Goal: Task Accomplishment & Management: Use online tool/utility

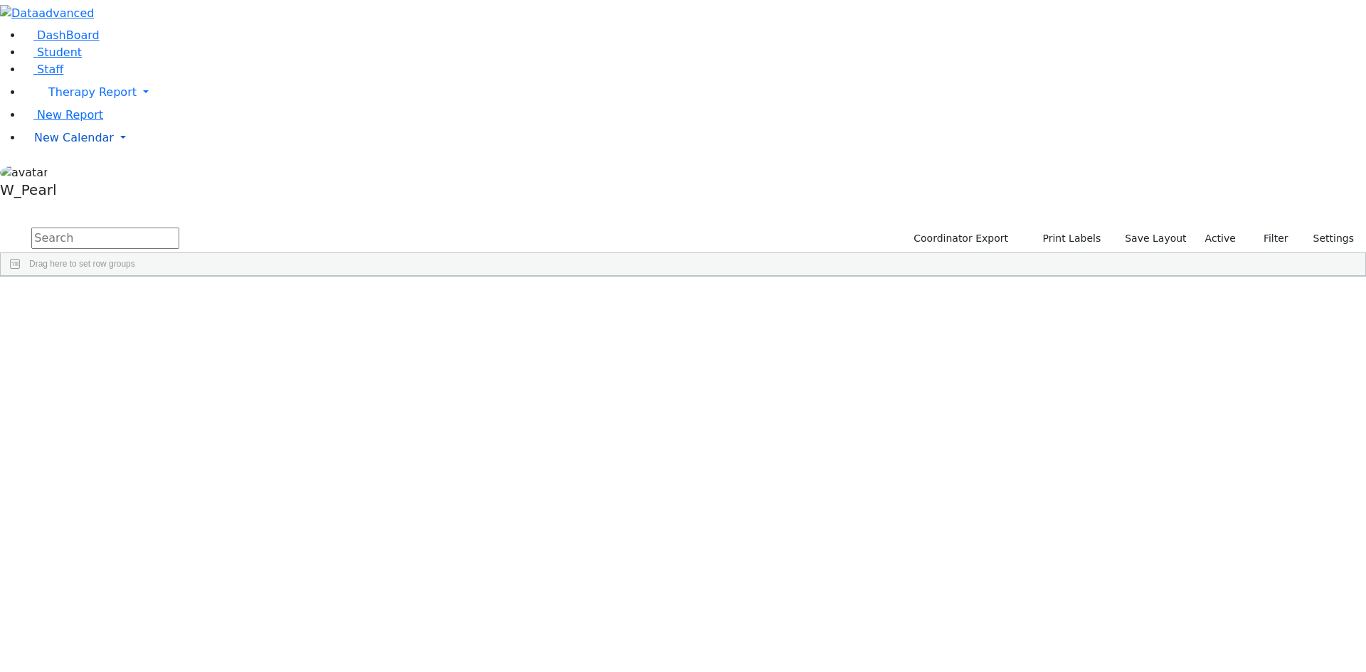
click at [83, 152] on link "New Calendar" at bounding box center [694, 138] width 1343 height 28
click at [73, 173] on span "Calendar" at bounding box center [56, 166] width 51 height 14
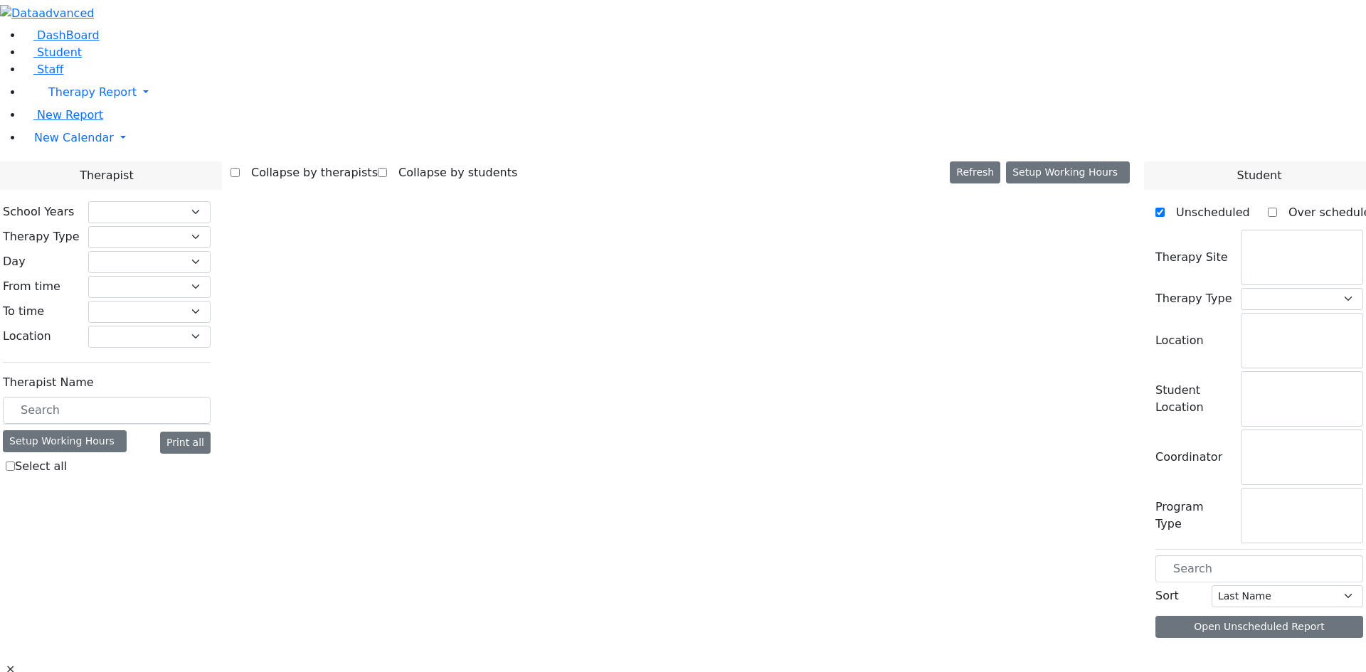
select select "212"
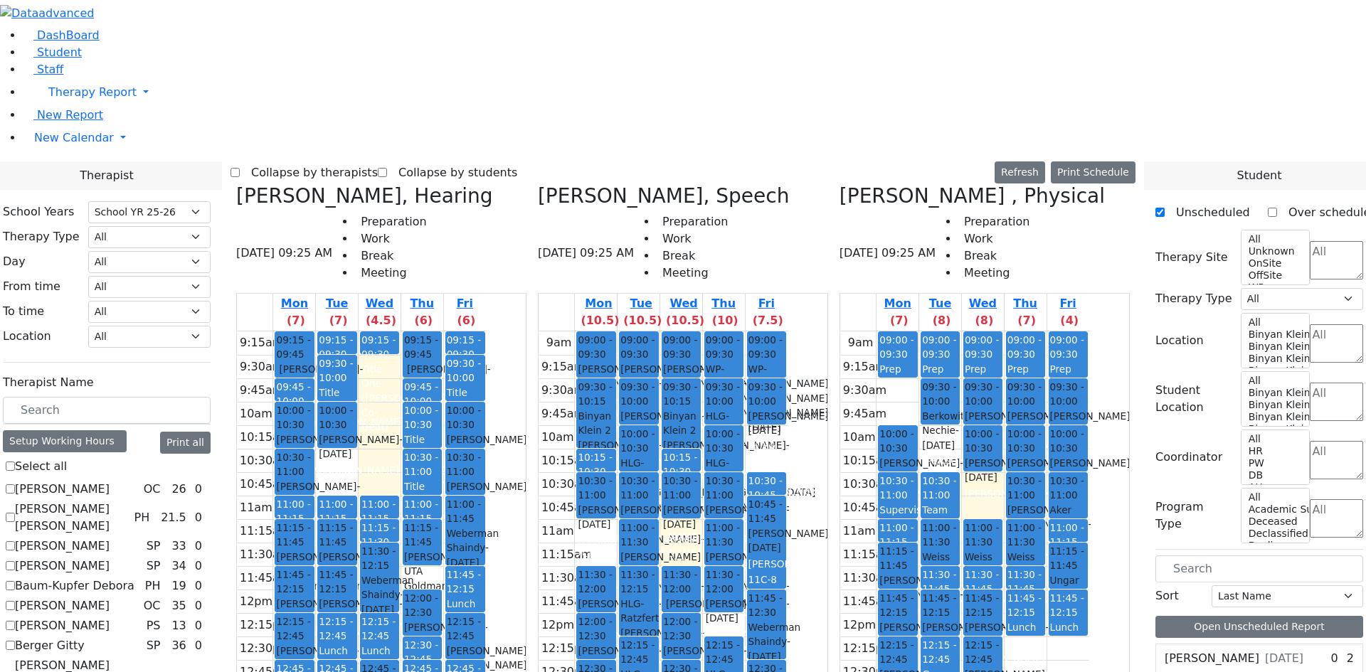
click at [378, 161] on label "Collapse by therapists" at bounding box center [309, 172] width 138 height 23
click at [240, 168] on input "Collapse by therapists" at bounding box center [234, 172] width 9 height 9
checkbox input "true"
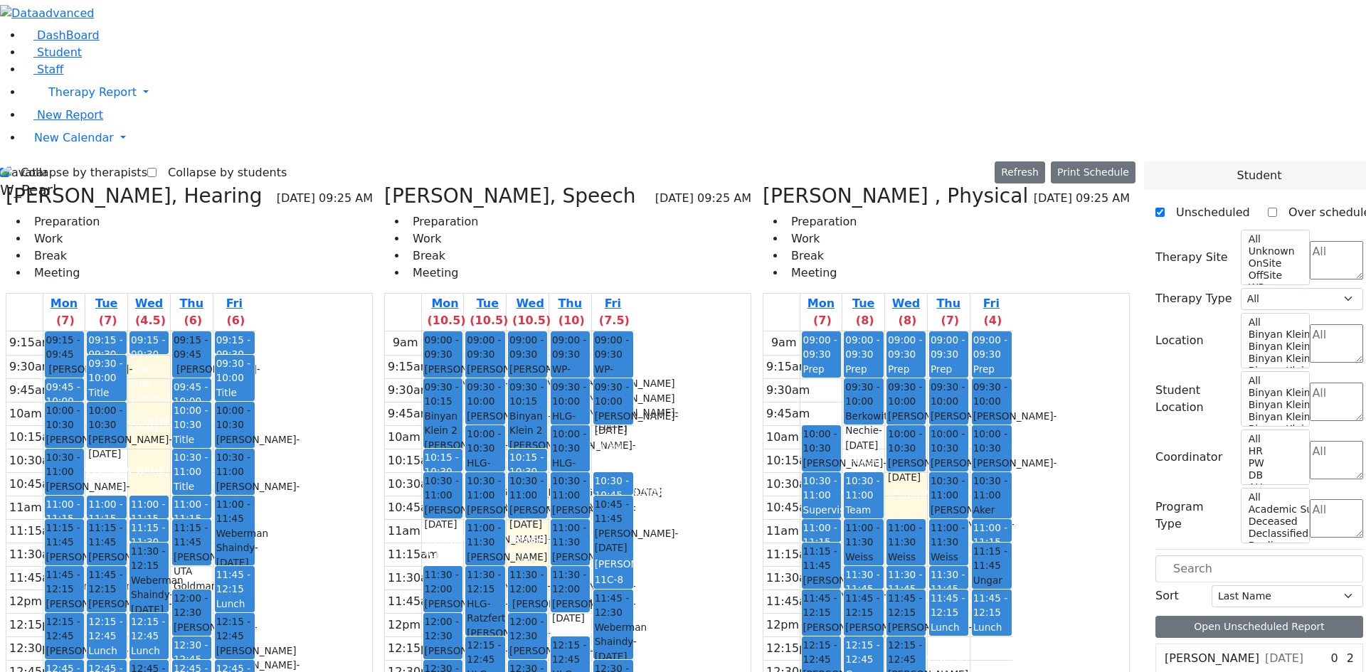
click at [218, 161] on label "Collapse by students" at bounding box center [221, 172] width 130 height 23
click at [156, 168] on input "Collapse by students" at bounding box center [151, 172] width 9 height 9
checkbox input "true"
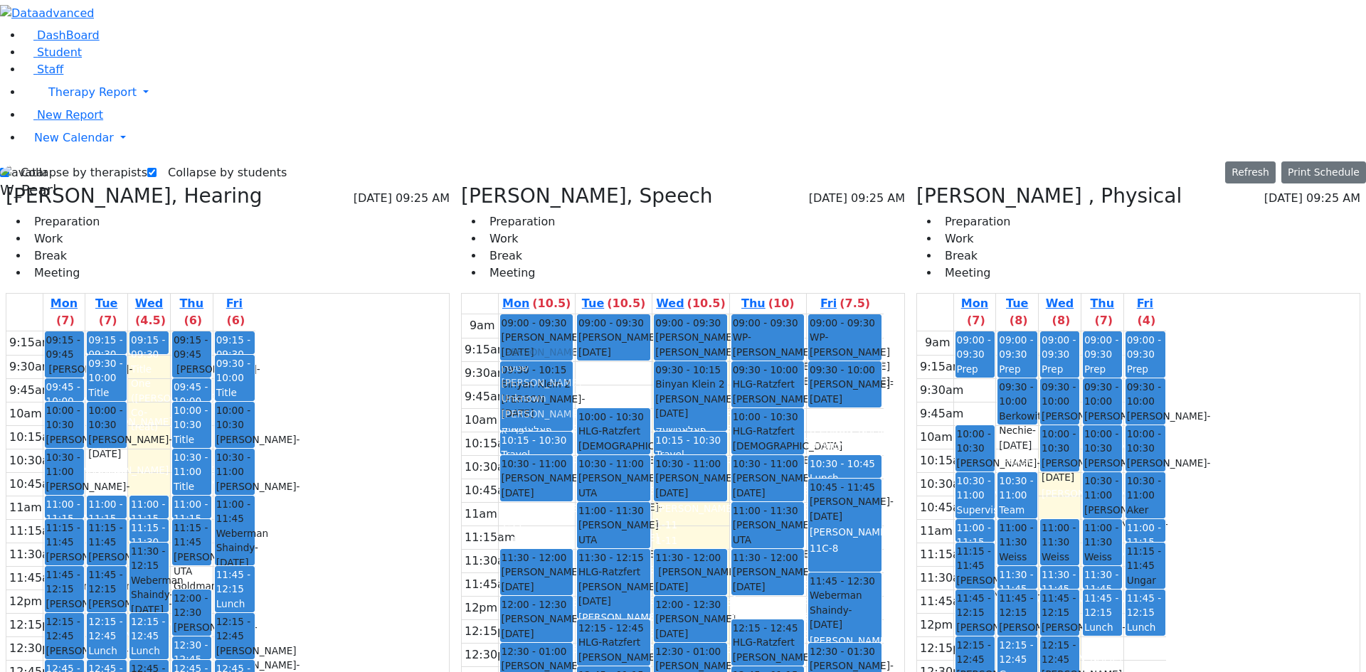
drag, startPoint x: 624, startPoint y: 139, endPoint x: 626, endPoint y: 101, distance: 38.5
click at [626, 314] on div "09:00 - 09:30 Stern Yeshaya - 10/27/2022 Unknown 09:30 - 10:00 Stern Solomon - …" at bounding box center [613, 314] width 73 height 0
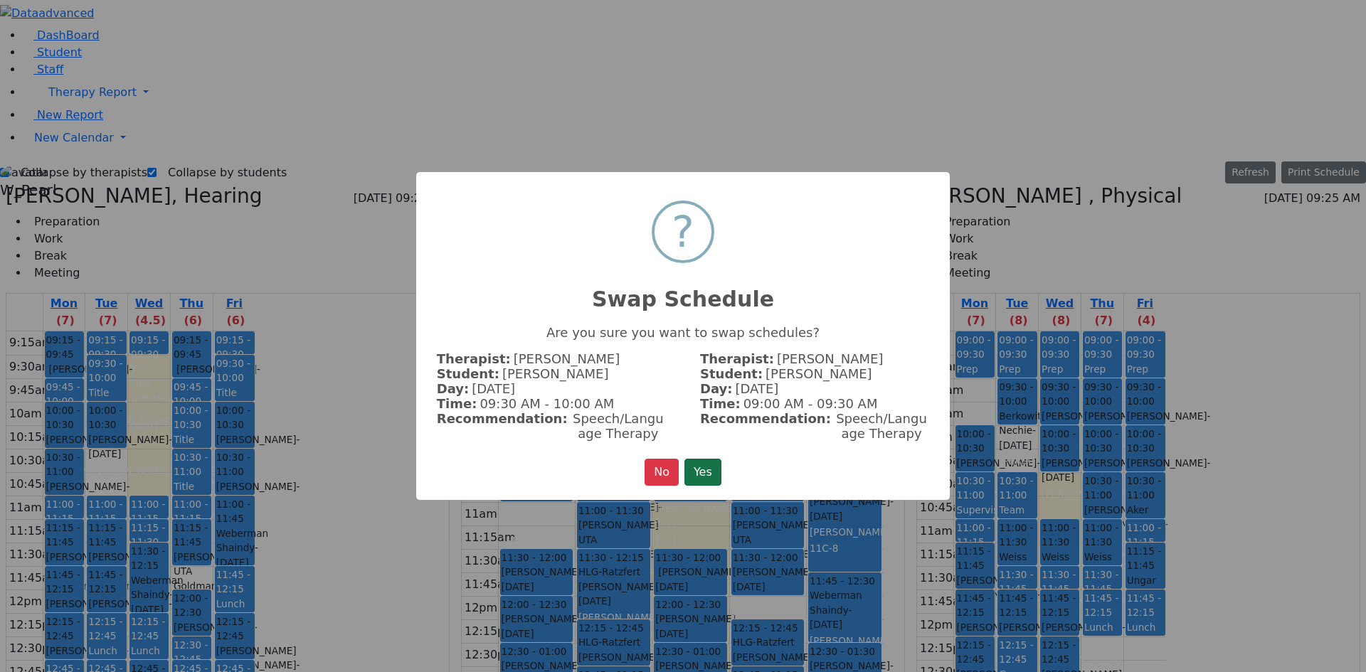
click at [696, 463] on button "Yes" at bounding box center [702, 472] width 37 height 27
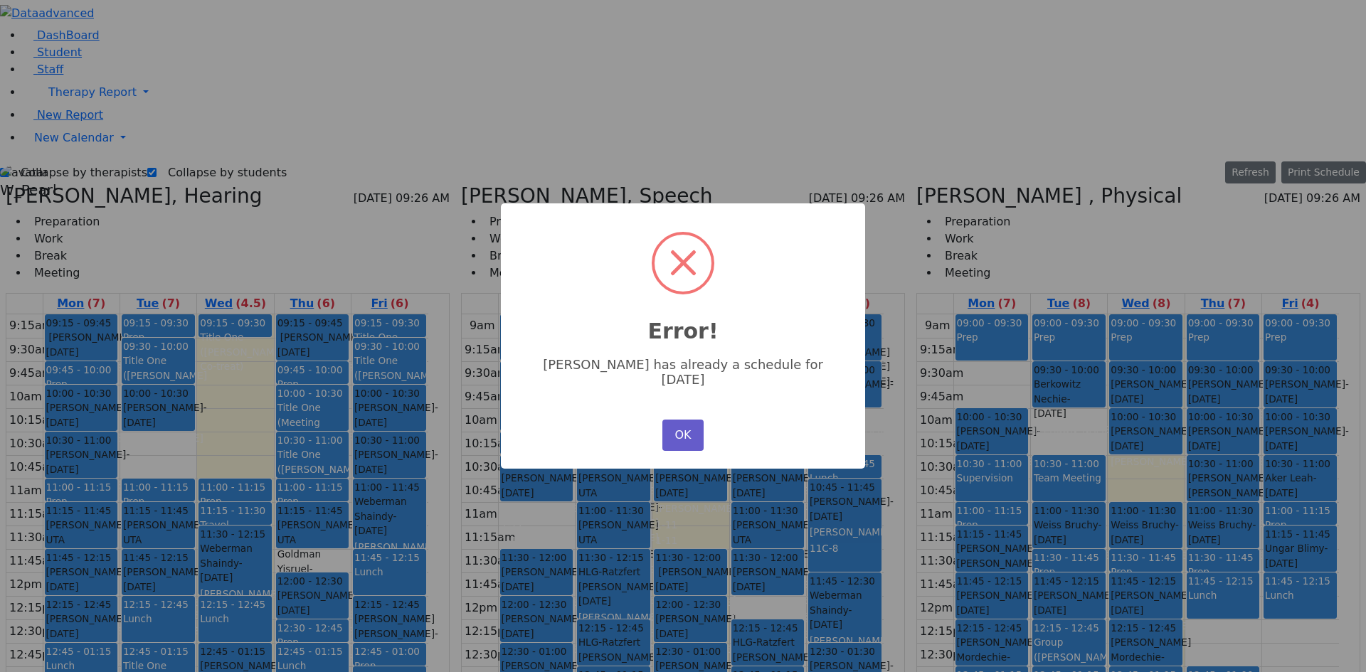
click at [678, 420] on button "OK" at bounding box center [682, 435] width 41 height 31
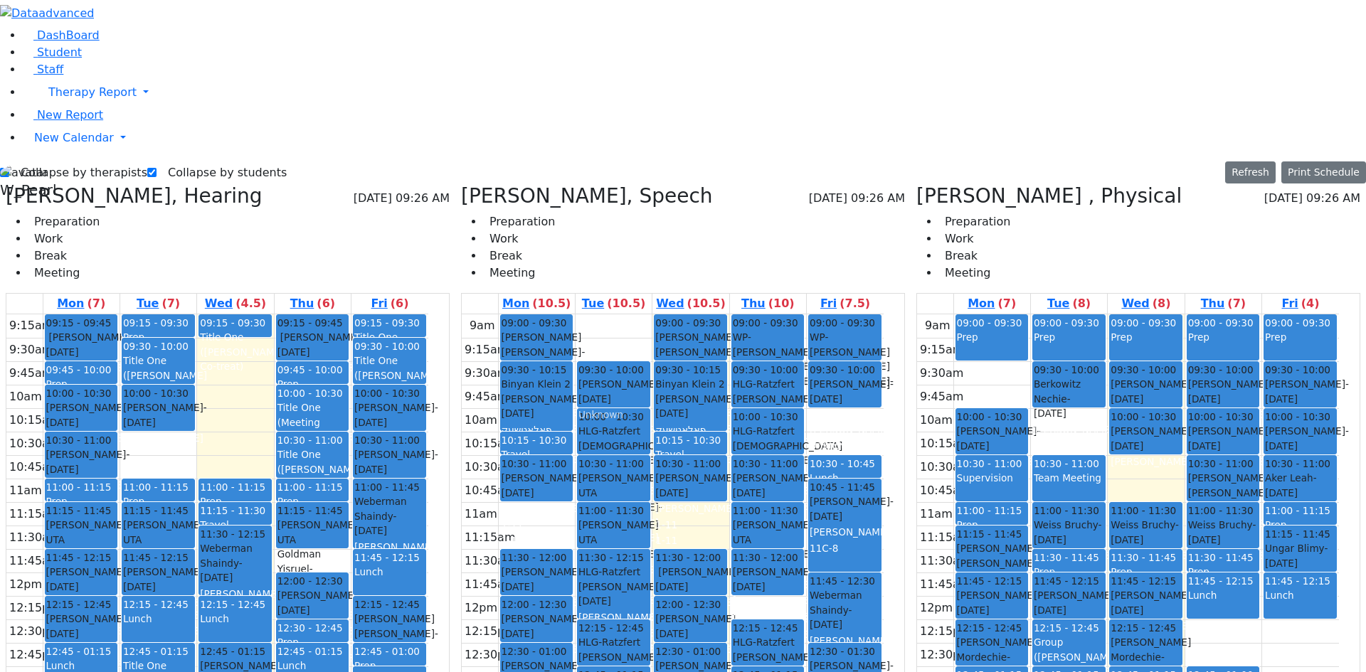
drag, startPoint x: 646, startPoint y: 105, endPoint x: 644, endPoint y: 145, distance: 40.6
click at [644, 314] on div "09:00 - 09:30 Stern Yeshaya - 10/27/2022 Unknown 09:30 - 10:00 Stern Solomon - …" at bounding box center [613, 595] width 76 height 563
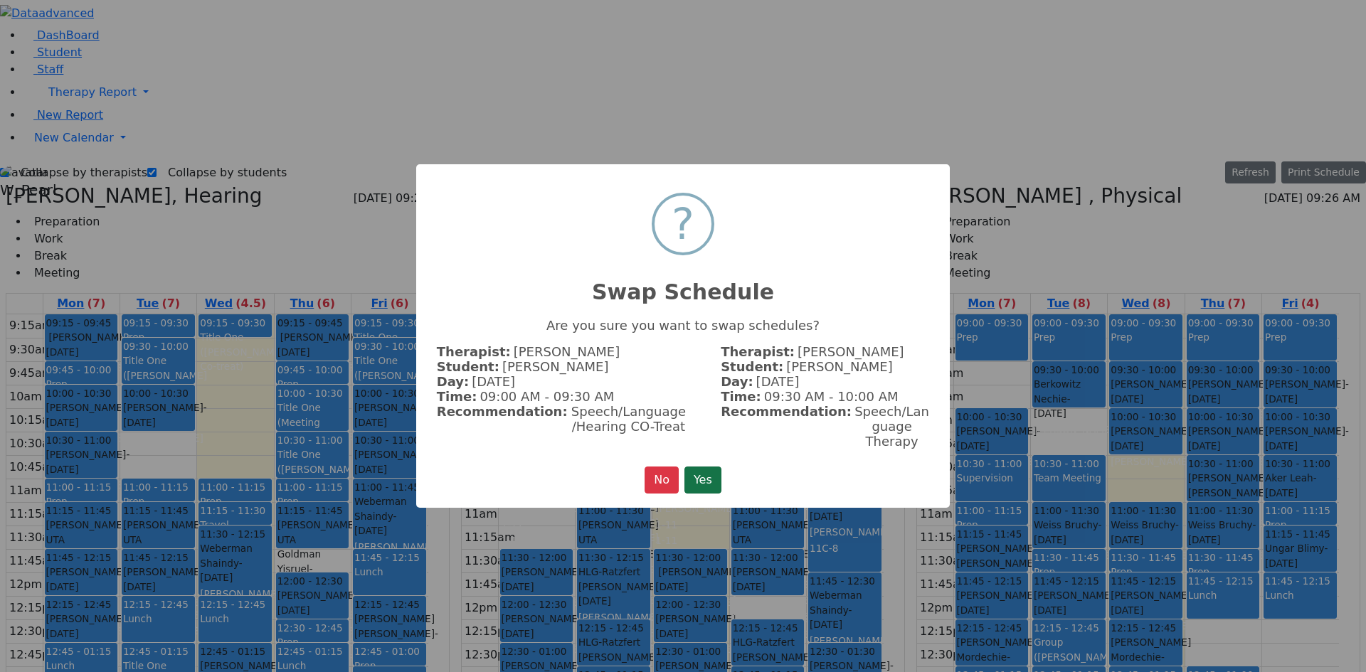
click at [712, 467] on button "Yes" at bounding box center [702, 480] width 37 height 27
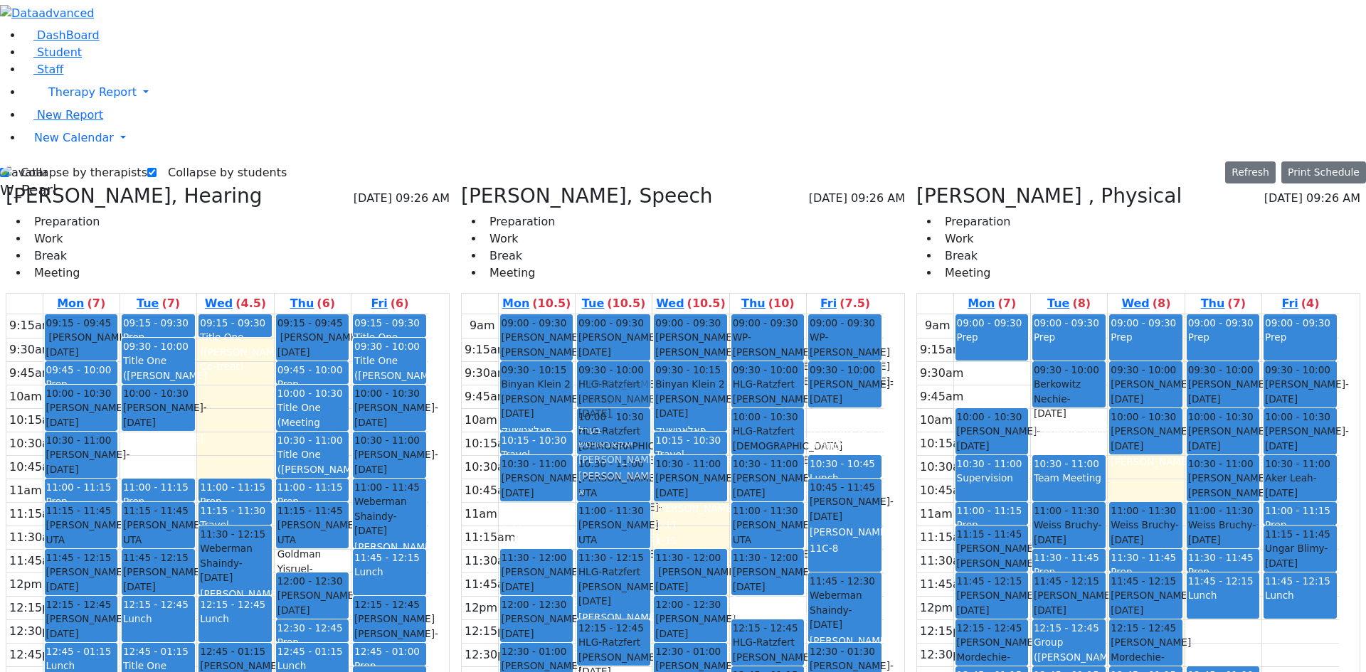
drag, startPoint x: 661, startPoint y: 449, endPoint x: 664, endPoint y: 151, distance: 298.0
click at [651, 314] on div "09:00 - 09:30 Stern Solomon - 10/22/2020 שטערן שלמה אלימלך Unknown אברהם משה גא…" at bounding box center [613, 595] width 76 height 563
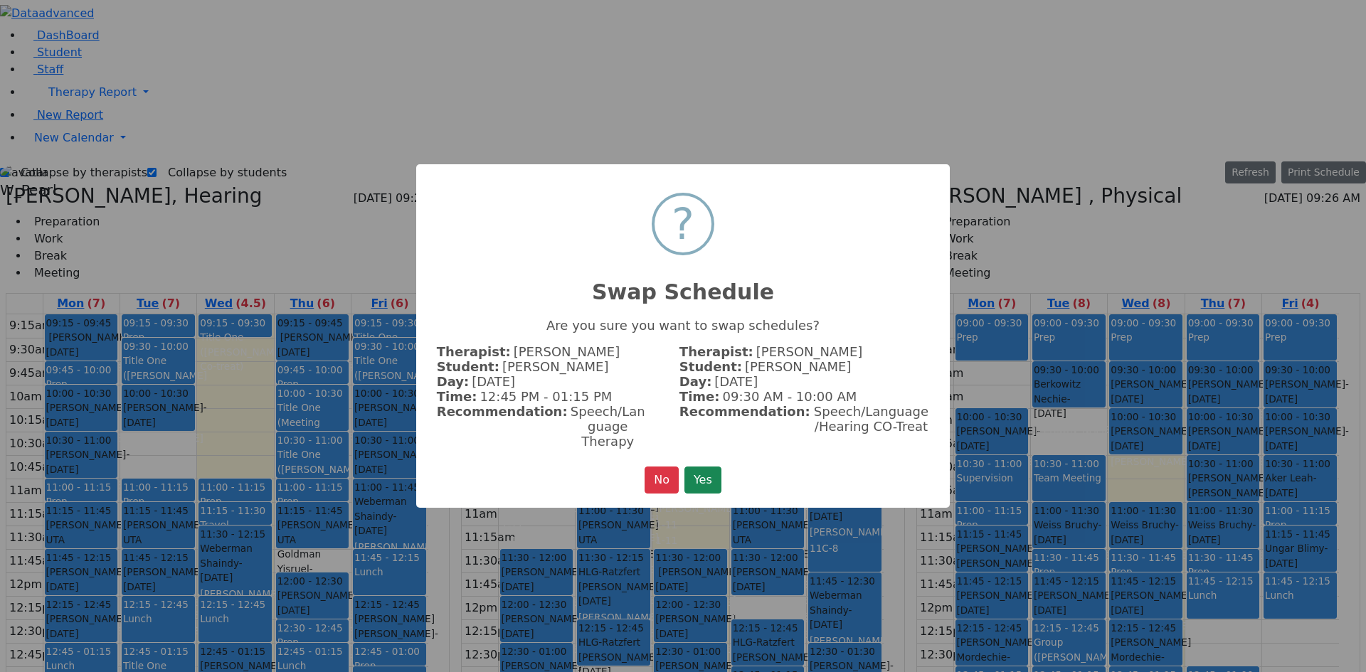
click at [721, 467] on button "Yes" at bounding box center [702, 480] width 37 height 27
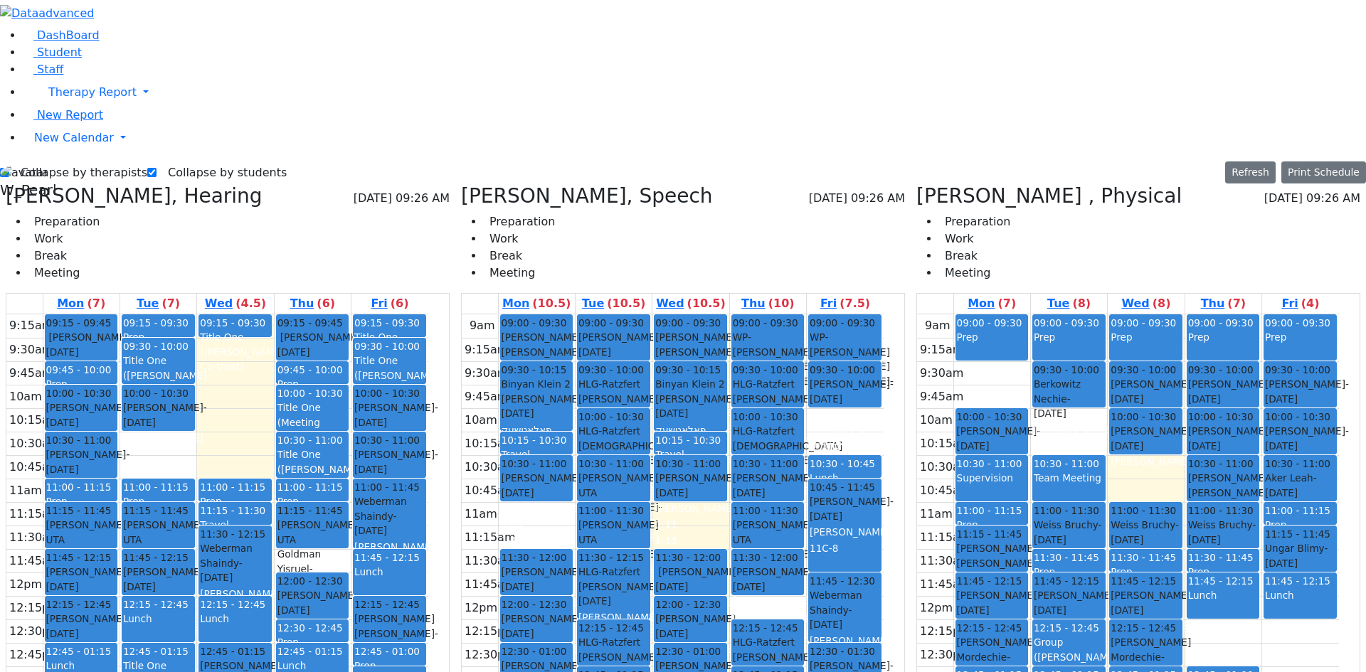
click at [624, 363] on span "09:30 - 10:00" at bounding box center [610, 370] width 65 height 14
click at [632, 500] on div "Landau Aron - 10/22/2020" at bounding box center [613, 514] width 70 height 29
drag, startPoint x: 639, startPoint y: 284, endPoint x: 644, endPoint y: 545, distance: 261.0
click at [644, 545] on div "09:00 - 09:30 Stern Solomon - 10/22/2020 שטערן שלמה אלימלך Unknown אברהם משה גא…" at bounding box center [613, 595] width 76 height 563
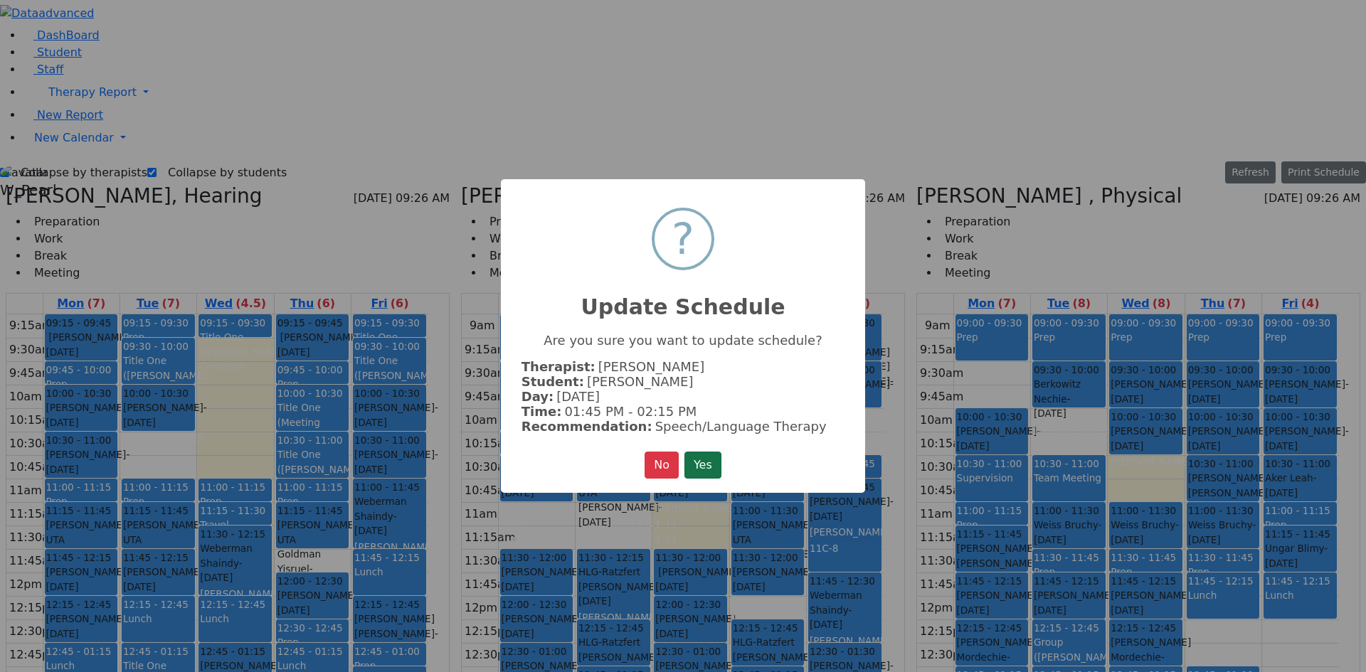
click at [699, 448] on div "× ? Update Schedule Are you sure you want to update schedule? Therapist: Wajsfe…" at bounding box center [683, 336] width 364 height 314
click at [713, 467] on button "Yes" at bounding box center [702, 465] width 37 height 27
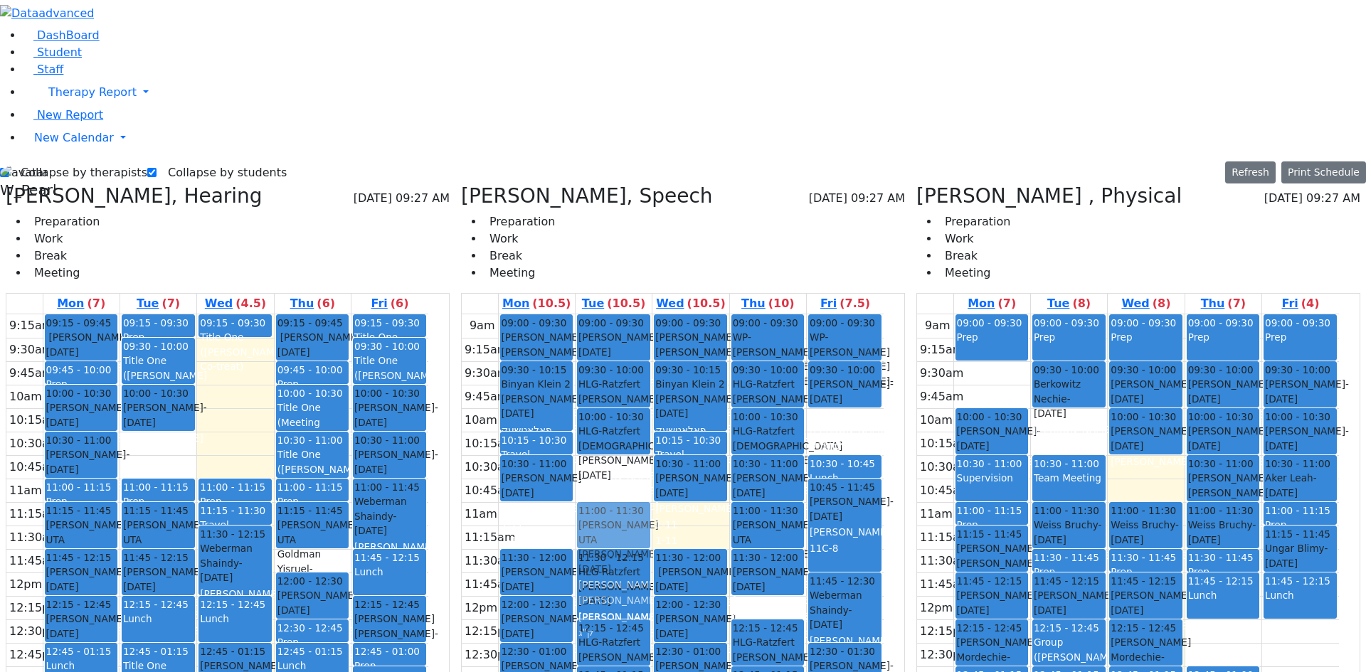
drag, startPoint x: 642, startPoint y: 238, endPoint x: 641, endPoint y: 253, distance: 15.7
click at [639, 314] on div "09:00 - 09:30 Stern Solomon - 10/22/2020 שטערן שלמה אלימלך Unknown אברהם משה גא…" at bounding box center [613, 595] width 76 height 563
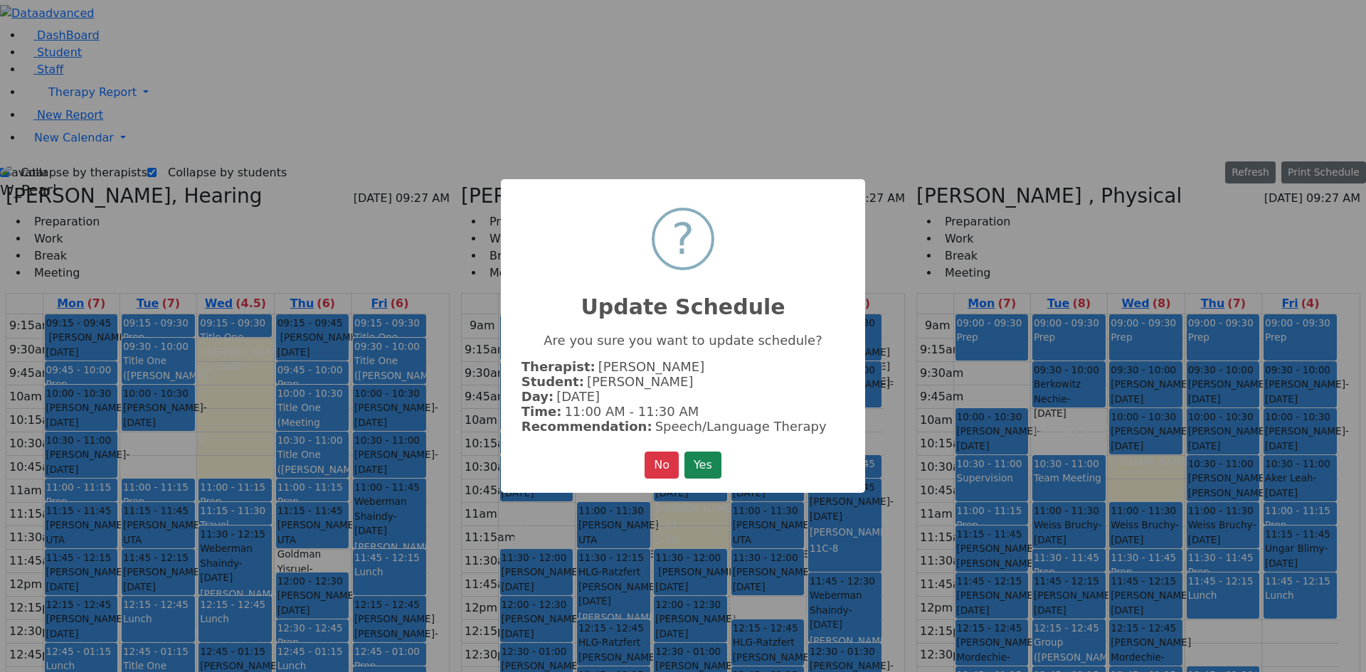
click at [692, 482] on div "× ? Update Schedule Are you sure you want to update schedule? Therapist: Wajsfe…" at bounding box center [683, 336] width 364 height 314
click at [691, 469] on button "Yes" at bounding box center [702, 465] width 37 height 27
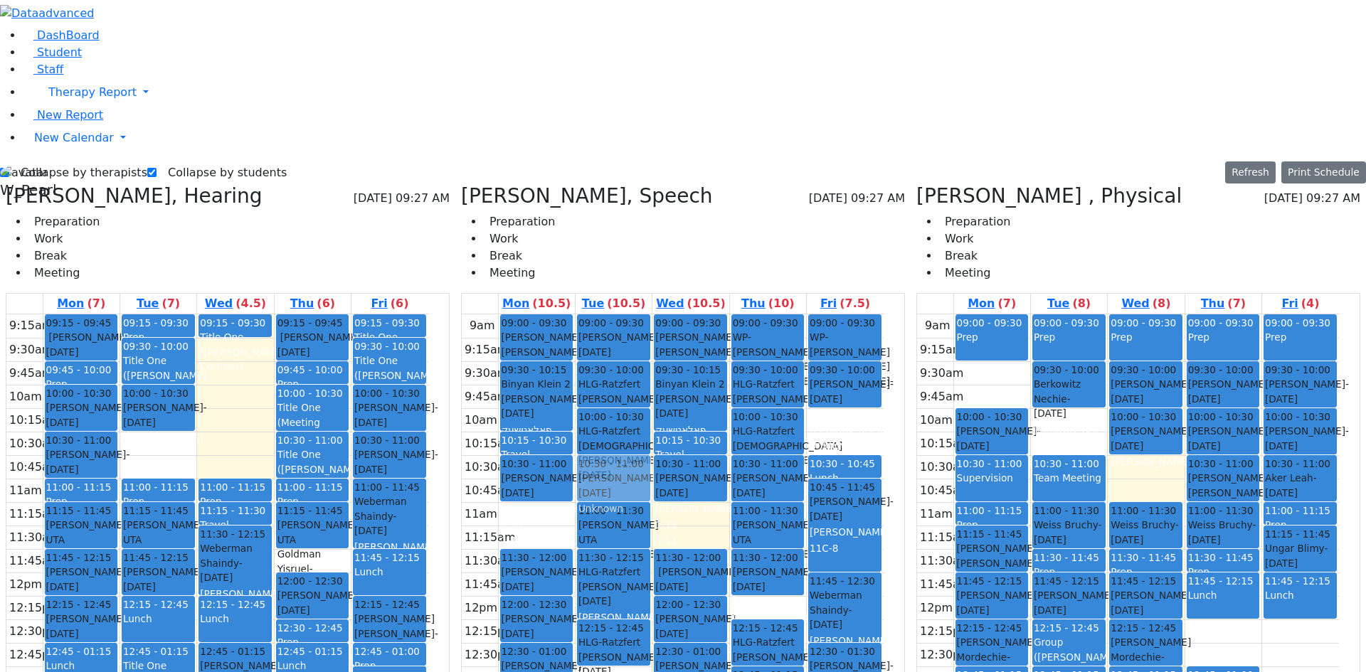
drag, startPoint x: 644, startPoint y: 446, endPoint x: 617, endPoint y: 240, distance: 207.4
click at [617, 314] on div "09:00 - 09:30 Stern Solomon - 10/22/2020 שטערן שלמה אלימלך Unknown אברהם משה גא…" at bounding box center [613, 595] width 76 height 563
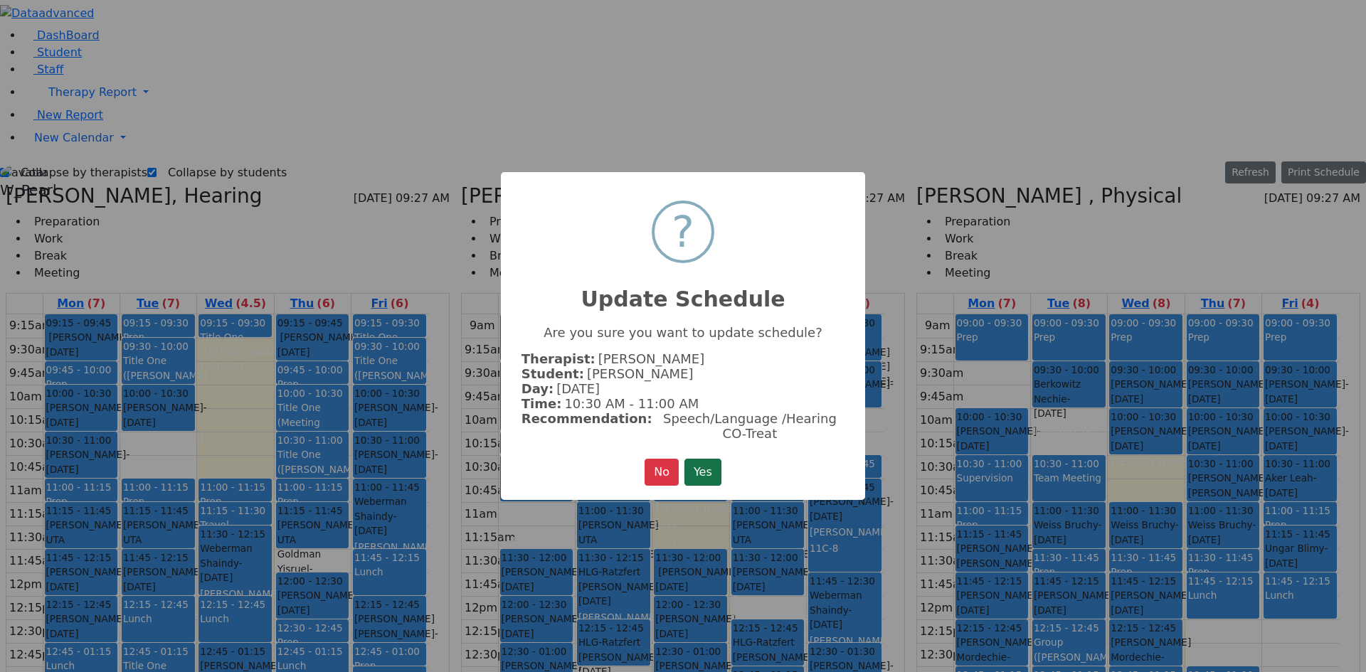
click at [720, 462] on button "Yes" at bounding box center [702, 472] width 37 height 27
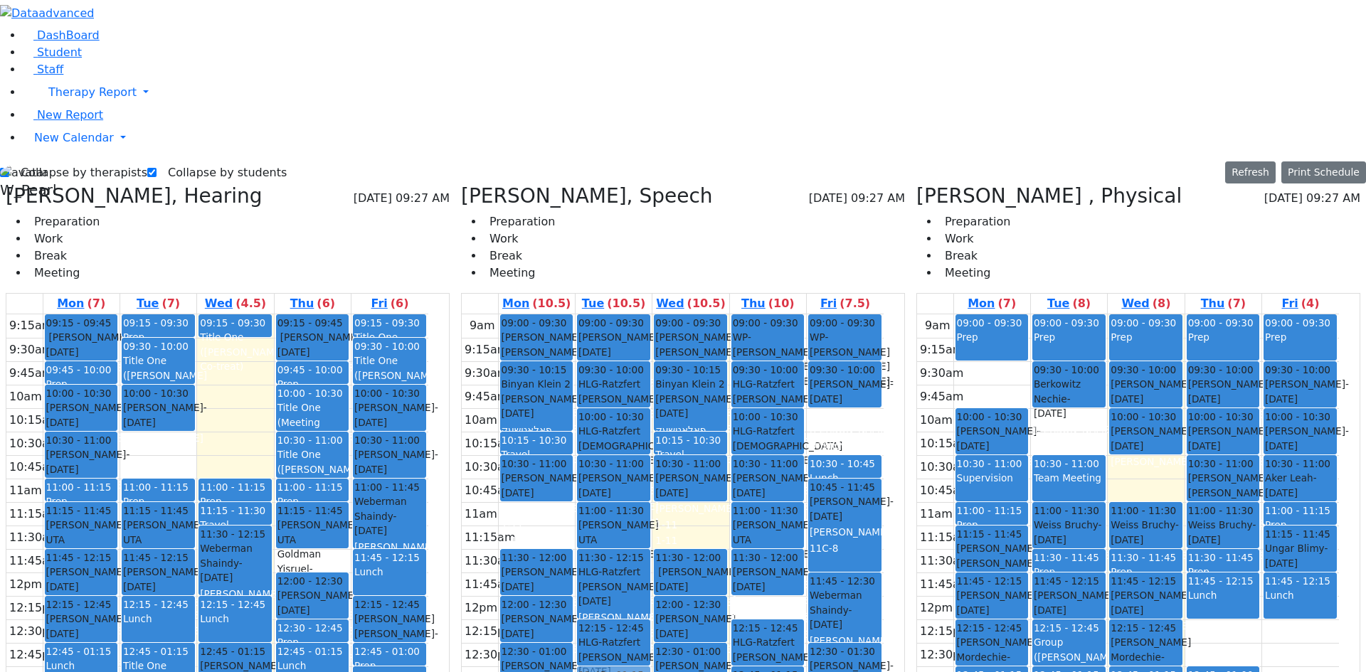
drag, startPoint x: 647, startPoint y: 548, endPoint x: 637, endPoint y: 486, distance: 62.8
click at [634, 463] on div "09:00 - 09:30 Stern Solomon - 10/22/2020 שטערן שלמה אלימלך Unknown אברהם משה גא…" at bounding box center [613, 595] width 76 height 563
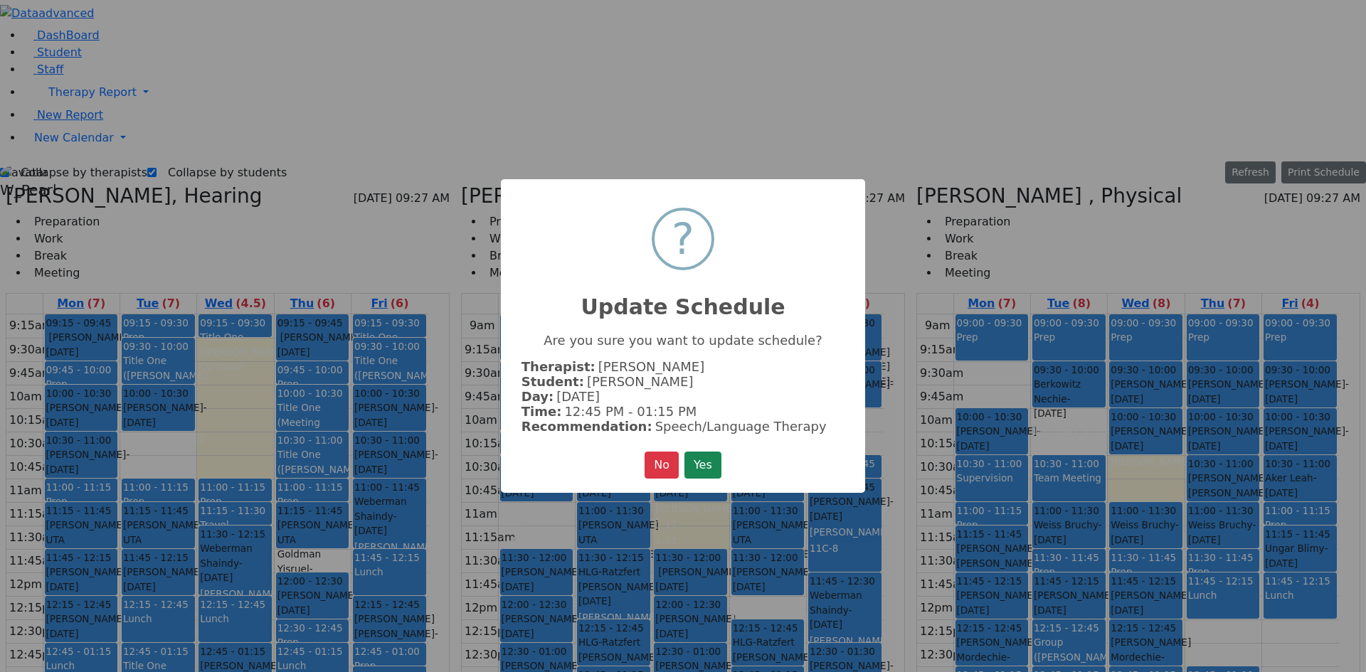
click at [706, 459] on button "Yes" at bounding box center [702, 465] width 37 height 27
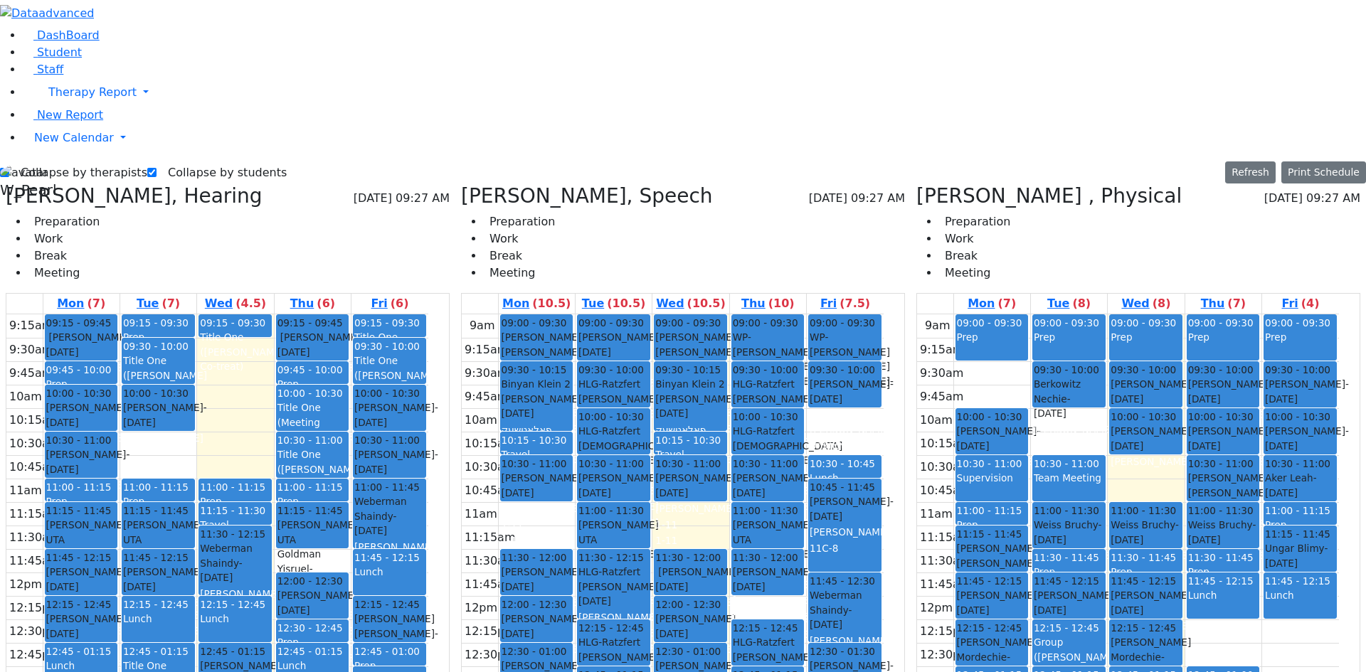
drag, startPoint x: 799, startPoint y: 548, endPoint x: 800, endPoint y: 563, distance: 15.0
click at [800, 563] on div "9am 9:15am 9:30am 9:45am 10am 10:15am 10:30am 10:45am 11am 11:15am 11:30am 11:4…" at bounding box center [673, 595] width 422 height 563
click at [779, 371] on div "9am 9:15am 9:30am 9:45am 10am 10:15am 10:30am 10:45am 11am 11:15am 11:30am 11:4…" at bounding box center [673, 595] width 422 height 563
click at [97, 161] on label "Collapse by therapists" at bounding box center [78, 172] width 138 height 23
click at [9, 168] on input "Collapse by therapists" at bounding box center [4, 172] width 9 height 9
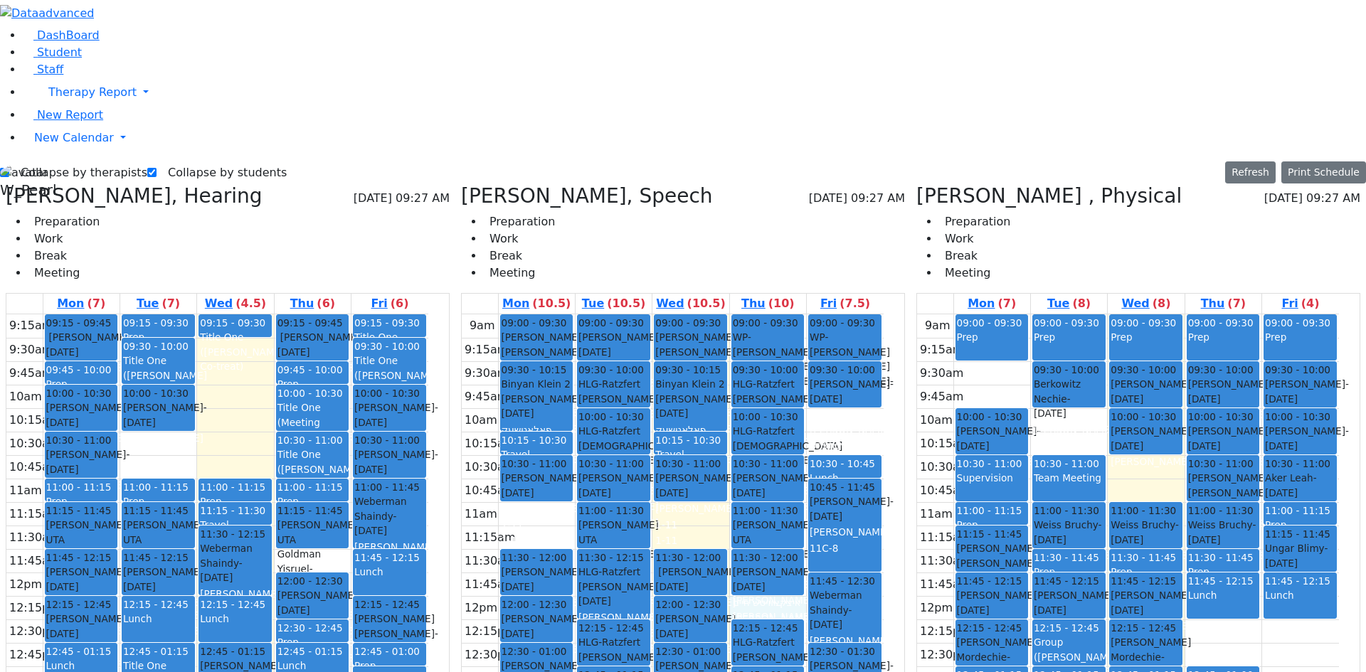
checkbox input "false"
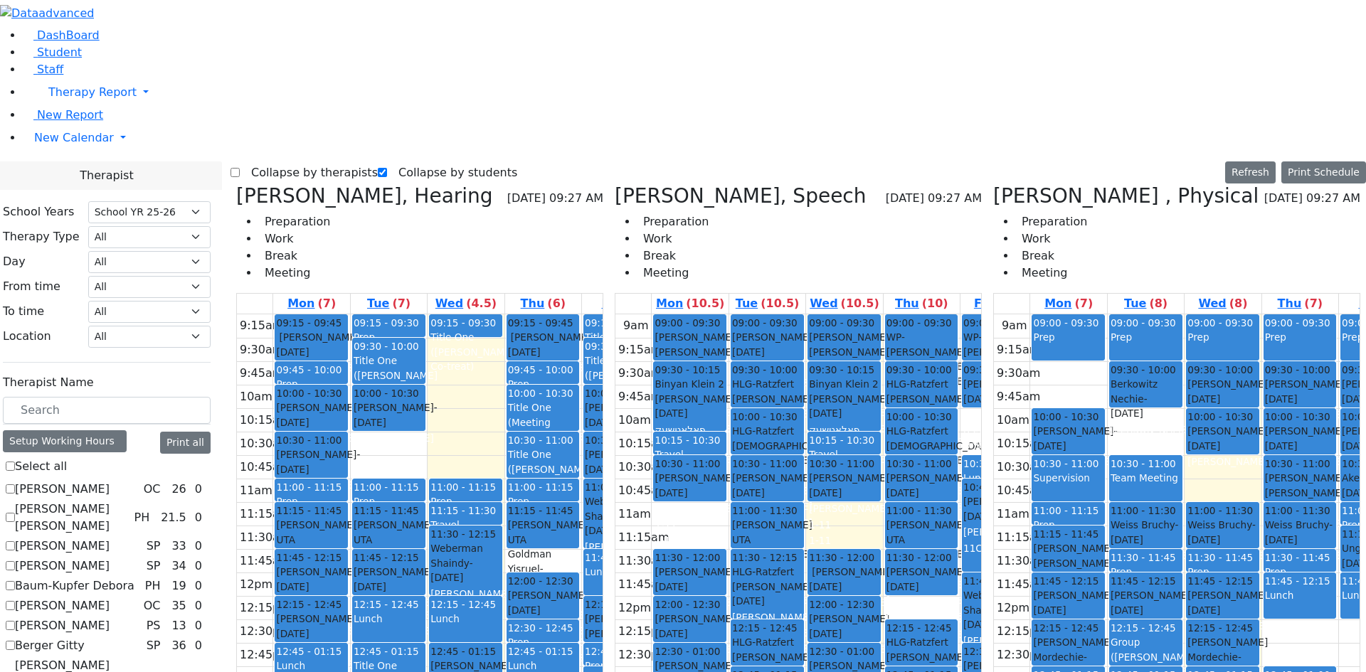
checkbox input "true"
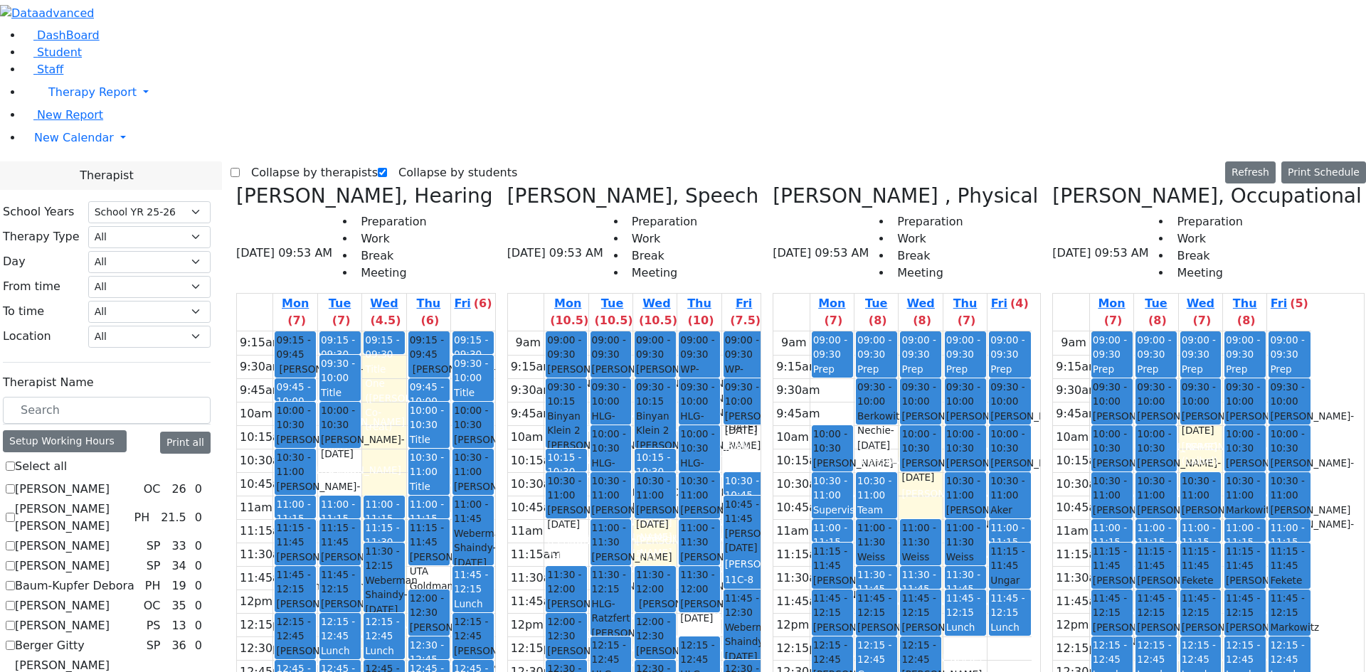
scroll to position [925, 0]
checkbox input "true"
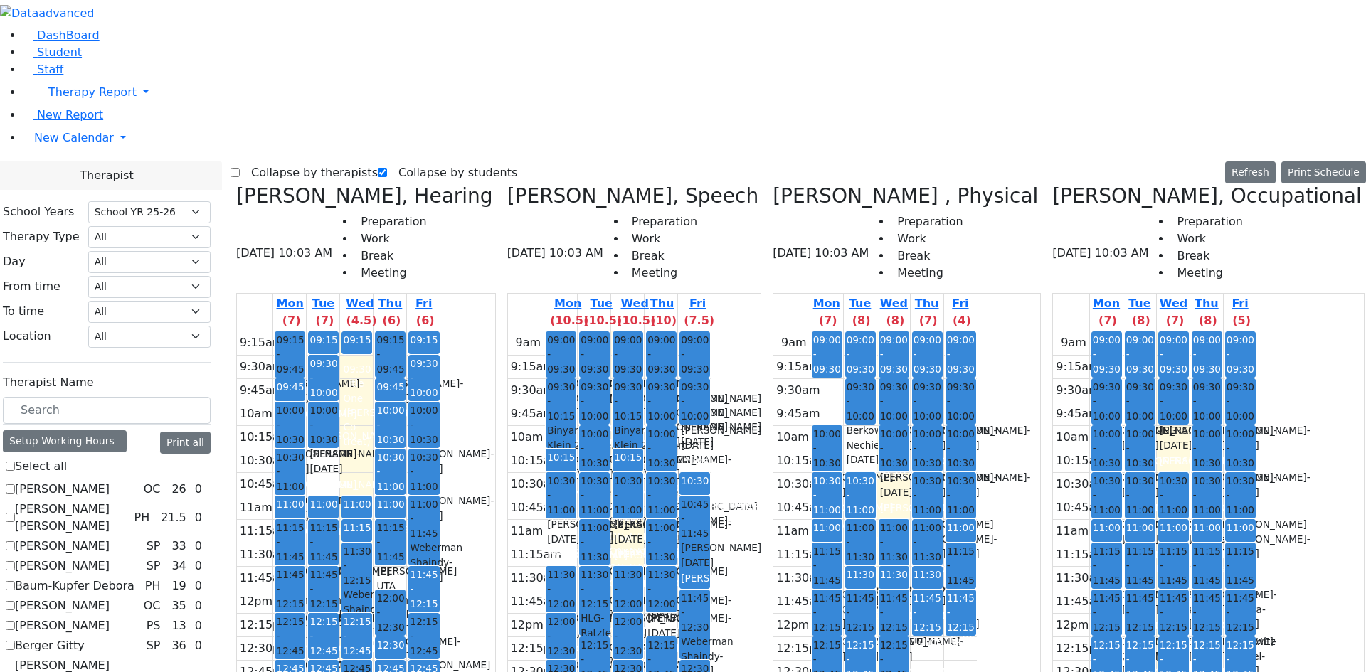
click at [320, 161] on label "Collapse by therapists" at bounding box center [309, 172] width 138 height 23
click at [240, 168] on input "Collapse by therapists" at bounding box center [234, 172] width 9 height 9
checkbox input "true"
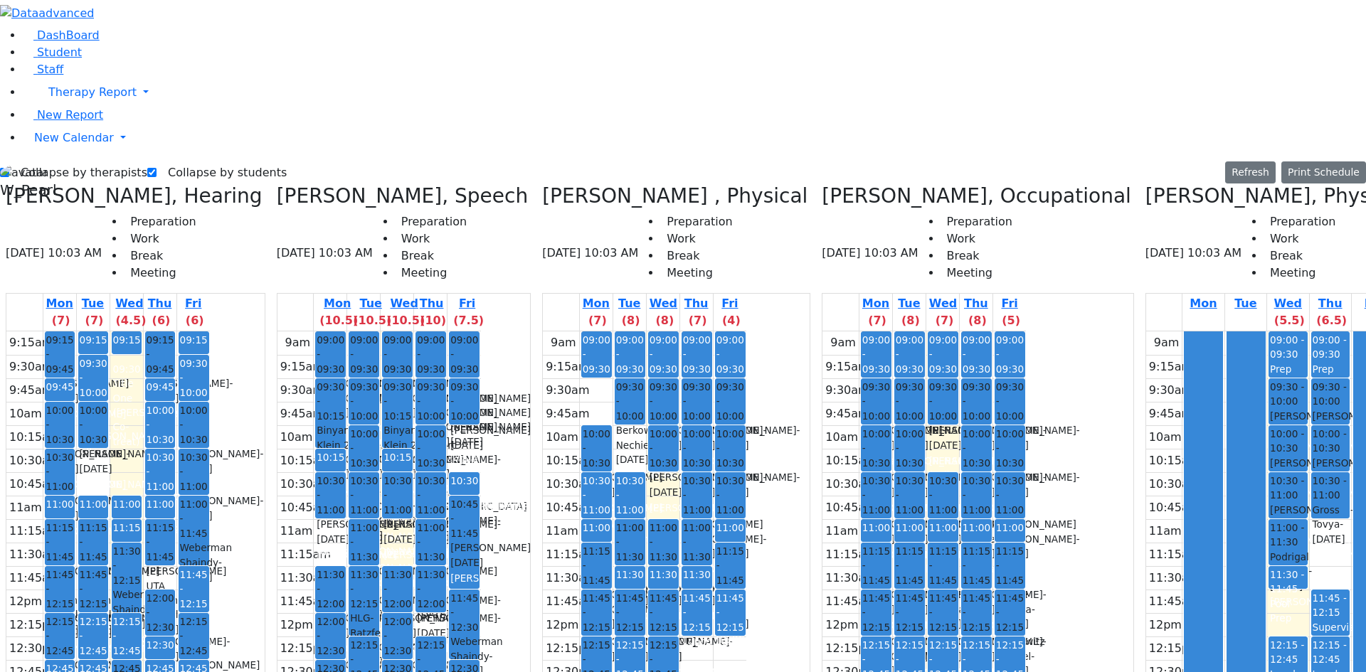
drag, startPoint x: 1272, startPoint y: 280, endPoint x: 1279, endPoint y: 329, distance: 49.6
click at [1279, 331] on div "9am 9:15am 9:30am 9:45am 10am 10:15am 10:30am 10:45am 11am 11:15am 11:30am 11:4…" at bounding box center [1270, 612] width 248 height 563
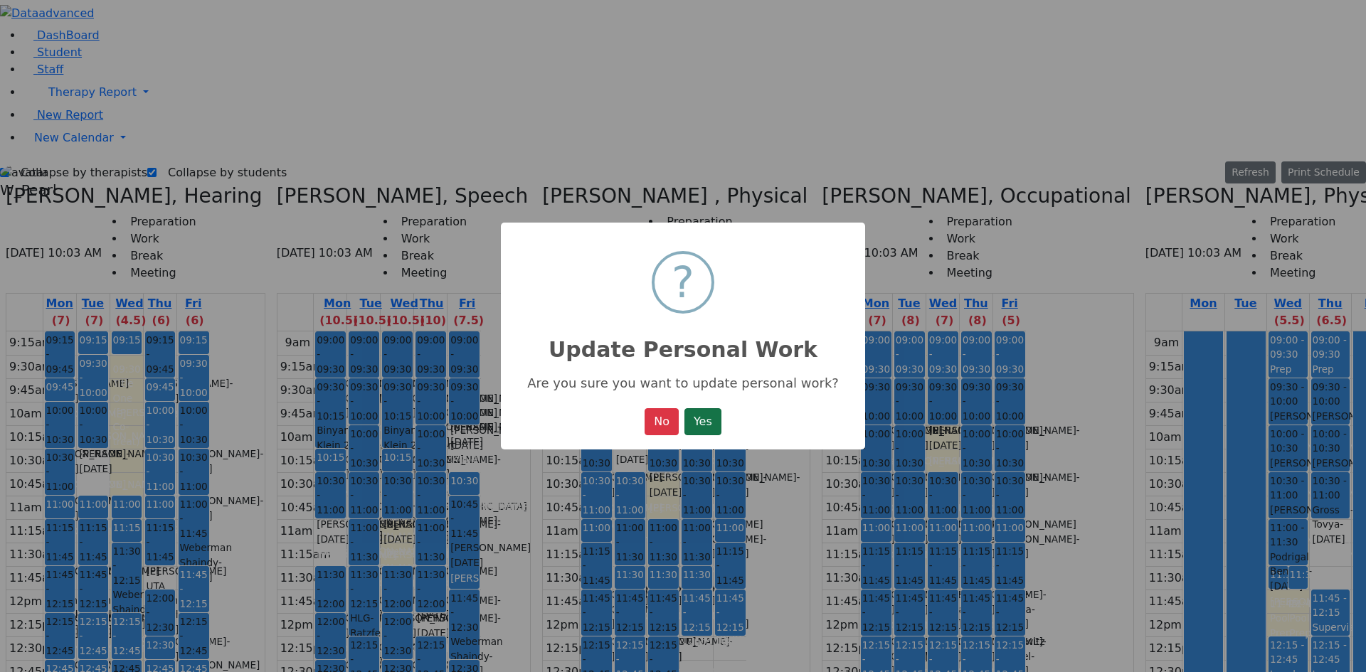
click at [716, 426] on button "Yes" at bounding box center [702, 421] width 37 height 27
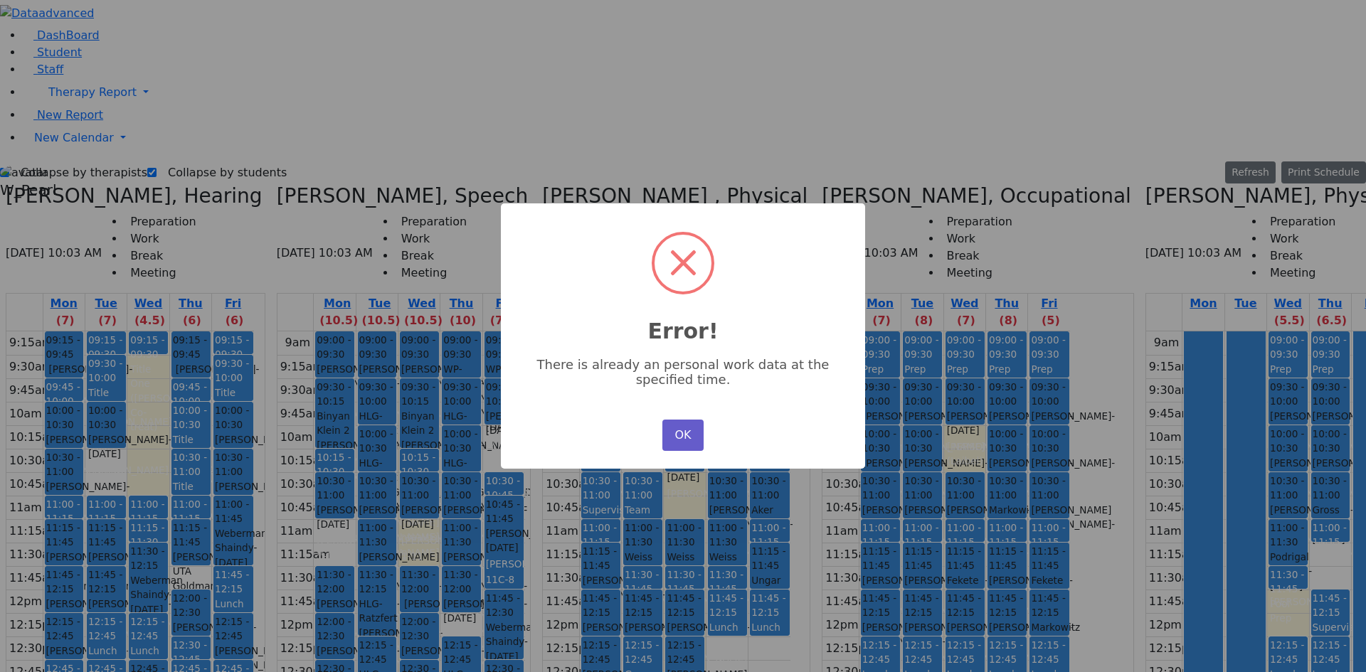
click at [674, 421] on button "OK" at bounding box center [682, 435] width 41 height 31
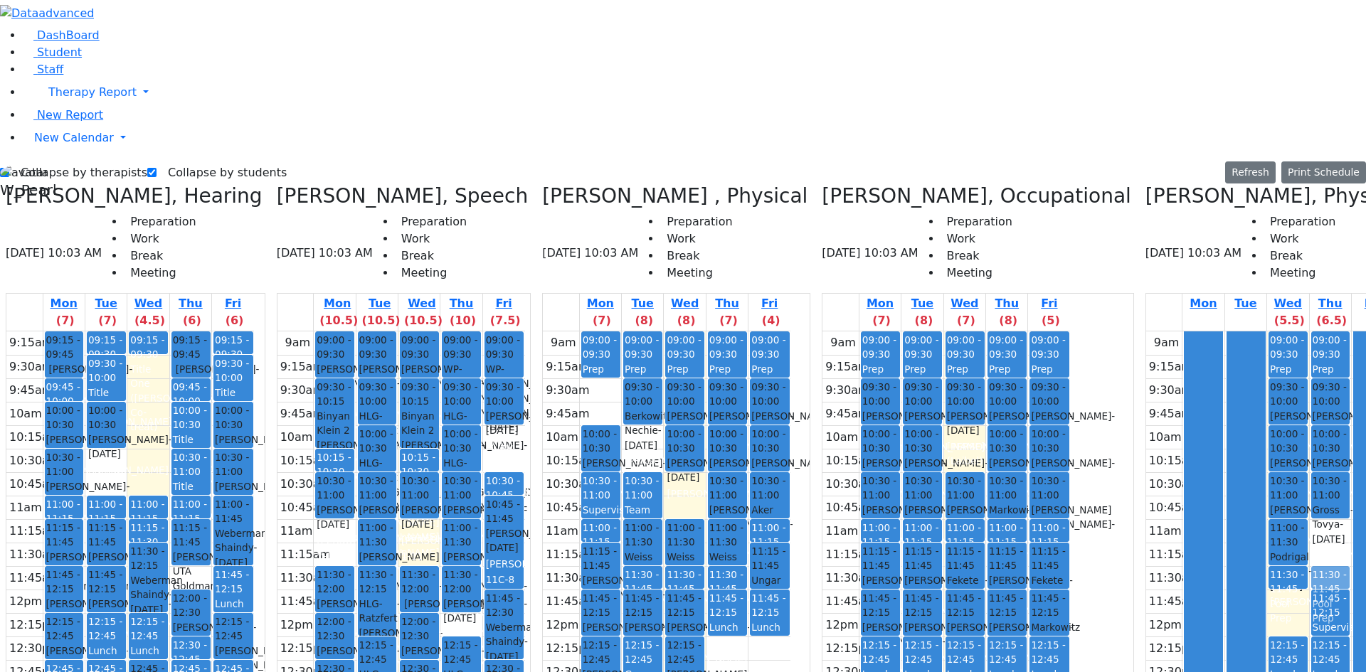
drag, startPoint x: 1274, startPoint y: 281, endPoint x: 1267, endPoint y: 316, distance: 36.3
click at [1309, 331] on div "09:00 - 09:30 Prep 09:30 - 10:00 Gluck Azaria - 07/27/2020 Litzman, Shterna 10:…" at bounding box center [1329, 612] width 41 height 563
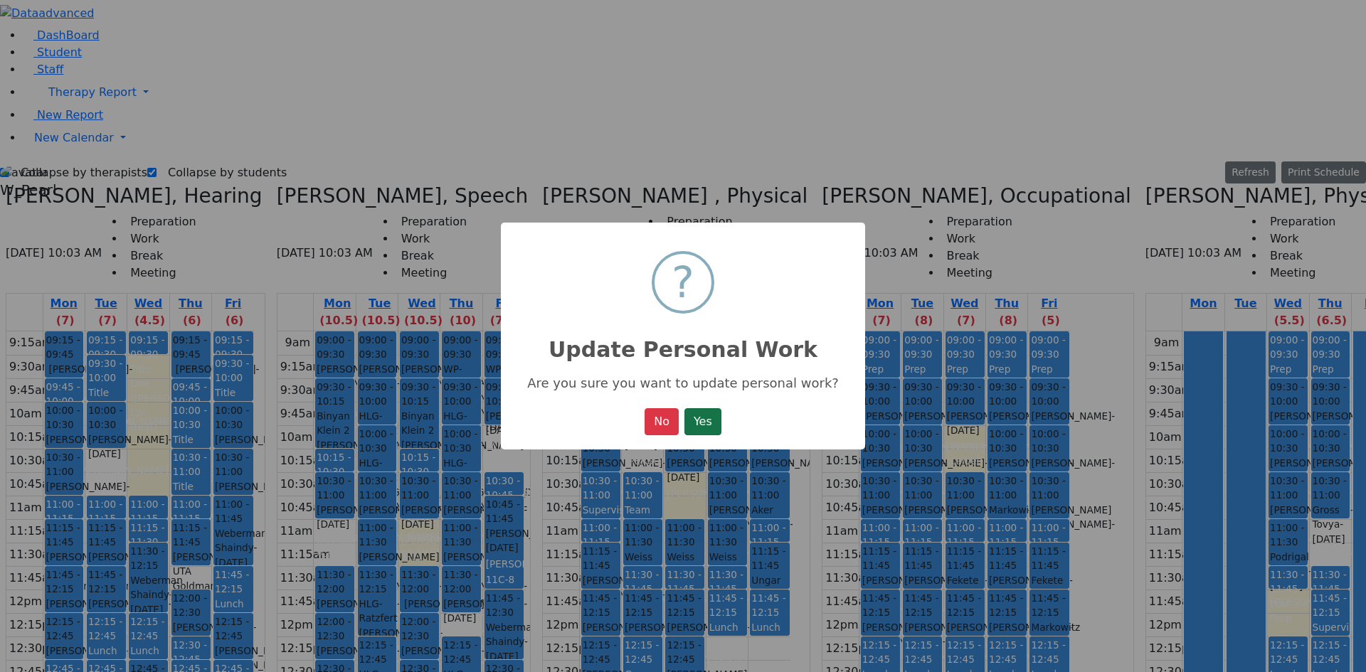
click at [715, 425] on button "Yes" at bounding box center [702, 421] width 37 height 27
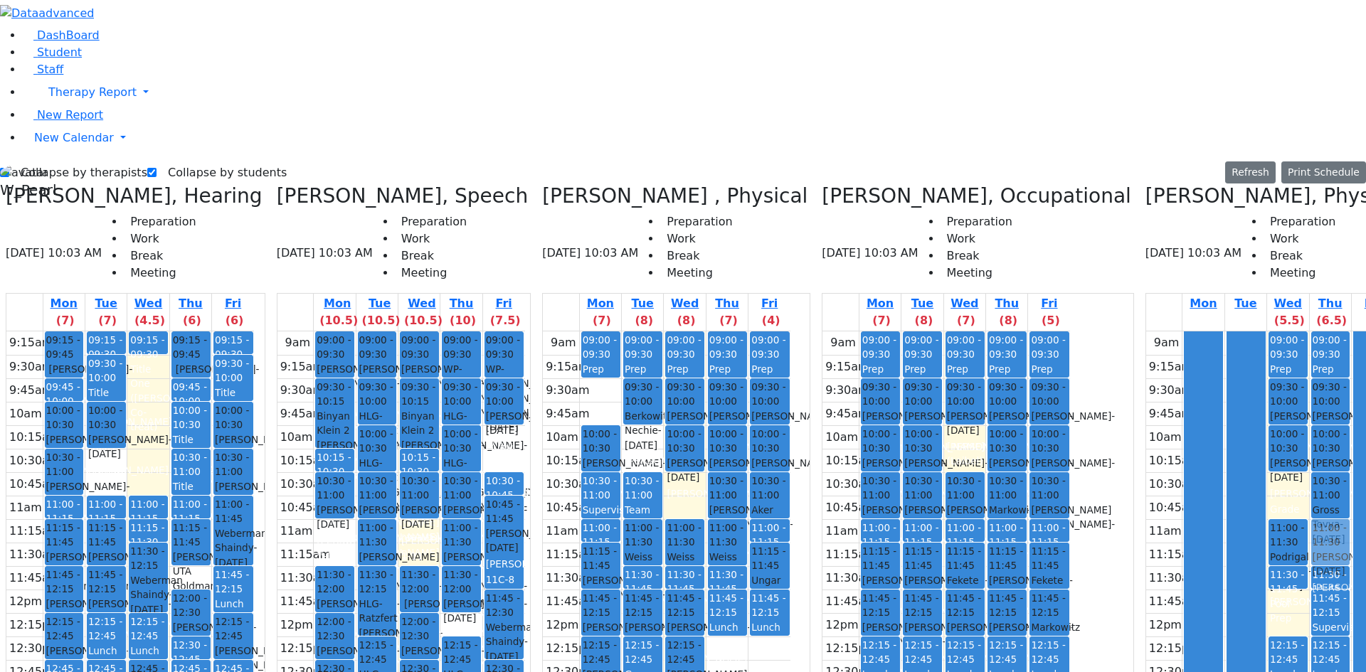
drag, startPoint x: 1239, startPoint y: 243, endPoint x: 1271, endPoint y: 284, distance: 52.2
click at [1271, 331] on tr "09:00 - 09:30 Prep 09:30 - 10:00 Schonbrun Isaac - 02/21/2021 Grossbaum, Chaya …" at bounding box center [1270, 612] width 248 height 563
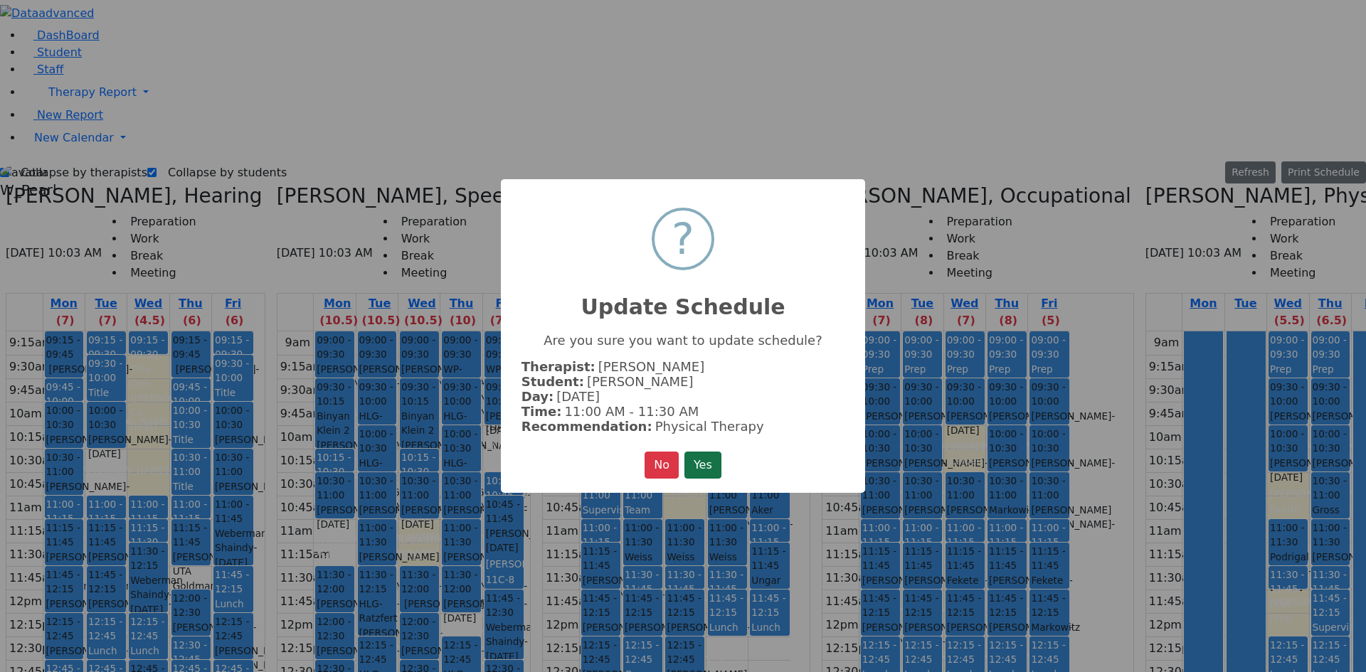
click at [713, 462] on button "Yes" at bounding box center [702, 465] width 37 height 27
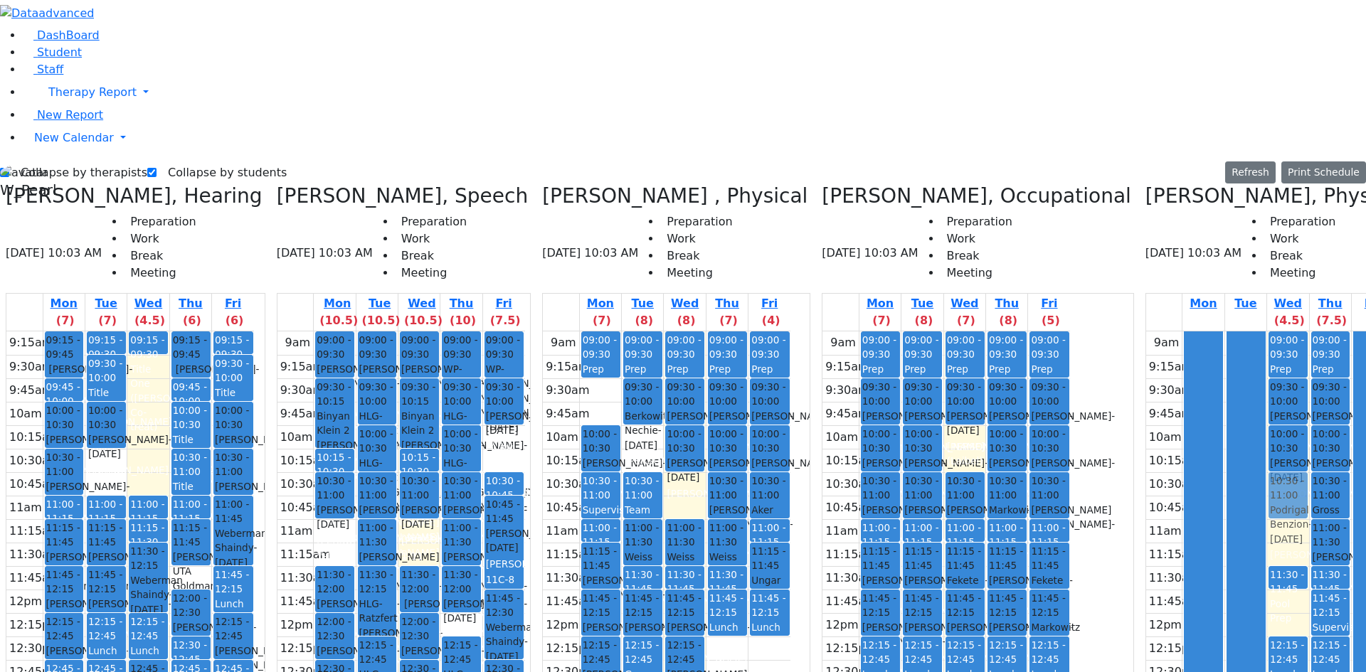
drag, startPoint x: 1230, startPoint y: 289, endPoint x: 1228, endPoint y: 252, distance: 37.0
click at [1267, 331] on div "09:00 - 09:30 Prep 09:30 - 10:00 Schonbrun Isaac - 02/21/2021 Grossbaum, Chaya …" at bounding box center [1287, 612] width 41 height 563
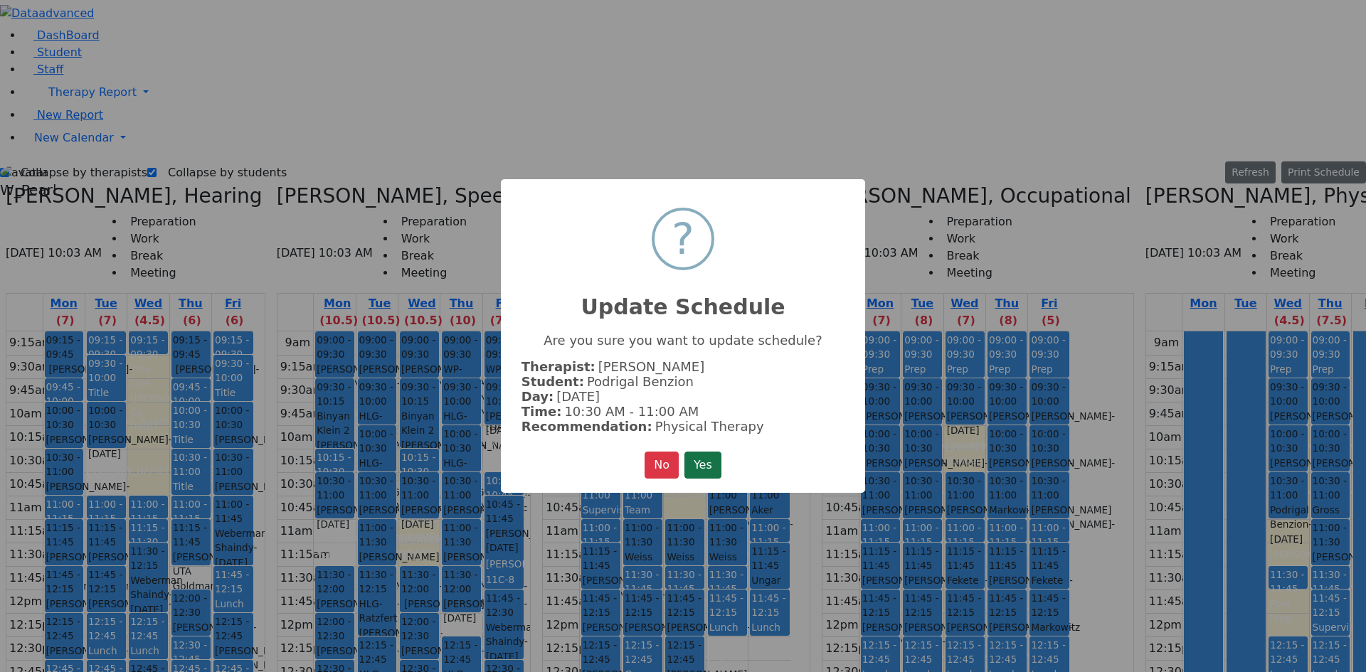
click at [717, 472] on button "Yes" at bounding box center [702, 465] width 37 height 27
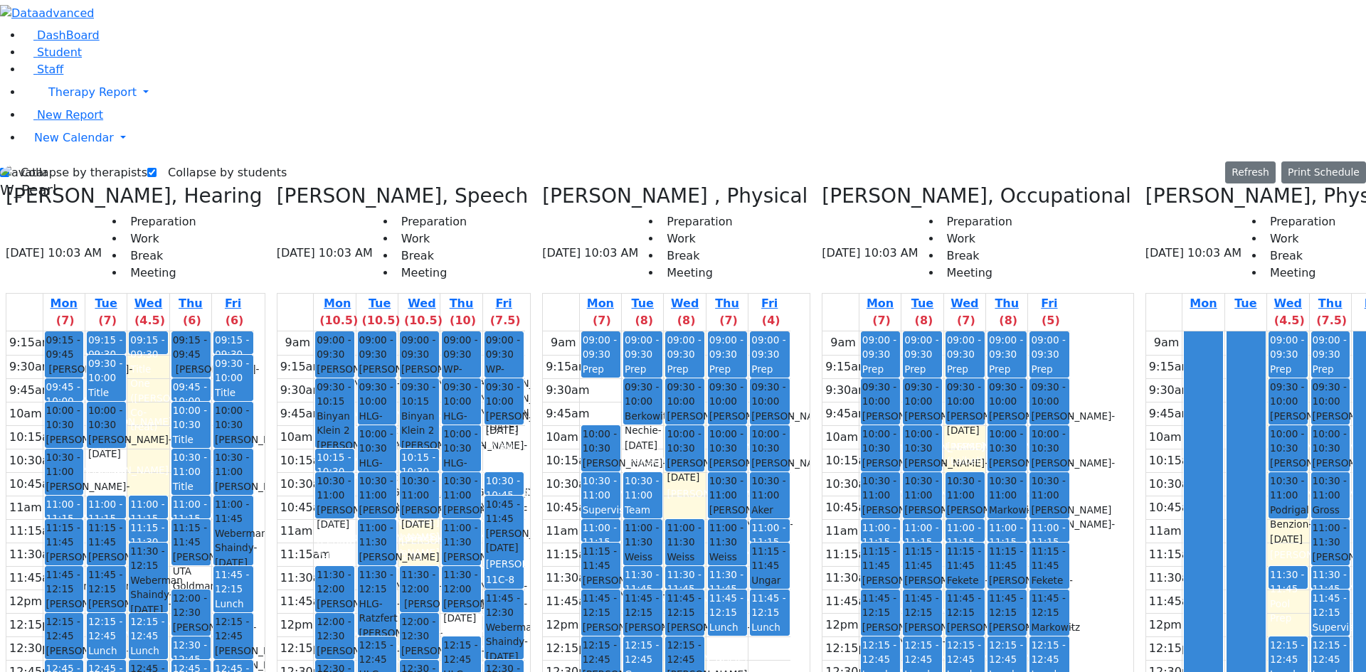
click at [220, 161] on label "Collapse by students" at bounding box center [221, 172] width 130 height 23
click at [156, 168] on input "Collapse by students" at bounding box center [151, 172] width 9 height 9
checkbox input "false"
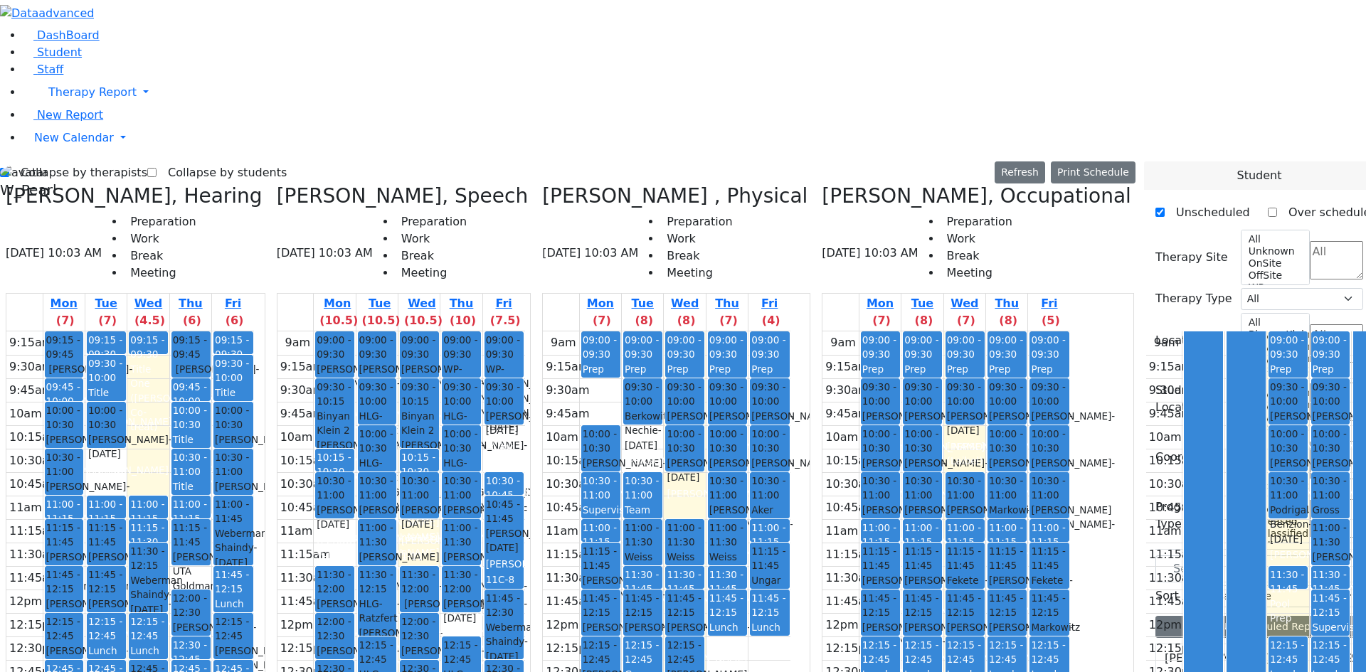
scroll to position [999, 0]
click at [50, 161] on label "Collapse by therapists" at bounding box center [78, 172] width 138 height 23
click at [9, 168] on input "Collapse by therapists" at bounding box center [4, 172] width 9 height 9
checkbox input "false"
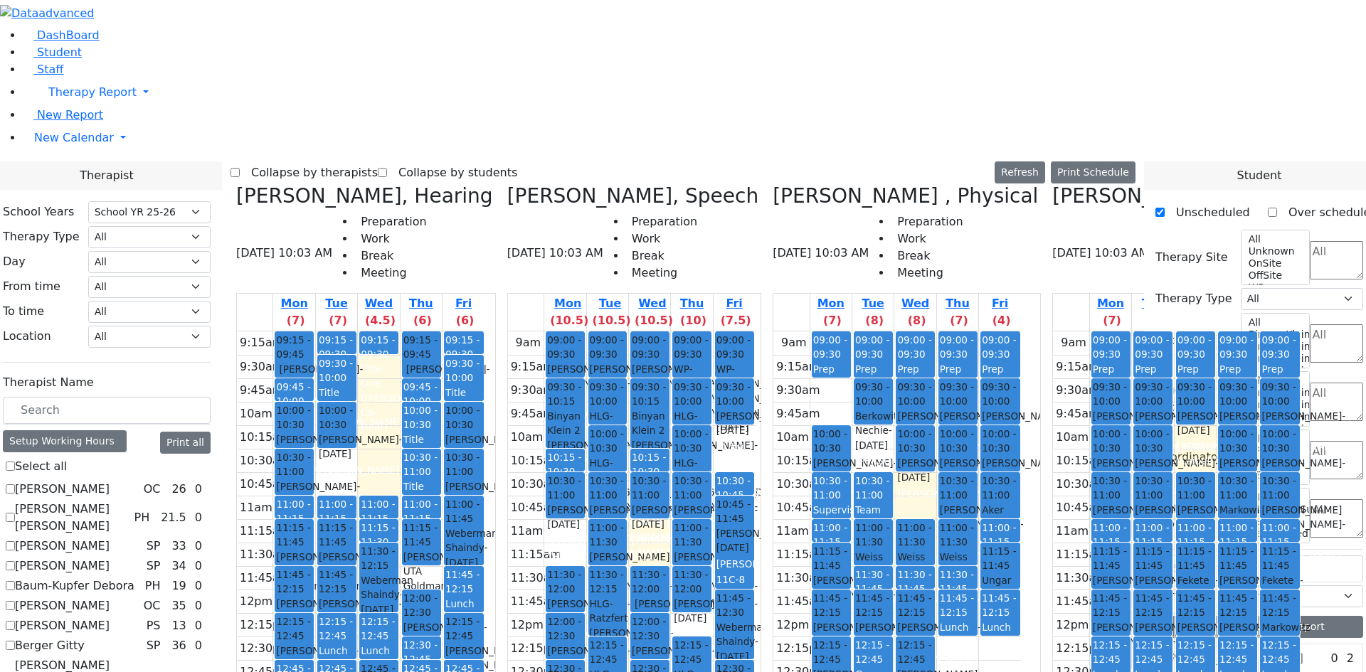
scroll to position [213, 0]
checkbox input "true"
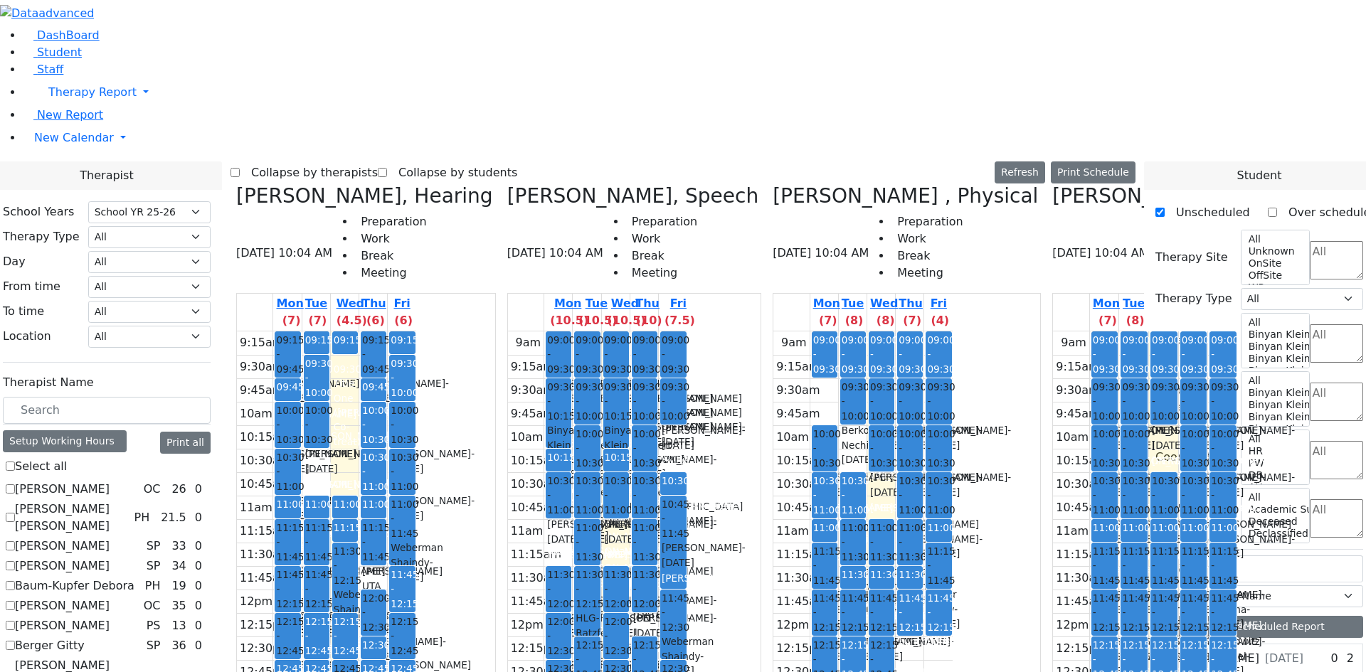
click at [377, 161] on label "Collapse by therapists" at bounding box center [309, 172] width 138 height 23
click at [240, 168] on input "Collapse by therapists" at bounding box center [234, 172] width 9 height 9
checkbox input "true"
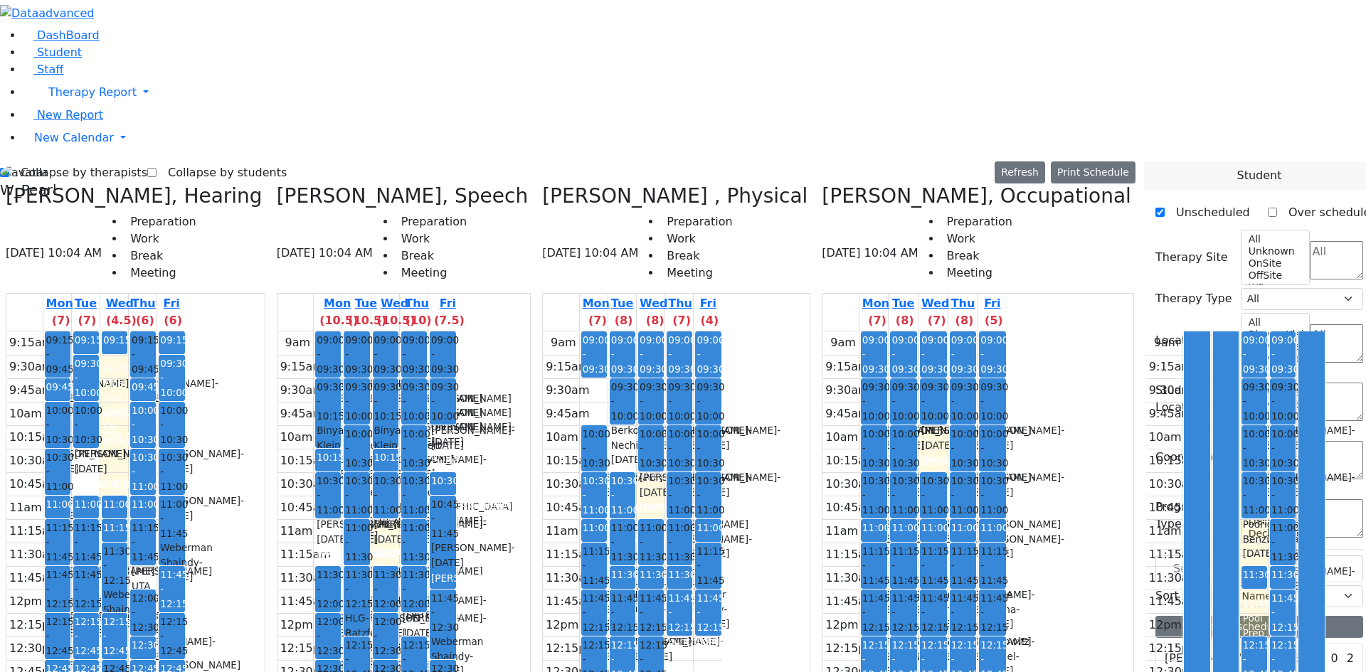
click at [265, 161] on label "Collapse by students" at bounding box center [221, 172] width 130 height 23
click at [156, 168] on input "Collapse by students" at bounding box center [151, 172] width 9 height 9
checkbox input "true"
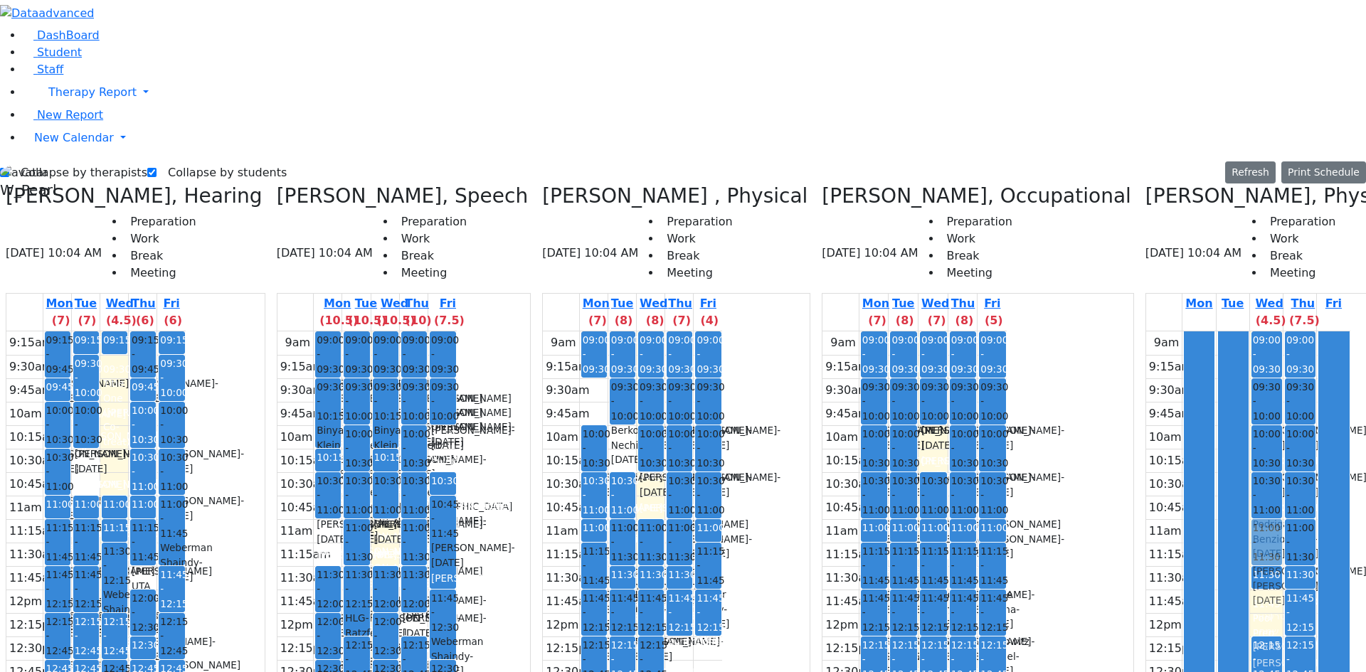
drag, startPoint x: 1263, startPoint y: 356, endPoint x: 1050, endPoint y: 277, distance: 226.8
click at [1050, 277] on div "Renzoni Rebecca, Hearing 09/10/2025 10:04 AM Preparation Work Break Meeting Mon…" at bounding box center [683, 543] width 1366 height 718
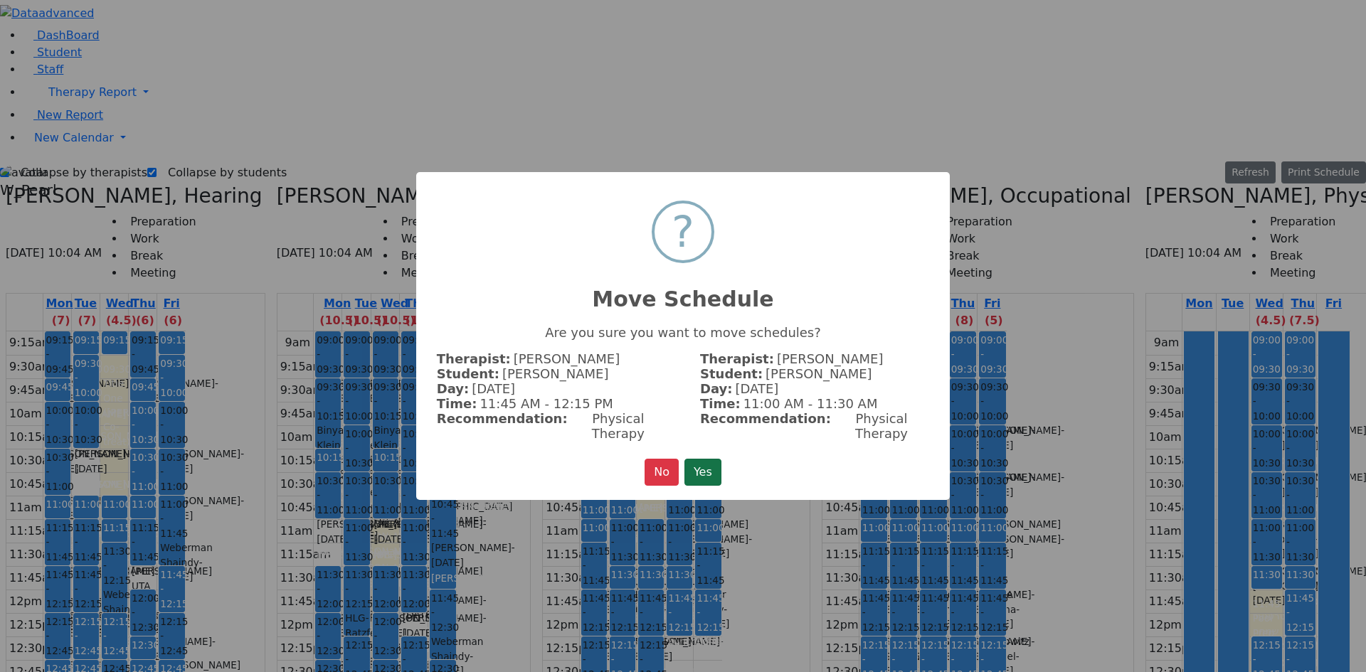
click at [705, 462] on button "Yes" at bounding box center [702, 472] width 37 height 27
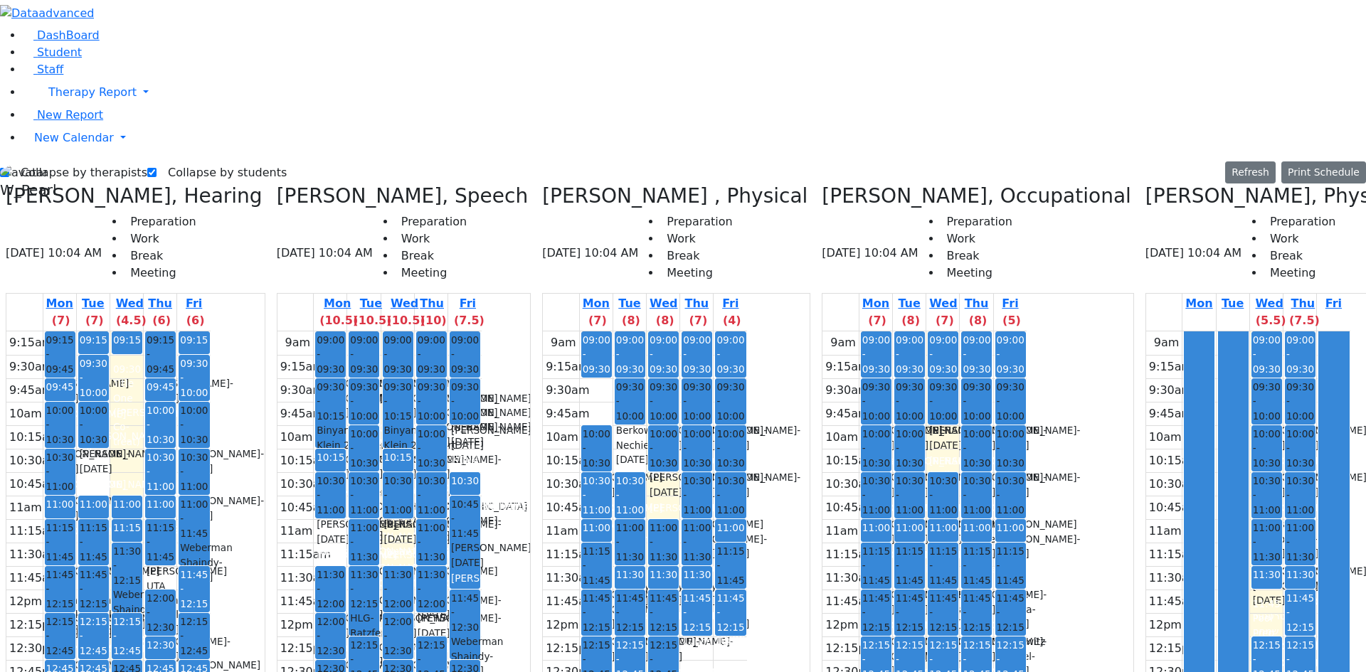
drag, startPoint x: 1294, startPoint y: 312, endPoint x: 1299, endPoint y: 363, distance: 50.8
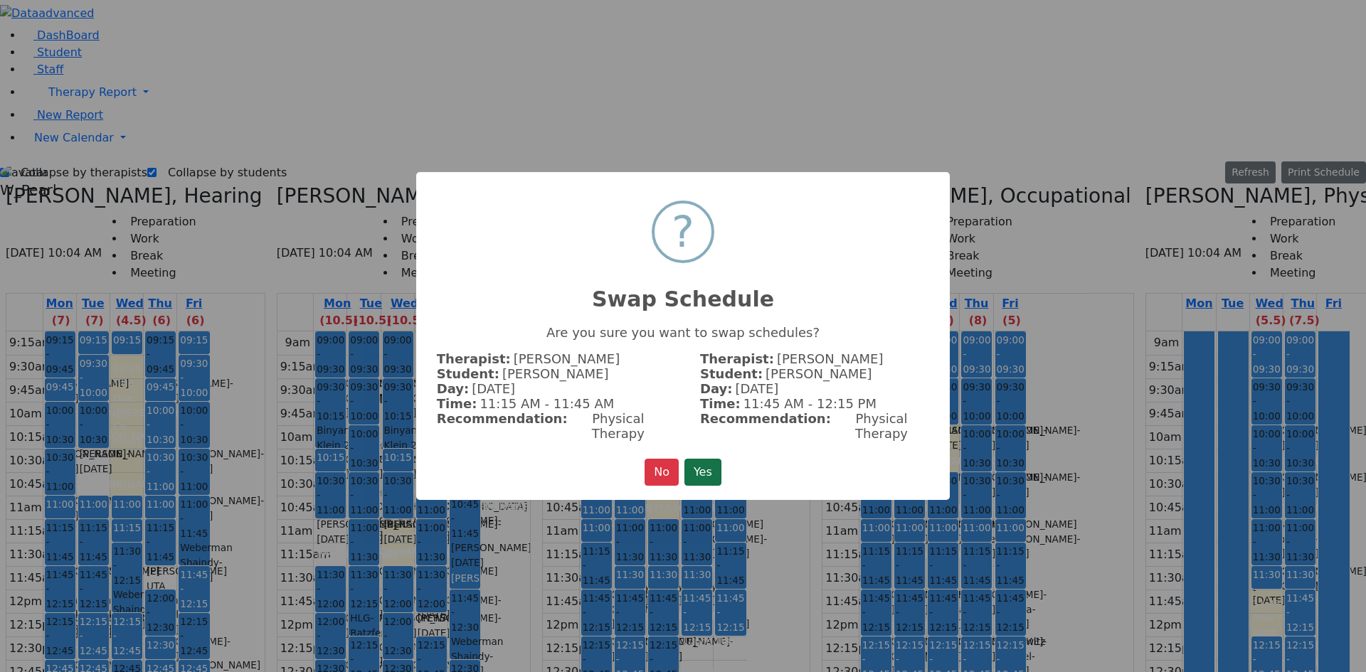
click at [694, 459] on button "Yes" at bounding box center [702, 472] width 37 height 27
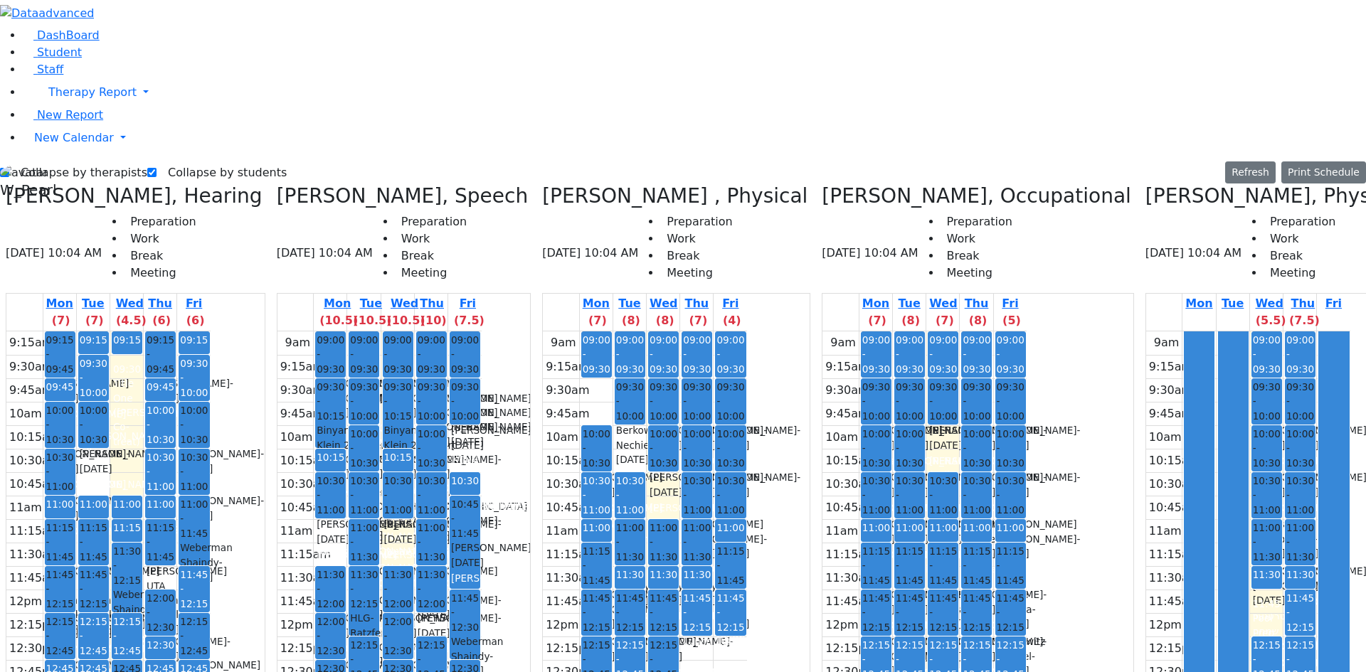
drag, startPoint x: 1289, startPoint y: 355, endPoint x: 1289, endPoint y: 312, distance: 42.7
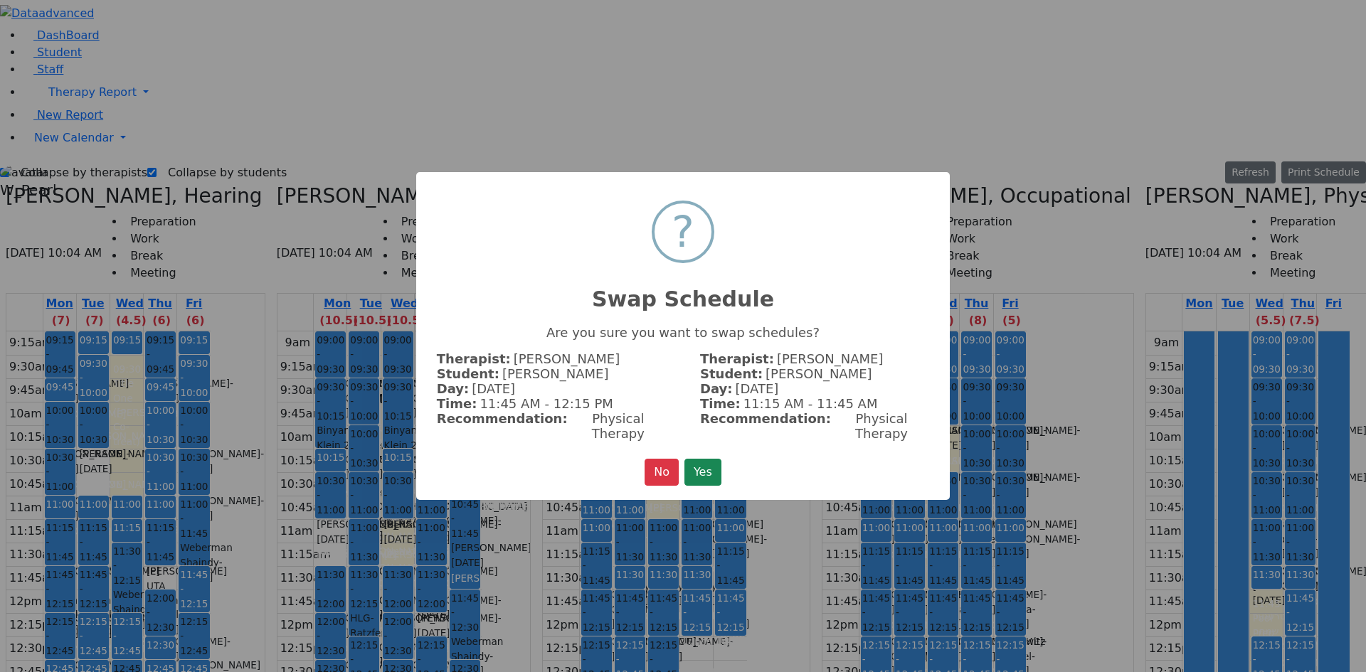
click at [721, 459] on button "Yes" at bounding box center [702, 472] width 37 height 27
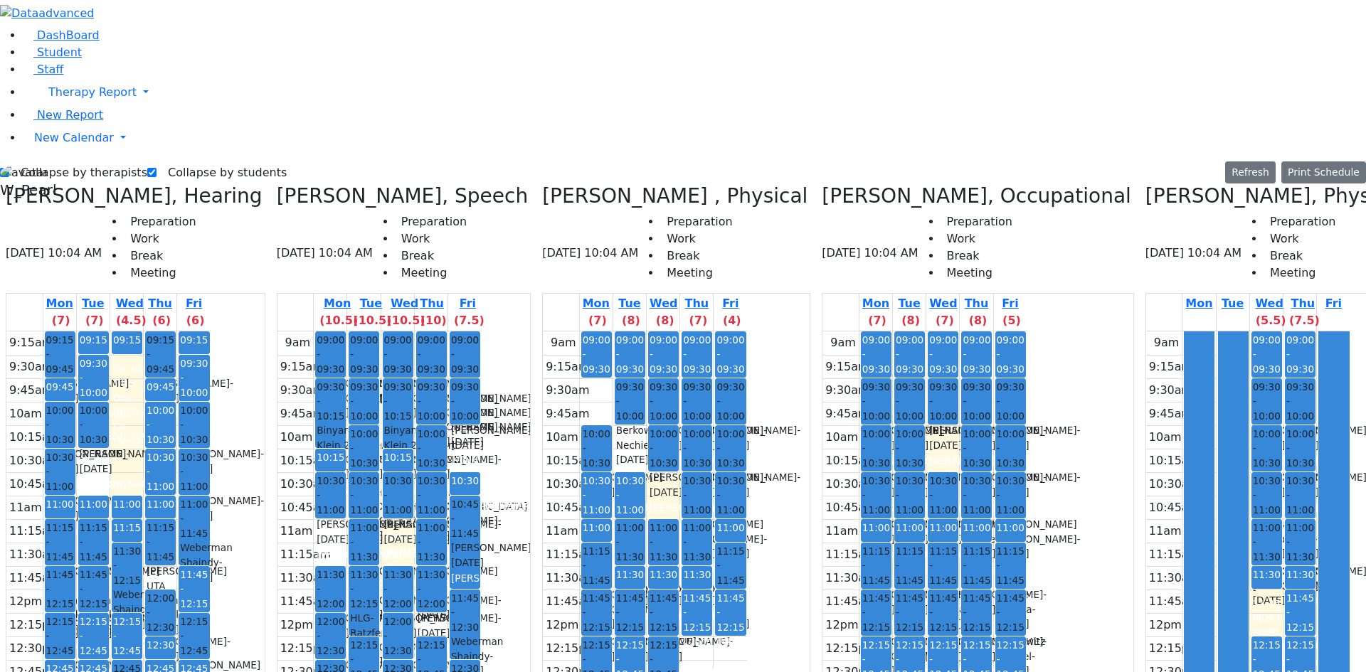
click at [1146, 358] on div "9am 9:15am 9:30am 9:45am 10am 10:15am 10:30am 10:45am 11am 11:15am 11:30am 11:4…" at bounding box center [1248, 612] width 204 height 563
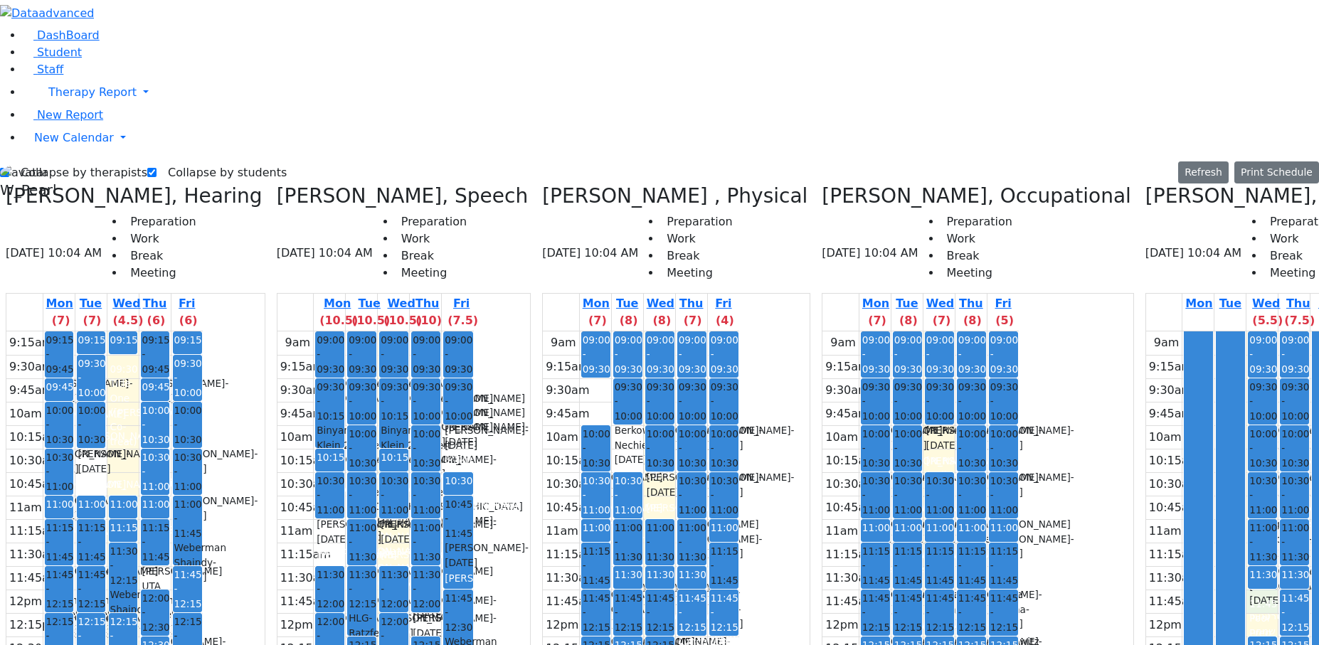
drag, startPoint x: 614, startPoint y: 584, endPoint x: 617, endPoint y: 600, distance: 15.9
click at [617, 600] on div "9am 9:15am 9:30am 9:45am 10am 10:15am 10:30am 10:45am 11am 11:15am 11:30am 11:4…" at bounding box center [641, 612] width 196 height 563
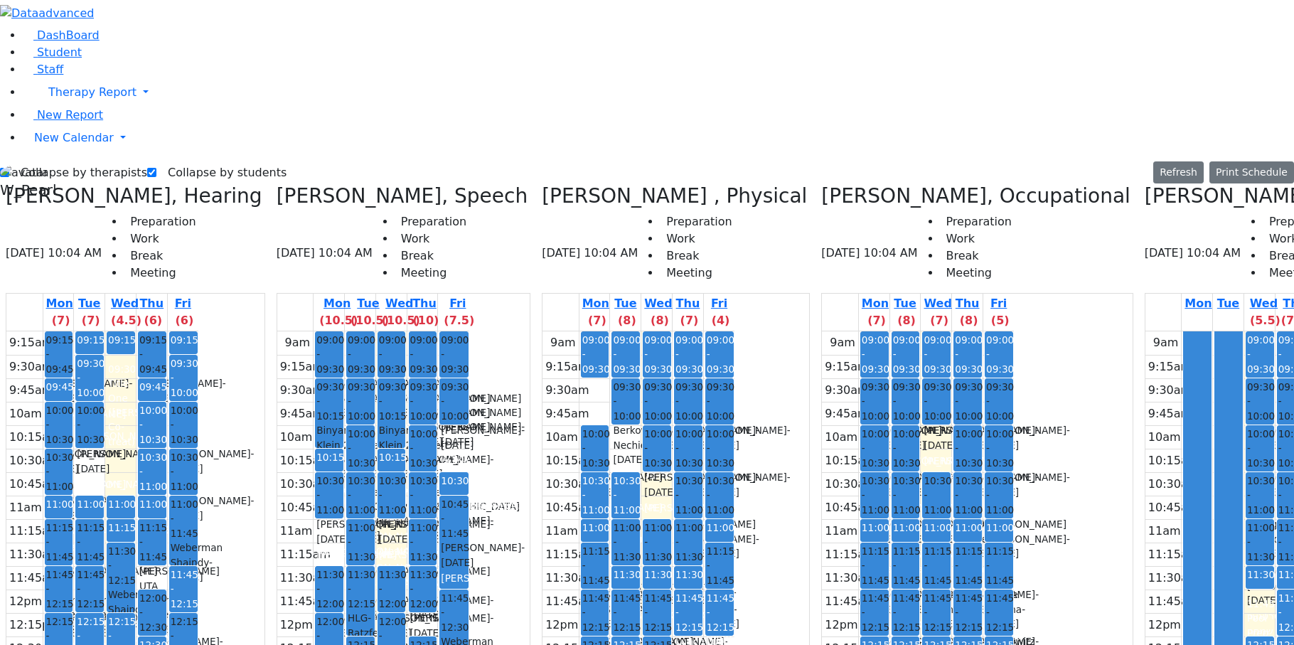
click at [1146, 351] on div "9am 9:15am 9:30am 9:45am 10am 10:15am 10:30am 10:45am 11am 11:15am 11:30am 11:4…" at bounding box center [1242, 612] width 192 height 563
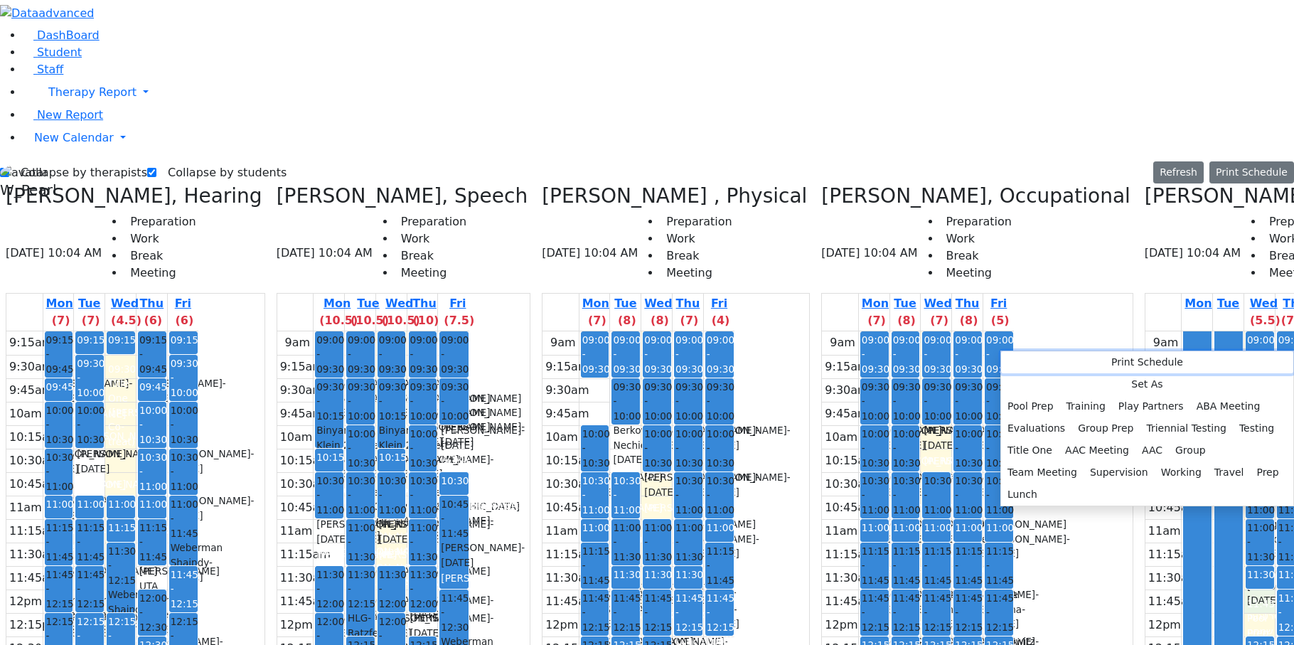
click at [1023, 362] on button "Print Schedule" at bounding box center [1147, 362] width 292 height 22
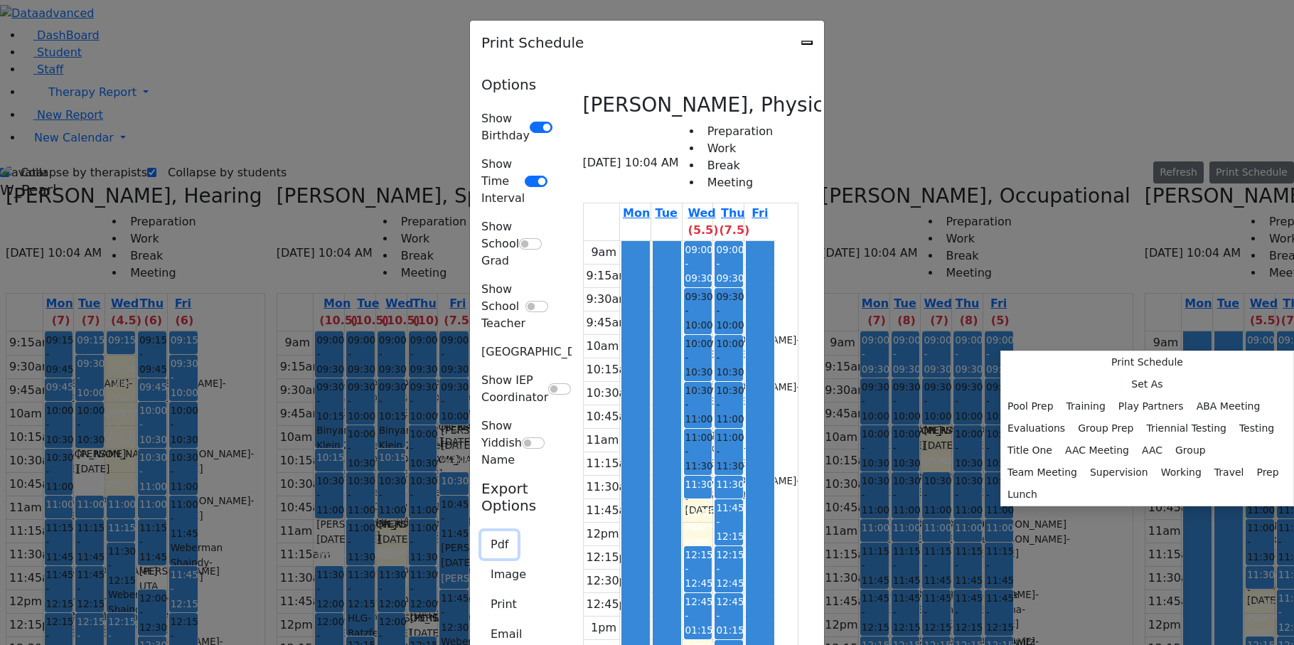
click at [481, 531] on button "Pdf" at bounding box center [499, 544] width 36 height 27
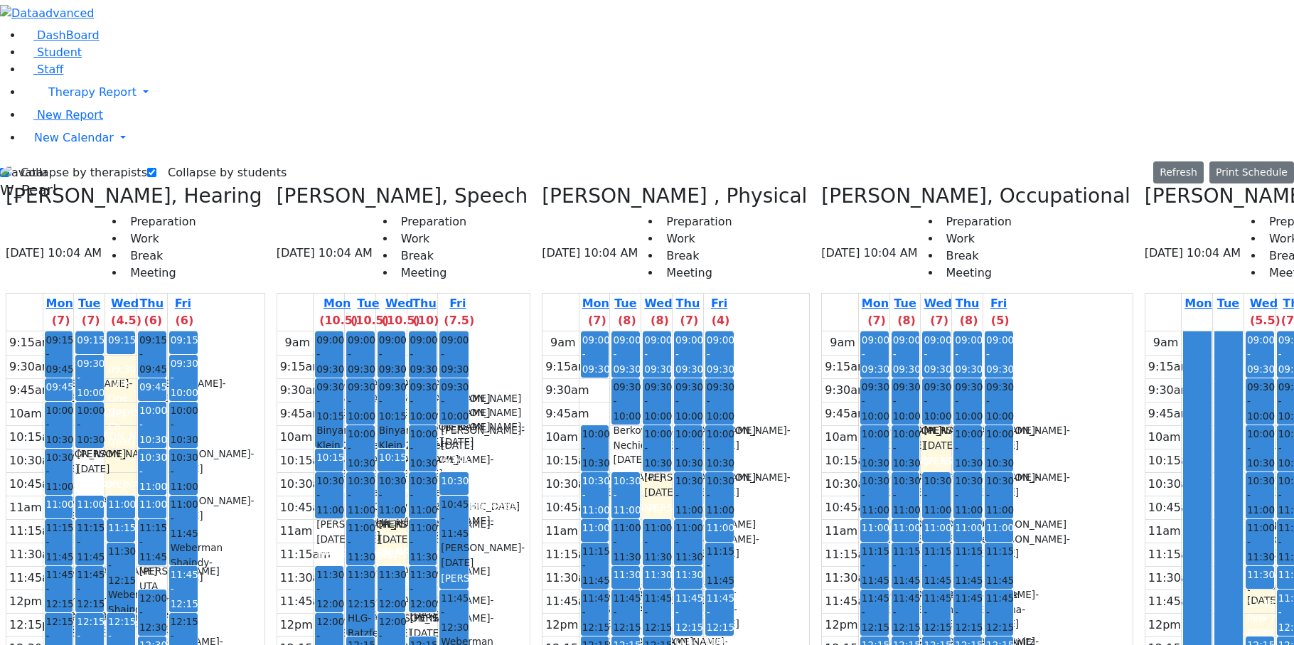
click at [413, 555] on div "9am 9:15am 9:30am 9:45am 10am 10:15am 10:30am 10:45am 11am 11:15am 11:30am 11:4…" at bounding box center [373, 612] width 192 height 563
click at [344, 555] on div "9am 9:15am 9:30am 9:45am 10am 10:15am 10:30am 10:45am 11am 11:15am 11:30am 11:4…" at bounding box center [373, 612] width 192 height 563
drag, startPoint x: 409, startPoint y: 544, endPoint x: 421, endPoint y: 553, distance: 14.8
click at [412, 563] on div "9am 9:15am 9:30am 9:45am 10am 10:15am 10:30am 10:45am 11am 11:15am 11:30am 11:4…" at bounding box center [373, 612] width 192 height 563
drag, startPoint x: 415, startPoint y: 542, endPoint x: 398, endPoint y: 560, distance: 24.2
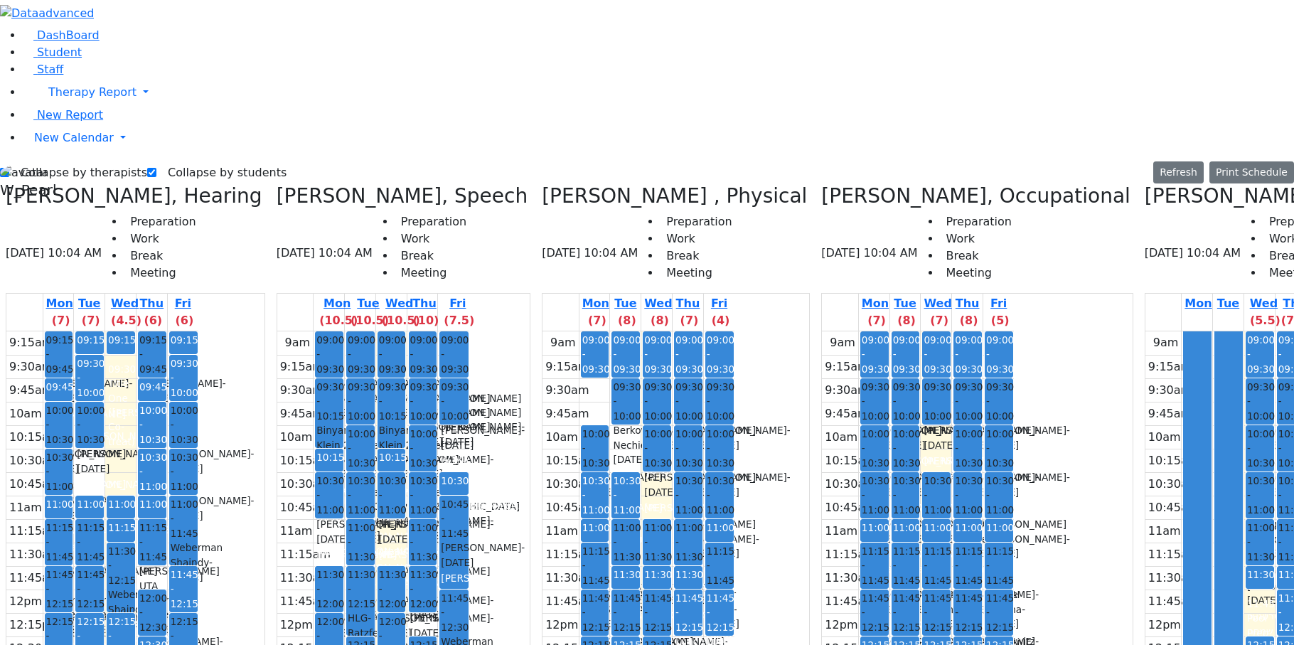
drag, startPoint x: 341, startPoint y: 536, endPoint x: 388, endPoint y: 541, distance: 47.2
click at [350, 559] on div "9am 9:15am 9:30am 9:45am 10am 10:15am 10:30am 10:45am 11am 11:15am 11:30am 11:4…" at bounding box center [373, 612] width 192 height 563
click at [400, 558] on div "9am 9:15am 9:30am 9:45am 10am 10:15am 10:30am 10:45am 11am 11:15am 11:30am 11:4…" at bounding box center [373, 612] width 192 height 563
click at [442, 561] on div "9am 9:15am 9:30am 9:45am 10am 10:15am 10:30am 10:45am 11am 11:15am 11:30am 11:4…" at bounding box center [373, 612] width 192 height 563
drag, startPoint x: 416, startPoint y: 557, endPoint x: 408, endPoint y: 560, distance: 8.6
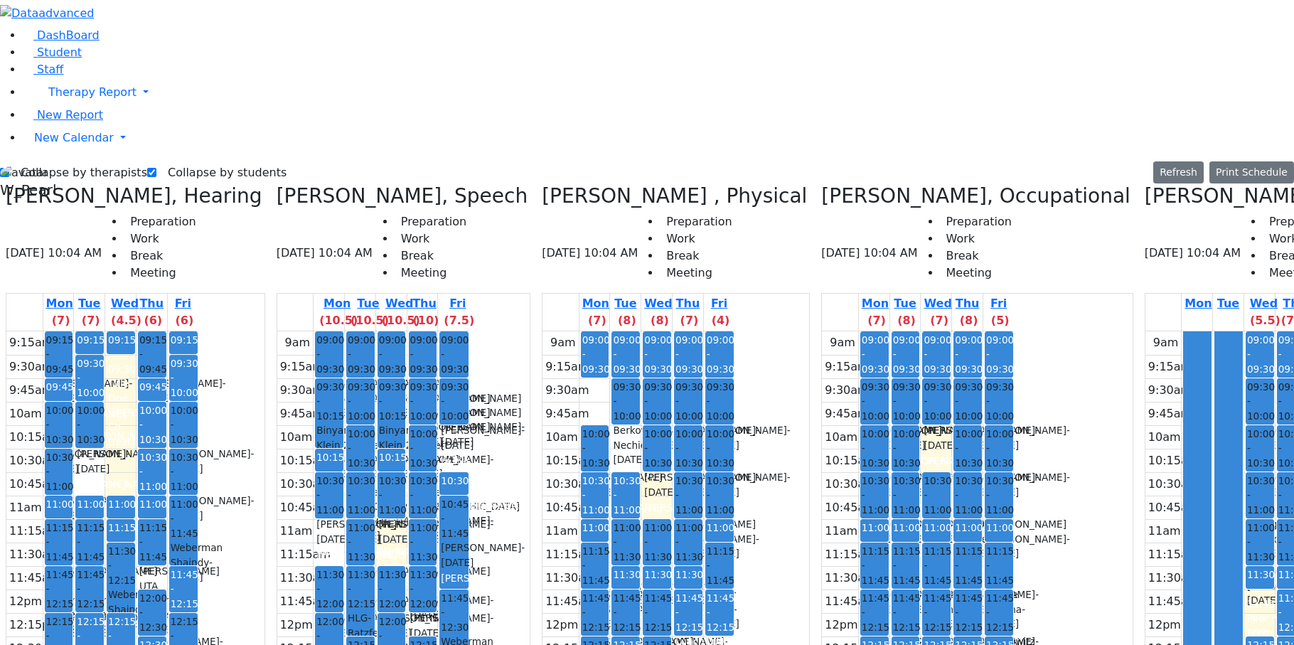
click at [417, 568] on div "9am 9:15am 9:30am 9:45am 10am 10:15am 10:30am 10:45am 11am 11:15am 11:30am 11:4…" at bounding box center [373, 612] width 192 height 563
click at [348, 563] on div "9am 9:15am 9:30am 9:45am 10am 10:15am 10:30am 10:45am 11am 11:15am 11:30am 11:4…" at bounding box center [373, 612] width 192 height 563
drag, startPoint x: 397, startPoint y: 539, endPoint x: 405, endPoint y: 565, distance: 27.0
click at [405, 565] on div "9am 9:15am 9:30am 9:45am 10am 10:15am 10:30am 10:45am 11am 11:15am 11:30am 11:4…" at bounding box center [373, 612] width 192 height 563
click at [435, 571] on div "9am 9:15am 9:30am 9:45am 10am 10:15am 10:30am 10:45am 11am 11:15am 11:30am 11:4…" at bounding box center [373, 612] width 192 height 563
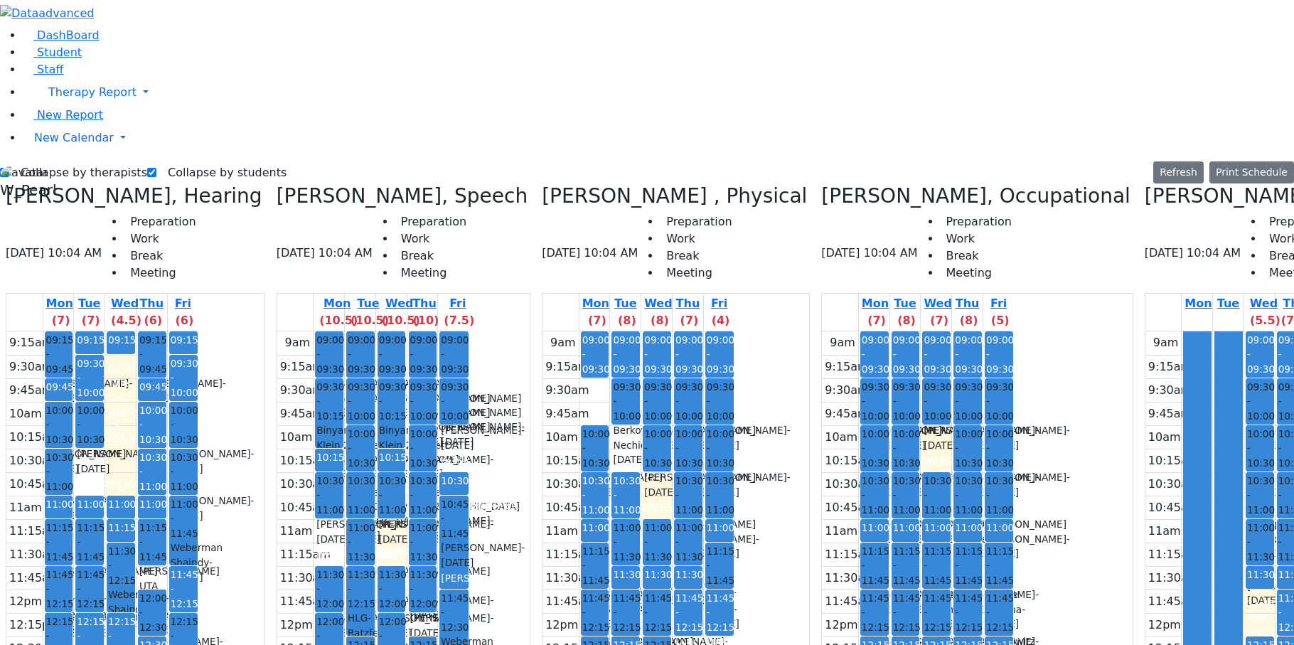
click at [412, 561] on div "9am 9:15am 9:30am 9:45am 10am 10:15am 10:30am 10:45am 11am 11:15am 11:30am 11:4…" at bounding box center [373, 612] width 192 height 563
click at [435, 533] on div "9am 9:15am 9:30am 9:45am 10am 10:15am 10:30am 10:45am 11am 11:15am 11:30am 11:4…" at bounding box center [373, 612] width 192 height 563
click at [435, 573] on div "9am 9:15am 9:30am 9:45am 10am 10:15am 10:30am 10:45am 11am 11:15am 11:30am 11:4…" at bounding box center [373, 612] width 192 height 563
drag, startPoint x: 428, startPoint y: 557, endPoint x: 429, endPoint y: 526, distance: 30.6
click at [429, 519] on div "9am 9:15am 9:30am 9:45am 10am 10:15am 10:30am 10:45am 11am 11:15am 11:30am 11:4…" at bounding box center [373, 612] width 192 height 563
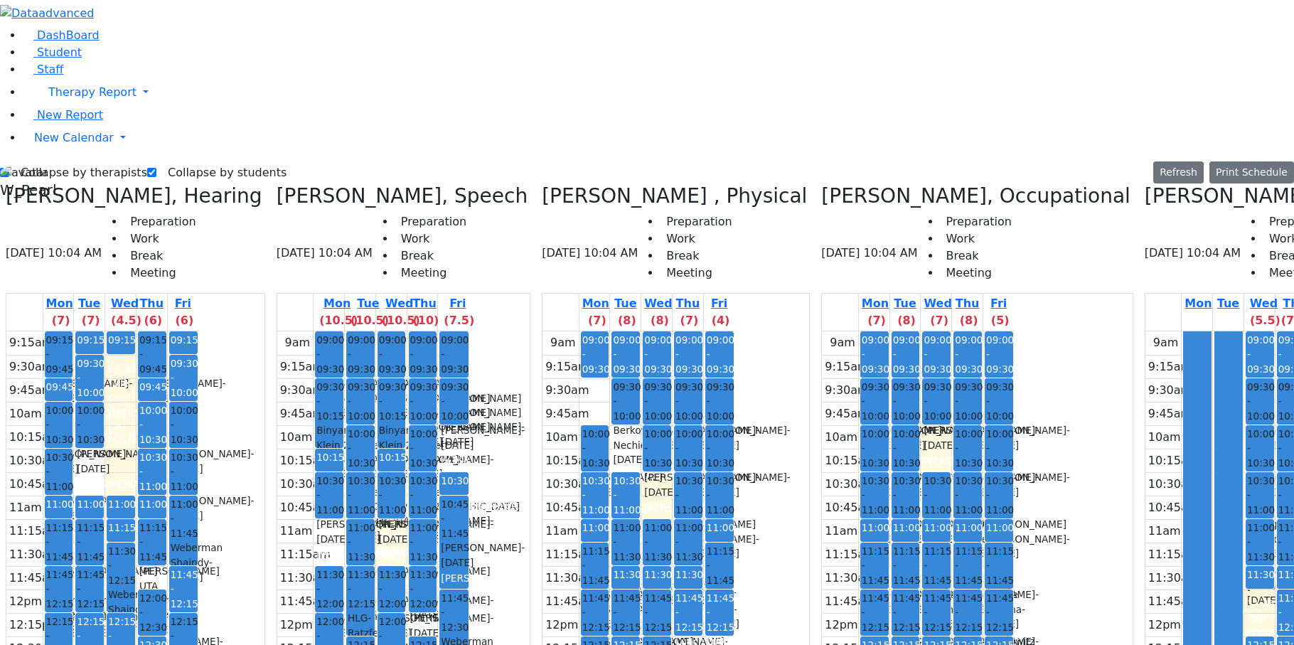
drag, startPoint x: 410, startPoint y: 539, endPoint x: 413, endPoint y: 553, distance: 14.5
click at [413, 553] on div "9am 9:15am 9:30am 9:45am 10am 10:15am 10:30am 10:45am 11am 11:15am 11:30am 11:4…" at bounding box center [373, 612] width 192 height 563
drag, startPoint x: 351, startPoint y: 537, endPoint x: 351, endPoint y: 553, distance: 15.6
click at [351, 558] on div "9am 9:15am 9:30am 9:45am 10am 10:15am 10:30am 10:45am 11am 11:15am 11:30am 11:4…" at bounding box center [373, 612] width 192 height 563
click at [407, 555] on div "9am 9:15am 9:30am 9:45am 10am 10:15am 10:30am 10:45am 11am 11:15am 11:30am 11:4…" at bounding box center [373, 612] width 192 height 563
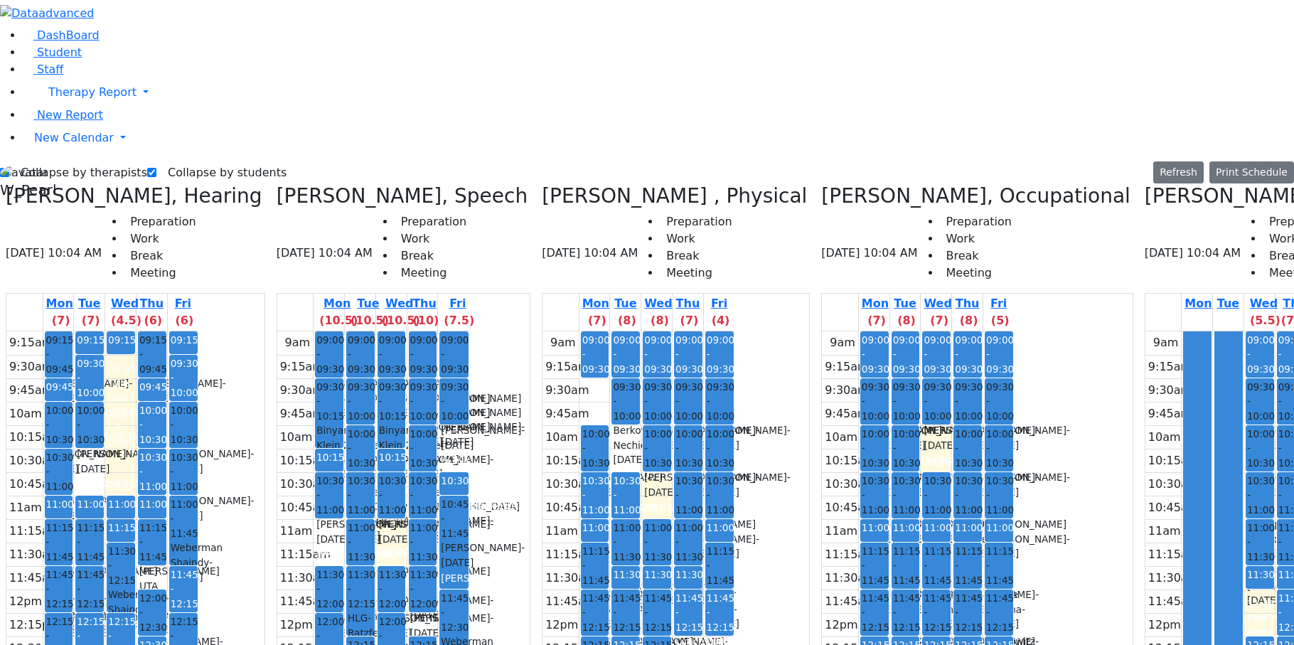
drag, startPoint x: 442, startPoint y: 536, endPoint x: 443, endPoint y: 559, distance: 22.8
click at [443, 559] on div "9am 9:15am 9:30am 9:45am 10am 10:15am 10:30am 10:45am 11am 11:15am 11:30am 11:4…" at bounding box center [373, 612] width 192 height 563
click at [402, 559] on div "9am 9:15am 9:30am 9:45am 10am 10:15am 10:30am 10:45am 11am 11:15am 11:30am 11:4…" at bounding box center [373, 612] width 192 height 563
drag, startPoint x: 339, startPoint y: 536, endPoint x: 403, endPoint y: 545, distance: 65.4
click at [355, 558] on div "9am 9:15am 9:30am 9:45am 10am 10:15am 10:30am 10:45am 11am 11:15am 11:30am 11:4…" at bounding box center [373, 612] width 192 height 563
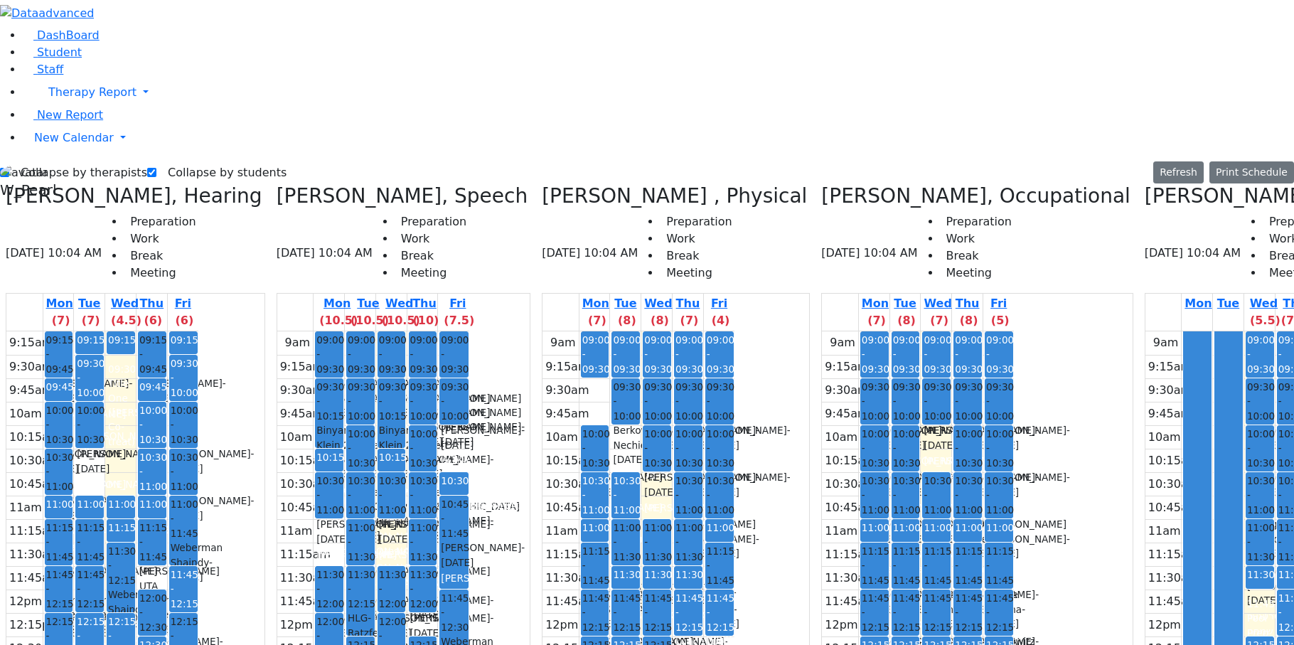
click at [407, 563] on div "9am 9:15am 9:30am 9:45am 10am 10:15am 10:30am 10:45am 11am 11:15am 11:30am 11:4…" at bounding box center [373, 612] width 192 height 563
drag, startPoint x: 351, startPoint y: 541, endPoint x: 385, endPoint y: 550, distance: 34.7
click at [362, 558] on div "9am 9:15am 9:30am 9:45am 10am 10:15am 10:30am 10:45am 11am 11:15am 11:30am 11:4…" at bounding box center [373, 612] width 192 height 563
click at [405, 566] on div "9am 9:15am 9:30am 9:45am 10am 10:15am 10:30am 10:45am 11am 11:15am 11:30am 11:4…" at bounding box center [373, 612] width 192 height 563
click at [355, 551] on div "9am 9:15am 9:30am 9:45am 10am 10:15am 10:30am 10:45am 11am 11:15am 11:30am 11:4…" at bounding box center [373, 612] width 192 height 563
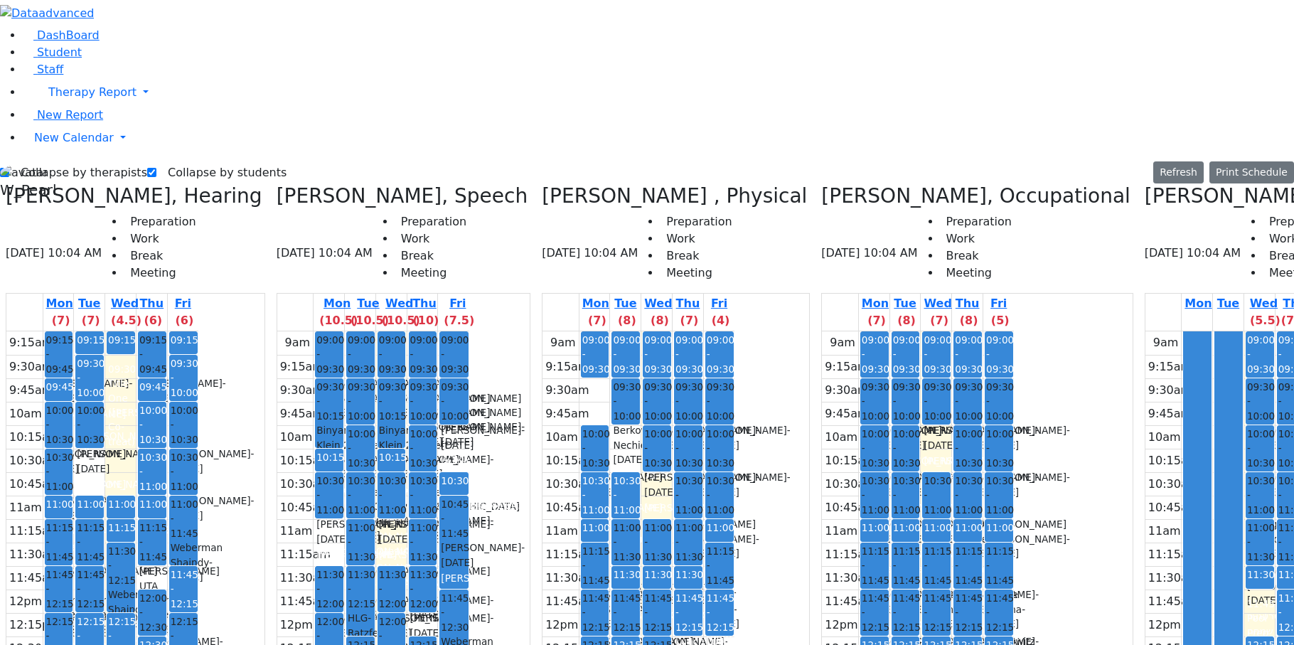
drag, startPoint x: 398, startPoint y: 539, endPoint x: 401, endPoint y: 550, distance: 11.2
click at [403, 552] on div "9am 9:15am 9:30am 9:45am 10am 10:15am 10:30am 10:45am 11am 11:15am 11:30am 11:4…" at bounding box center [373, 612] width 192 height 563
drag, startPoint x: 406, startPoint y: 543, endPoint x: 409, endPoint y: 558, distance: 14.5
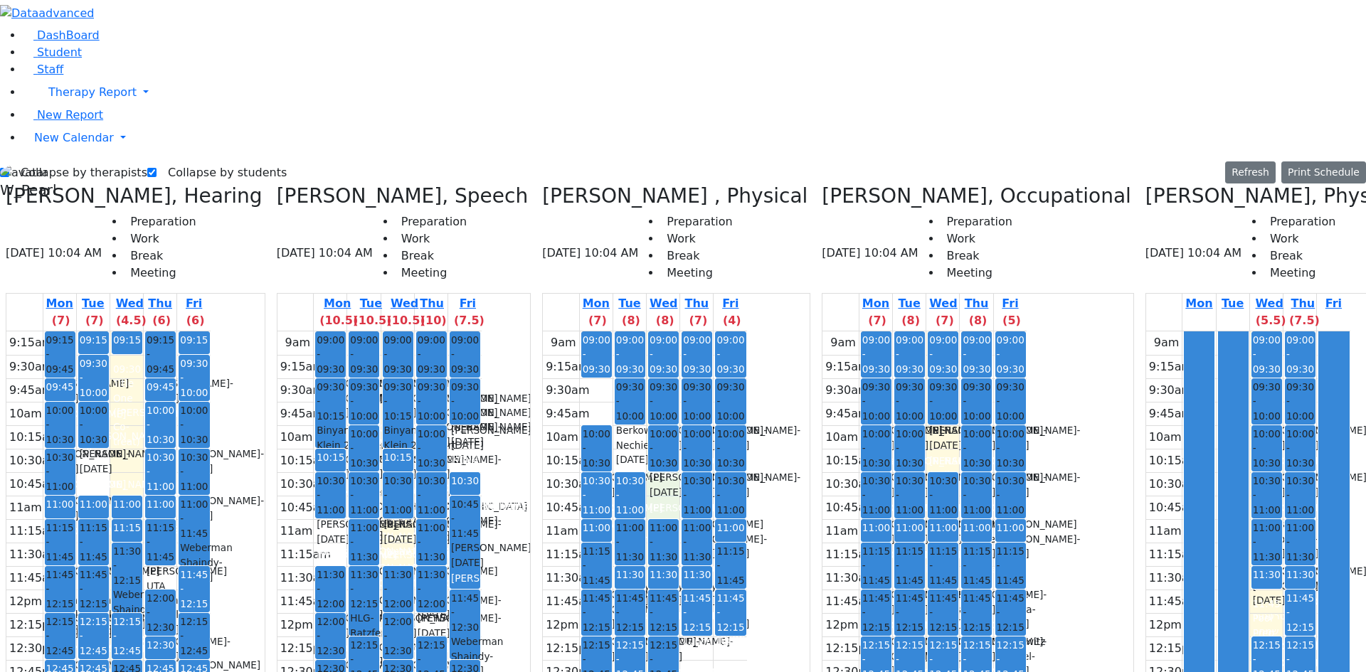
click at [610, 331] on div "9am 9:15am 9:30am 9:45am 10am 10:15am 10:30am 10:45am 11am 11:15am 11:30am 11:4…" at bounding box center [645, 612] width 204 height 563
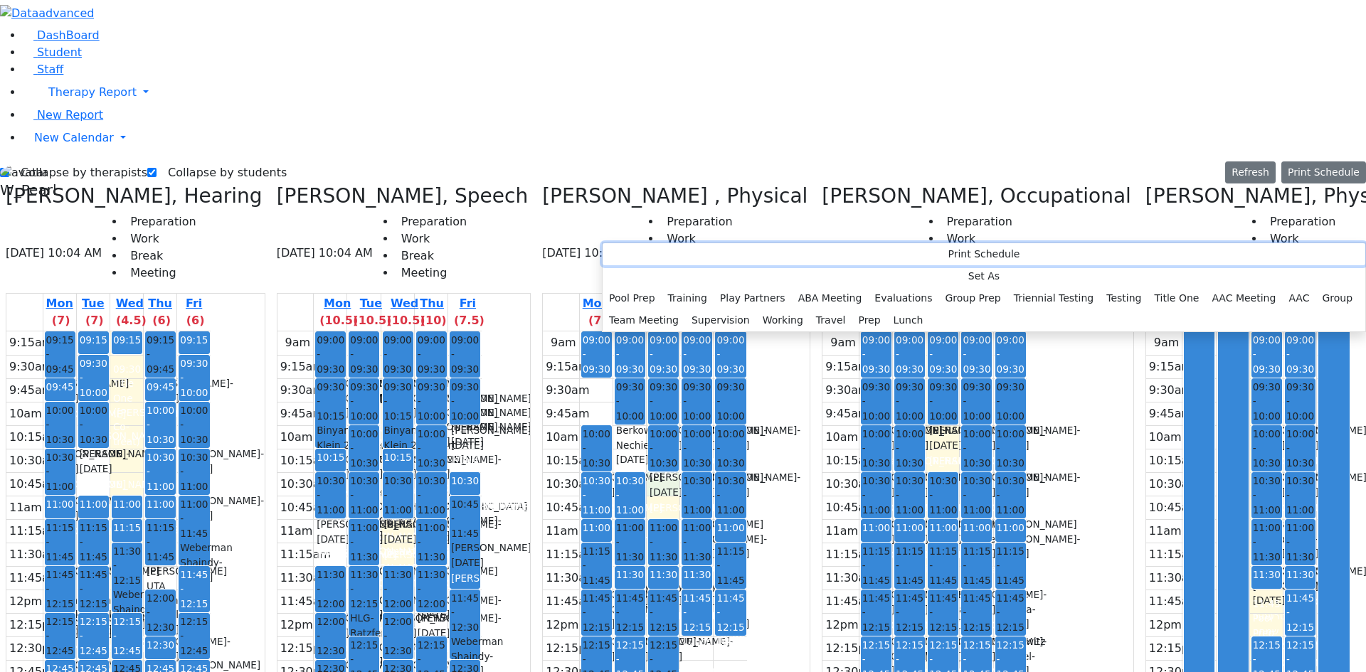
click at [619, 255] on button "Print Schedule" at bounding box center [983, 254] width 762 height 22
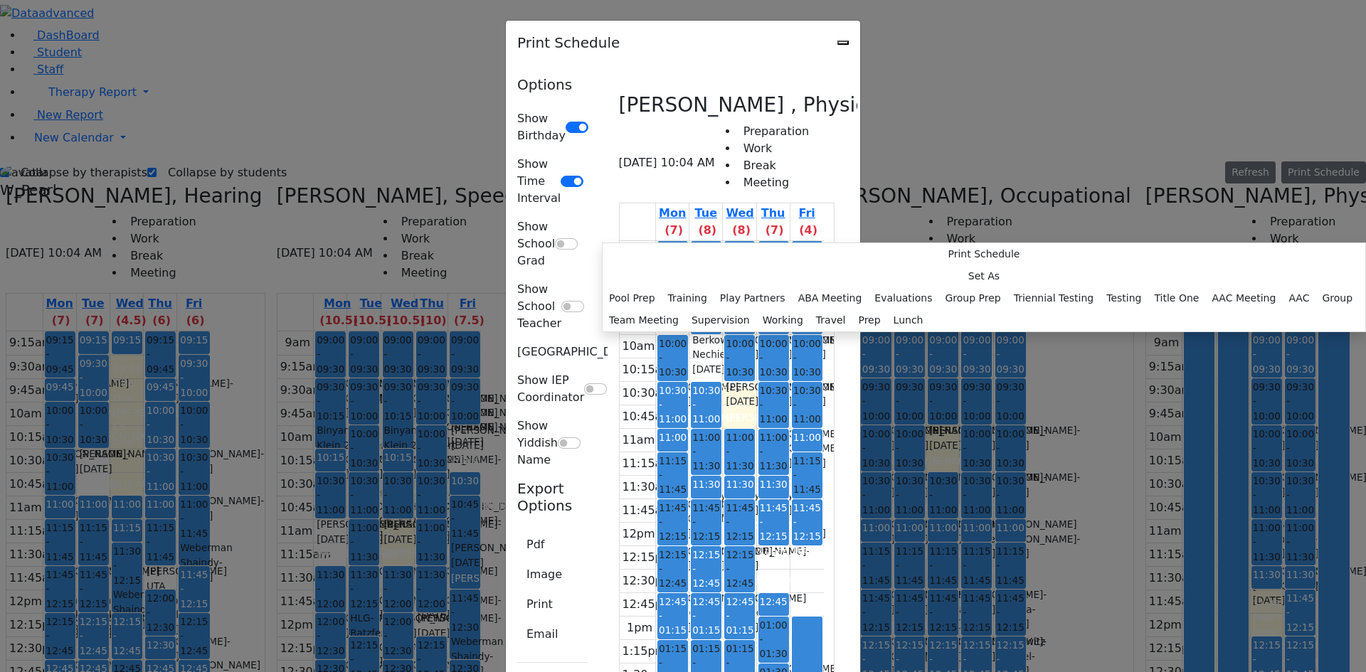
scroll to position [82, 0]
click at [517, 591] on button "Print" at bounding box center [539, 604] width 45 height 27
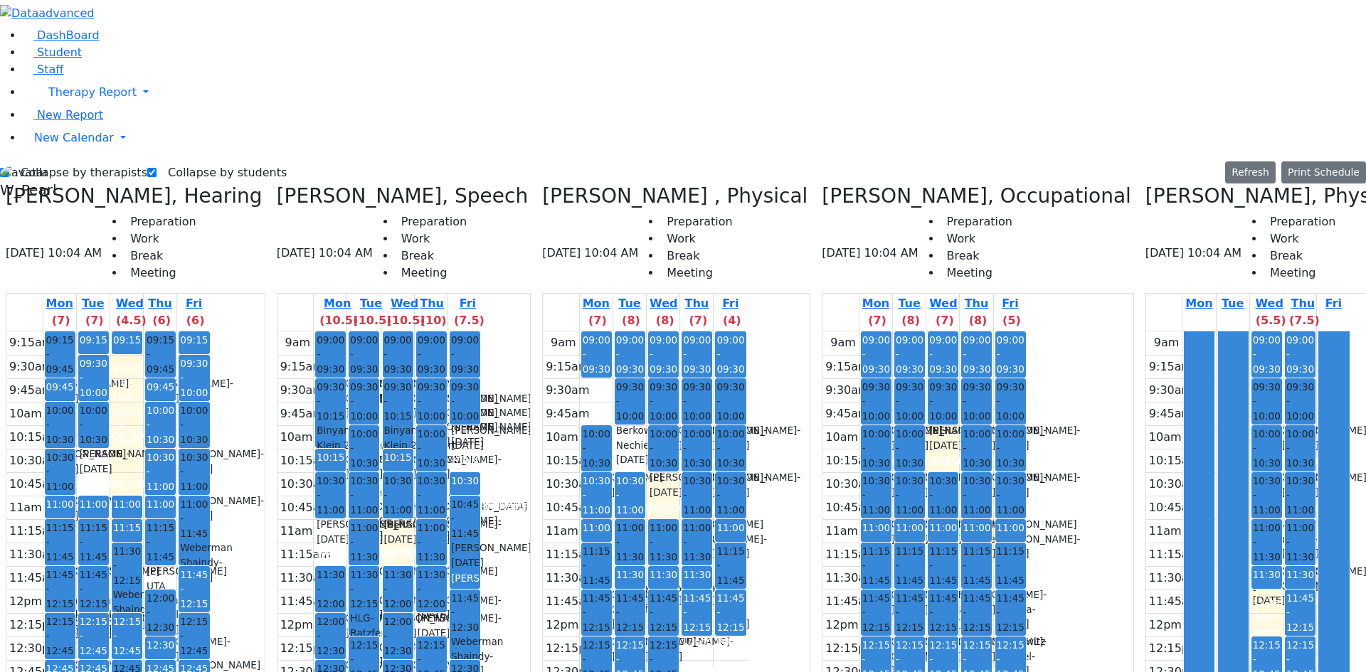
click at [62, 161] on label "Collapse by therapists" at bounding box center [78, 172] width 138 height 23
click at [9, 168] on input "Collapse by therapists" at bounding box center [4, 172] width 9 height 9
checkbox input "false"
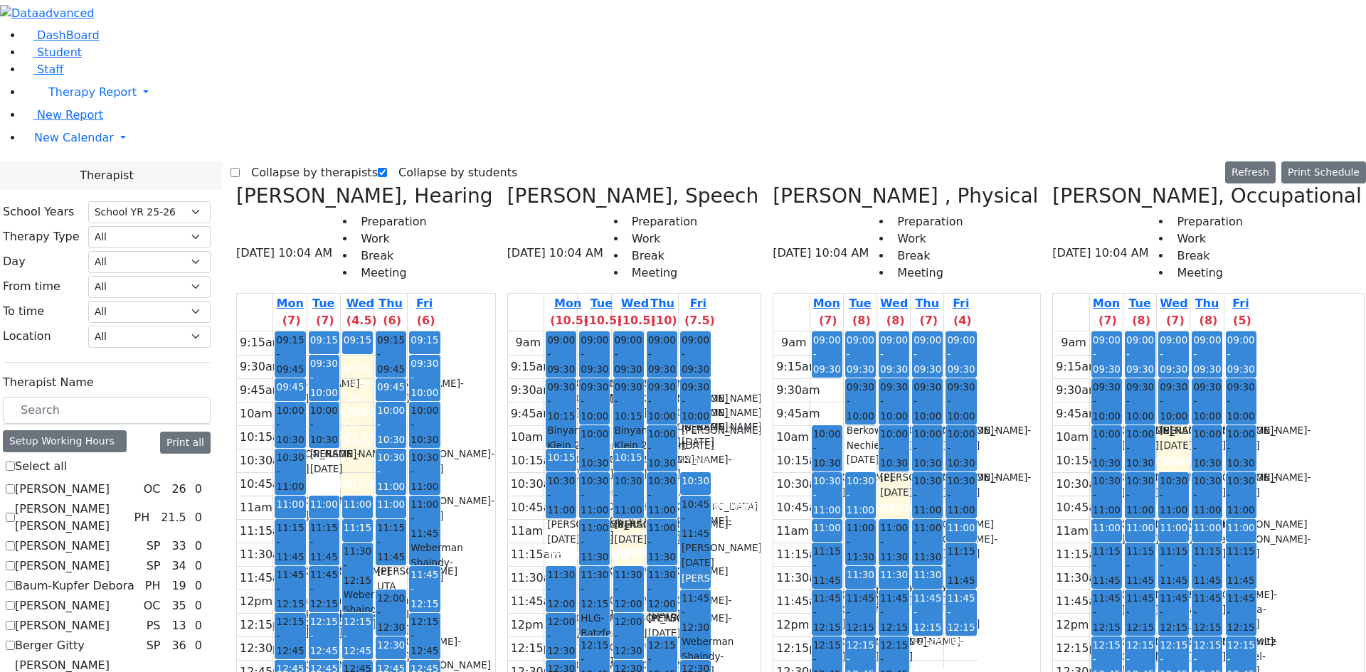
scroll to position [356, 0]
checkbox input "true"
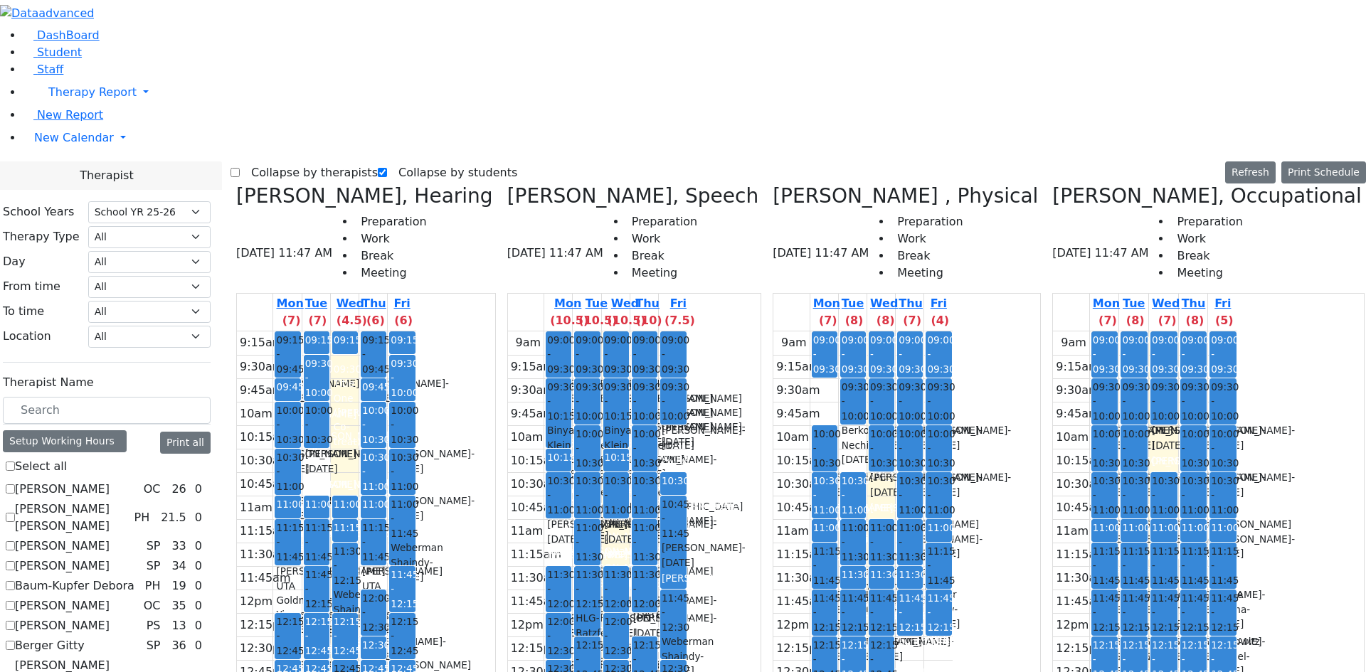
click at [273, 161] on label "Collapse by therapists" at bounding box center [309, 172] width 138 height 23
click at [240, 168] on input "Collapse by therapists" at bounding box center [234, 172] width 9 height 9
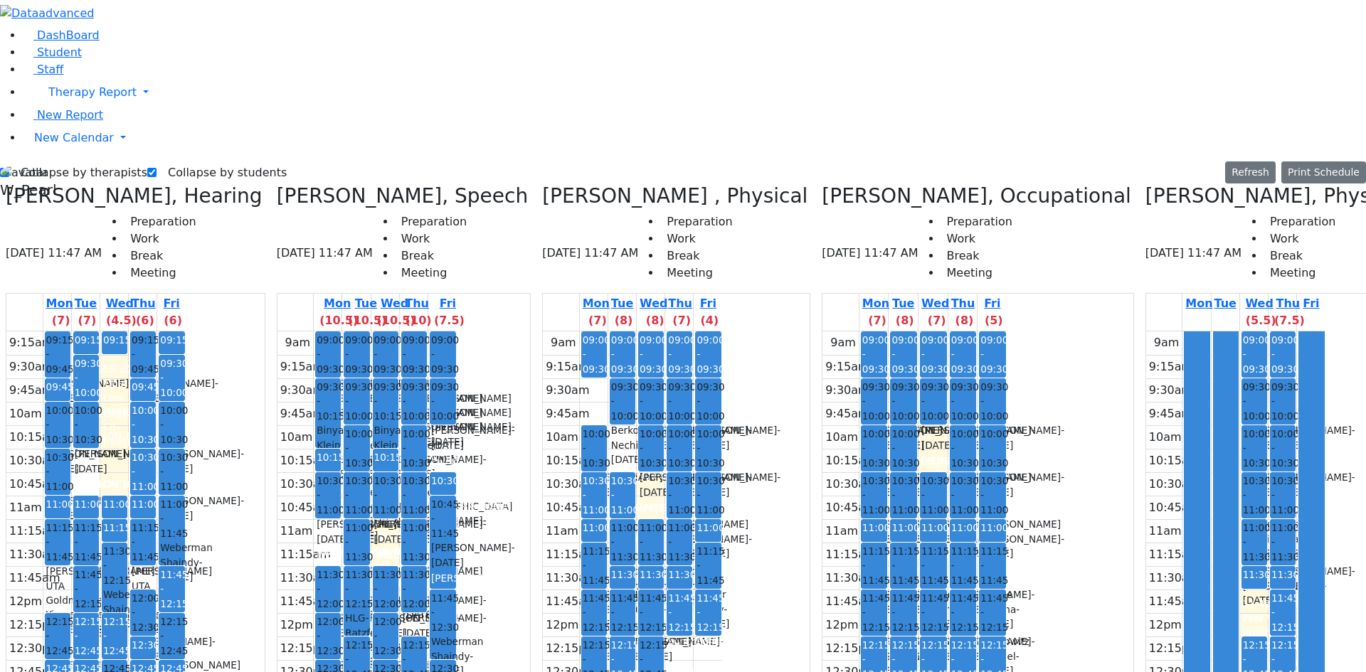
scroll to position [0, 46]
drag, startPoint x: 1275, startPoint y: 606, endPoint x: 1275, endPoint y: 595, distance: 11.4
drag, startPoint x: 1277, startPoint y: 545, endPoint x: 1277, endPoint y: 529, distance: 16.4
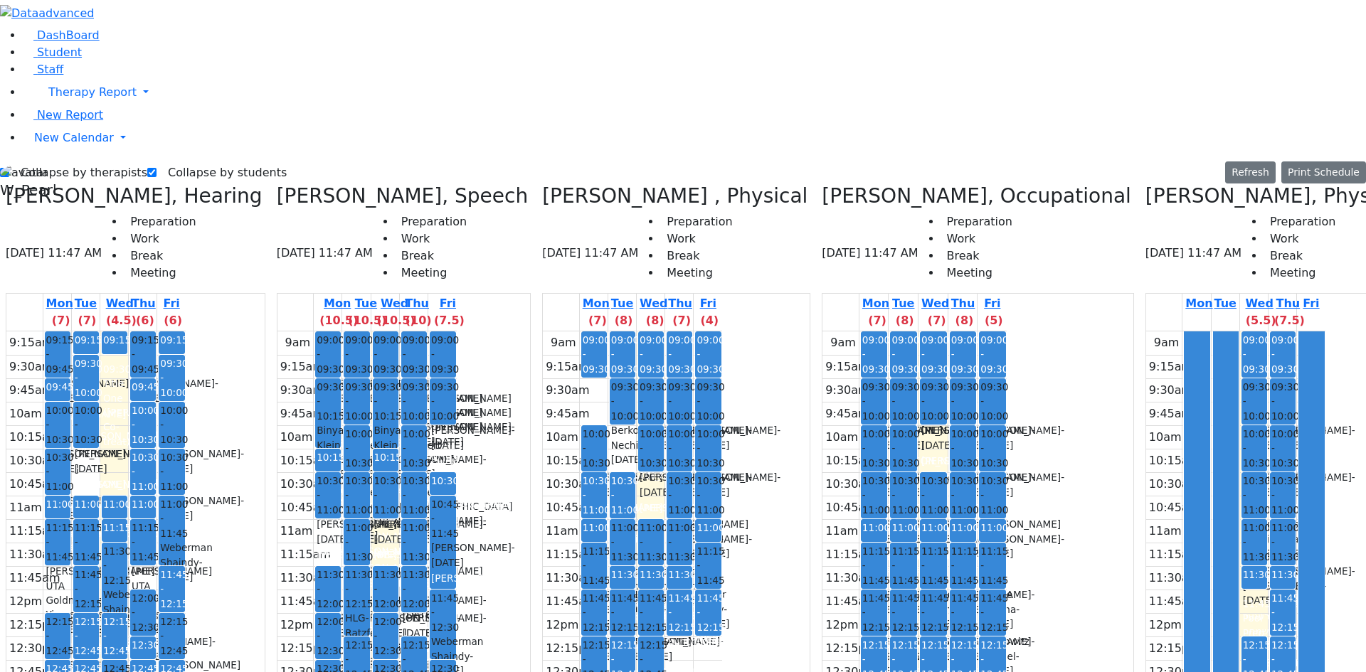
drag, startPoint x: 1277, startPoint y: 319, endPoint x: 1279, endPoint y: 307, distance: 12.2
drag, startPoint x: 1240, startPoint y: 452, endPoint x: 1240, endPoint y: 467, distance: 14.2
drag, startPoint x: 1272, startPoint y: 500, endPoint x: 1276, endPoint y: 521, distance: 21.8
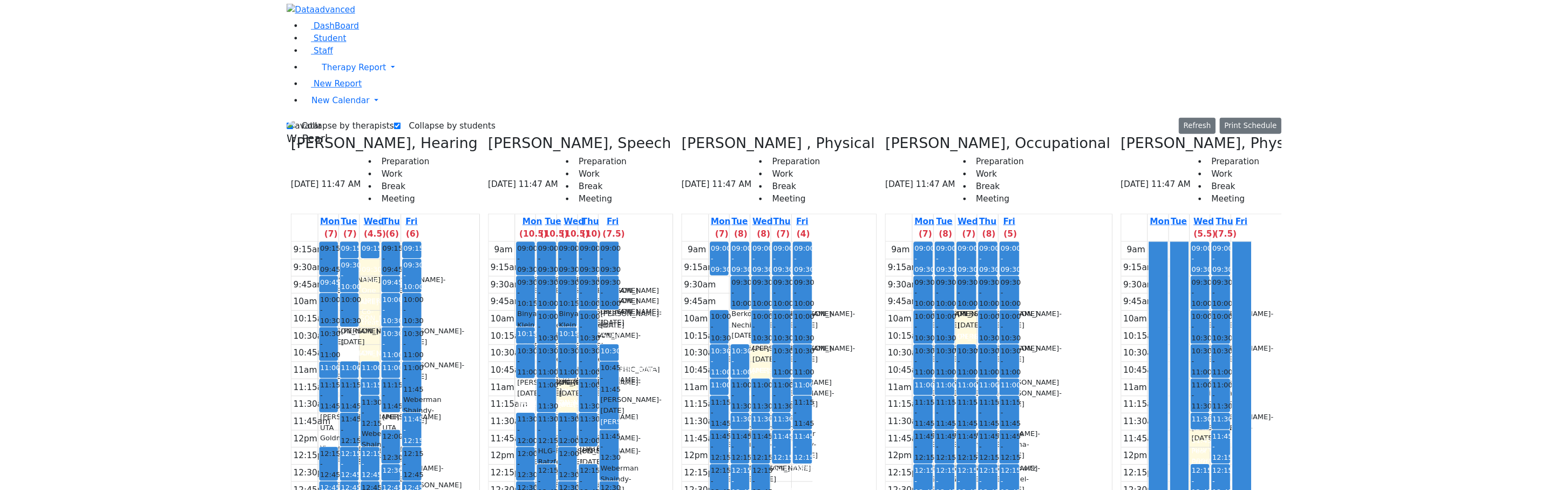
scroll to position [0, 0]
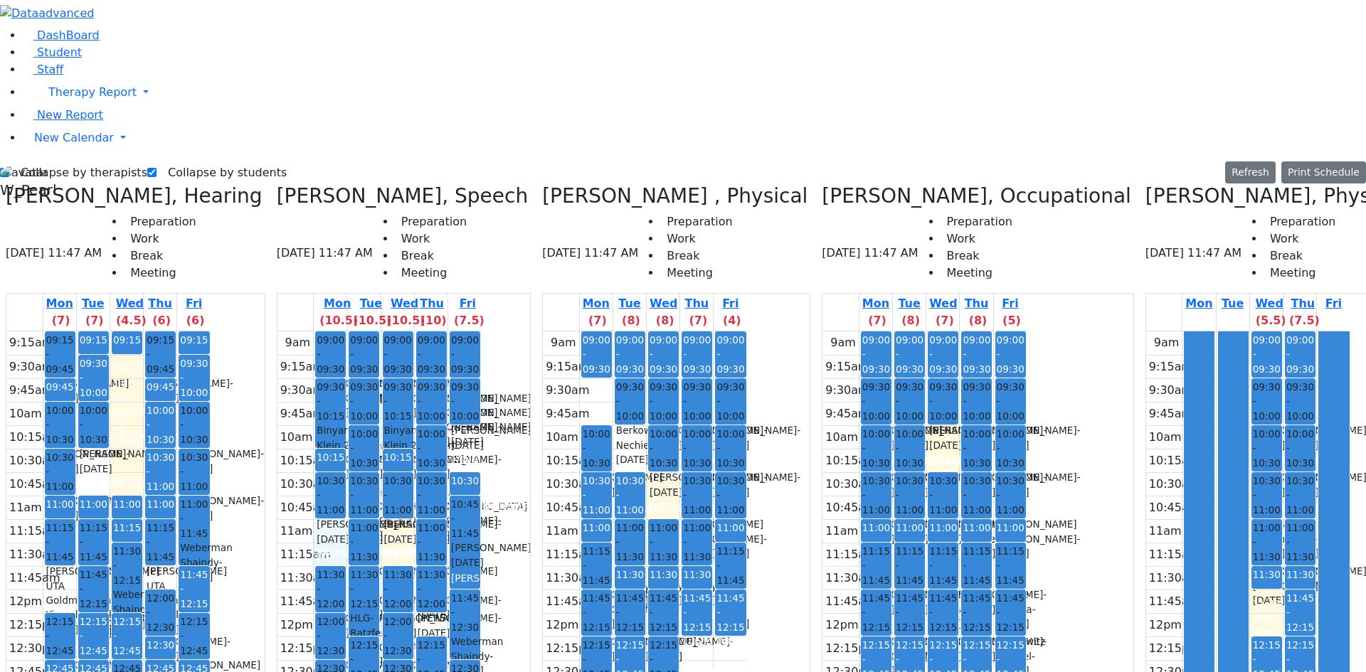
drag, startPoint x: 324, startPoint y: 281, endPoint x: 333, endPoint y: 292, distance: 13.7
click at [336, 331] on div "9am 9:15am 9:30am 9:45am 10am 10:15am 10:30am 10:45am 11am 11:15am 11:30am 11:4…" at bounding box center [379, 612] width 204 height 563
drag, startPoint x: 387, startPoint y: 279, endPoint x: 388, endPoint y: 292, distance: 12.8
click at [386, 331] on div "9am 9:15am 9:30am 9:45am 10am 10:15am 10:30am 10:45am 11am 11:15am 11:30am 11:4…" at bounding box center [379, 612] width 204 height 563
drag, startPoint x: 328, startPoint y: 287, endPoint x: 329, endPoint y: 301, distance: 14.2
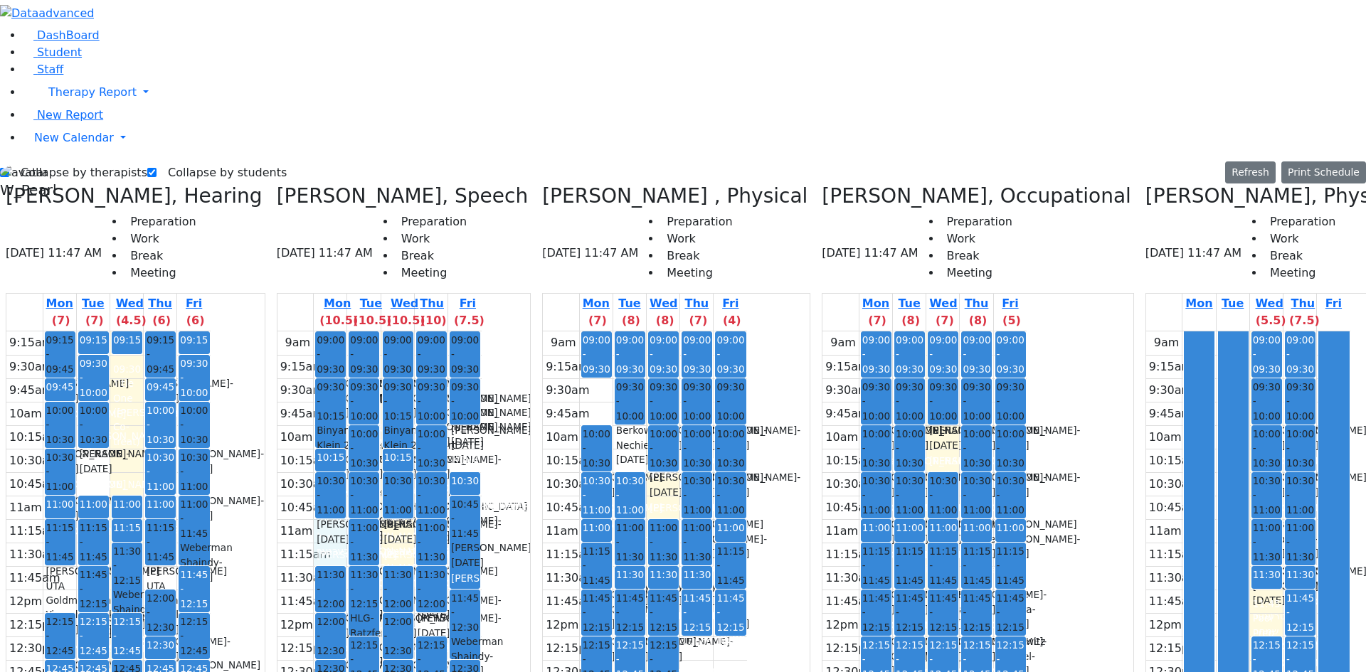
click at [329, 331] on div "9am 9:15am 9:30am 9:45am 10am 10:15am 10:30am 10:45am 11am 11:15am 11:30am 11:4…" at bounding box center [379, 612] width 204 height 563
click at [49, 161] on div "Collapse by therapists Collapse by students Refresh Setup Working Hours Print S…" at bounding box center [682, 531] width 1383 height 740
click at [50, 161] on div "Collapse by therapists Collapse by students Refresh Setup Working Hours Print S…" at bounding box center [682, 531] width 1383 height 740
click at [53, 161] on label "Collapse by therapists" at bounding box center [78, 172] width 138 height 23
click at [9, 168] on input "Collapse by therapists" at bounding box center [4, 172] width 9 height 9
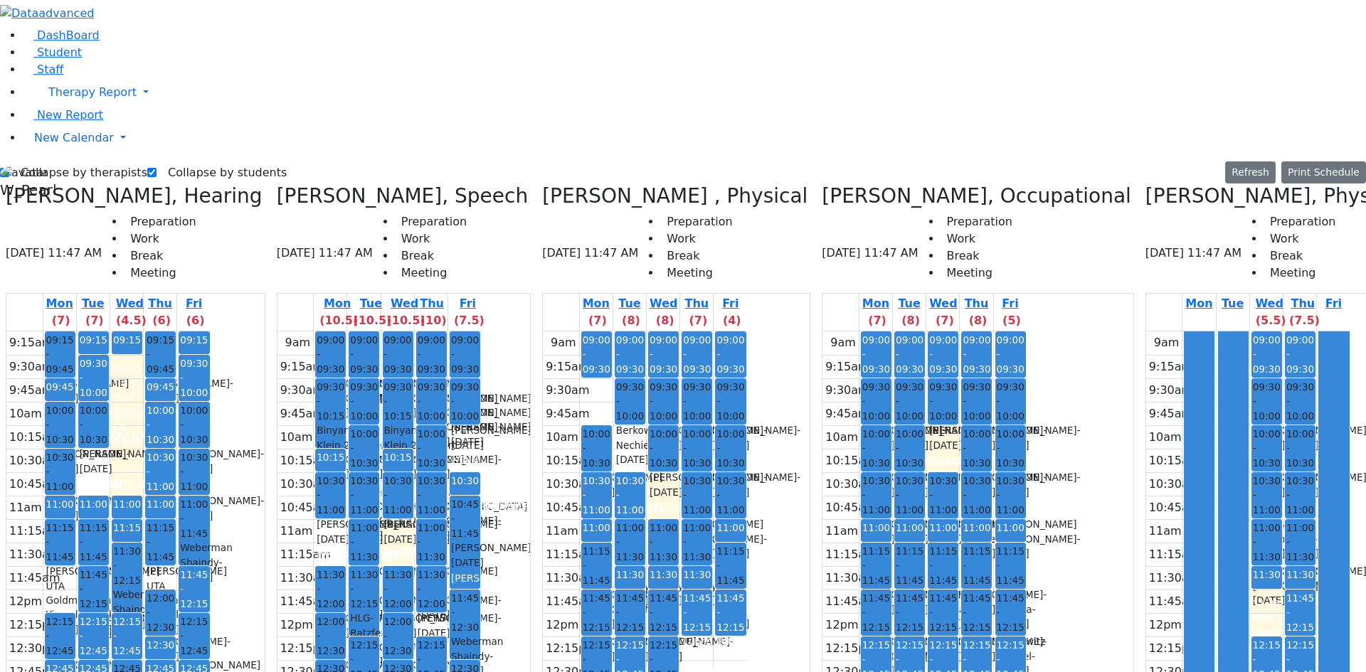
checkbox input "false"
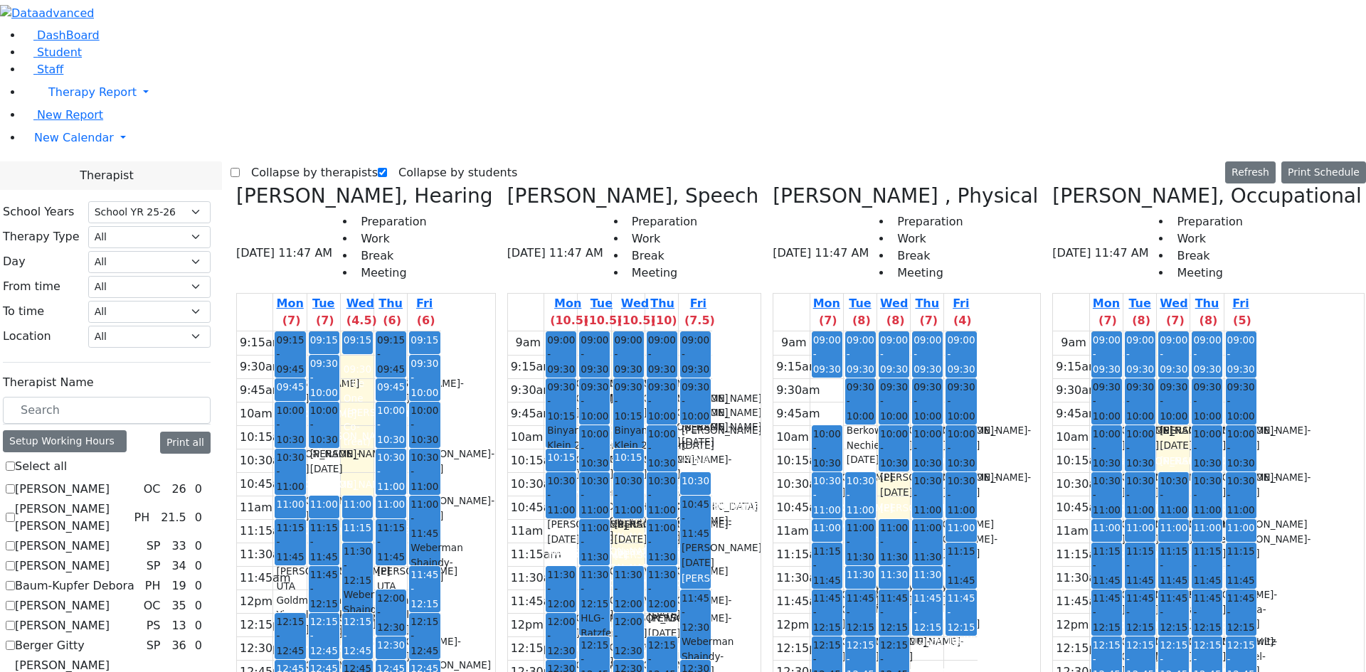
checkbox input "true"
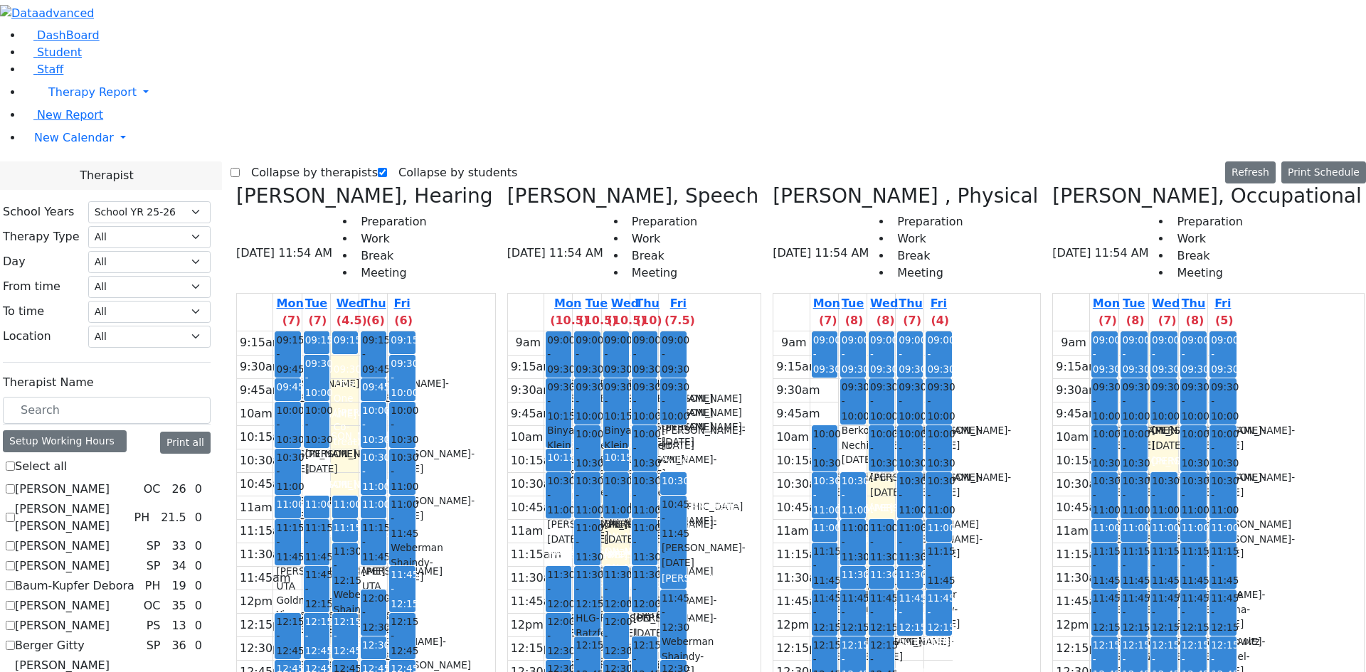
click at [275, 161] on label "Collapse by therapists" at bounding box center [309, 172] width 138 height 23
click at [240, 168] on input "Collapse by therapists" at bounding box center [234, 172] width 9 height 9
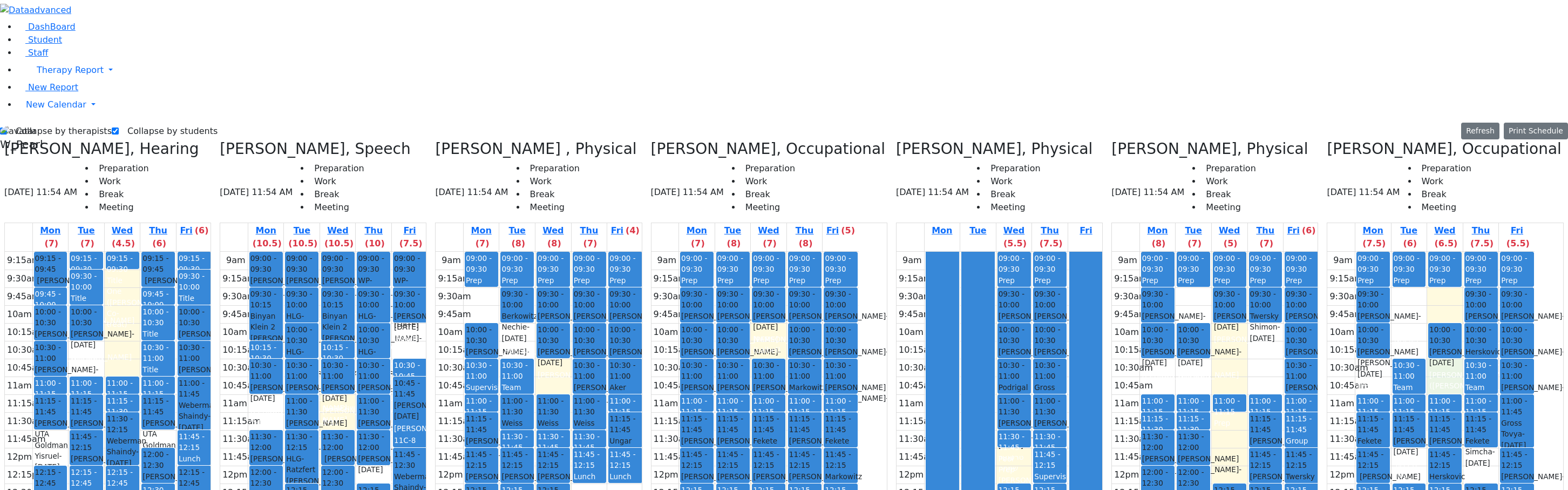
drag, startPoint x: 1451, startPoint y: 182, endPoint x: 1458, endPoint y: 199, distance: 18.4
click at [1036, 251] on div "9am 9:15am 9:30am 9:45am 10am 10:15am 10:30am 10:45am 11am 11:15am 11:30am 11:4…" at bounding box center [1431, 465] width 207 height 428
click at [1036, 140] on h3 "Kenig Shira, Occupational" at bounding box center [1444, 149] width 235 height 18
click at [1036, 140] on icon at bounding box center [1327, 148] width 0 height 17
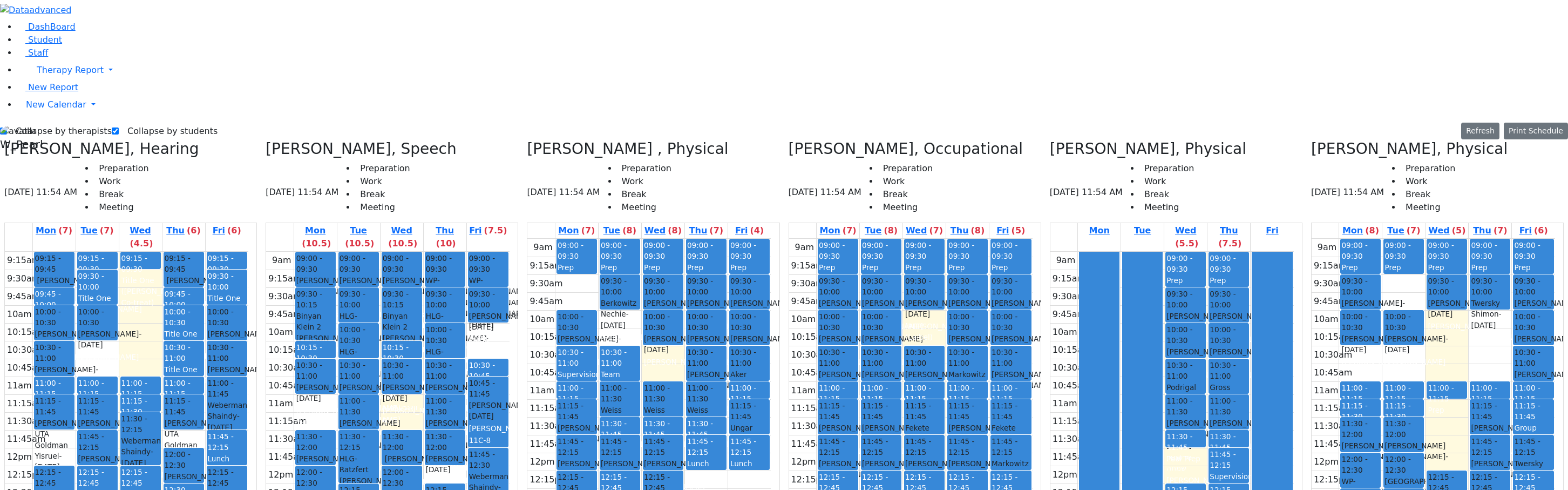
click at [38, 122] on div "Collapse by therapists Collapse by students Refresh Setup Working Hours Print S…" at bounding box center [783, 393] width 1581 height 542
click at [44, 122] on label "Collapse by therapists" at bounding box center [59, 131] width 105 height 17
click at [7, 128] on input "Collapse by therapists" at bounding box center [3, 131] width 7 height 7
checkbox input "false"
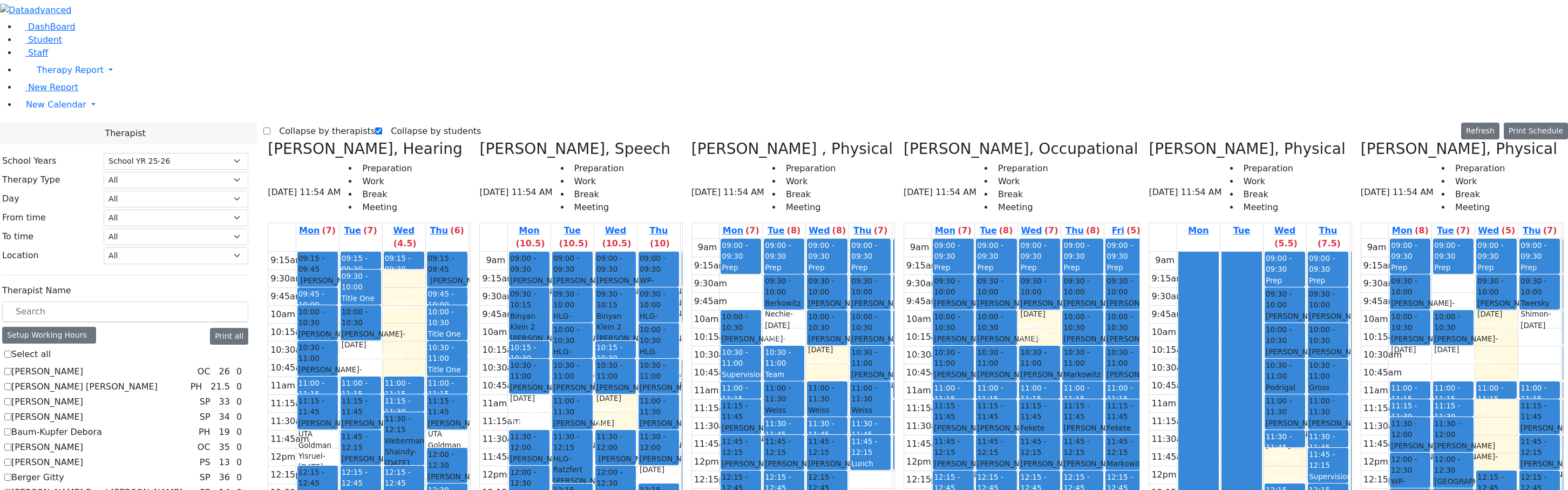
click at [594, 122] on div "Collapse by therapists Collapse by students Refresh Setup Working Hours Print S…" at bounding box center [915, 131] width 1305 height 17
checkbox input "true"
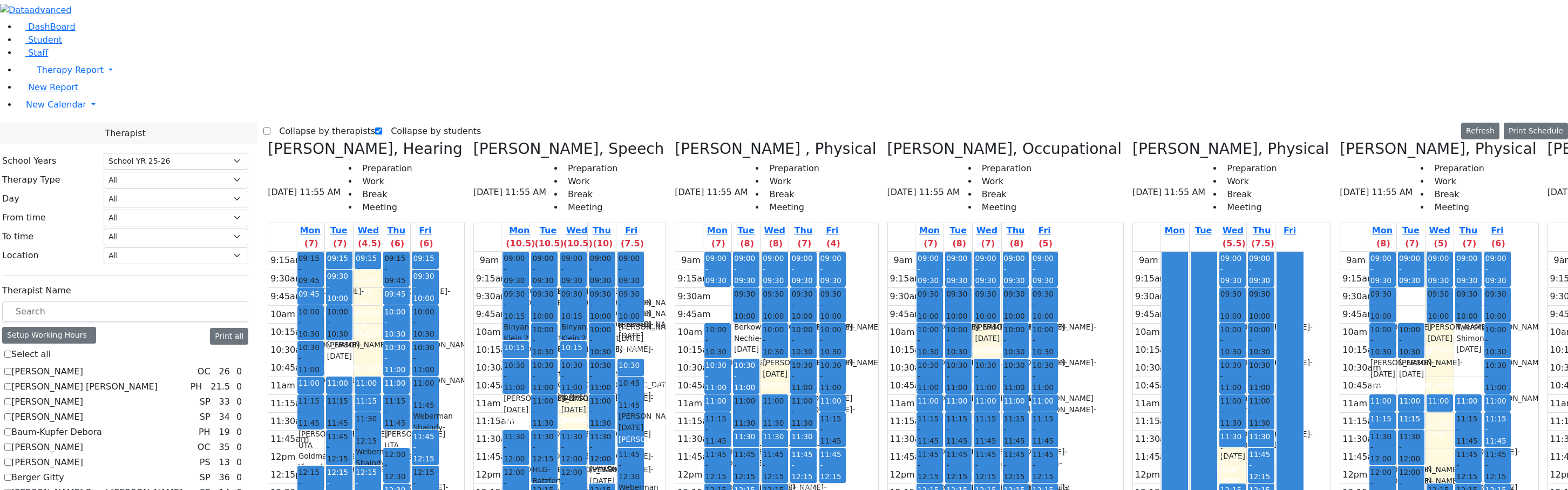
click at [361, 122] on label "Collapse by therapists" at bounding box center [323, 131] width 105 height 17
click at [270, 128] on input "Collapse by therapists" at bounding box center [266, 131] width 7 height 7
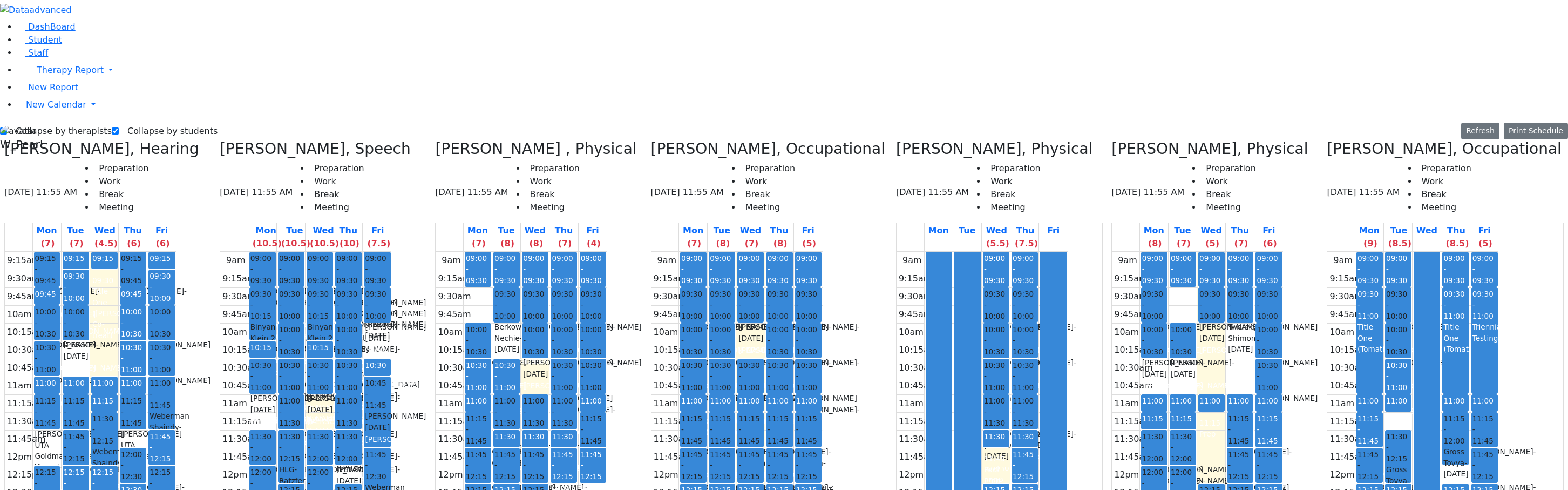
click at [40, 122] on label "Collapse by therapists" at bounding box center [59, 131] width 105 height 17
click at [7, 128] on input "Collapse by therapists" at bounding box center [3, 131] width 7 height 7
checkbox input "false"
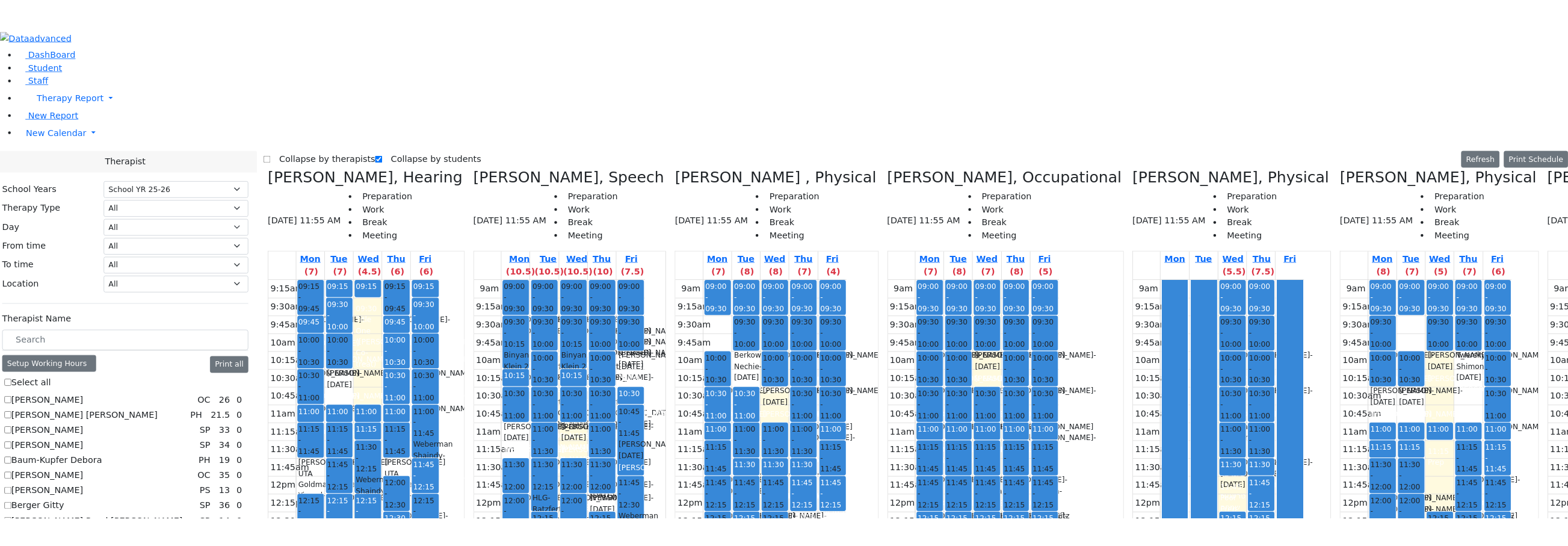
scroll to position [361, 0]
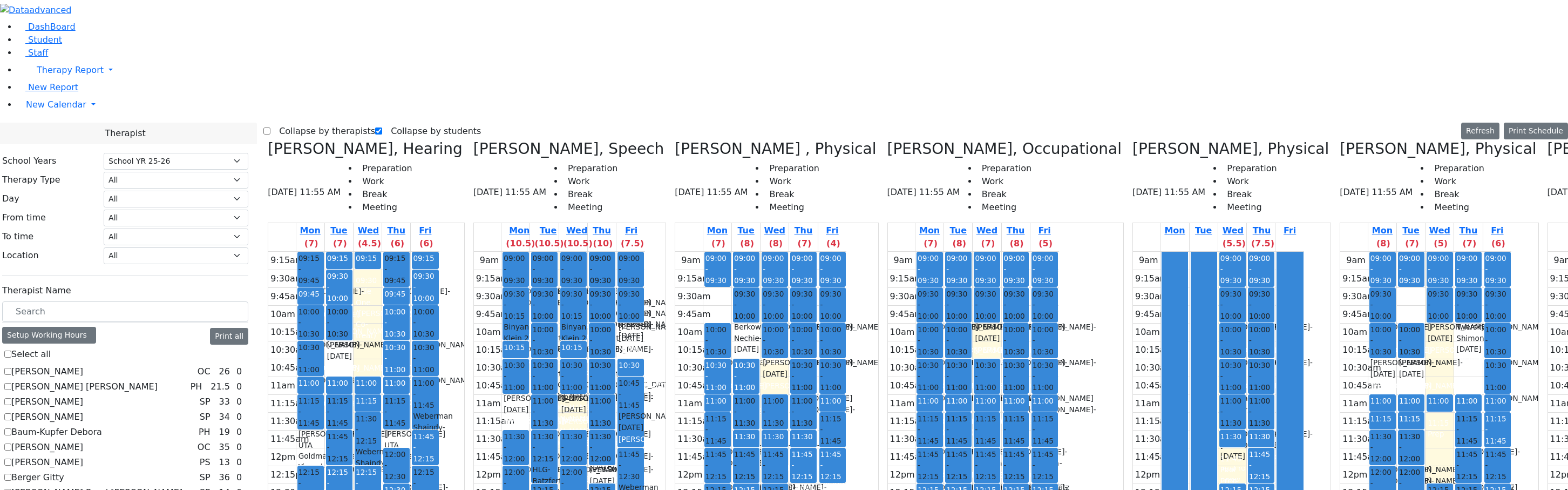
checkbox input "true"
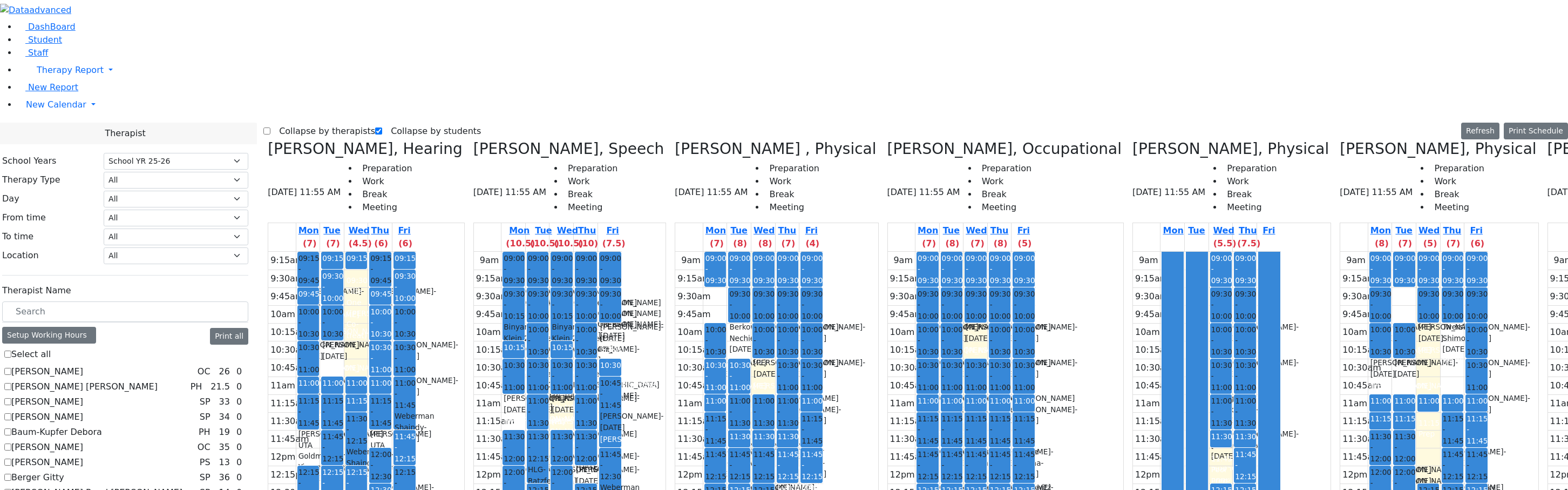
click at [329, 122] on label "Collapse by therapists" at bounding box center [323, 131] width 105 height 17
click at [270, 128] on input "Collapse by therapists" at bounding box center [266, 131] width 7 height 7
checkbox input "true"
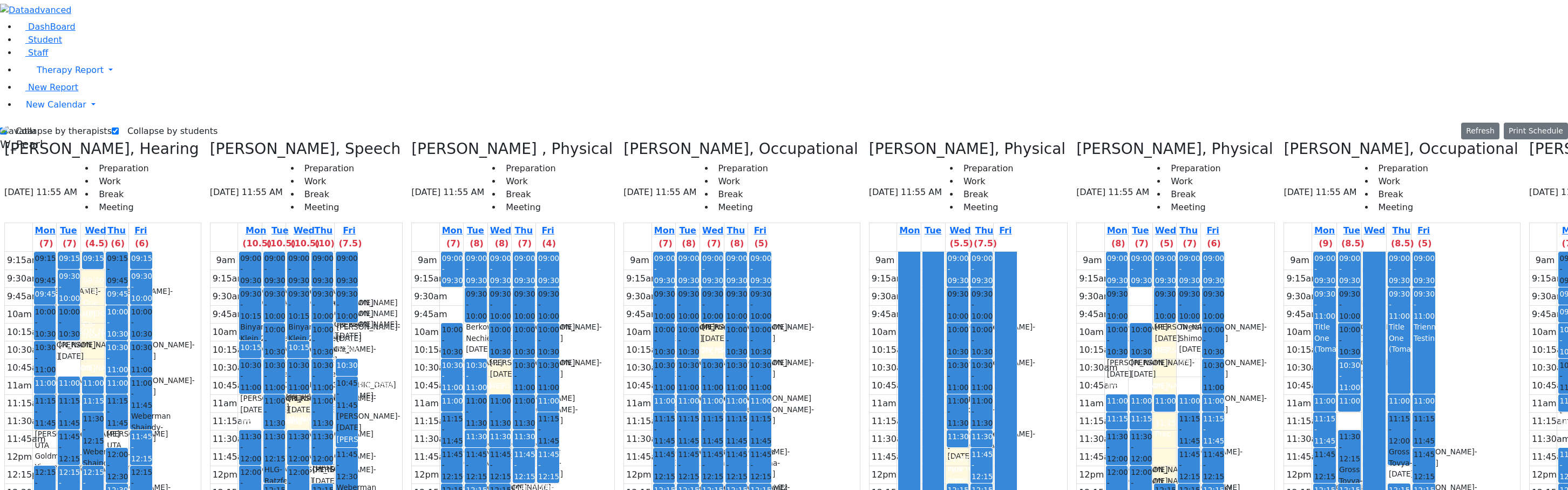
click at [767, 6] on div "DashBoard Student Staff Therapy Report Student Old Calendar Report" at bounding box center [784, 351] width 1568 height 703
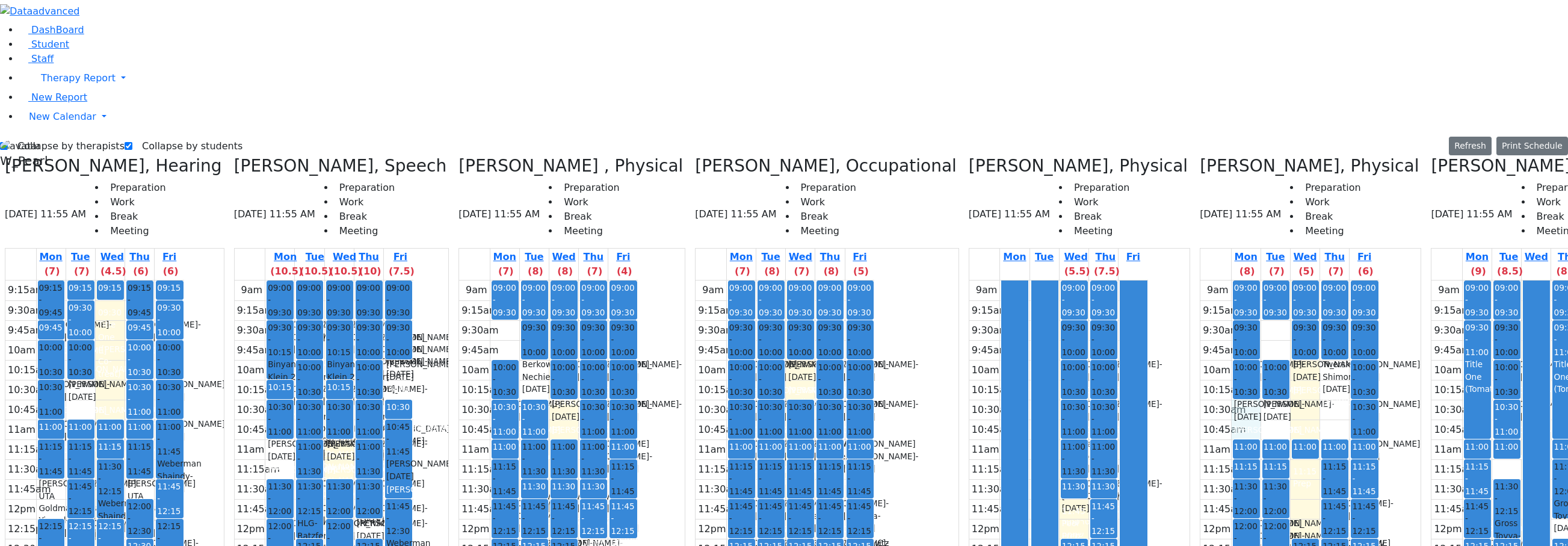
drag, startPoint x: 1042, startPoint y: 201, endPoint x: 1046, endPoint y: 208, distance: 8.1
click at [1155, 280] on div "9am 9:15am 9:30am 9:45am 10am 10:15am 10:30am 10:45am 11am 11:15am 11:30am 11:4…" at bounding box center [1290, 518] width 179 height 477
drag, startPoint x: 1098, startPoint y: 261, endPoint x: 1103, endPoint y: 311, distance: 50.2
click at [1155, 311] on div "9am 9:15am 9:30am 9:45am 10am 10:15am 10:30am 10:45am 11am 11:15am 11:30am 11:4…" at bounding box center [1290, 518] width 179 height 477
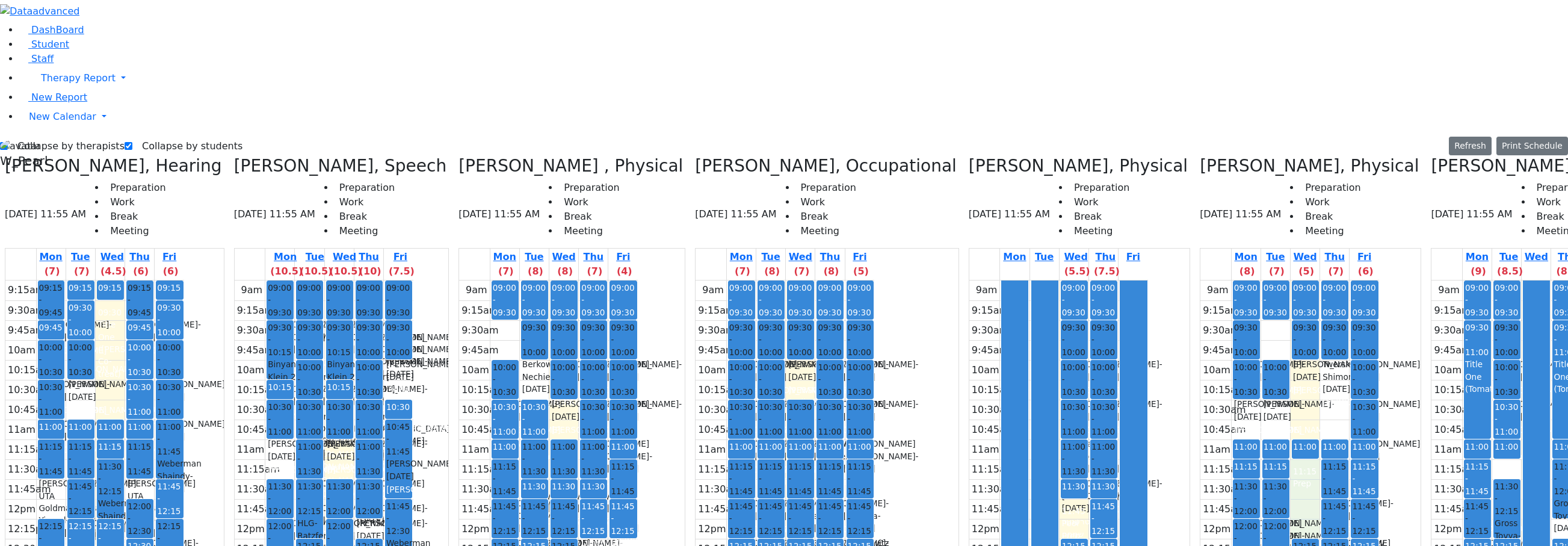
drag, startPoint x: 1103, startPoint y: 312, endPoint x: 1102, endPoint y: 266, distance: 46.0
drag, startPoint x: 1097, startPoint y: 224, endPoint x: 1101, endPoint y: 164, distance: 60.1
click at [1155, 280] on div "9am 9:15am 9:30am 9:45am 10am 10:15am 10:30am 10:45am 11am 11:15am 11:30am 11:4…" at bounding box center [1290, 518] width 179 height 477
drag, startPoint x: 1077, startPoint y: 197, endPoint x: 1070, endPoint y: 212, distance: 16.6
click at [1155, 280] on div "9am 9:15am 9:30am 9:45am 10am 10:15am 10:30am 10:45am 11am 11:15am 11:30am 11:4…" at bounding box center [1290, 518] width 179 height 477
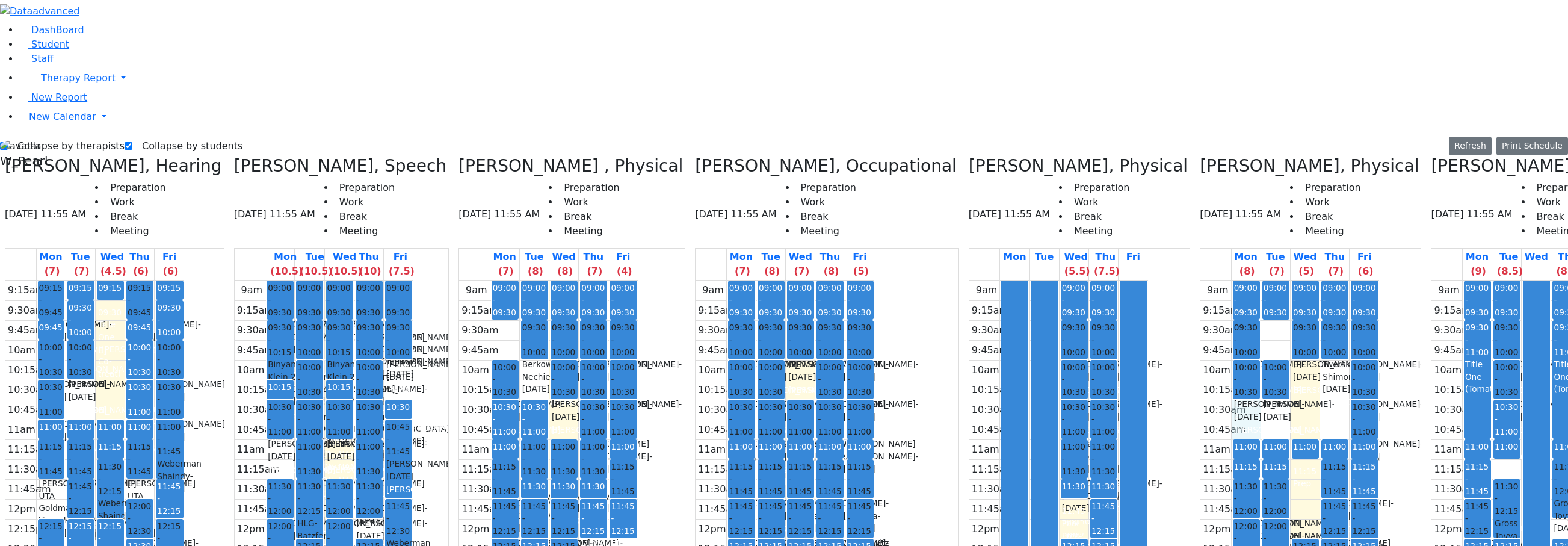
drag, startPoint x: 1049, startPoint y: 198, endPoint x: 1047, endPoint y: 211, distance: 13.2
click at [1155, 280] on div "9am 9:15am 9:30am 9:45am 10am 10:15am 10:30am 10:45am 11am 11:15am 11:30am 11:4…" at bounding box center [1290, 518] width 179 height 477
drag, startPoint x: 1064, startPoint y: 199, endPoint x: 1073, endPoint y: 216, distance: 19.2
click at [1155, 280] on div "9am 9:15am 9:30am 9:45am 10am 10:15am 10:30am 10:45am 11am 11:15am 11:30am 11:4…" at bounding box center [1290, 518] width 179 height 477
drag, startPoint x: 1099, startPoint y: 201, endPoint x: 1099, endPoint y: 218, distance: 17.0
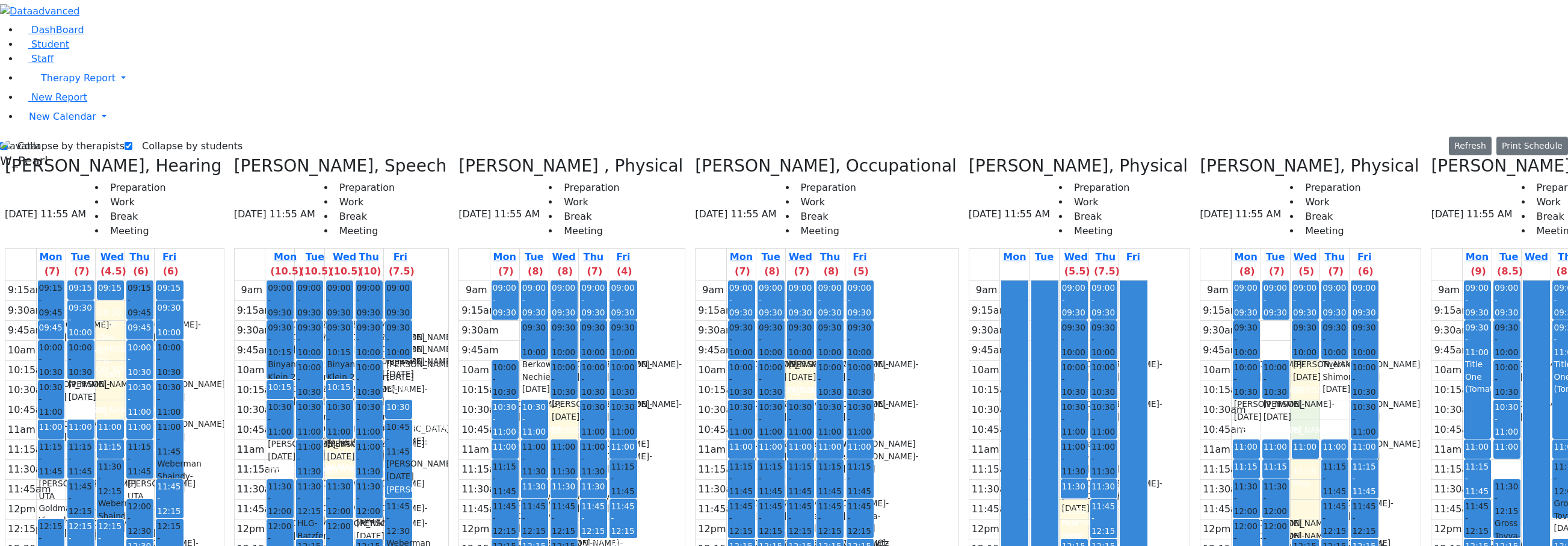
click at [1155, 280] on div "9am 9:15am 9:30am 9:45am 10am 10:15am 10:30am 10:45am 11am 11:15am 11:30am 11:4…" at bounding box center [1290, 518] width 179 height 477
drag, startPoint x: 1125, startPoint y: 199, endPoint x: 1125, endPoint y: 209, distance: 10.0
click at [1155, 280] on div "9am 9:15am 9:30am 9:45am 10am 10:15am 10:30am 10:45am 11am 11:15am 11:30am 11:4…" at bounding box center [1290, 518] width 179 height 477
drag, startPoint x: 1122, startPoint y: 177, endPoint x: 1125, endPoint y: 166, distance: 11.4
click at [1155, 280] on div "9am 9:15am 9:30am 9:45am 10am 10:15am 10:30am 10:45am 11am 11:15am 11:30am 11:4…" at bounding box center [1290, 518] width 179 height 477
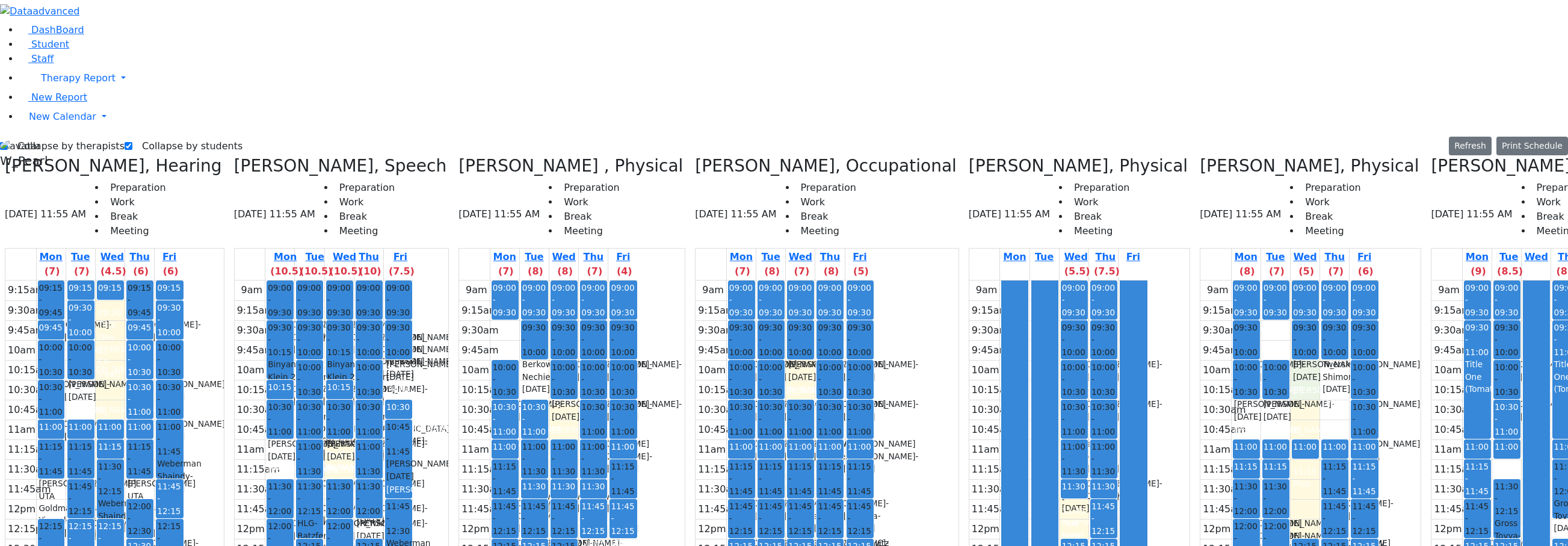
drag, startPoint x: 1098, startPoint y: 157, endPoint x: 1098, endPoint y: 174, distance: 17.0
click at [1155, 280] on div "9am 9:15am 9:30am 9:45am 10am 10:15am 10:30am 10:45am 11am 11:15am 11:30am 11:4…" at bounding box center [1290, 518] width 179 height 477
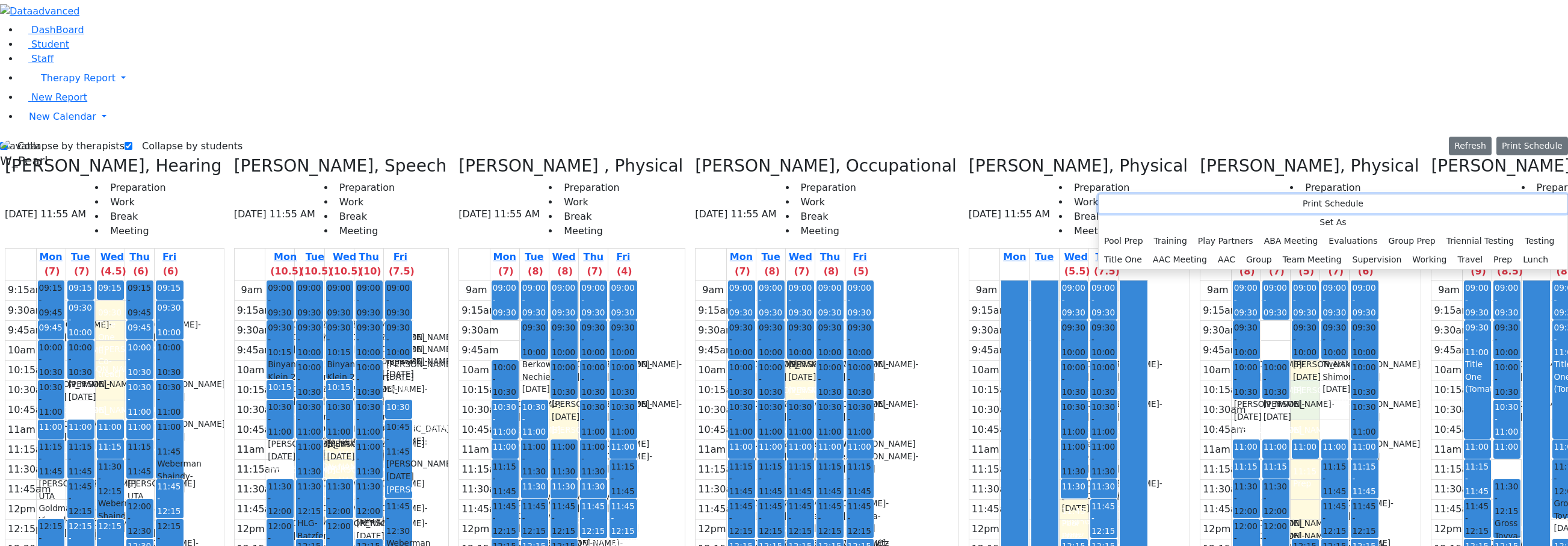
click at [1104, 204] on button "Print Schedule" at bounding box center [1334, 204] width 469 height 19
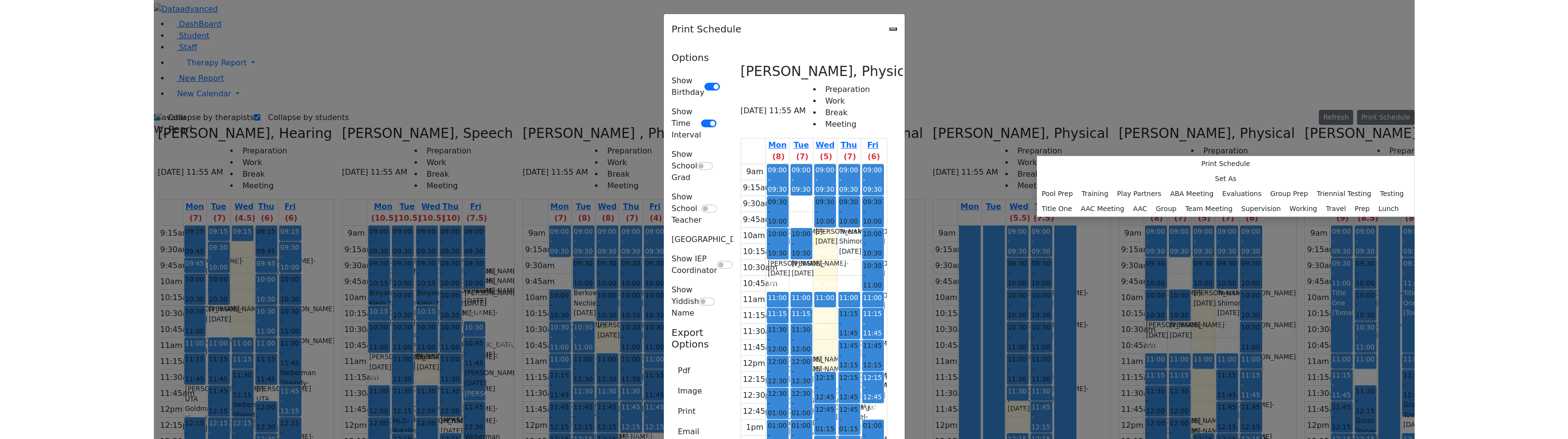
scroll to position [0, 0]
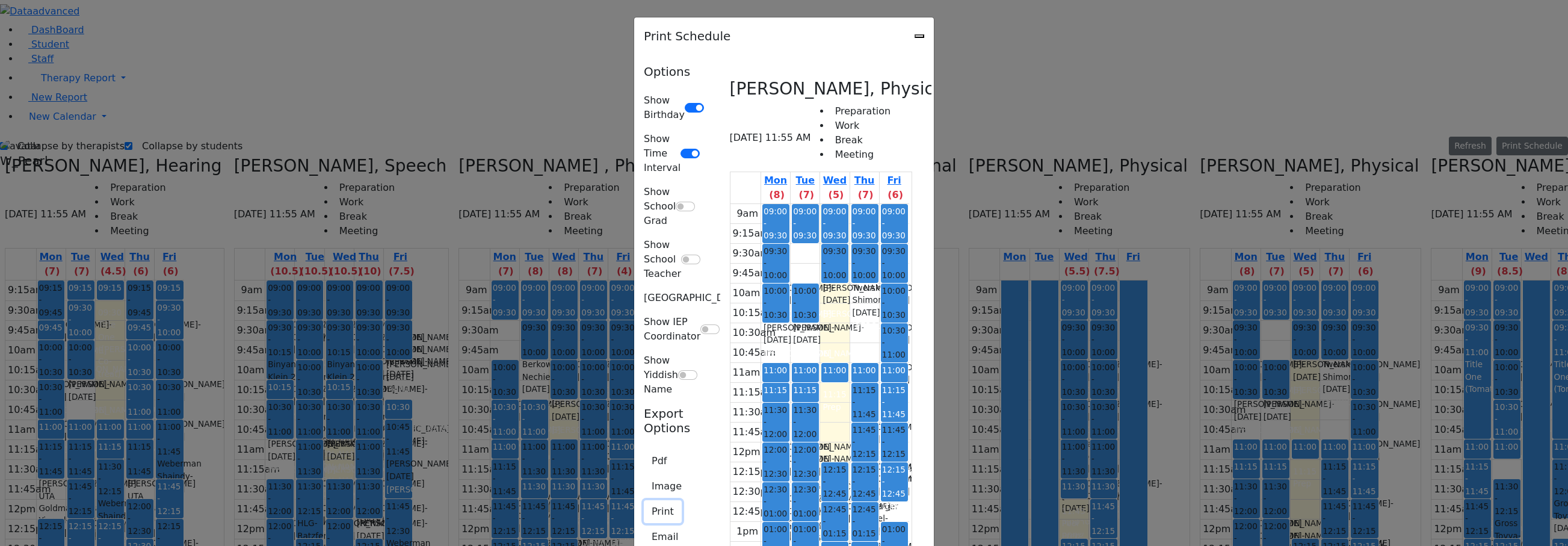
click at [644, 500] on button "Print" at bounding box center [663, 511] width 38 height 23
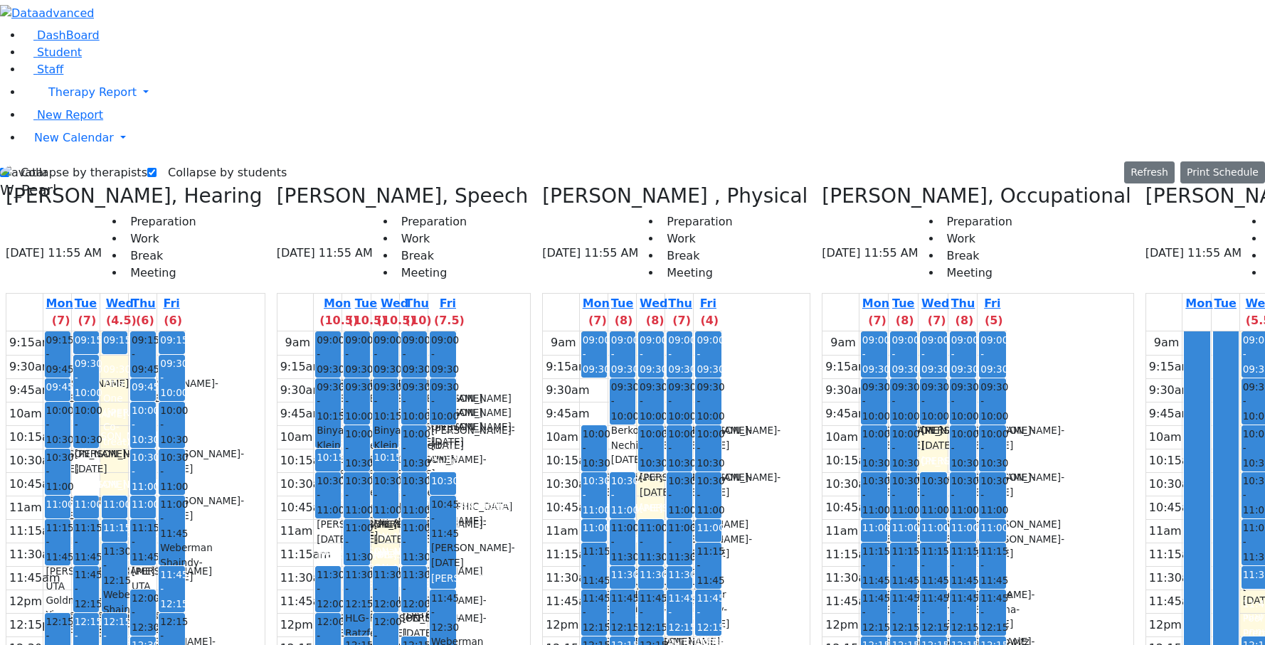
click at [1146, 354] on div "9am 9:15am 9:30am 9:45am 10am 10:15am 10:30am 10:45am 11am 11:15am 11:30am 11:4…" at bounding box center [1235, 612] width 179 height 563
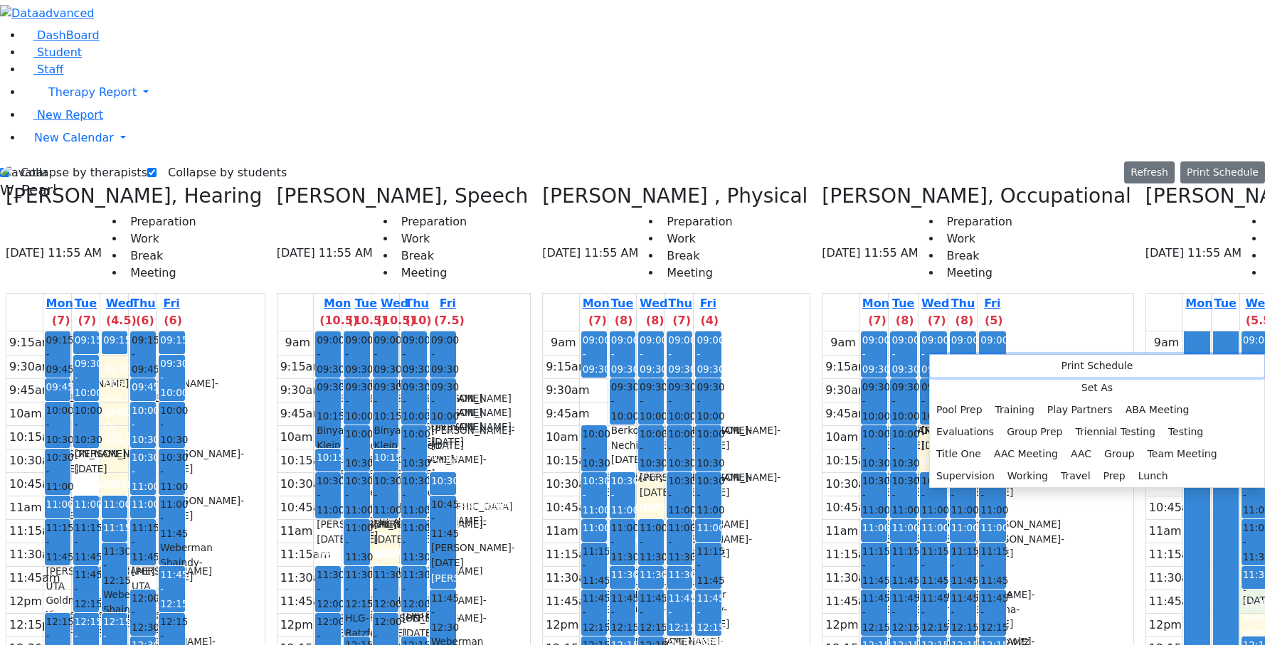
click at [937, 367] on button "Print Schedule" at bounding box center [1097, 366] width 334 height 22
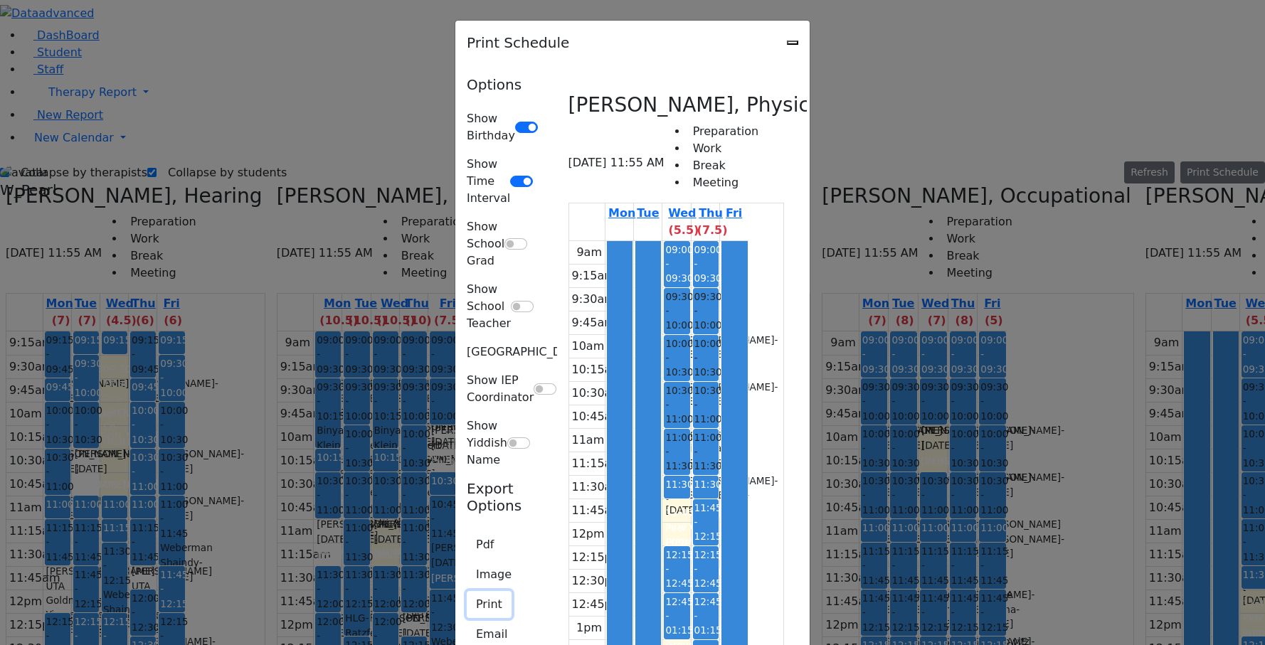
click at [467, 591] on button "Print" at bounding box center [489, 604] width 45 height 27
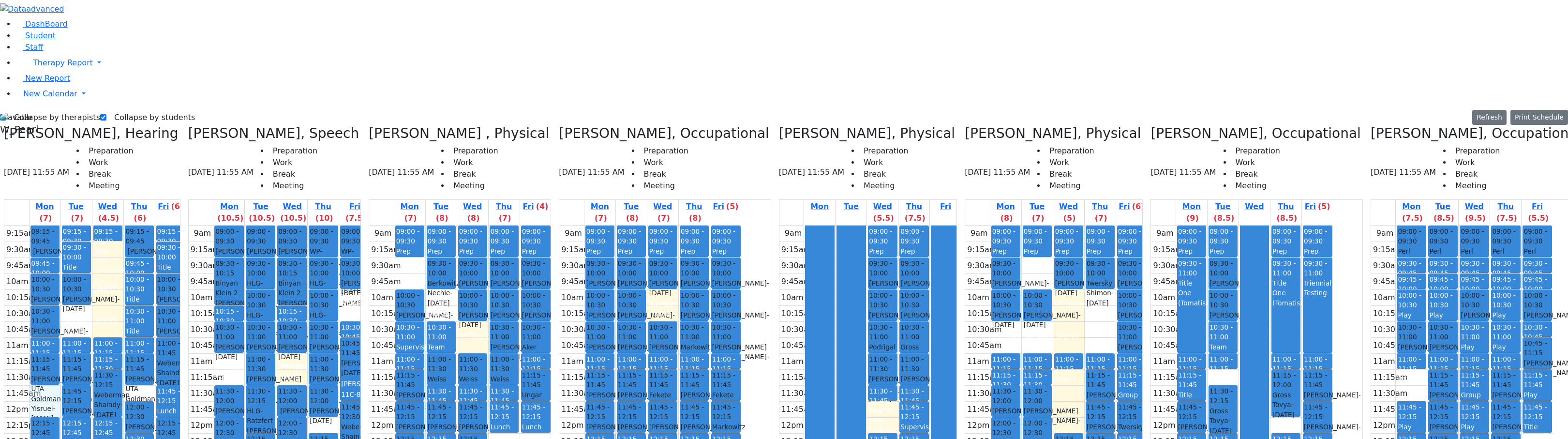
drag, startPoint x: 76, startPoint y: 226, endPoint x: 77, endPoint y: 236, distance: 10.0
click at [77, 236] on div "9:15am 9:30am 9:45am 10am 10:15am 10:30am 10:45am 11am 11:15am 11:30am 11:45am …" at bounding box center [95, 417] width 182 height 383
drag, startPoint x: 108, startPoint y: 145, endPoint x: 110, endPoint y: 161, distance: 16.1
click at [110, 225] on div "9:15am 9:30am 9:45am 10am 10:15am 10:30am 10:45am 11am 11:15am 11:30am 11:45am …" at bounding box center [95, 417] width 182 height 383
click at [136, 225] on div "9:15am 9:30am 9:45am 10am 10:15am 10:30am 10:45am 11am 11:15am 11:30am 11:45am …" at bounding box center [95, 417] width 182 height 383
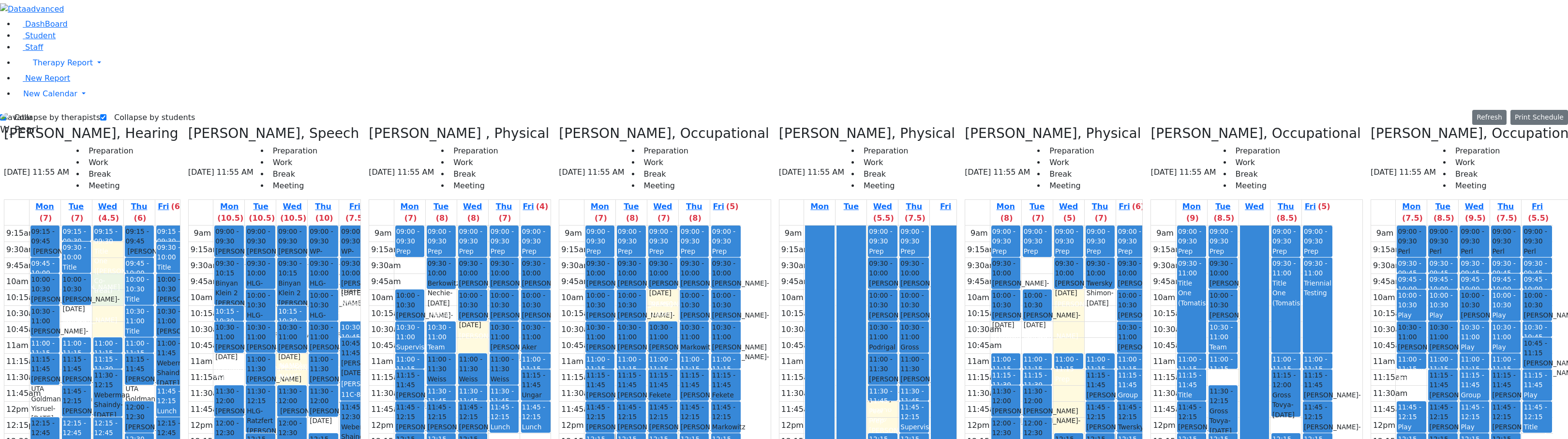
click at [149, 225] on div "9:15am 9:30am 9:45am 10am 10:15am 10:30am 10:45am 11am 11:15am 11:30am 11:45am …" at bounding box center [95, 417] width 182 height 383
drag, startPoint x: 148, startPoint y: 83, endPoint x: 145, endPoint y: 97, distance: 14.3
click at [145, 225] on div "9:15am 9:30am 9:45am 10am 10:15am 10:30am 10:45am 11am 11:15am 11:30am 11:45am …" at bounding box center [95, 417] width 182 height 383
drag, startPoint x: 241, startPoint y: 125, endPoint x: 242, endPoint y: 156, distance: 31.0
click at [242, 225] on tbody "9am 9:15am 9:30am 9:45am 10am 10:15am 10:30am 10:45am 11am 11:15am 11:30am 11:4…" at bounding box center [279, 417] width 182 height 383
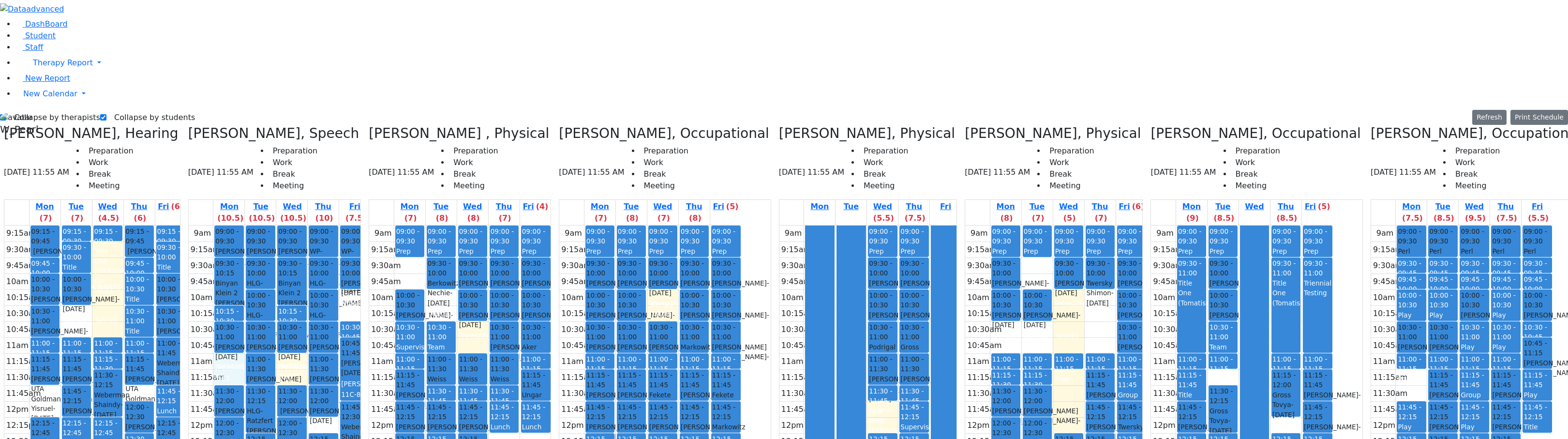
drag, startPoint x: 276, startPoint y: 191, endPoint x: 274, endPoint y: 208, distance: 17.1
click at [274, 225] on div "9am 9:15am 9:30am 9:45am 10am 10:15am 10:30am 10:45am 11am 11:15am 11:30am 11:4…" at bounding box center [279, 417] width 182 height 383
drag, startPoint x: 330, startPoint y: 192, endPoint x: 329, endPoint y: 204, distance: 12.0
click at [329, 225] on div "9am 9:15am 9:30am 9:45am 10am 10:15am 10:30am 10:45am 11am 11:15am 11:30am 11:4…" at bounding box center [279, 417] width 182 height 383
click at [366, 250] on div "9am 9:15am 9:30am 9:45am 10am 10:15am 10:30am 10:45am 11am 11:15am 11:30am 11:4…" at bounding box center [279, 417] width 182 height 383
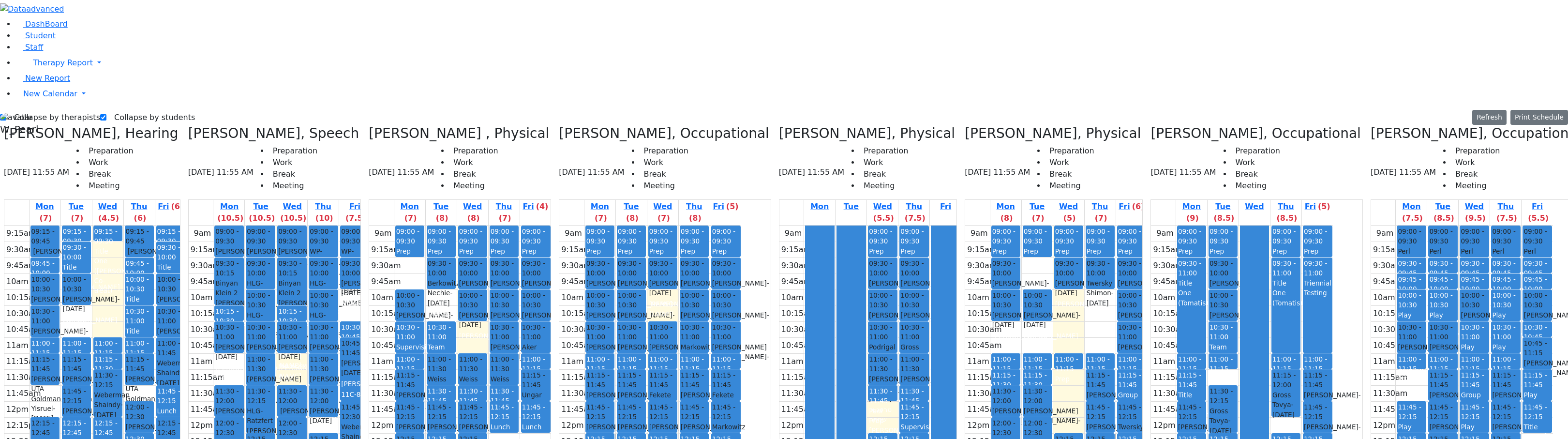
drag, startPoint x: 305, startPoint y: 365, endPoint x: 299, endPoint y: 383, distance: 19.0
click at [299, 383] on div "9am 9:15am 9:30am 9:45am 10am 10:15am 10:30am 10:45am 11am 11:15am 11:30am 11:4…" at bounding box center [279, 417] width 182 height 383
drag, startPoint x: 358, startPoint y: 368, endPoint x: 361, endPoint y: 335, distance: 33.1
click at [356, 376] on div "9am 9:15am 9:30am 9:45am 10am 10:15am 10:30am 10:45am 11am 11:15am 11:30am 11:4…" at bounding box center [279, 417] width 182 height 383
drag, startPoint x: 401, startPoint y: 353, endPoint x: 407, endPoint y: 400, distance: 47.4
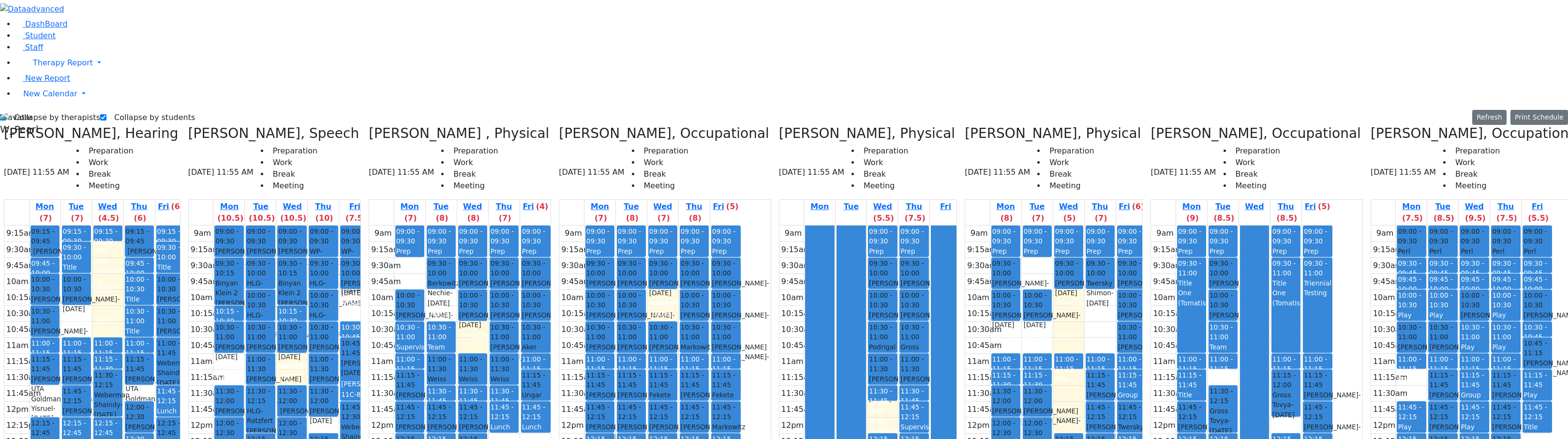
click at [371, 400] on div "9am 9:15am 9:30am 9:45am 10am 10:15am 10:30am 10:45am 11am 11:15am 11:30am 11:4…" at bounding box center [279, 417] width 182 height 383
drag, startPoint x: 395, startPoint y: 383, endPoint x: 395, endPoint y: 364, distance: 19.0
click at [371, 364] on div "9am 9:15am 9:30am 9:45am 10am 10:15am 10:30am 10:45am 11am 11:15am 11:30am 11:4…" at bounding box center [279, 417] width 182 height 383
drag, startPoint x: 376, startPoint y: 370, endPoint x: 348, endPoint y: 375, distance: 28.4
click at [371, 380] on div "9am 9:15am 9:30am 9:45am 10am 10:15am 10:30am 10:45am 11am 11:15am 11:30am 11:4…" at bounding box center [279, 417] width 182 height 383
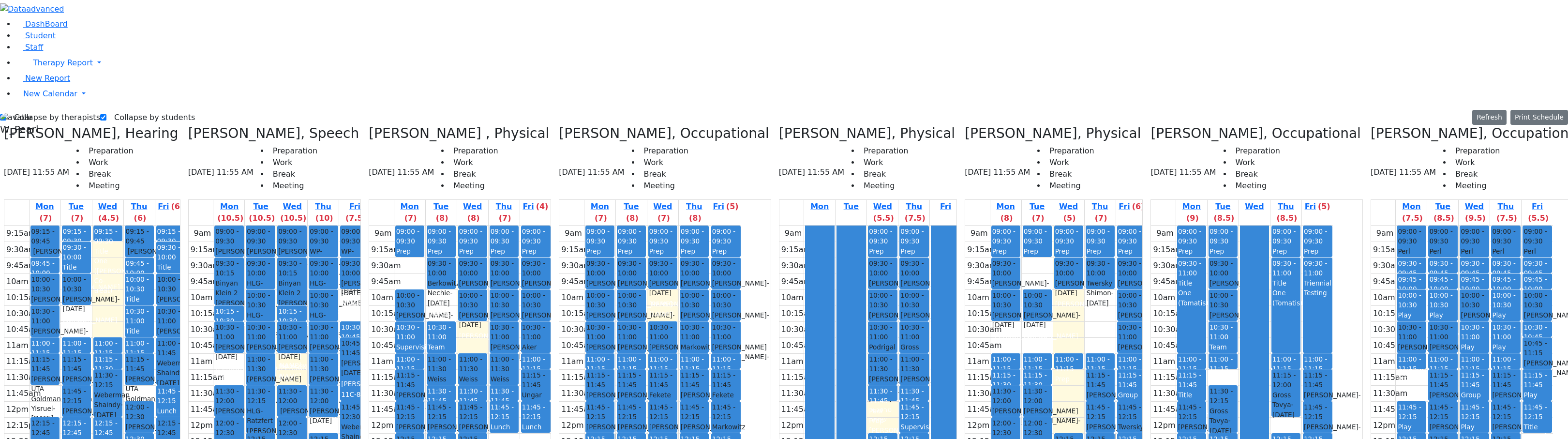
drag, startPoint x: 293, startPoint y: 368, endPoint x: 311, endPoint y: 363, distance: 18.7
click at [299, 378] on div "9am 9:15am 9:30am 9:45am 10am 10:15am 10:30am 10:45am 11am 11:15am 11:30am 11:4…" at bounding box center [279, 417] width 182 height 383
click at [367, 254] on div "9am 9:15am 9:30am 9:45am 10am 10:15am 10:30am 10:45am 11am 11:15am 11:30am 11:4…" at bounding box center [279, 417] width 182 height 383
click at [322, 225] on div "9am 9:15am 9:30am 9:45am 10am 10:15am 10:30am 10:45am 11am 11:15am 11:30am 11:4…" at bounding box center [279, 417] width 182 height 383
drag, startPoint x: 263, startPoint y: 193, endPoint x: 264, endPoint y: 206, distance: 13.0
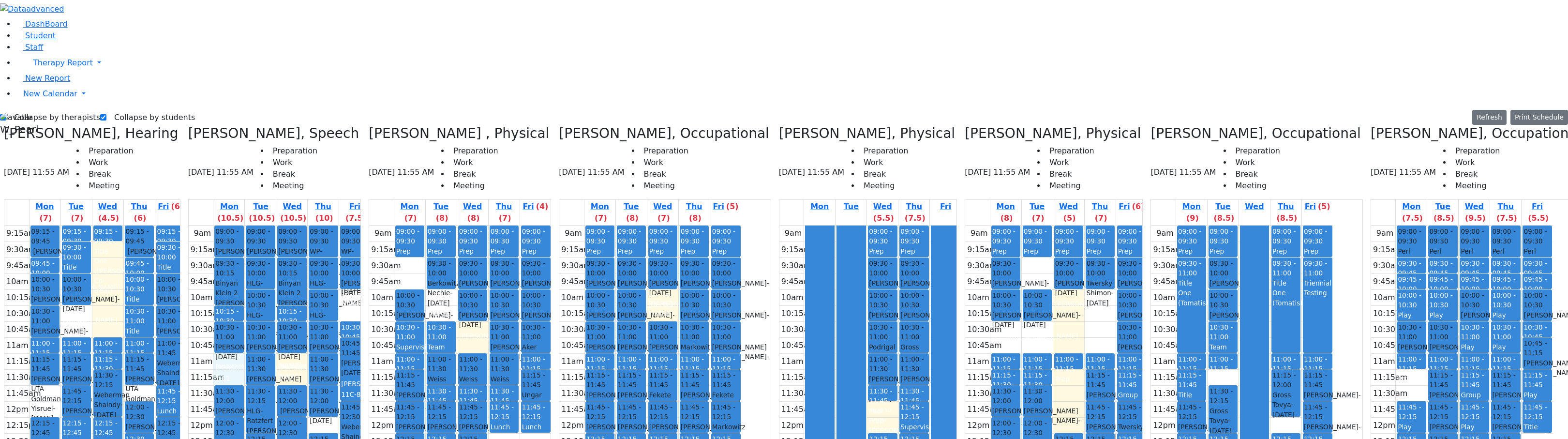
click at [264, 225] on div "9am 9:15am 9:30am 9:45am 10am 10:15am 10:30am 10:45am 11am 11:15am 11:30am 11:4…" at bounding box center [279, 417] width 182 height 383
drag, startPoint x: 337, startPoint y: 193, endPoint x: 348, endPoint y: 197, distance: 11.7
click at [339, 225] on div "9am 9:15am 9:30am 9:45am 10am 10:15am 10:30am 10:45am 11am 11:15am 11:30am 11:4…" at bounding box center [279, 417] width 182 height 383
drag, startPoint x: 407, startPoint y: 128, endPoint x: 405, endPoint y: 142, distance: 14.1
click at [371, 225] on div "9am 9:15am 9:30am 9:45am 10am 10:15am 10:30am 10:45am 11am 11:15am 11:30am 11:4…" at bounding box center [279, 417] width 182 height 383
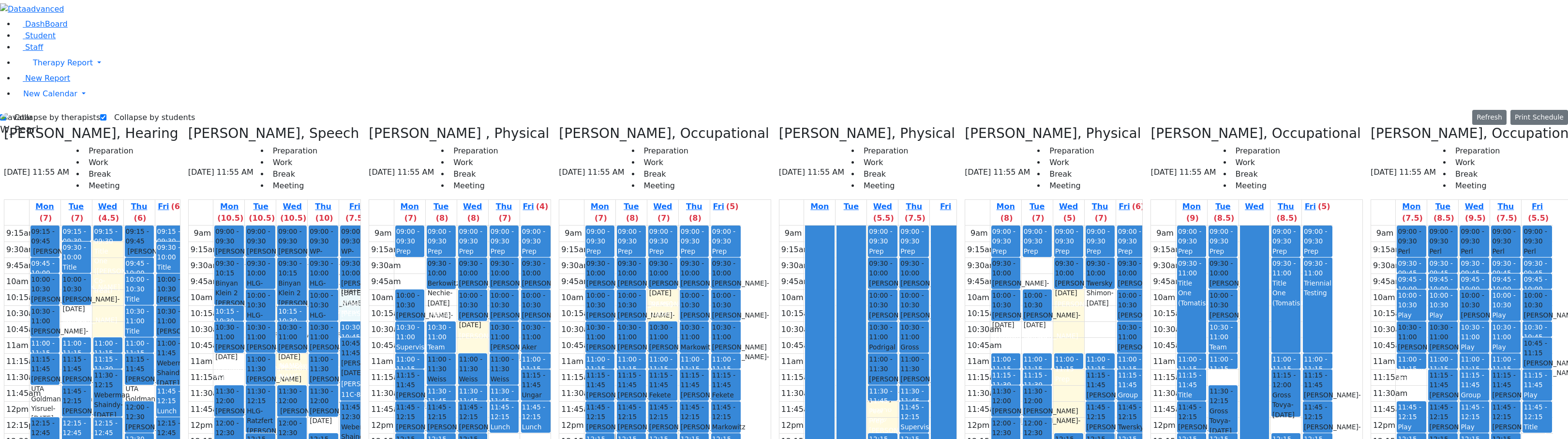
click at [371, 251] on div "9am 9:15am 9:30am 9:45am 10am 10:15am 10:30am 10:45am 11am 11:15am 11:30am 11:4…" at bounding box center [279, 417] width 182 height 383
click at [327, 225] on div "9am 9:15am 9:30am 9:45am 10am 10:15am 10:30am 10:45am 11am 11:15am 11:30am 11:4…" at bounding box center [279, 417] width 182 height 383
drag, startPoint x: 276, startPoint y: 204, endPoint x: 278, endPoint y: 197, distance: 7.3
click at [279, 225] on div "9am 9:15am 9:30am 9:45am 10am 10:15am 10:30am 10:45am 11am 11:15am 11:30am 11:4…" at bounding box center [279, 417] width 182 height 383
drag, startPoint x: 329, startPoint y: 191, endPoint x: 331, endPoint y: 199, distance: 8.2
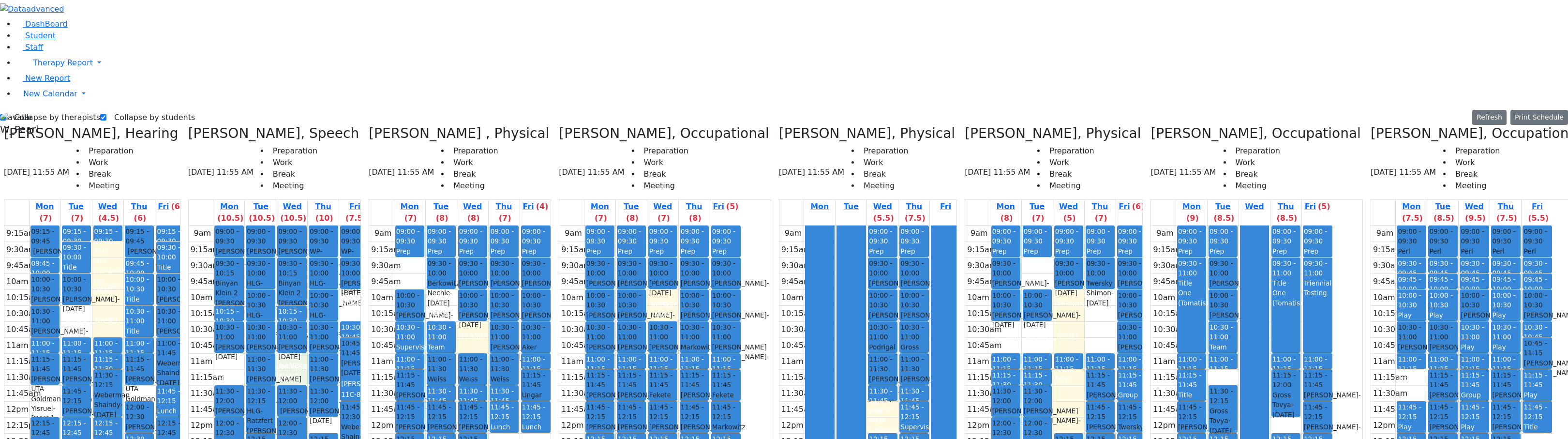
click at [333, 225] on div "9am 9:15am 9:30am 9:45am 10am 10:15am 10:30am 10:45am 11am 11:15am 11:30am 11:4…" at bounding box center [279, 417] width 182 height 383
click at [352, 249] on div "9am 9:15am 9:30am 9:45am 10am 10:15am 10:30am 10:45am 11am 11:15am 11:30am 11:4…" at bounding box center [279, 417] width 182 height 383
drag, startPoint x: 307, startPoint y: 368, endPoint x: 307, endPoint y: 374, distance: 6.0
click at [307, 380] on div "9am 9:15am 9:30am 9:45am 10am 10:15am 10:30am 10:45am 11am 11:15am 11:30am 11:4…" at bounding box center [279, 417] width 182 height 383
drag, startPoint x: 358, startPoint y: 368, endPoint x: 365, endPoint y: 376, distance: 10.6
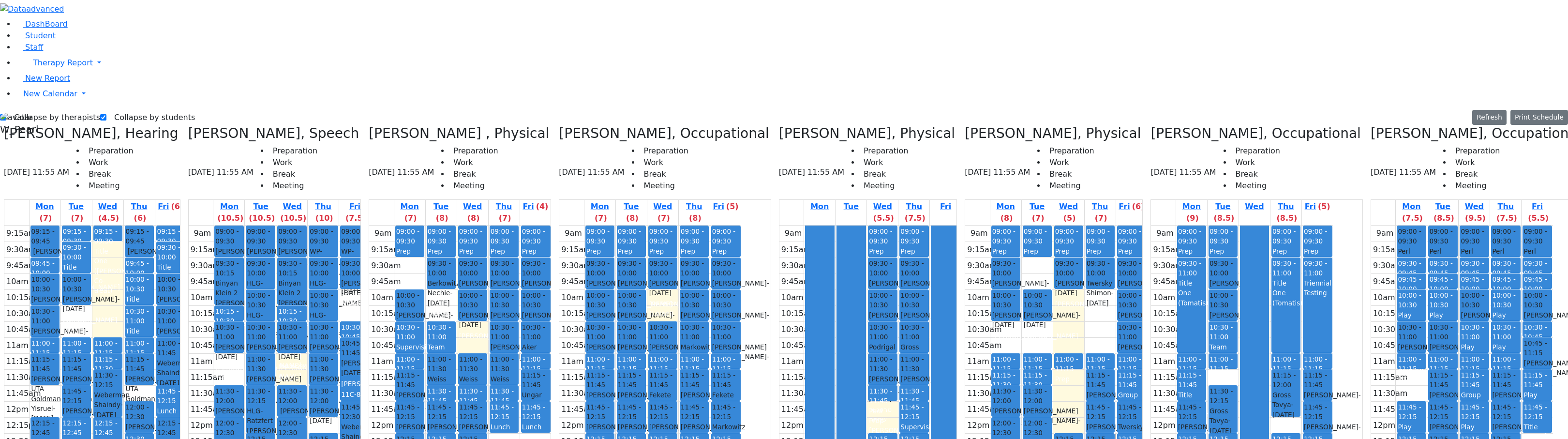
click at [366, 384] on div "9am 9:15am 9:30am 9:45am 10am 10:15am 10:30am 10:45am 11am 11:15am 11:30am 11:4…" at bounding box center [279, 417] width 182 height 383
click at [371, 351] on div "9am 9:15am 9:30am 9:45am 10am 10:15am 10:30am 10:45am 11am 11:15am 11:30am 11:4…" at bounding box center [279, 417] width 182 height 383
drag, startPoint x: 394, startPoint y: 374, endPoint x: 394, endPoint y: 381, distance: 7.0
click at [371, 381] on div "9am 9:15am 9:30am 9:45am 10am 10:15am 10:30am 10:45am 11am 11:15am 11:30am 11:4…" at bounding box center [279, 417] width 182 height 383
click at [371, 414] on div "9am 9:15am 9:30am 9:45am 10am 10:15am 10:30am 10:45am 11am 11:15am 11:30am 11:4…" at bounding box center [279, 417] width 182 height 383
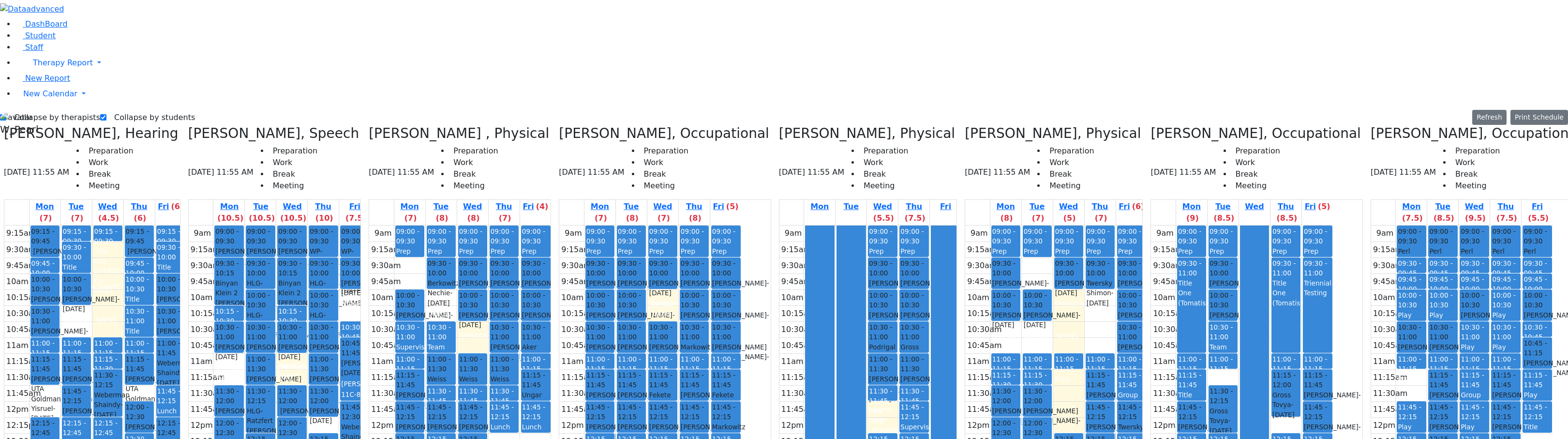
drag, startPoint x: 367, startPoint y: 383, endPoint x: 367, endPoint y: 373, distance: 10.0
click at [367, 368] on div "9am 9:15am 9:30am 9:45am 10am 10:15am 10:30am 10:45am 11am 11:15am 11:30am 11:4…" at bounding box center [279, 417] width 182 height 383
click at [371, 379] on div "9am 9:15am 9:30am 9:45am 10am 10:15am 10:30am 10:45am 11am 11:15am 11:30am 11:4…" at bounding box center [279, 417] width 182 height 383
click at [371, 346] on div "9am 9:15am 9:30am 9:45am 10am 10:15am 10:30am 10:45am 11am 11:15am 11:30am 11:4…" at bounding box center [279, 417] width 182 height 383
click at [369, 380] on div "9am 9:15am 9:30am 9:45am 10am 10:15am 10:30am 10:45am 11am 11:15am 11:30am 11:4…" at bounding box center [279, 417] width 182 height 383
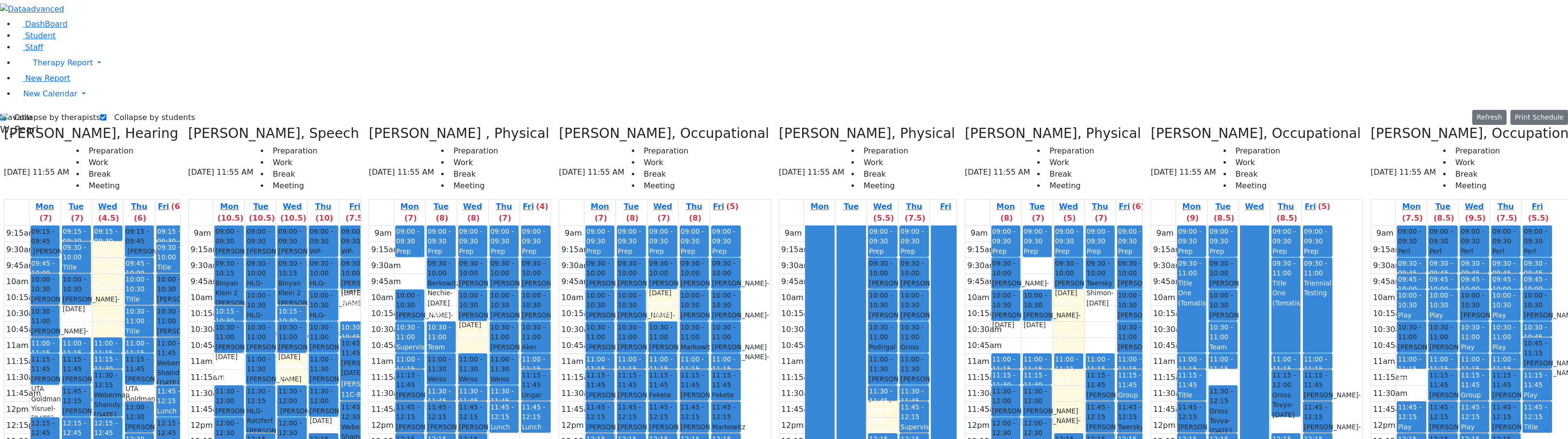
drag, startPoint x: 310, startPoint y: 367, endPoint x: 310, endPoint y: 374, distance: 7.0
click at [310, 383] on div "9am 9:15am 9:30am 9:45am 10am 10:15am 10:30am 10:45am 11am 11:15am 11:30am 11:4…" at bounding box center [279, 417] width 182 height 383
drag, startPoint x: 333, startPoint y: 206, endPoint x: 301, endPoint y: 188, distance: 36.7
click at [333, 225] on div "9am 9:15am 9:30am 9:45am 10am 10:15am 10:30am 10:45am 11am 11:15am 11:30am 11:4…" at bounding box center [279, 417] width 182 height 383
click at [256, 225] on div "9am 9:15am 9:30am 9:45am 10am 10:15am 10:30am 10:45am 11am 11:15am 11:30am 11:4…" at bounding box center [279, 417] width 182 height 383
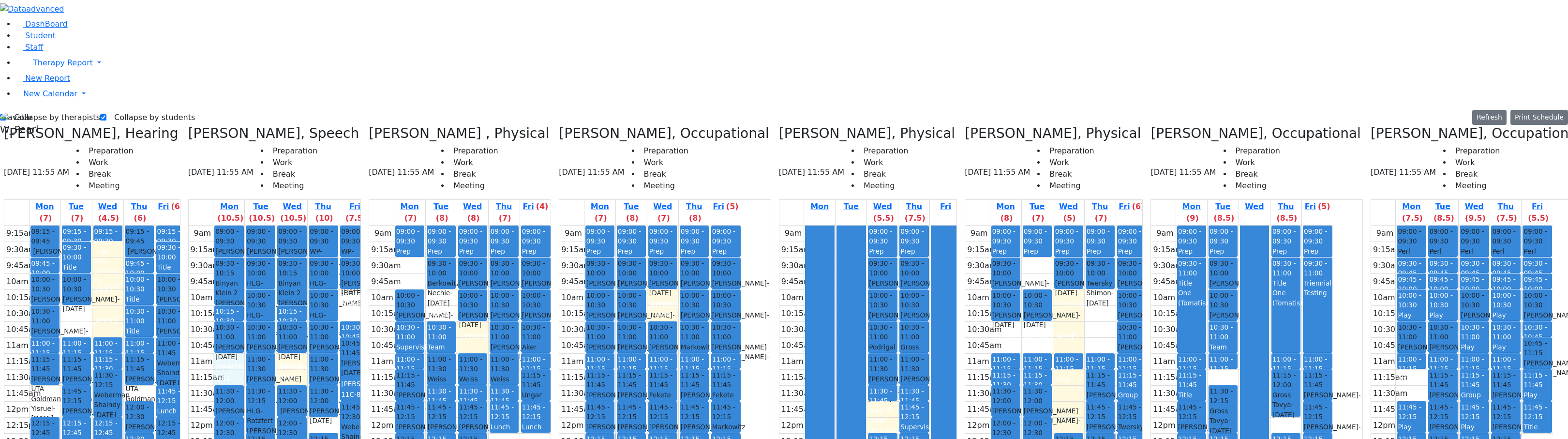
drag, startPoint x: 259, startPoint y: 188, endPoint x: 262, endPoint y: 199, distance: 11.4
drag, startPoint x: 334, startPoint y: 193, endPoint x: 337, endPoint y: 200, distance: 7.6
click at [339, 225] on div "9am 9:15am 9:30am 9:45am 10am 10:15am 10:30am 10:45am 11am 11:15am 11:30am 11:4…" at bounding box center [279, 417] width 182 height 383
click at [352, 257] on div "9am 9:15am 9:30am 9:45am 10am 10:15am 10:30am 10:45am 11am 11:15am 11:30am 11:4…" at bounding box center [279, 417] width 182 height 383
click at [327, 225] on div "9am 9:15am 9:30am 9:45am 10am 10:15am 10:30am 10:45am 11am 11:15am 11:30am 11:4…" at bounding box center [279, 417] width 182 height 383
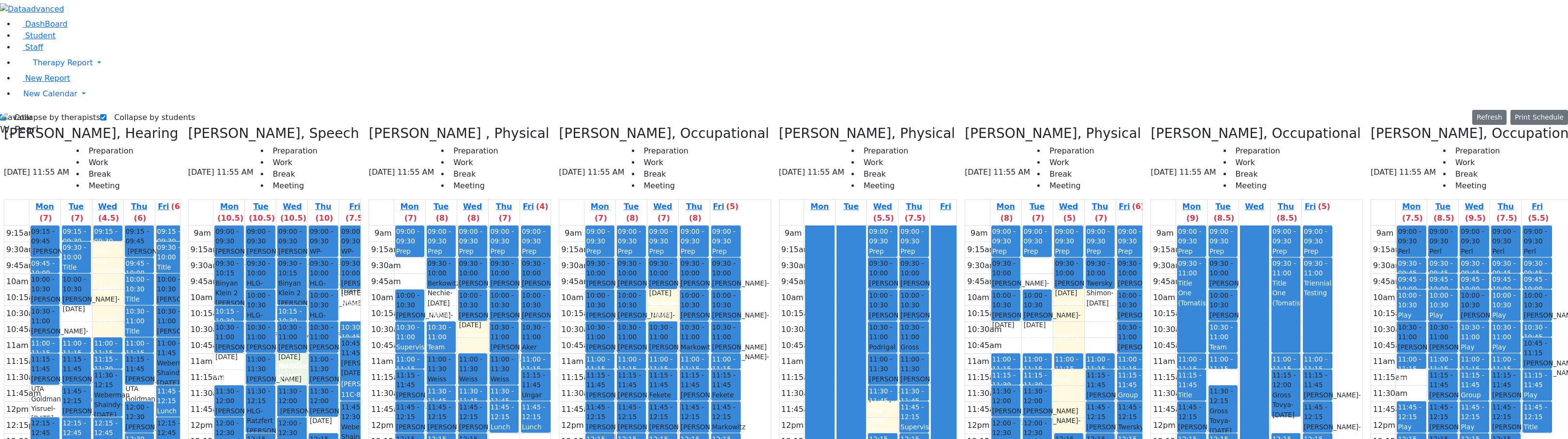
drag, startPoint x: 321, startPoint y: 192, endPoint x: 323, endPoint y: 199, distance: 7.3
click at [324, 225] on div "9am 9:15am 9:30am 9:45am 10am 10:15am 10:30am 10:45am 11am 11:15am 11:30am 11:4…" at bounding box center [279, 417] width 182 height 383
drag, startPoint x: 278, startPoint y: 193, endPoint x: 279, endPoint y: 198, distance: 5.1
click at [280, 225] on div "9am 9:15am 9:30am 9:45am 10am 10:15am 10:30am 10:45am 11am 11:15am 11:30am 11:4…" at bounding box center [279, 417] width 182 height 383
click at [354, 254] on div "9am 9:15am 9:30am 9:45am 10am 10:15am 10:30am 10:45am 11am 11:15am 11:30am 11:4…" at bounding box center [279, 417] width 182 height 383
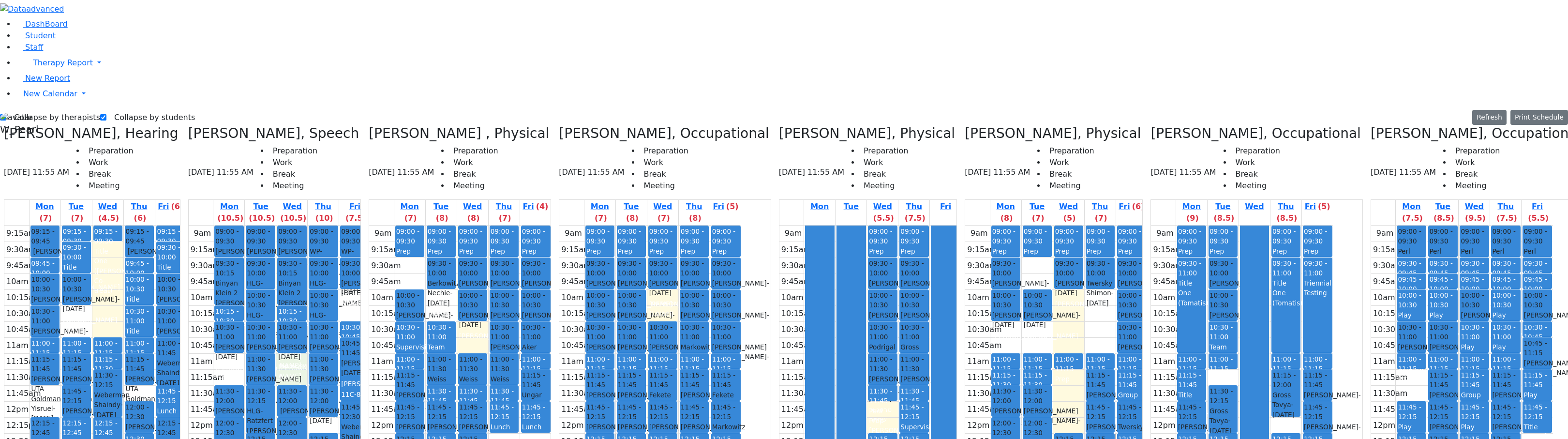
drag, startPoint x: 333, startPoint y: 206, endPoint x: 333, endPoint y: 197, distance: 9.0
click at [333, 225] on div "9am 9:15am 9:30am 9:45am 10am 10:15am 10:30am 10:45am 11am 11:15am 11:30am 11:4…" at bounding box center [279, 417] width 182 height 383
drag, startPoint x: 265, startPoint y: 188, endPoint x: 269, endPoint y: 199, distance: 11.7
click at [269, 225] on div "9am 9:15am 9:30am 9:45am 10am 10:15am 10:30am 10:45am 11am 11:15am 11:30am 11:4…" at bounding box center [279, 417] width 182 height 383
drag, startPoint x: 303, startPoint y: 362, endPoint x: 312, endPoint y: 376, distance: 16.6
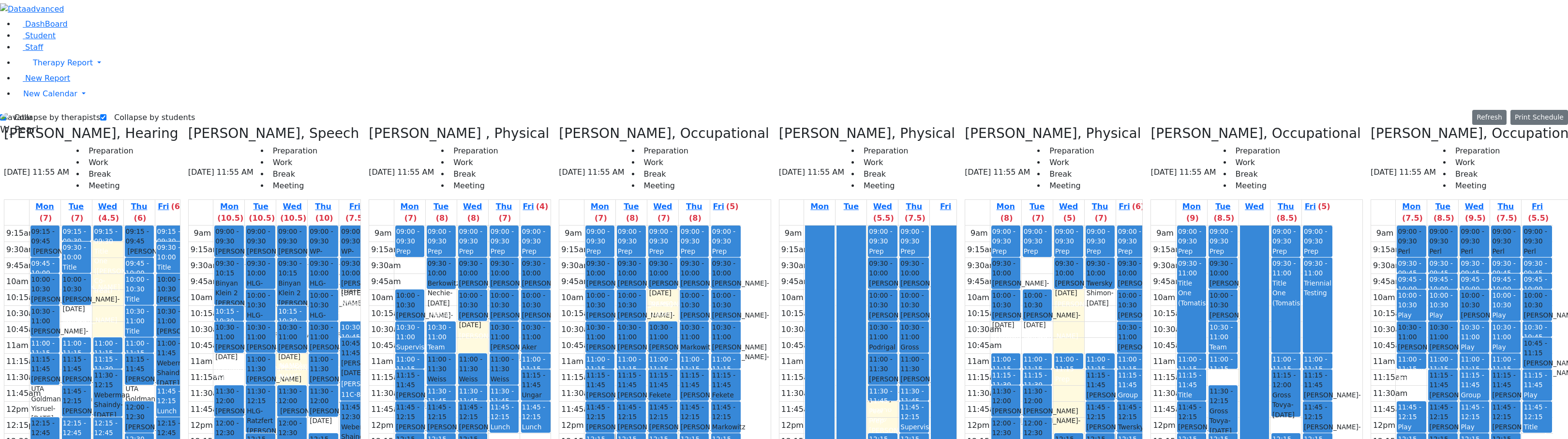
click at [307, 378] on div "9am 9:15am 9:30am 9:45am 10am 10:15am 10:30am 10:45am 11am 11:15am 11:30am 11:4…" at bounding box center [279, 417] width 182 height 383
drag
click at [363, 378] on div "9am 9:15am 9:30am 9:45am 10am 10:15am 10:30am 10:45am 11am 11:15am 11:30am 11:4…" at bounding box center [279, 417] width 182 height 383
click at [371, 363] on div "9am 9:15am 9:30am 9:45am 10am 10:15am 10:30am 10:45am 11am 11:15am 11:30am 11:4…" at bounding box center [279, 417] width 182 height 383
click at [371, 393] on div "9am 9:15am 9:30am 9:45am 10am 10:15am 10:30am 10:45am 11am 11:15am 11:30am 11:4…" at bounding box center [279, 417] width 182 height 383
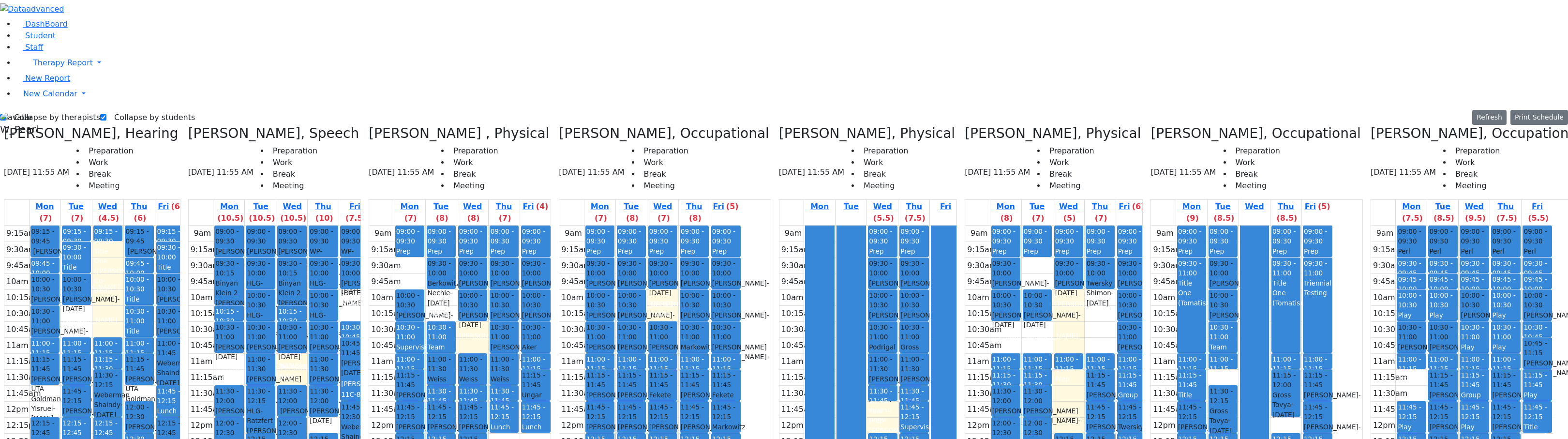
click at [371, 381] on div "9am 9:15am 9:30am 9:45am 10am 10:15am 10:30am 10:45am 11am 11:15am 11:30am 11:4…" at bounding box center [279, 417] width 182 height 383
click at [371, 355] on div "9am 9:15am 9:30am 9:45am 10am 10:15am 10:30am 10:45am 11am 11:15am 11:30am 11:4…" at bounding box center [279, 417] width 182 height 383
click at [371, 383] on div "9am 9:15am 9:30am 9:45am 10am 10:15am 10:30am 10:45am 11am 11:15am 11:30am 11:4…" at bounding box center [279, 417] width 182 height 383
click at [369, 385] on div "9am 9:15am 9:30am 9:45am 10am 10:15am 10:30am 10:45am 11am 11:15am 11:30am 11:4…" at bounding box center [279, 417] width 182 height 383
click at [312, 384] on div "9am 9:15am 9:30am 9:45am 10am 10:15am 10:30am 10:45am 11am 11:15am 11:30am 11:4…" at bounding box center [279, 417] width 182 height 383
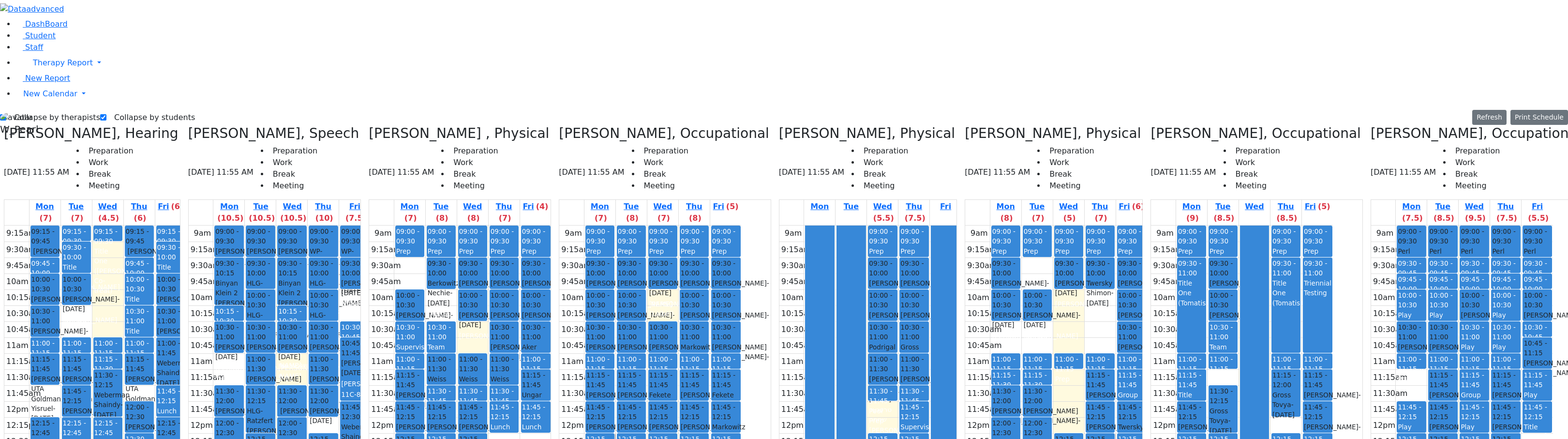
click at [363, 381] on div "9am 9:15am 9:30am 9:45am 10am 10:15am 10:30am 10:45am 11am 11:15am 11:30am 11:4…" at bounding box center [279, 417] width 182 height 383
click at [551, 273] on div "9am 9:15am 9:30am 9:45am 10am 10:15am 10:30am 10:45am 11am 11:15am 11:30am 11:4…" at bounding box center [460, 417] width 182 height 383
click at [551, 301] on div "9am 9:15am 9:30am 9:45am 10am 10:15am 10:30am 10:45am 11am 11:15am 11:30am 11:4…" at bounding box center [460, 417] width 182 height 383
click at [558, 438] on div "DashBoard Student Staff Therapy Report Student Old Calendar Report" at bounding box center [784, 322] width 1568 height 645
click at [529, 438] on div "DashBoard Student Staff Therapy Report Student Old Calendar Report" at bounding box center [784, 322] width 1568 height 645
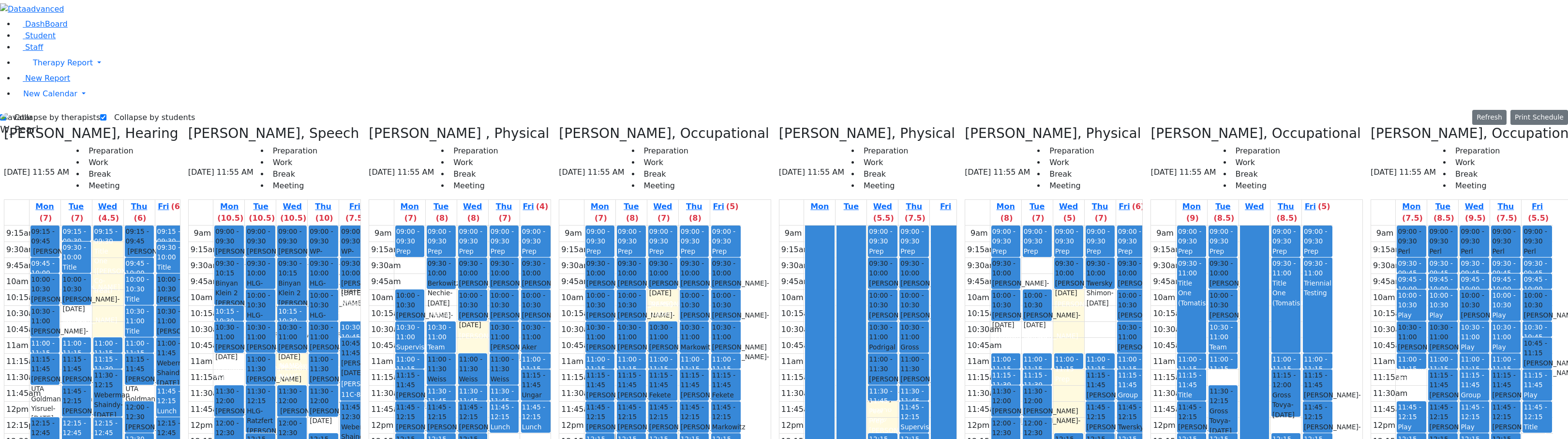
click at [520, 432] on div "9am 9:15am 9:30am 9:45am 10am 10:15am 10:30am 10:45am 11am 11:15am 11:30am 11:4…" at bounding box center [460, 417] width 182 height 383
click at [503, 429] on div "9am 9:15am 9:30am 9:45am 10am 10:15am 10:30am 10:45am 11am 11:15am 11:30am 11:4…" at bounding box center [460, 417] width 182 height 383
click at [454, 404] on div "9am 9:15am 9:30am 9:45am 10am 10:15am 10:30am 10:45am 11am 11:15am 11:30am 11:4…" at bounding box center [460, 417] width 182 height 383
click at [366, 385] on div "9am 9:15am 9:30am 9:45am 10am 10:15am 10:30am 10:45am 11am 11:15am 11:30am 11:4…" at bounding box center [279, 417] width 182 height 383
click at [152, 110] on label "Collapse by students" at bounding box center [150, 117] width 88 height 16
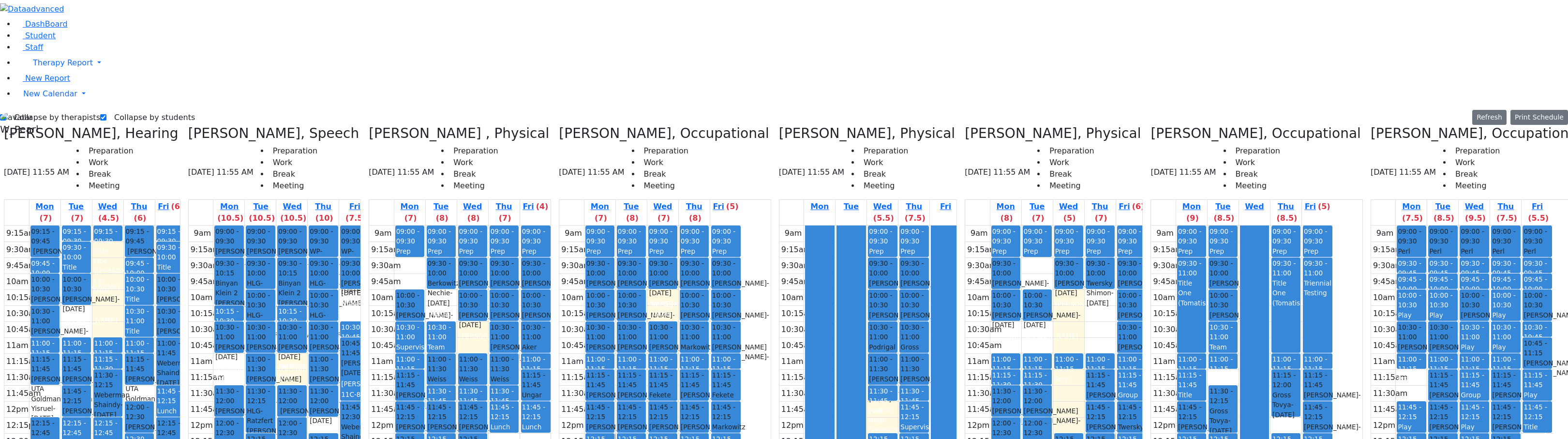
click at [106, 114] on input "Collapse by students" at bounding box center [103, 117] width 6 height 6
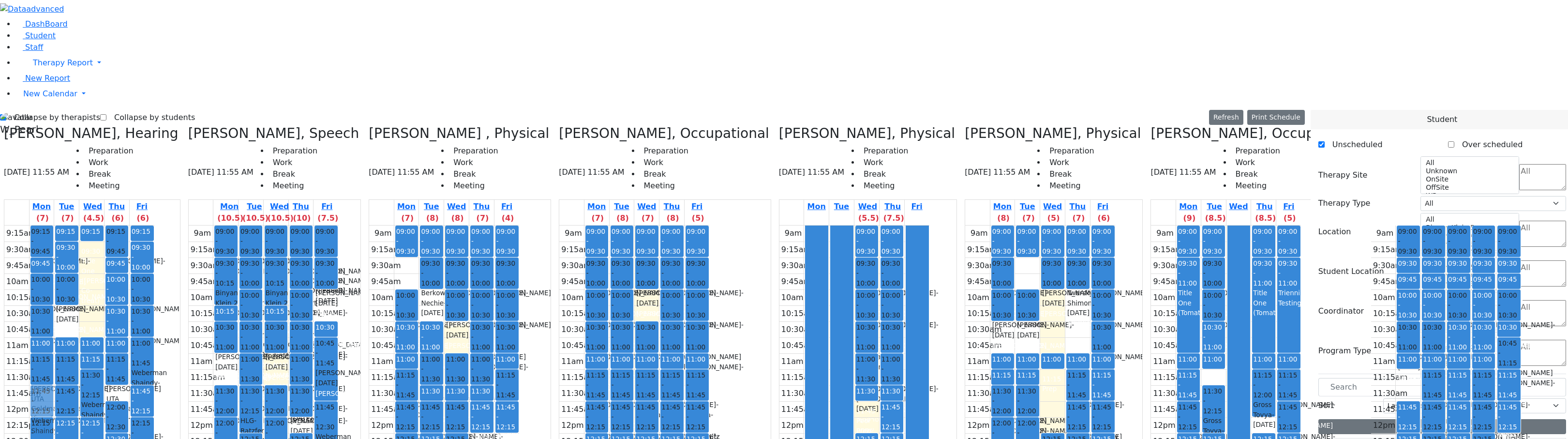
drag, startPoint x: 1356, startPoint y: 381, endPoint x: 68, endPoint y: 226, distance: 1297.3
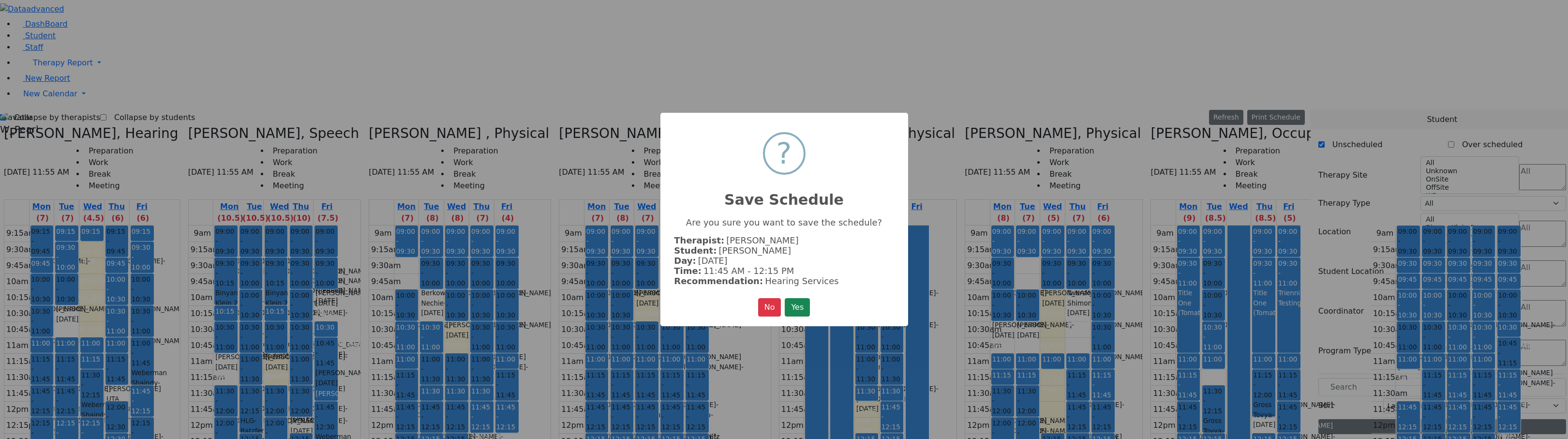
click at [801, 309] on button "Yes" at bounding box center [797, 307] width 25 height 18
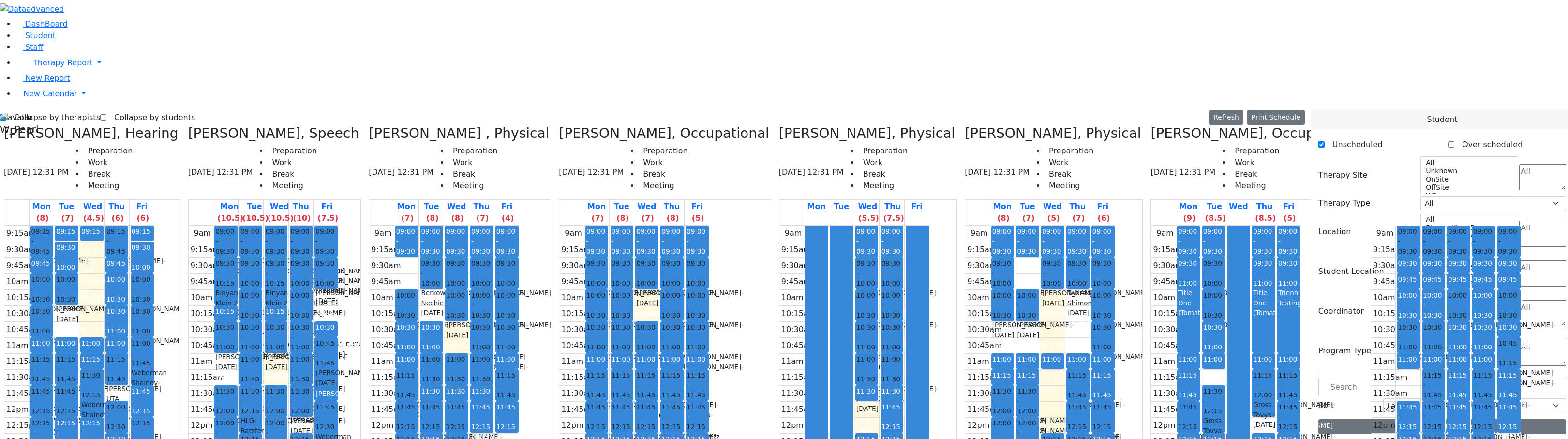
scroll to position [666, 0]
click at [139, 110] on label "Collapse by students" at bounding box center [150, 117] width 88 height 16
click at [106, 114] on input "Collapse by students" at bounding box center [103, 117] width 6 height 6
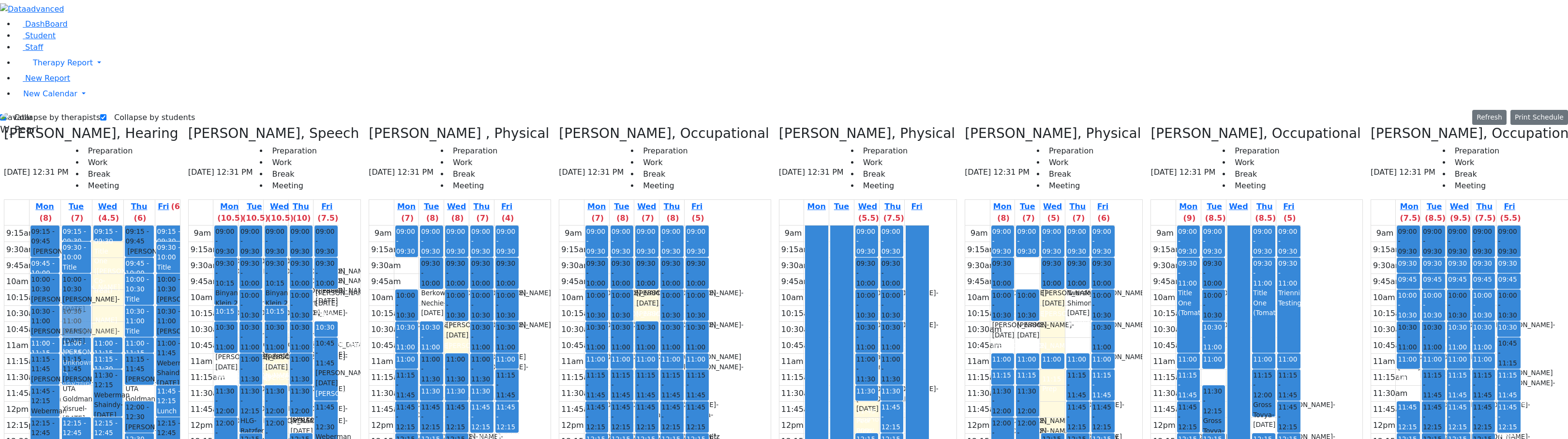
drag, startPoint x: 112, startPoint y: 228, endPoint x: 118, endPoint y: 155, distance: 73.2
click at [92, 225] on div "09:15 - 09:30 Prep 09:30 - 10:00 Title One (Berl Jacobowitz Co-treat) 10:00 - 1…" at bounding box center [77, 417] width 31 height 383
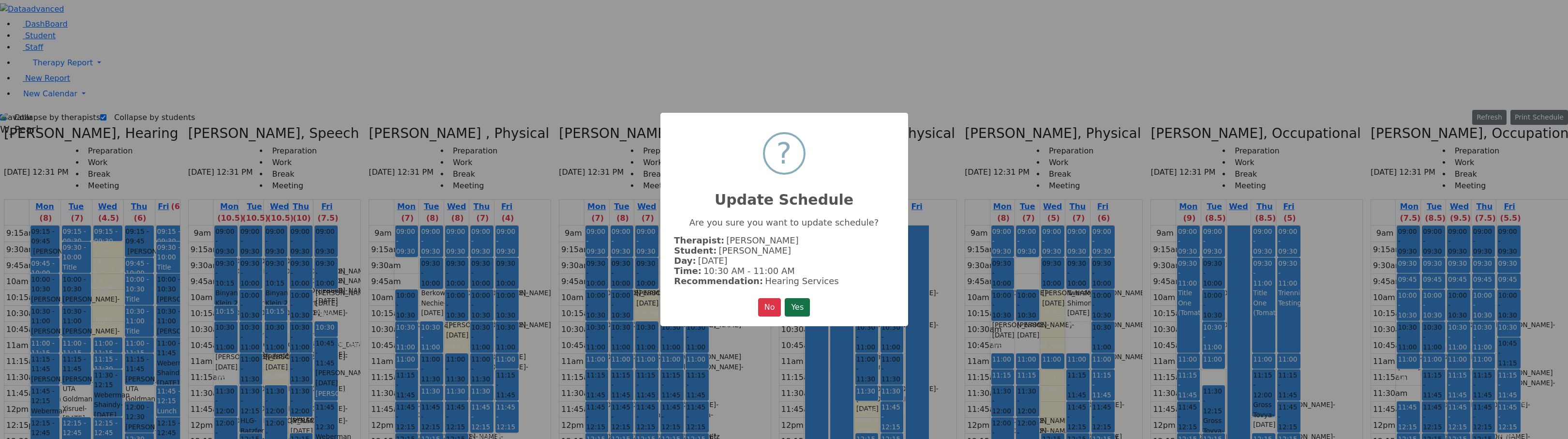
click at [810, 302] on button "Yes" at bounding box center [797, 307] width 25 height 18
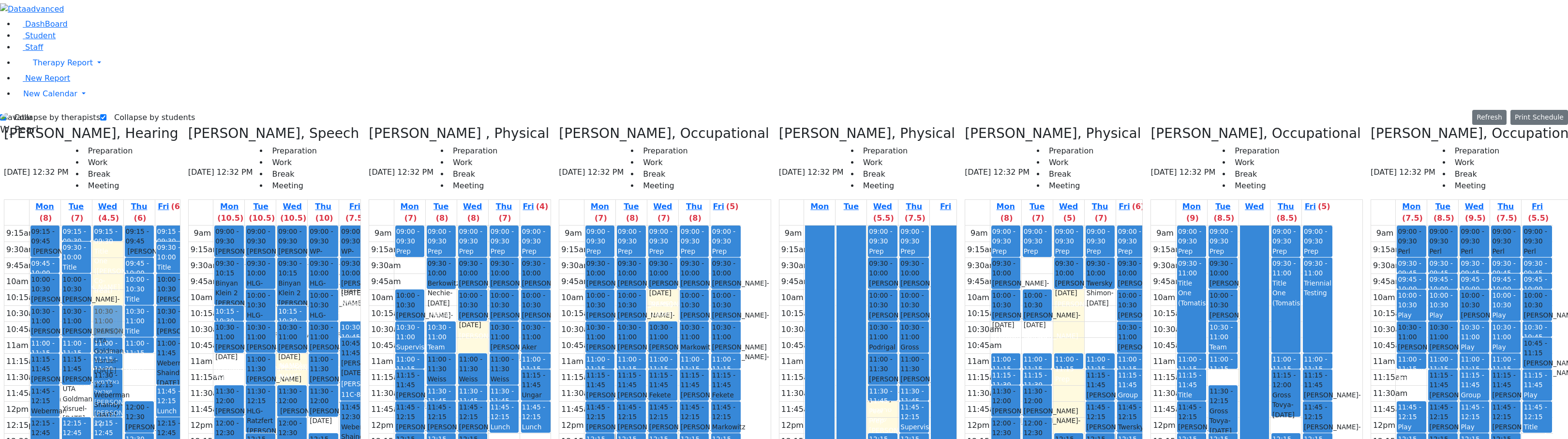
drag, startPoint x: 173, startPoint y: 198, endPoint x: 147, endPoint y: 150, distance: 54.6
click at [147, 225] on tr "09:15 - 09:45 Ferencz Simon - 01/09/2020 Renzoni Rebecca 09:45 - 10:00 Prep 10:…" at bounding box center [95, 417] width 182 height 383
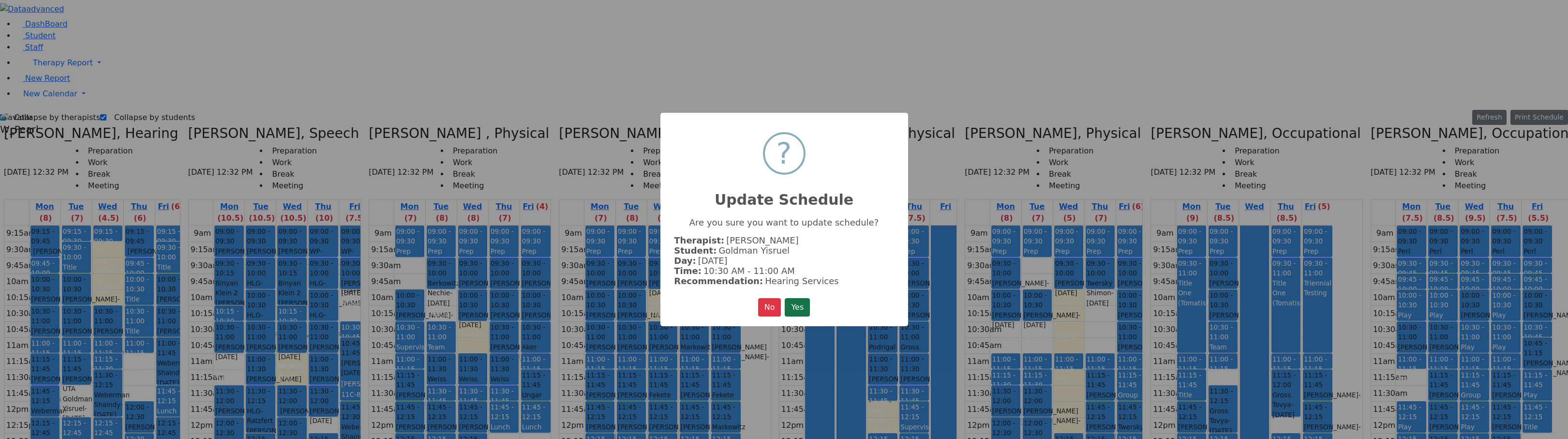
click at [798, 302] on button "Yes" at bounding box center [797, 307] width 25 height 18
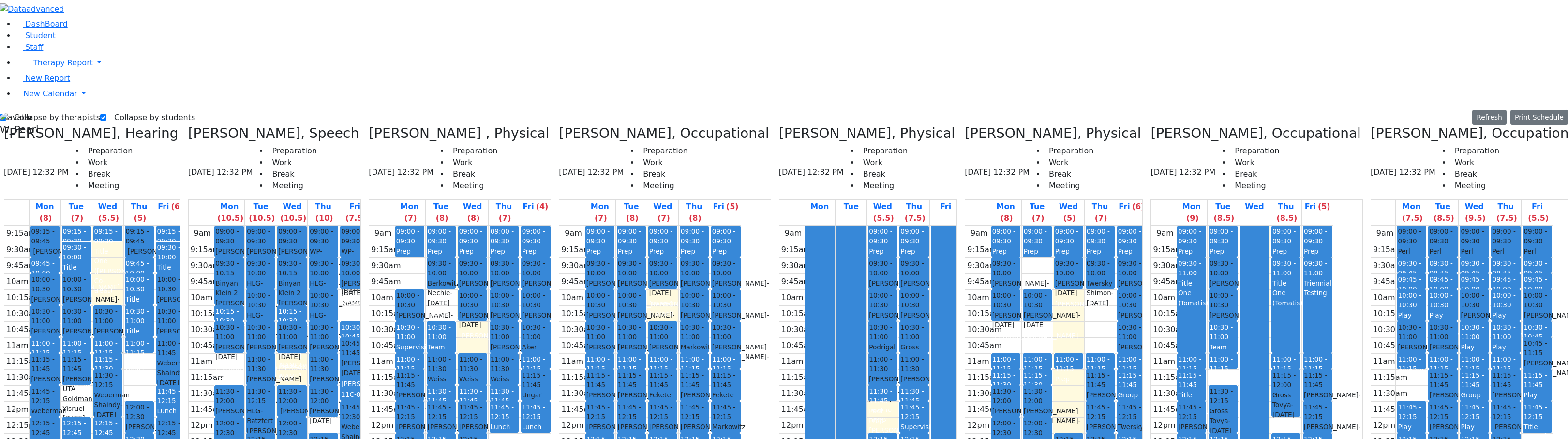
click at [178, 110] on label "Collapse by students" at bounding box center [150, 117] width 88 height 16
click at [106, 114] on input "Collapse by students" at bounding box center [103, 117] width 6 height 6
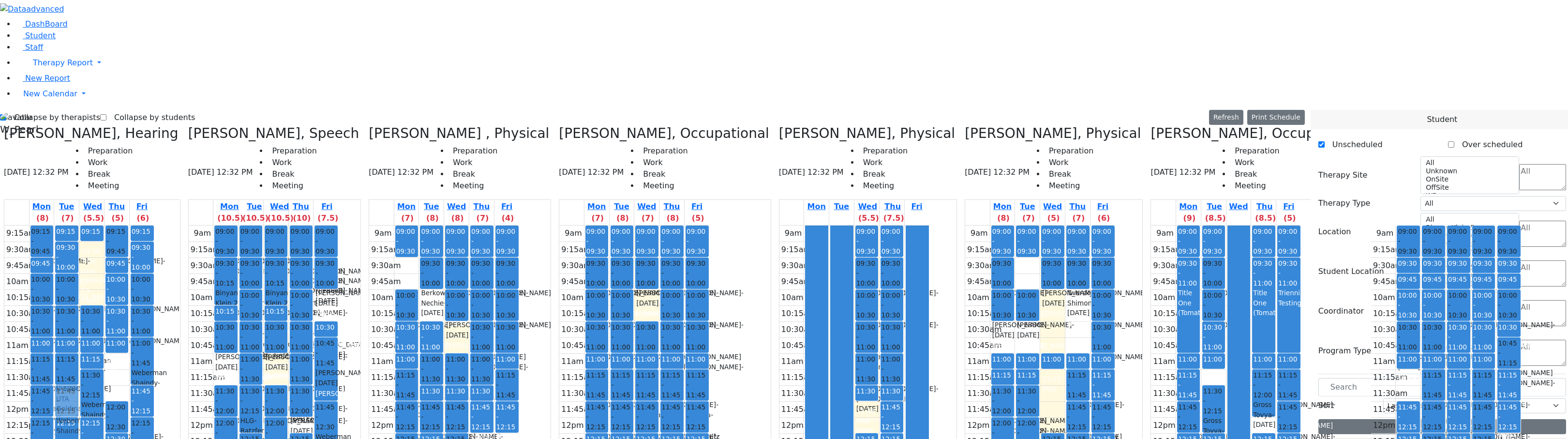
drag, startPoint x: 1356, startPoint y: 403, endPoint x: 105, endPoint y: 221, distance: 1264.2
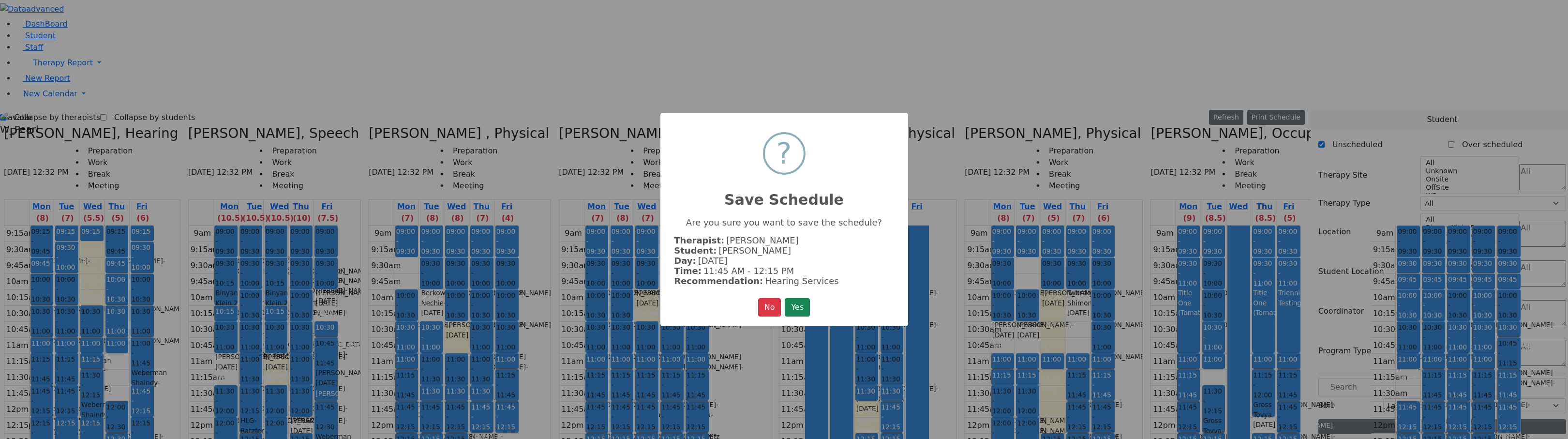
click at [797, 306] on button "Yes" at bounding box center [797, 307] width 25 height 18
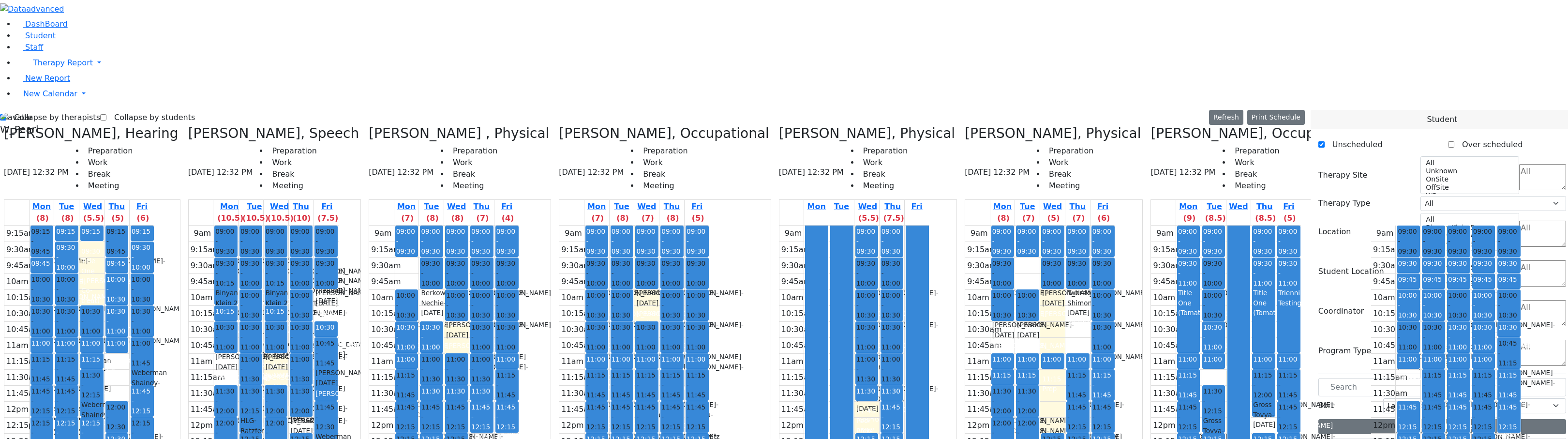
drag, startPoint x: 1374, startPoint y: 401, endPoint x: 145, endPoint y: 210, distance: 1243.8
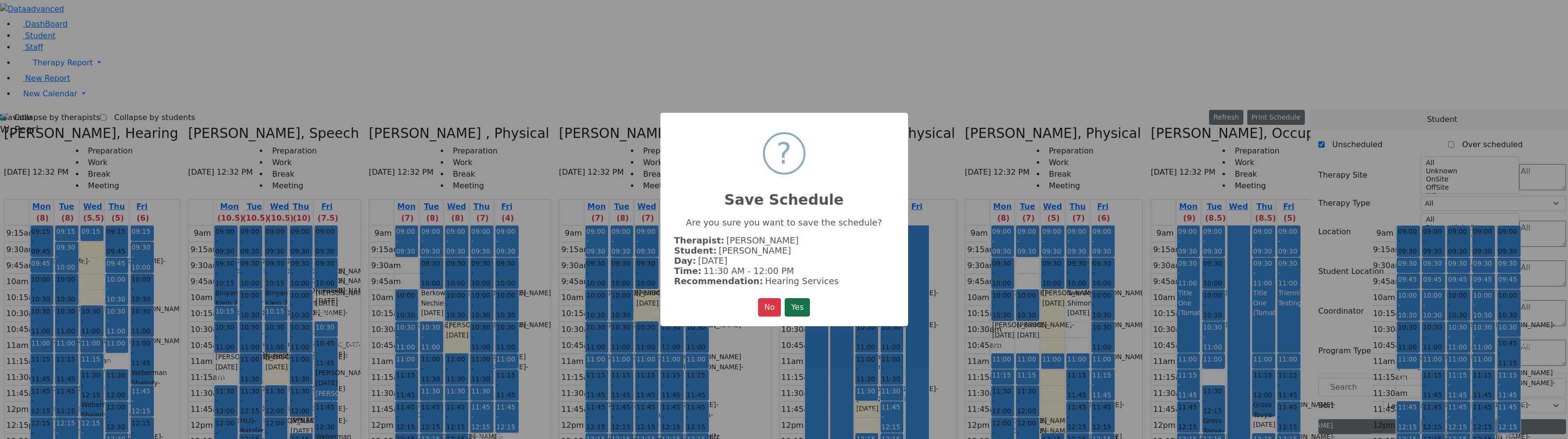
click at [803, 308] on button "Yes" at bounding box center [797, 307] width 25 height 18
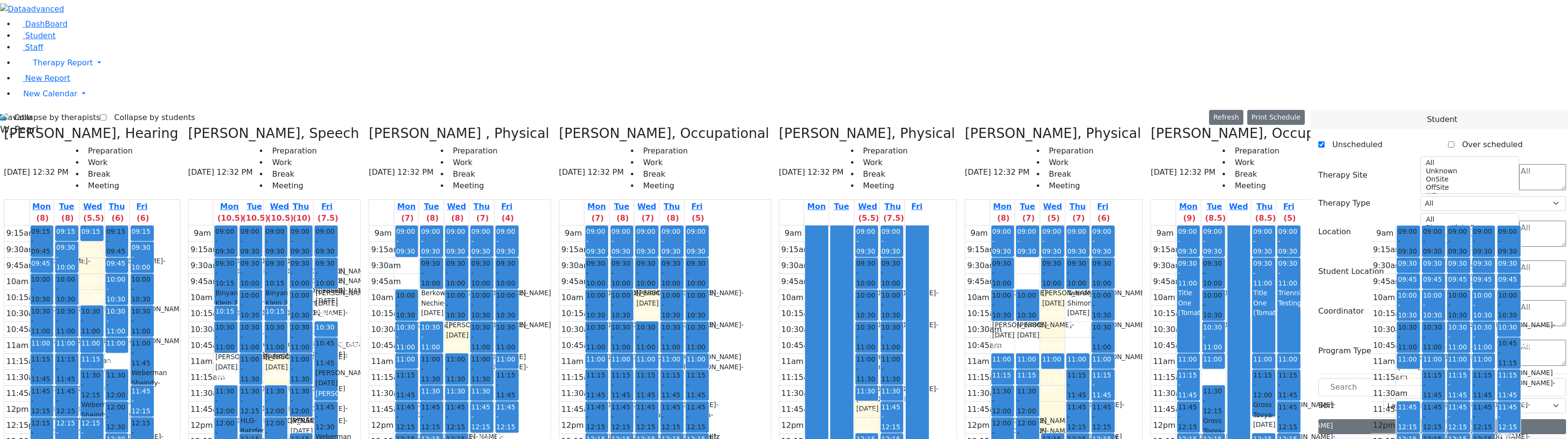
scroll to position [648, 0]
click at [132, 110] on label "Collapse by students" at bounding box center [150, 117] width 88 height 16
click at [106, 114] on input "Collapse by students" at bounding box center [103, 117] width 6 height 6
checkbox input "true"
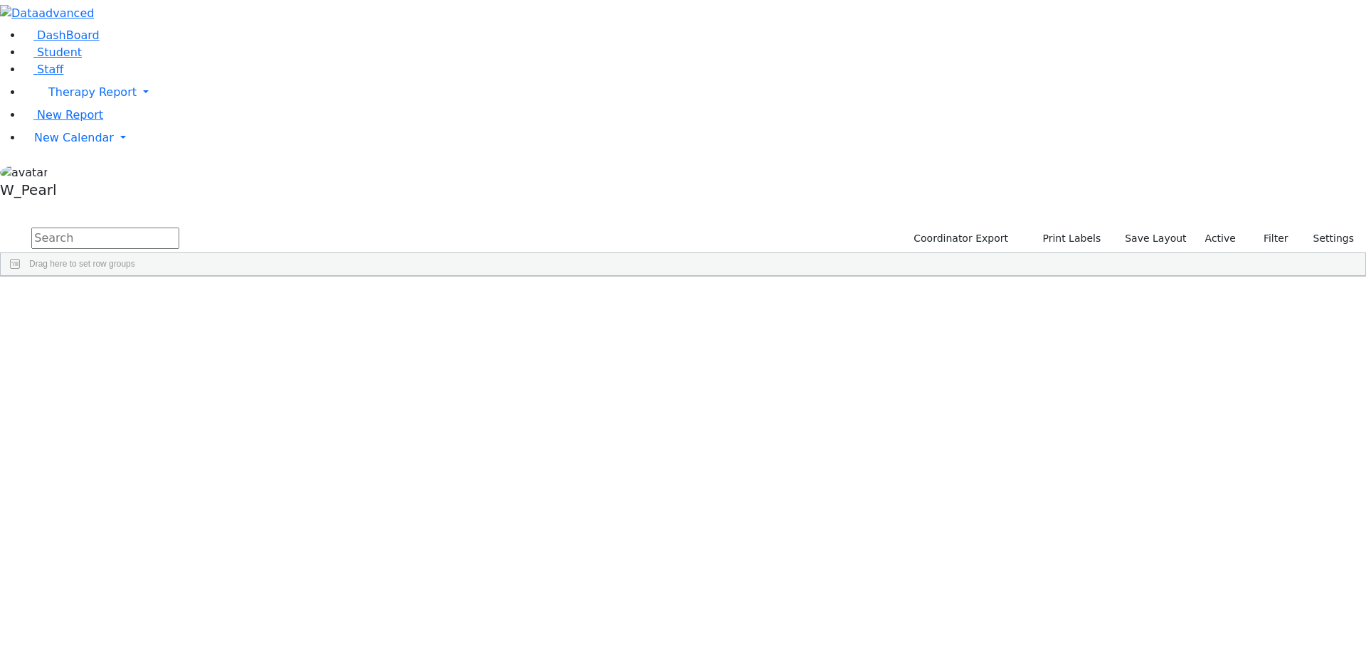
click at [179, 228] on input "text" at bounding box center [105, 238] width 148 height 21
click at [179, 228] on input "[PERSON_NAME]" at bounding box center [105, 238] width 148 height 21
type input "[PERSON_NAME]"
click at [1219, 228] on label "Active" at bounding box center [1219, 239] width 43 height 22
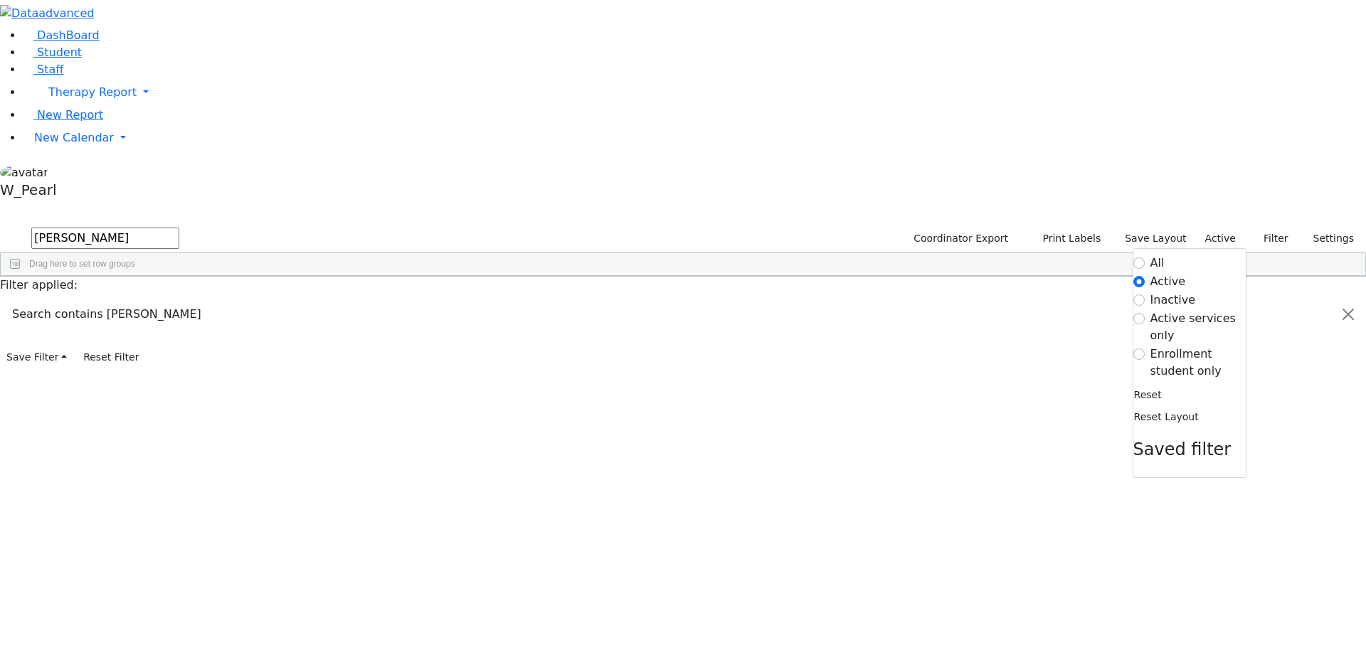
click at [1150, 255] on label "All" at bounding box center [1157, 263] width 14 height 17
click at [1144, 257] on input "All" at bounding box center [1138, 262] width 11 height 11
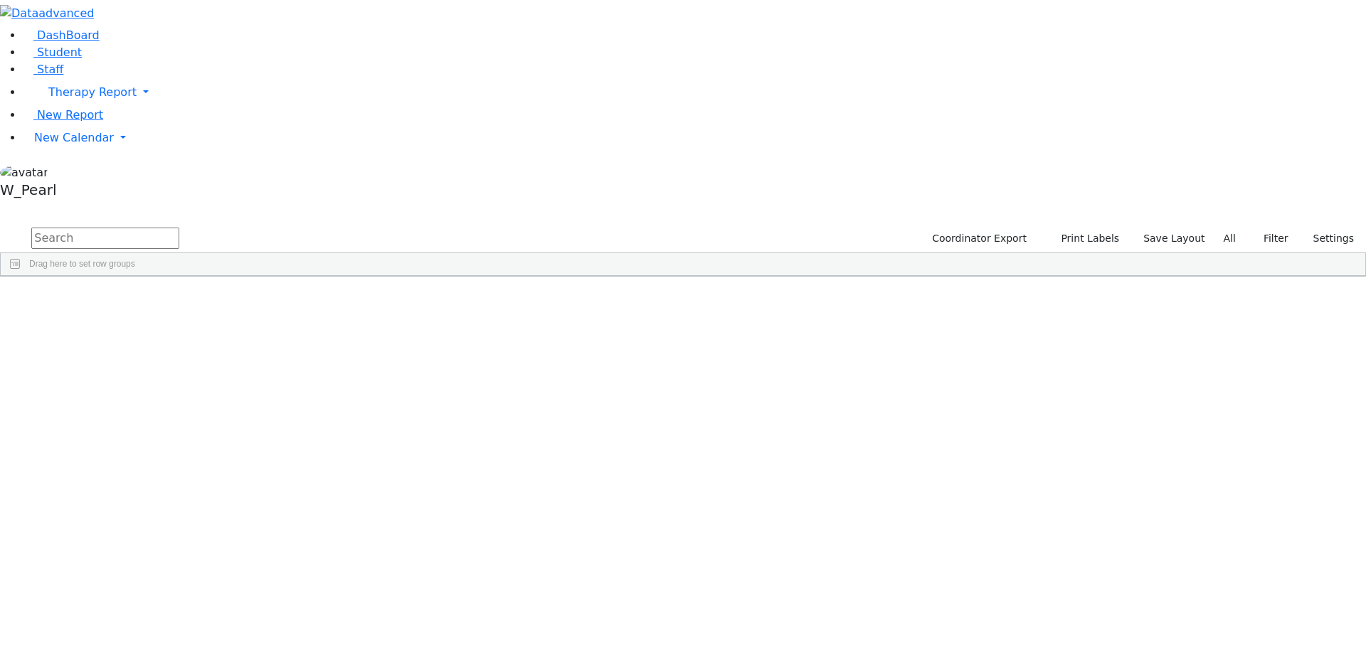
click at [1225, 228] on label "All" at bounding box center [1229, 239] width 25 height 22
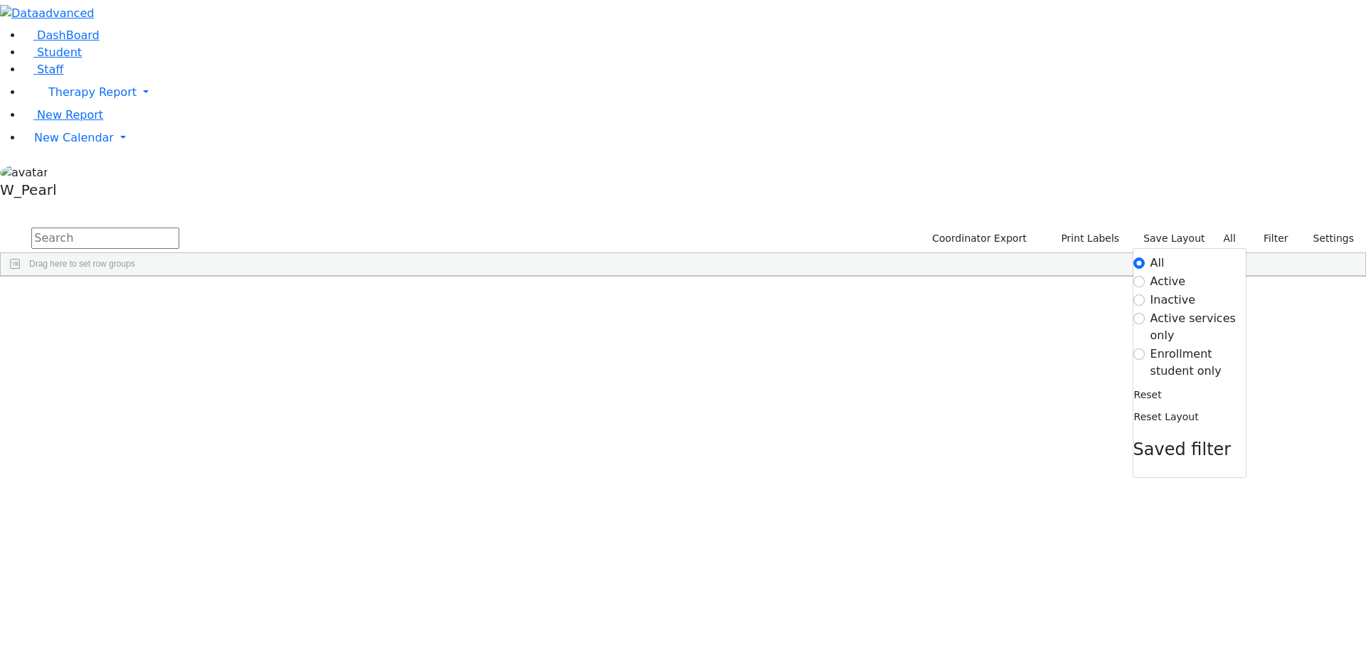
click at [1186, 346] on label "Enrollment student only" at bounding box center [1197, 363] width 95 height 34
click at [1144, 348] on input "Enrollment student only" at bounding box center [1138, 353] width 11 height 11
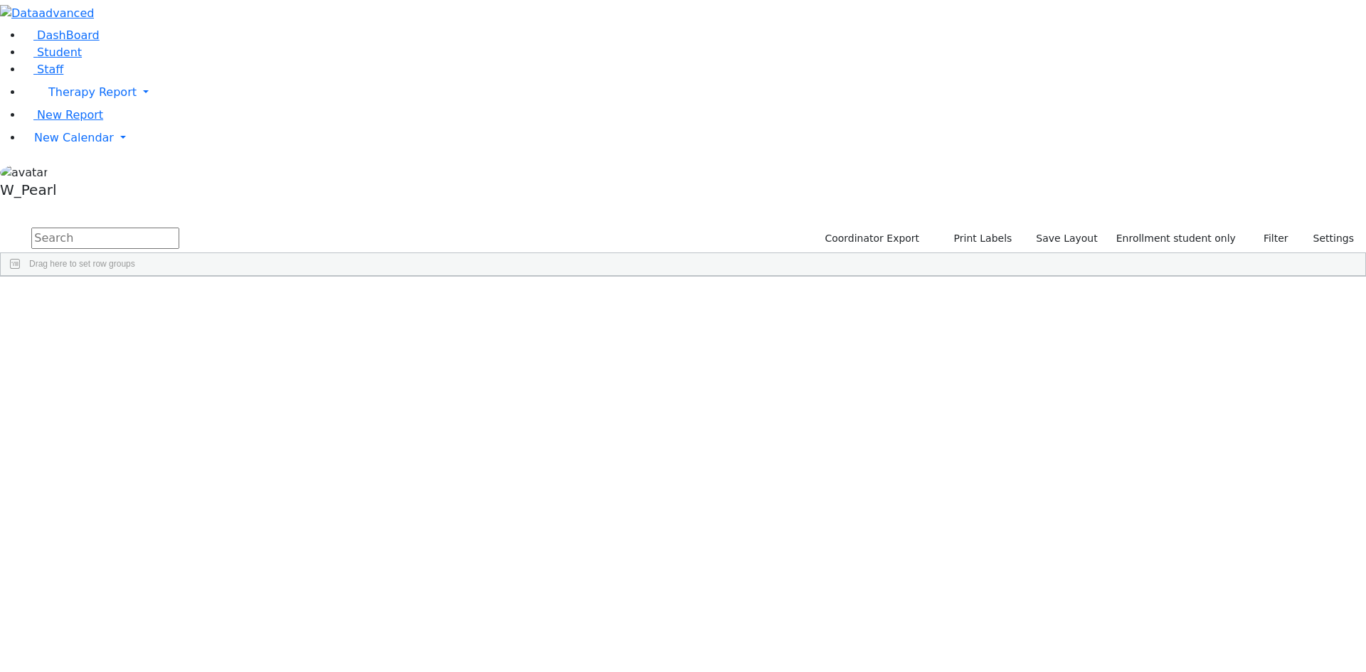
click at [179, 228] on input "text" at bounding box center [105, 238] width 148 height 21
type input "sh blum"
click at [92, 299] on div "6511068" at bounding box center [46, 309] width 91 height 20
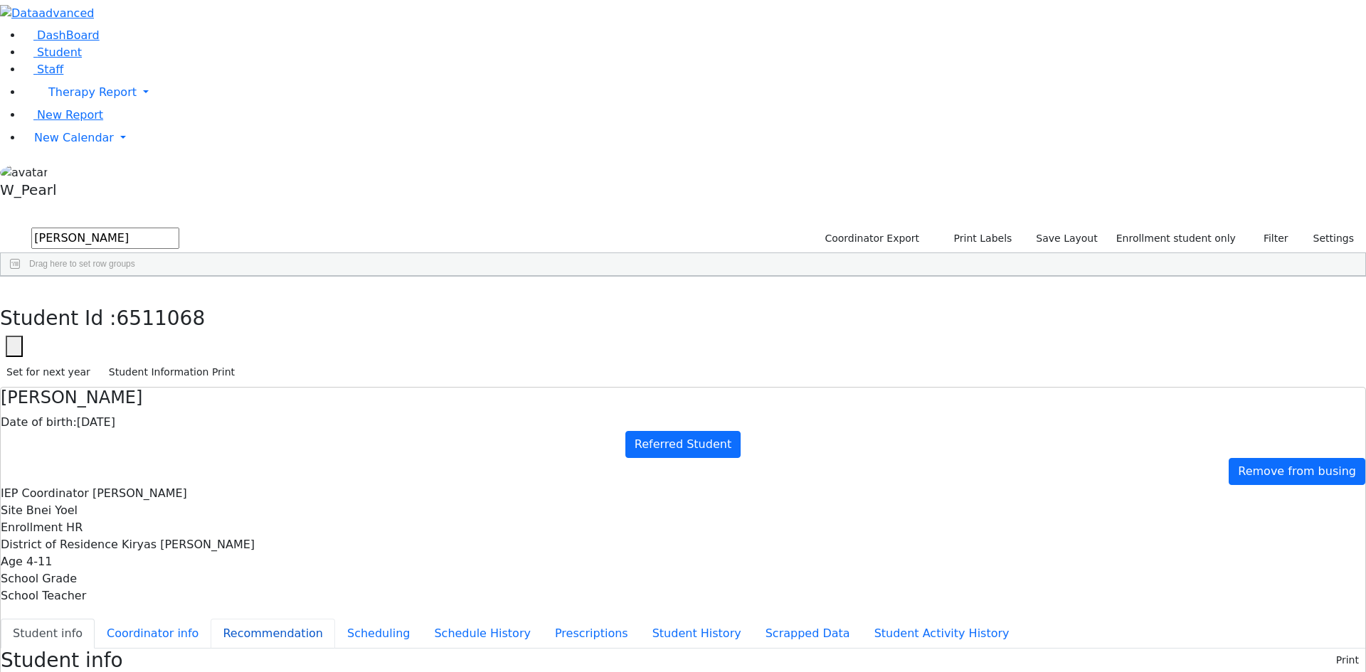
click at [335, 619] on button "Recommendation" at bounding box center [273, 634] width 124 height 30
checkbox input "true"
click at [196, 649] on select "Select School YR Summer YR 25 School YR 25-26 Summer YR 25 School YR 24-25 Summ…" at bounding box center [138, 660] width 116 height 22
drag, startPoint x: 747, startPoint y: 491, endPoint x: 751, endPoint y: 318, distance: 173.6
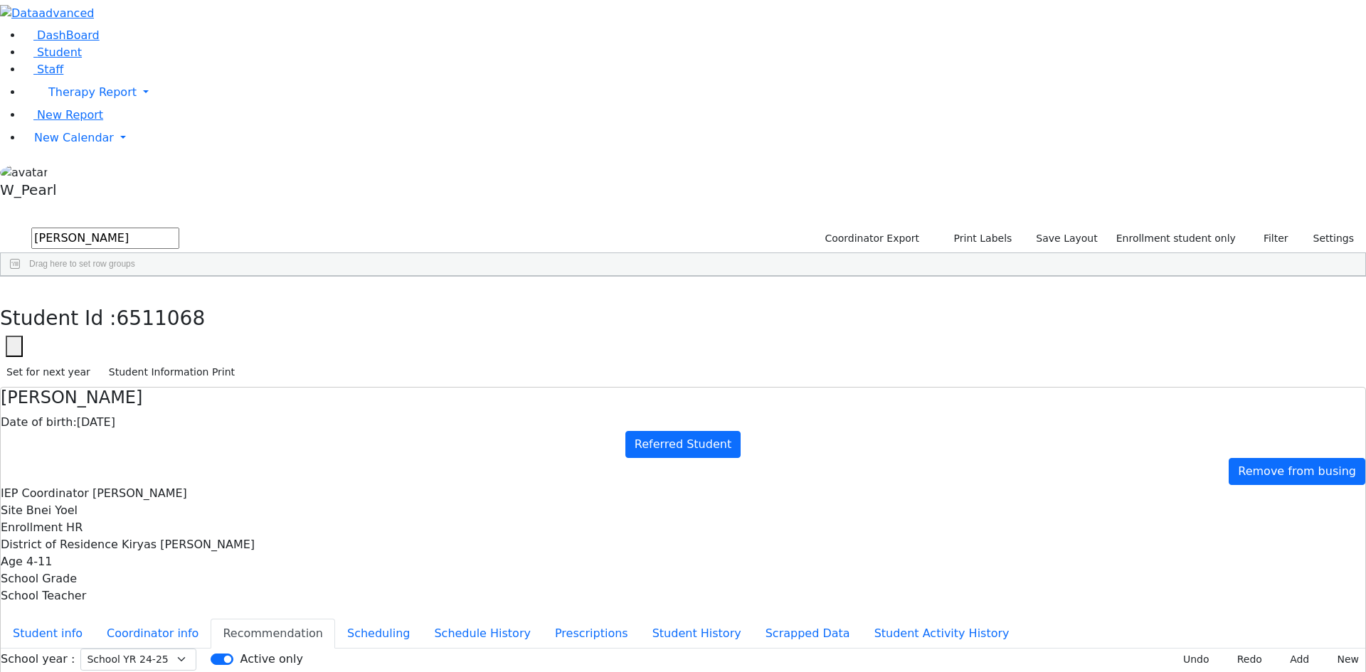
click at [196, 649] on select "Select School YR Summer YR 25 School YR 25-26 Summer YR 25 School YR 24-25 Summ…" at bounding box center [138, 660] width 116 height 22
click at [343, 619] on button "Scheduling" at bounding box center [378, 634] width 87 height 30
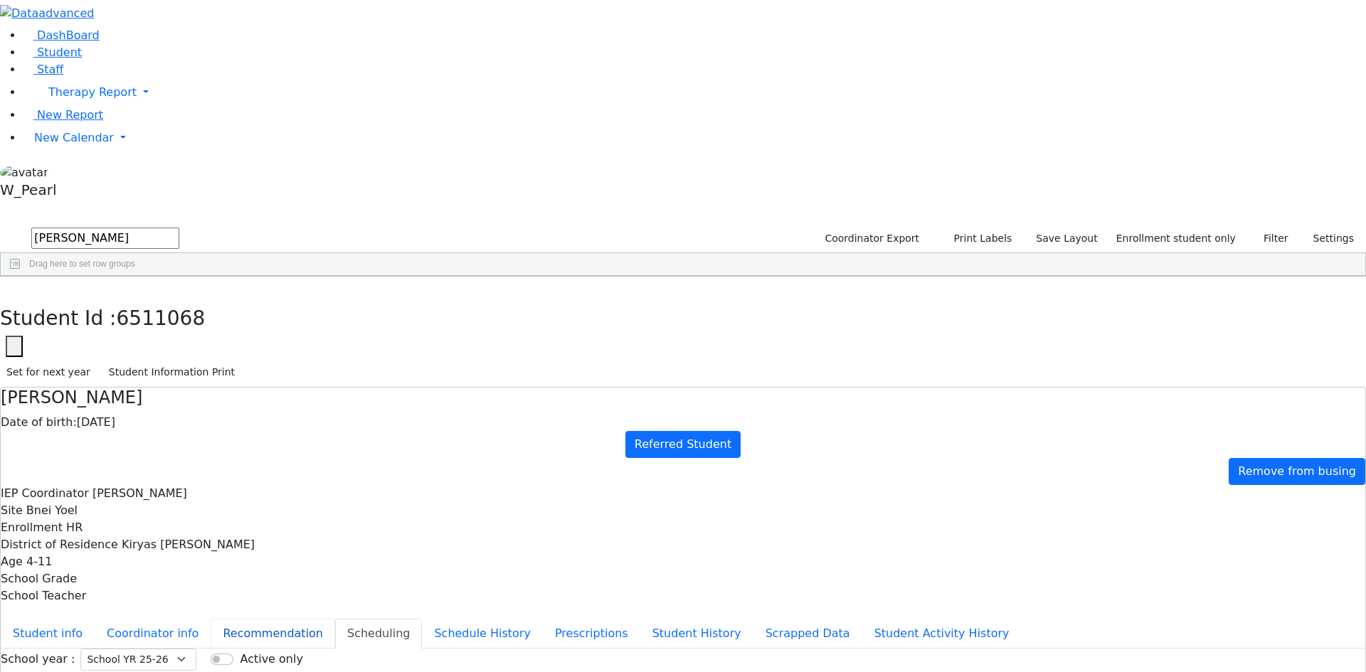
click at [329, 619] on button "Recommendation" at bounding box center [273, 634] width 124 height 30
click at [335, 619] on button "Scheduling" at bounding box center [378, 634] width 87 height 30
click at [335, 619] on button "Recommendation" at bounding box center [273, 634] width 124 height 30
click at [346, 619] on button "Scheduling" at bounding box center [378, 634] width 87 height 30
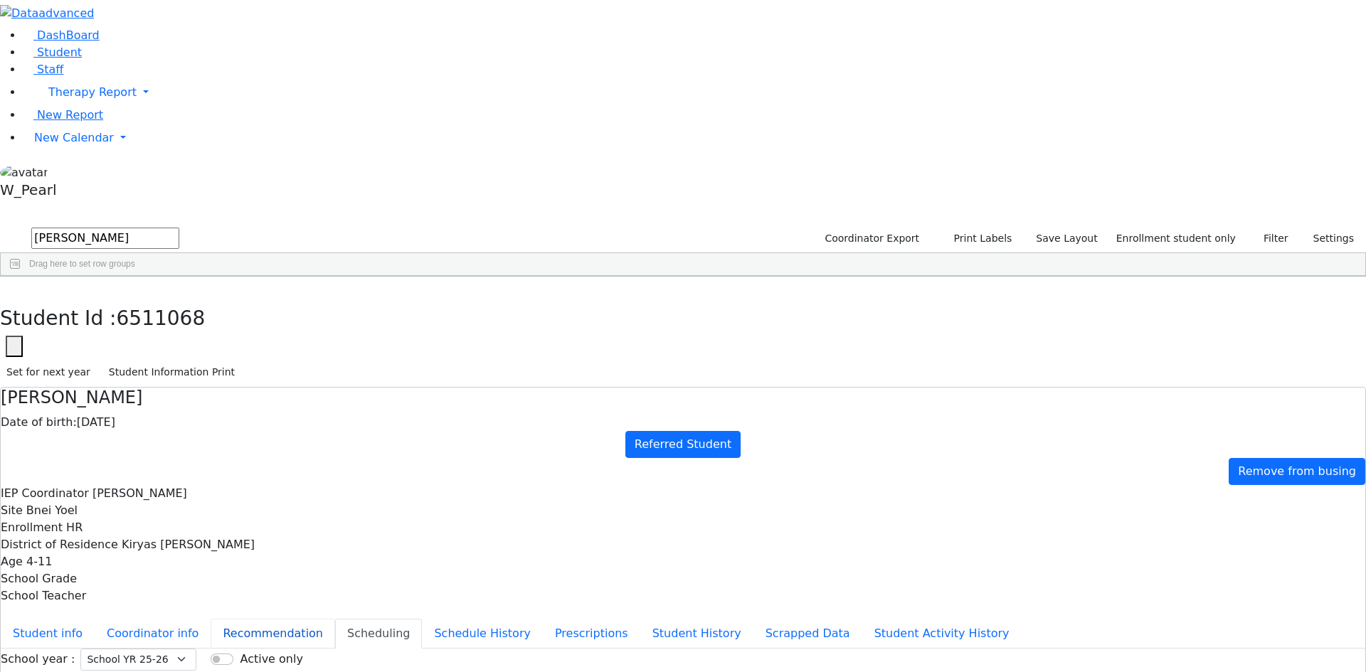
click at [335, 619] on button "Recommendation" at bounding box center [273, 634] width 124 height 30
click at [211, 619] on button "Coordinator info" at bounding box center [153, 634] width 116 height 30
click at [335, 619] on button "Recommendation" at bounding box center [273, 634] width 124 height 30
click at [196, 649] on select "Select School YR Summer YR 25 School YR 25-26 Summer YR 25 School YR 24-25 Summ…" at bounding box center [138, 660] width 116 height 22
select select "212"
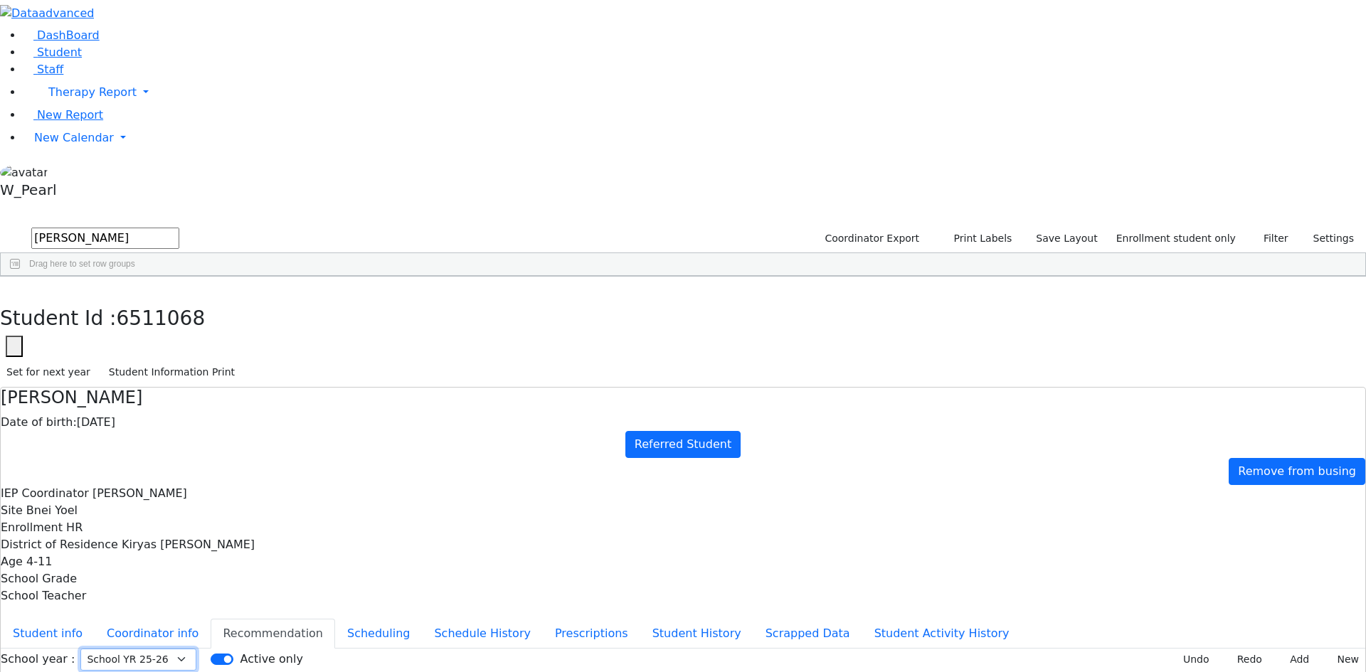
click at [196, 649] on select "Select School YR Summer YR 25 School YR 25-26 Summer YR 25 School YR 24-25 Summ…" at bounding box center [138, 660] width 116 height 22
click at [335, 619] on button "Scheduling" at bounding box center [378, 634] width 87 height 30
click at [196, 649] on select "Select School YR Summer YR 25 School YR 25-26 Summer YR 25 School YR 24-25 Summ…" at bounding box center [138, 660] width 116 height 22
select select "213"
click at [196, 649] on select "Select School YR Summer YR 25 School YR 25-26 Summer YR 25 School YR 24-25 Summ…" at bounding box center [138, 660] width 116 height 22
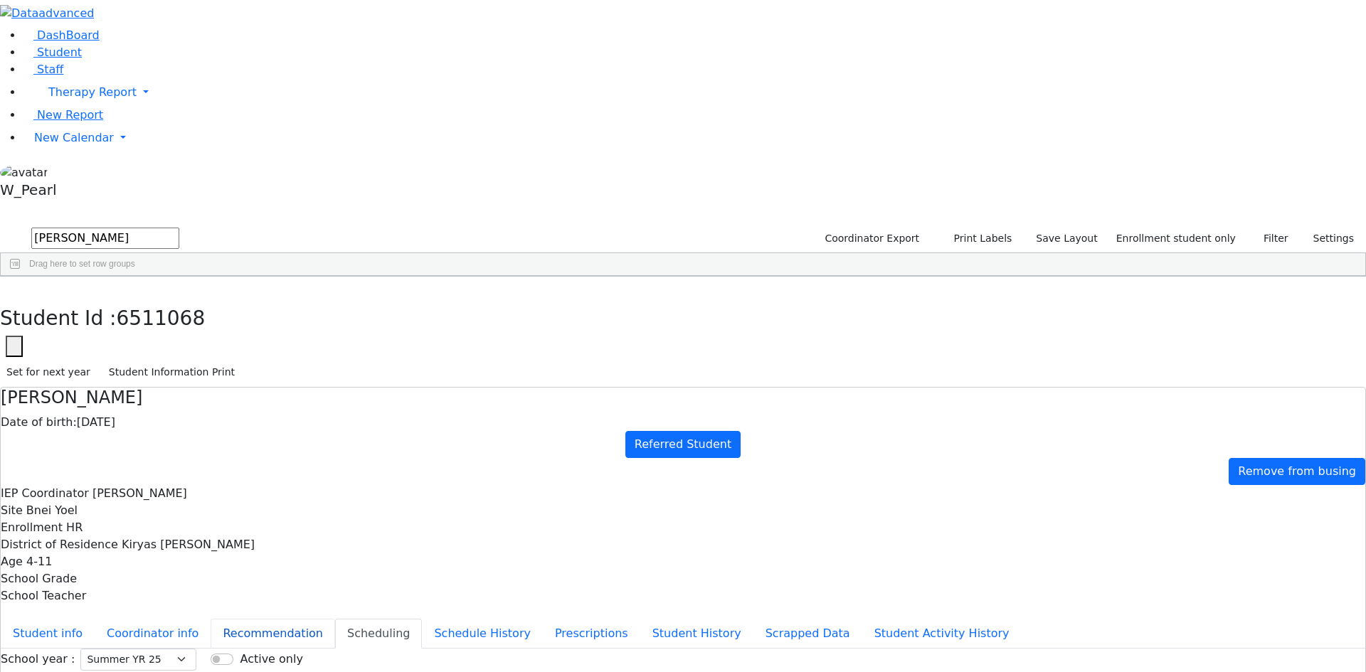
click at [335, 619] on button "Recommendation" at bounding box center [273, 634] width 124 height 30
click at [211, 619] on button "Coordinator info" at bounding box center [153, 634] width 116 height 30
click at [341, 619] on button "Scheduling" at bounding box center [378, 634] width 87 height 30
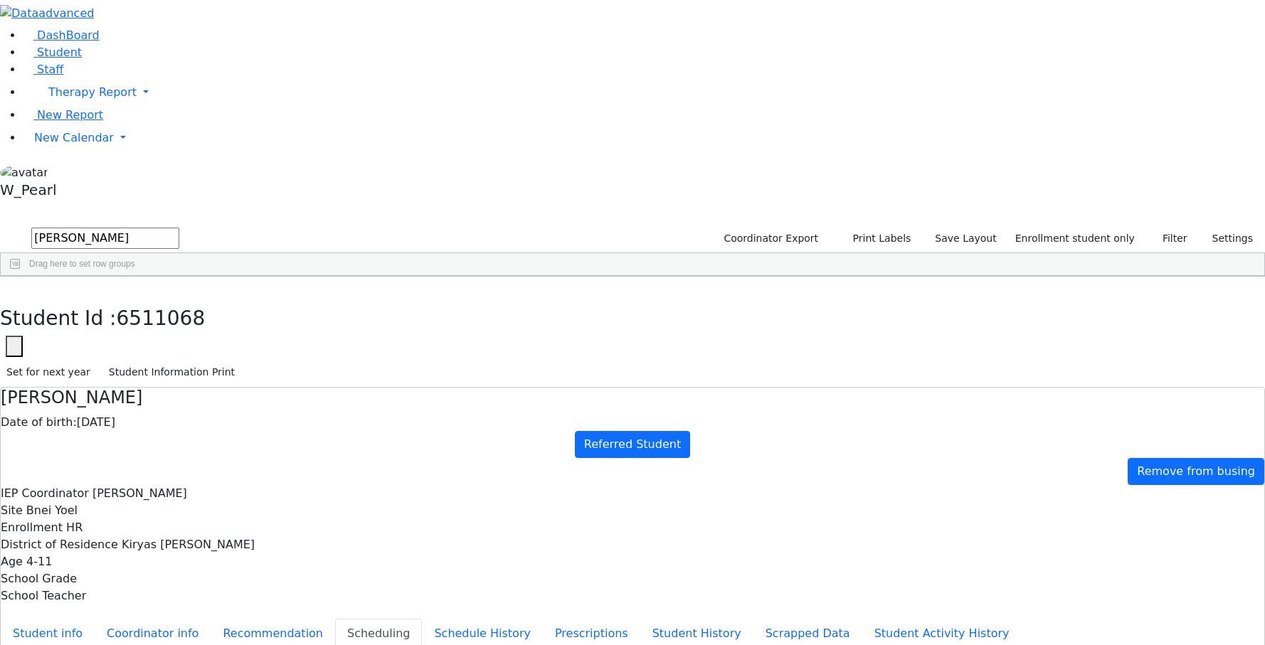
select select "213"
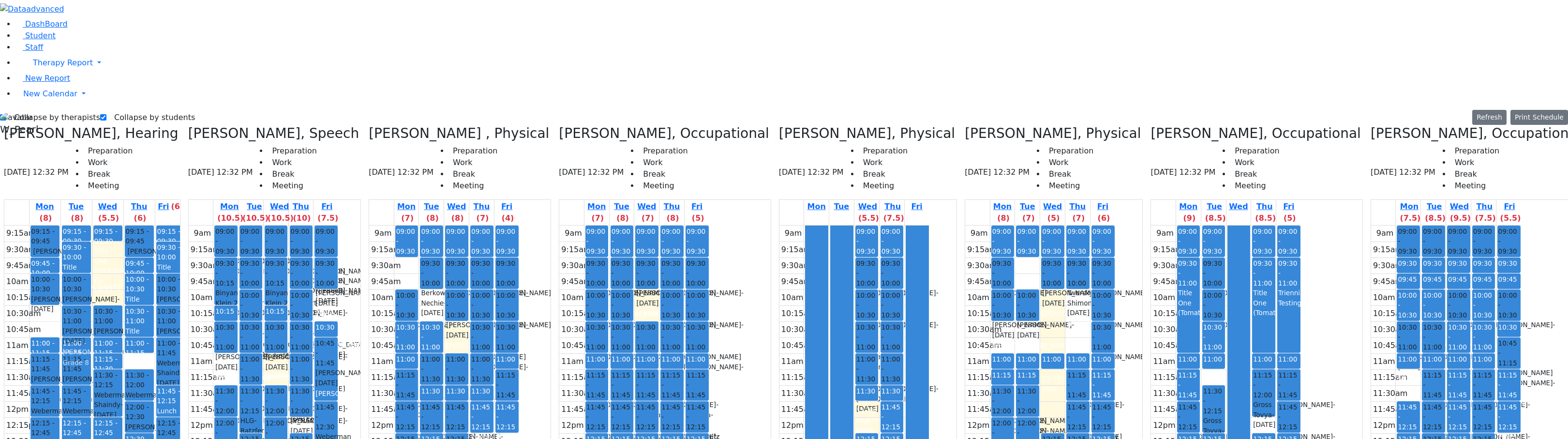
drag, startPoint x: 86, startPoint y: 150, endPoint x: 108, endPoint y: 148, distance: 22.1
click at [108, 225] on tr "09:15 - 09:45 Ferencz Simon - 01/09/2020 Renzoni Rebecca 09:45 - 10:00 Prep 10:…" at bounding box center [95, 417] width 182 height 383
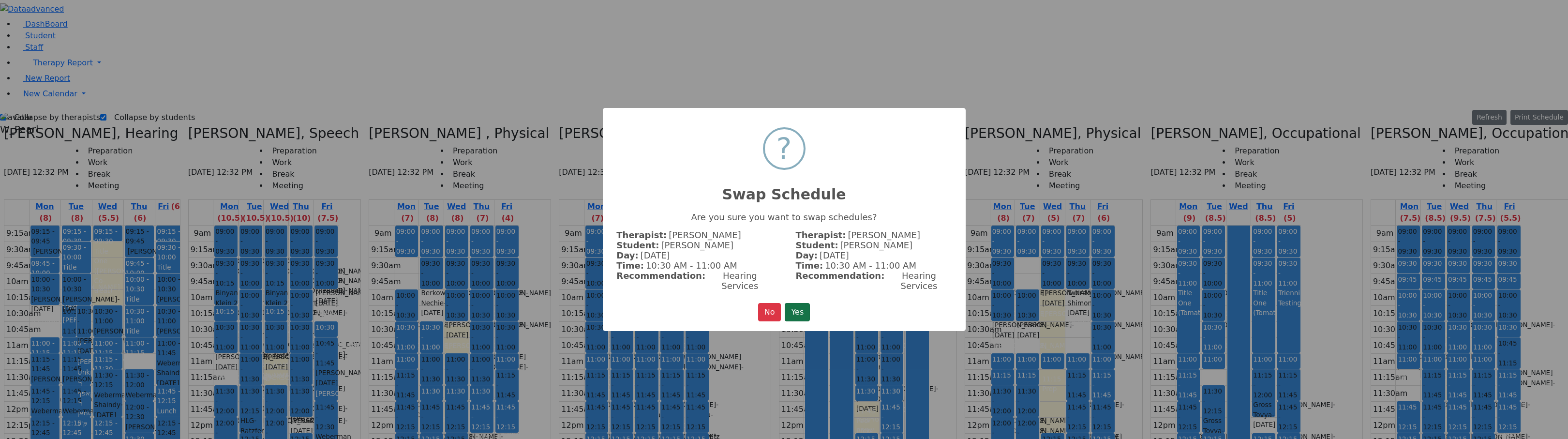
click at [793, 303] on button "Yes" at bounding box center [797, 312] width 25 height 18
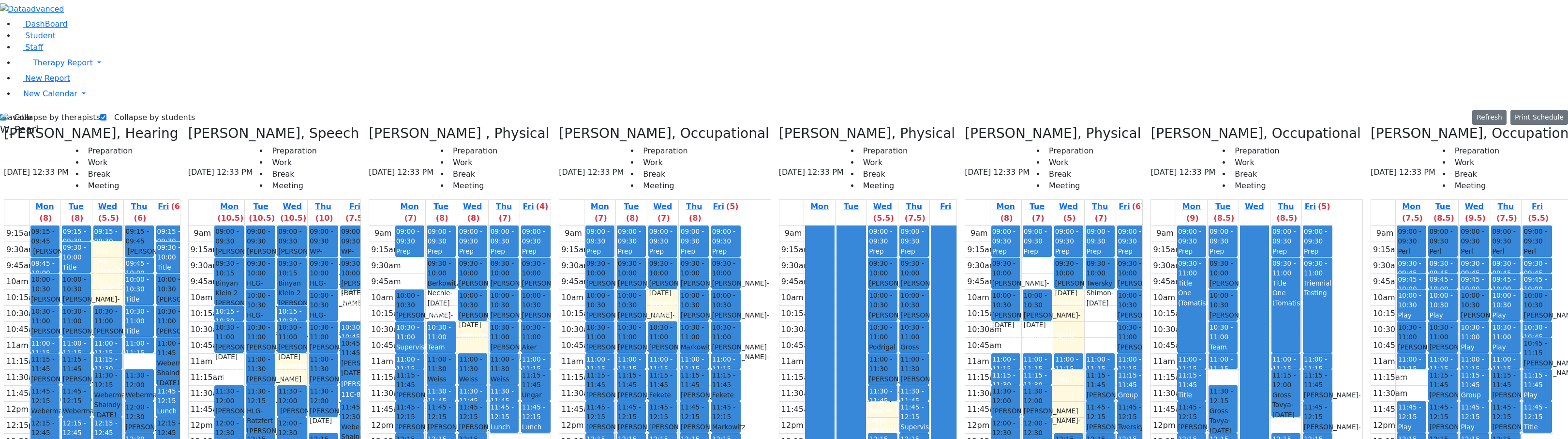
click at [59, 306] on span "10:30 - 11:00" at bounding box center [45, 316] width 27 height 20
drag, startPoint x: 137, startPoint y: 111, endPoint x: 139, endPoint y: 122, distance: 11.2
click at [139, 225] on div "9:15am 9:30am 9:45am 10am 10:15am 10:30am 10:45am 11am 11:15am 11:30am 11:45am …" at bounding box center [95, 417] width 182 height 383
drag, startPoint x: 139, startPoint y: 76, endPoint x: 140, endPoint y: 99, distance: 23.0
click at [140, 225] on div "9:15am 9:30am 9:45am 10am 10:15am 10:30am 10:45am 11am 11:15am 11:30am 11:45am …" at bounding box center [95, 417] width 182 height 383
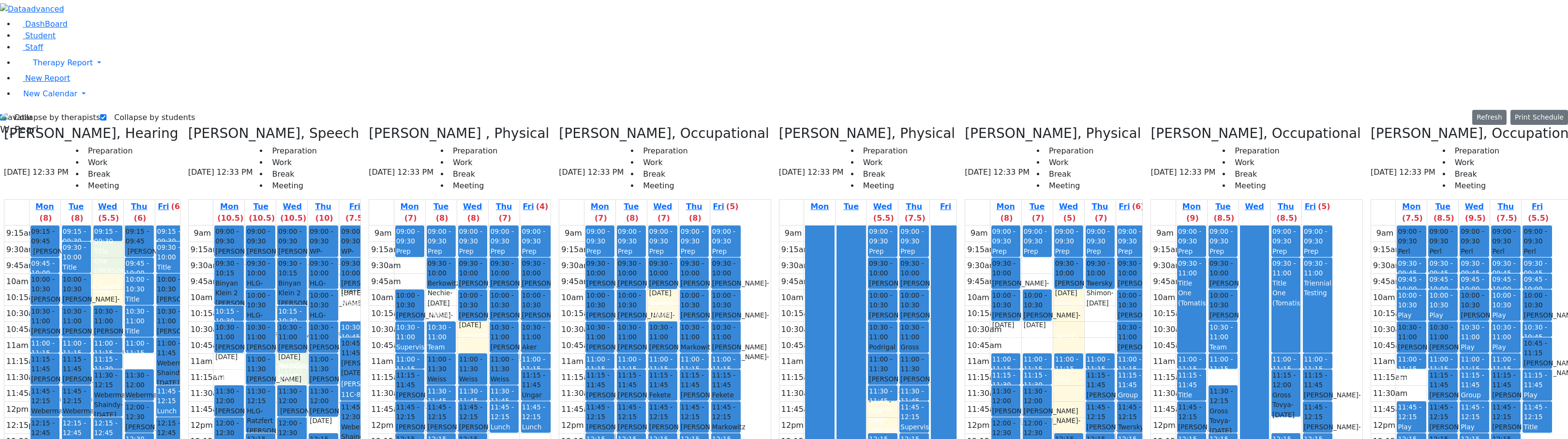
drag, startPoint x: 333, startPoint y: 195, endPoint x: 332, endPoint y: 204, distance: 9.1
click at [332, 225] on div "9am 9:15am 9:30am 9:45am 10am 10:15am 10:30am 10:45am 11am 11:15am 11:30am 11:4…" at bounding box center [279, 417] width 182 height 383
click at [358, 252] on div "9am 9:15am 9:30am 9:45am 10am 10:15am 10:30am 10:45am 11am 11:15am 11:30am 11:4…" at bounding box center [279, 417] width 182 height 383
click at [327, 225] on div "9am 9:15am 9:30am 9:45am 10am 10:15am 10:30am 10:45am 11am 11:15am 11:30am 11:4…" at bounding box center [279, 417] width 182 height 383
drag, startPoint x: 277, startPoint y: 189, endPoint x: 279, endPoint y: 199, distance: 10.2
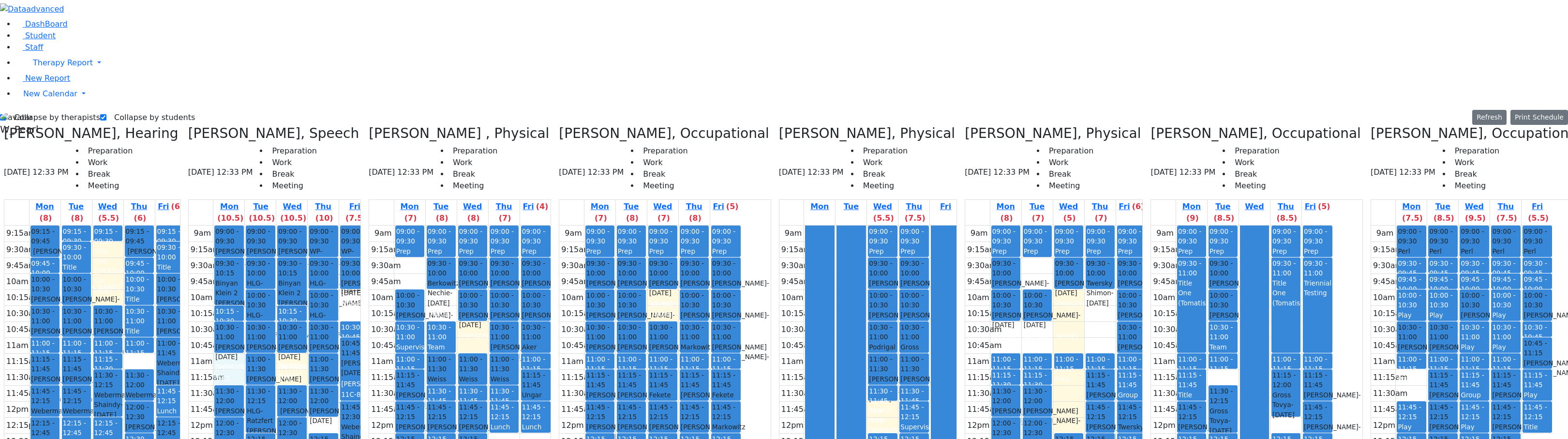
click at [279, 225] on div "9am 9:15am 9:30am 9:45am 10am 10:15am 10:30am 10:45am 11am 11:15am 11:30am 11:4…" at bounding box center [279, 417] width 182 height 383
drag, startPoint x: 335, startPoint y: 199, endPoint x: 335, endPoint y: 206, distance: 7.0
click at [336, 225] on div "9am 9:15am 9:30am 9:45am 10am 10:15am 10:30am 10:45am 11am 11:15am 11:30am 11:4…" at bounding box center [279, 417] width 182 height 383
click at [356, 253] on div "9am 9:15am 9:30am 9:45am 10am 10:15am 10:30am 10:45am 11am 11:15am 11:30am 11:4…" at bounding box center [279, 417] width 182 height 383
click at [335, 225] on div "9am 9:15am 9:30am 9:45am 10am 10:15am 10:30am 10:45am 11am 11:15am 11:30am 11:4…" at bounding box center [279, 417] width 182 height 383
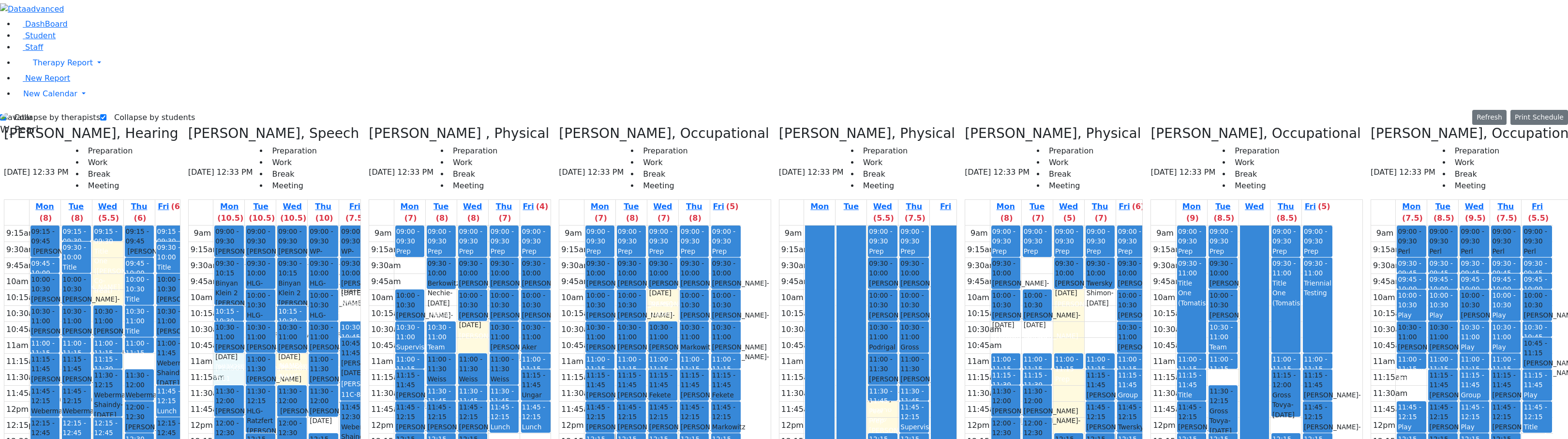
drag, startPoint x: 282, startPoint y: 192, endPoint x: 282, endPoint y: 199, distance: 7.0
click at [282, 225] on div "9am 9:15am 9:30am 9:45am 10am 10:15am 10:30am 10:45am 11am 11:15am 11:30am 11:4…" at bounding box center [279, 417] width 182 height 383
click at [332, 225] on div "9am 9:15am 9:30am 9:45am 10am 10:15am 10:30am 10:45am 11am 11:15am 11:30am 11:4…" at bounding box center [279, 417] width 182 height 383
click at [364, 255] on div "9am 9:15am 9:30am 9:45am 10am 10:15am 10:30am 10:45am 11am 11:15am 11:30am 11:4…" at bounding box center [279, 417] width 182 height 383
drag, startPoint x: 341, startPoint y: 199, endPoint x: 339, endPoint y: 194, distance: 5.4
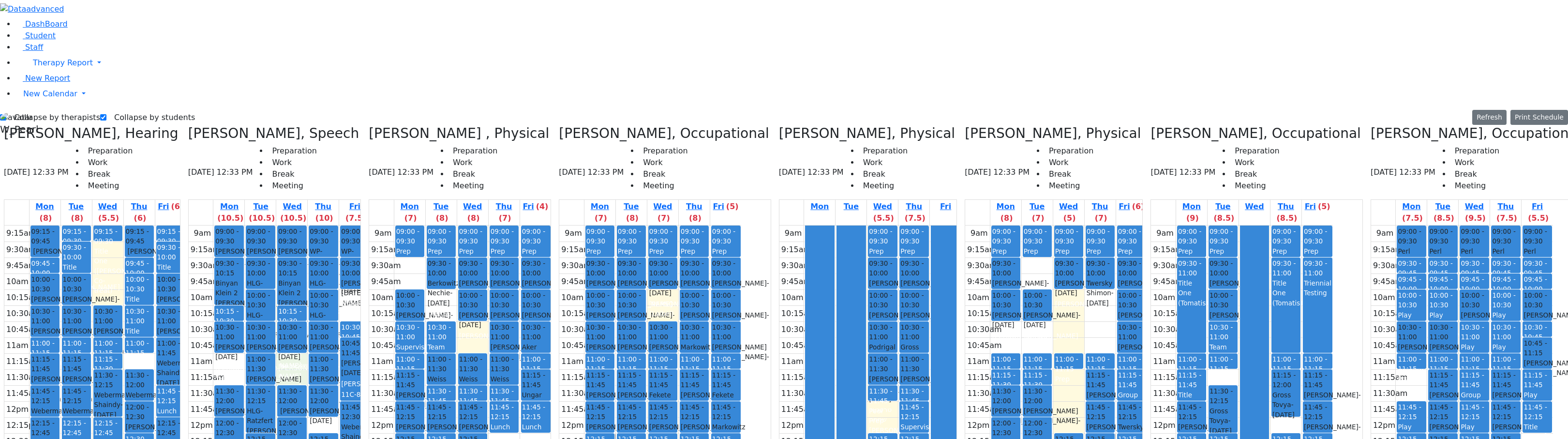
click at [340, 225] on div "9am 9:15am 9:30am 9:45am 10am 10:15am 10:30am 10:45am 11am 11:15am 11:30am 11:4…" at bounding box center [279, 417] width 182 height 383
drag, startPoint x: 280, startPoint y: 192, endPoint x: 281, endPoint y: 202, distance: 10.0
click at [281, 225] on div "9am 9:15am 9:30am 9:45am 10am 10:15am 10:30am 10:45am 11am 11:15am 11:30am 11:4…" at bounding box center [279, 417] width 182 height 383
drag, startPoint x: 341, startPoint y: 193, endPoint x: 339, endPoint y: 207, distance: 14.1
click at [339, 225] on div "9am 9:15am 9:30am 9:45am 10am 10:15am 10:30am 10:45am 11am 11:15am 11:30am 11:4…" at bounding box center [279, 417] width 182 height 383
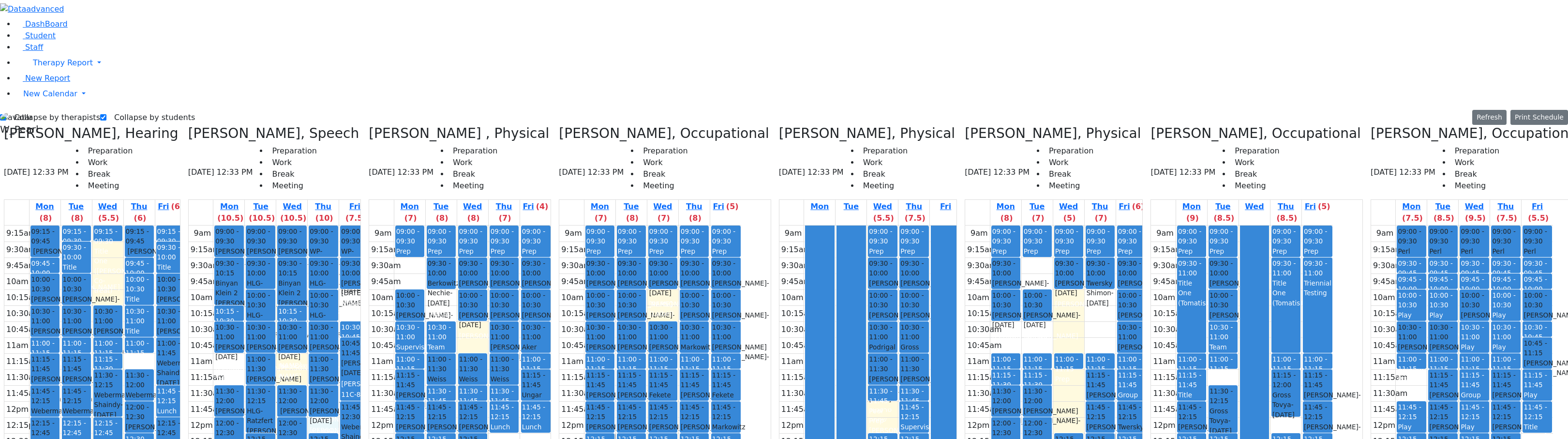
click at [352, 253] on div "9am 9:15am 9:30am 9:45am 10am 10:15am 10:30am 10:45am 11am 11:15am 11:30am 11:4…" at bounding box center [279, 417] width 182 height 383
drag, startPoint x: 333, startPoint y: 193, endPoint x: 337, endPoint y: 202, distance: 9.8
click at [337, 225] on div "9am 9:15am 9:30am 9:45am 10am 10:15am 10:30am 10:45am 11am 11:15am 11:30am 11:4…" at bounding box center [279, 417] width 182 height 383
drag, startPoint x: 277, startPoint y: 189, endPoint x: 281, endPoint y: 202, distance: 13.6
click at [278, 225] on div "9am 9:15am 9:30am 9:45am 10am 10:15am 10:30am 10:45am 11am 11:15am 11:30am 11:4…" at bounding box center [279, 417] width 182 height 383
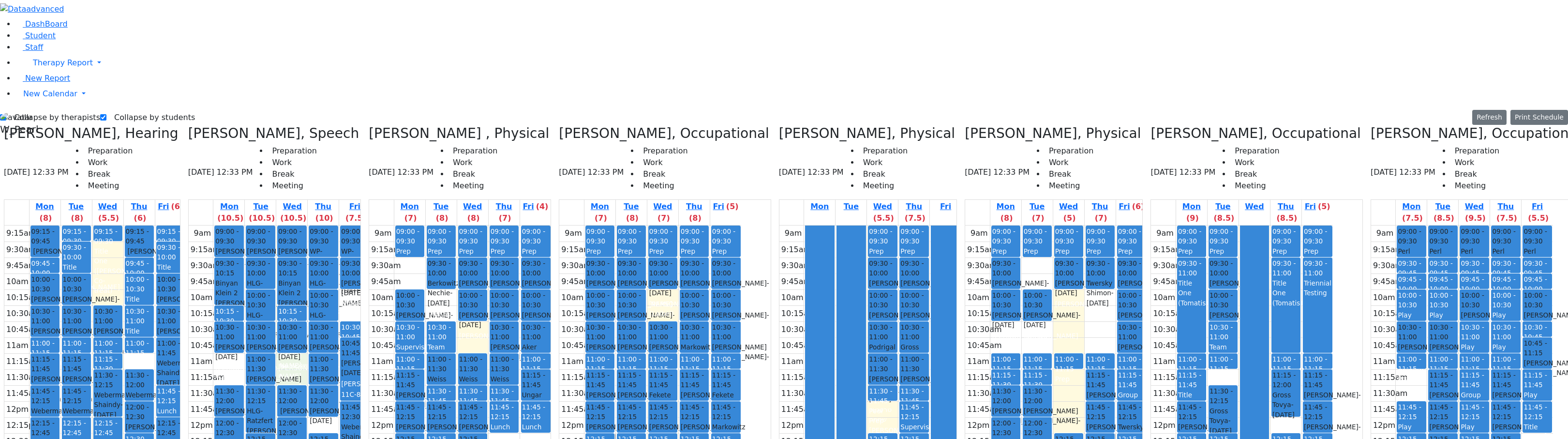
drag, startPoint x: 323, startPoint y: 193, endPoint x: 323, endPoint y: 200, distance: 7.0
click at [323, 225] on div "9am 9:15am 9:30am 9:45am 10am 10:15am 10:30am 10:45am 11am 11:15am 11:30am 11:4…" at bounding box center [279, 417] width 182 height 383
drag, startPoint x: 273, startPoint y: 193, endPoint x: 276, endPoint y: 203, distance: 10.4
click at [276, 225] on div "9am 9:15am 9:30am 9:45am 10am 10:15am 10:30am 10:45am 11am 11:15am 11:30am 11:4…" at bounding box center [279, 417] width 182 height 383
drag, startPoint x: 329, startPoint y: 193, endPoint x: 332, endPoint y: 206, distance: 13.3
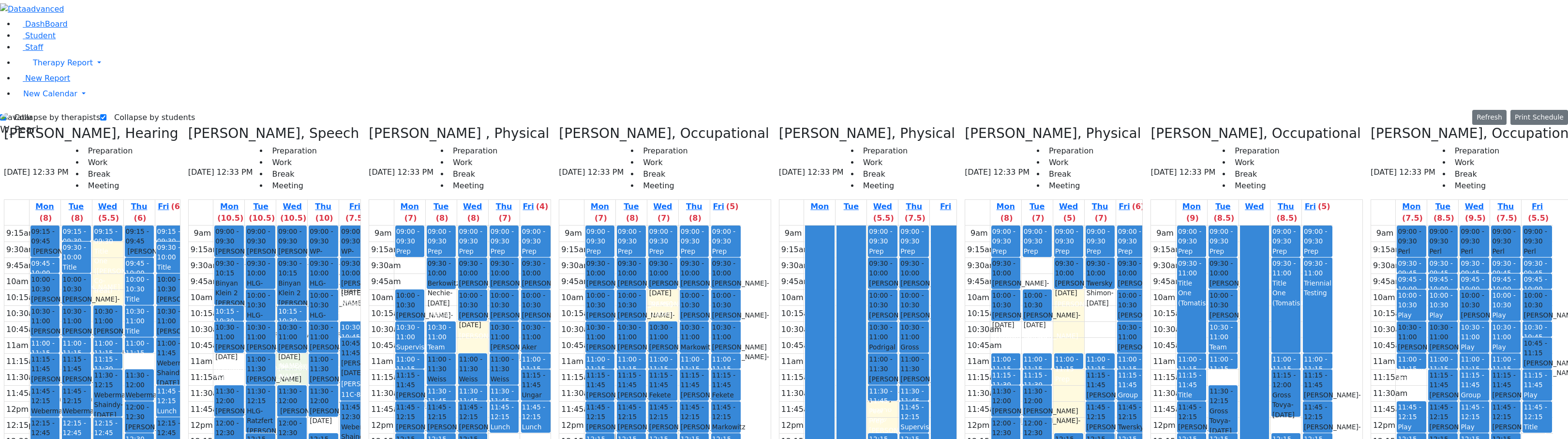
click at [331, 225] on div "9am 9:15am 9:30am 9:45am 10am 10:15am 10:30am 10:45am 11am 11:15am 11:30am 11:4…" at bounding box center [279, 417] width 182 height 383
click at [361, 250] on div "9am 9:15am 9:30am 9:45am 10am 10:15am 10:30am 10:45am 11am 11:15am 11:30am 11:4…" at bounding box center [279, 417] width 182 height 383
click at [122, 306] on span "10:30 - 11:00" at bounding box center [108, 316] width 27 height 20
click at [171, 225] on div "9:15am 9:30am 9:45am 10am 10:15am 10:30am 10:45am 11am 11:15am 11:30am 11:45am …" at bounding box center [95, 417] width 182 height 383
click at [732, 5] on div "DashBoard Student Staff Therapy Report Student Old Calendar Report" at bounding box center [784, 322] width 1568 height 645
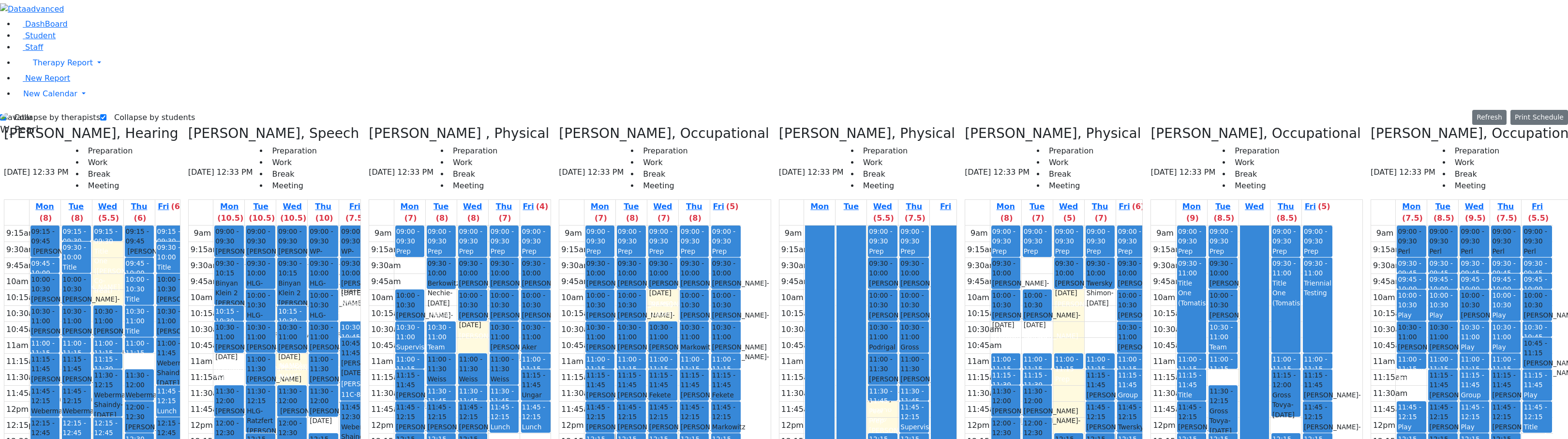
click at [176, 225] on div "9:15am 9:30am 9:45am 10am 10:15am 10:30am 10:45am 11am 11:15am 11:30am 11:45am …" at bounding box center [95, 417] width 182 height 383
click at [260, 225] on div "9am 9:15am 9:30am 9:45am 10am 10:15am 10:30am 10:45am 11am 11:15am 11:30am 11:4…" at bounding box center [279, 417] width 182 height 383
drag, startPoint x: 331, startPoint y: 198, endPoint x: 331, endPoint y: 203, distance: 5.0
click at [331, 225] on div "9am 9:15am 9:30am 9:45am 10am 10:15am 10:30am 10:45am 11am 11:15am 11:30am 11:4…" at bounding box center [279, 417] width 182 height 383
click at [365, 257] on div "9am 9:15am 9:30am 9:45am 10am 10:15am 10:30am 10:45am 11am 11:15am 11:30am 11:4…" at bounding box center [279, 417] width 182 height 383
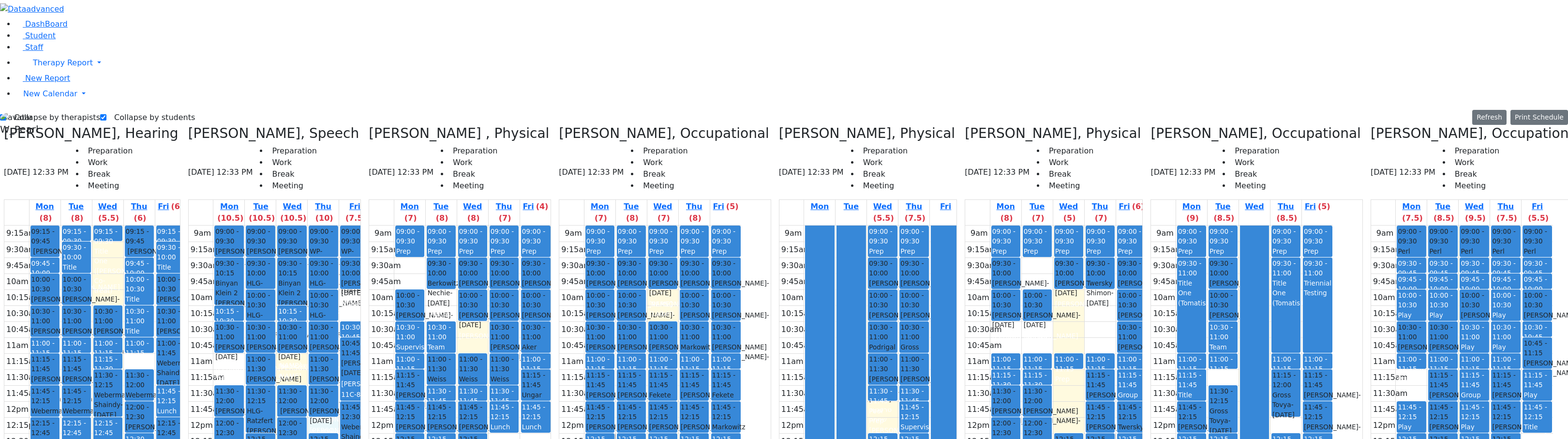
drag, startPoint x: 184, startPoint y: 356, endPoint x: 177, endPoint y: 374, distance: 19.3
click at [177, 374] on div "9:15am 9:30am 9:45am 10am 10:15am 10:30am 10:45am 11am 11:15am 11:30am 11:45am …" at bounding box center [95, 417] width 182 height 383
click at [174, 225] on div "9:15am 9:30am 9:45am 10am 10:15am 10:30am 10:45am 11am 11:15am 11:30am 11:45am …" at bounding box center [95, 417] width 182 height 383
drag, startPoint x: 131, startPoint y: 121, endPoint x: 136, endPoint y: 114, distance: 8.6
click at [136, 225] on div "9:15am 9:30am 9:45am 10am 10:15am 10:30am 10:45am 11am 11:15am 11:30am 11:45am …" at bounding box center [95, 417] width 182 height 383
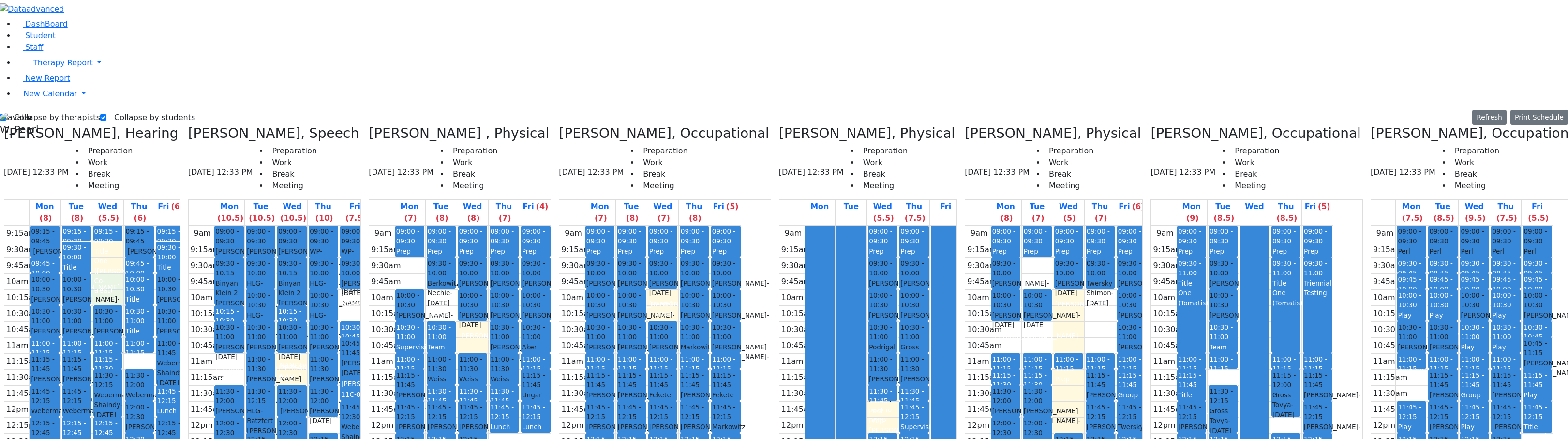
click at [164, 225] on div "9:15am 9:30am 9:45am 10am 10:15am 10:30am 10:45am 11am 11:15am 11:30am 11:45am …" at bounding box center [95, 417] width 182 height 383
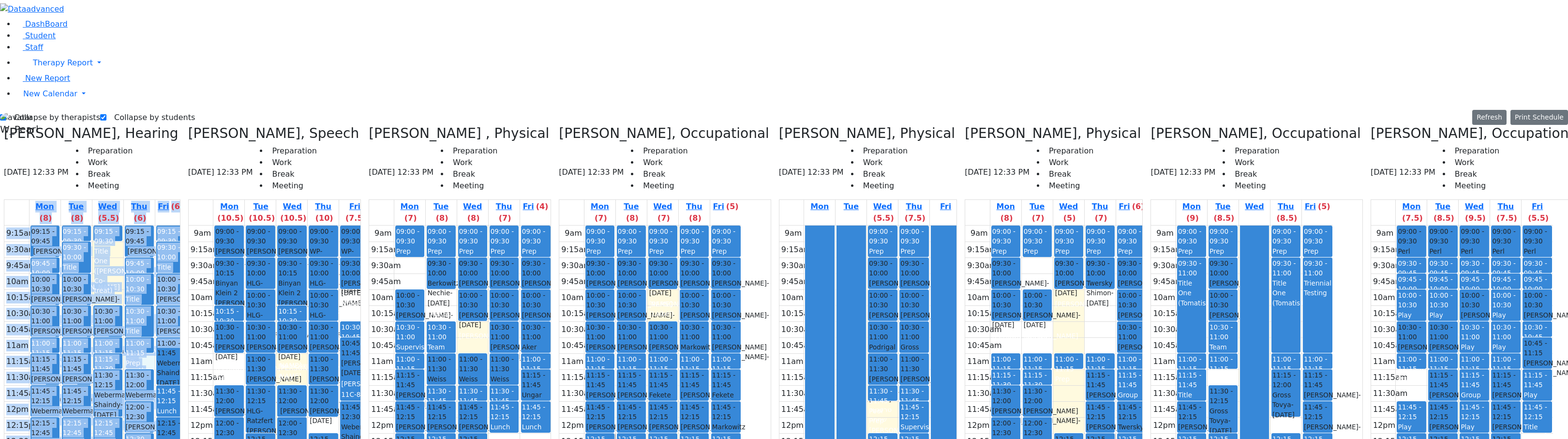
drag, startPoint x: 224, startPoint y: 131, endPoint x: 220, endPoint y: 169, distance: 38.2
click at [184, 169] on div "Renzoni Rebecca, Hearing 09/10/2025 12:33 PM Preparation Work Break Meeting Mon…" at bounding box center [92, 368] width 184 height 485
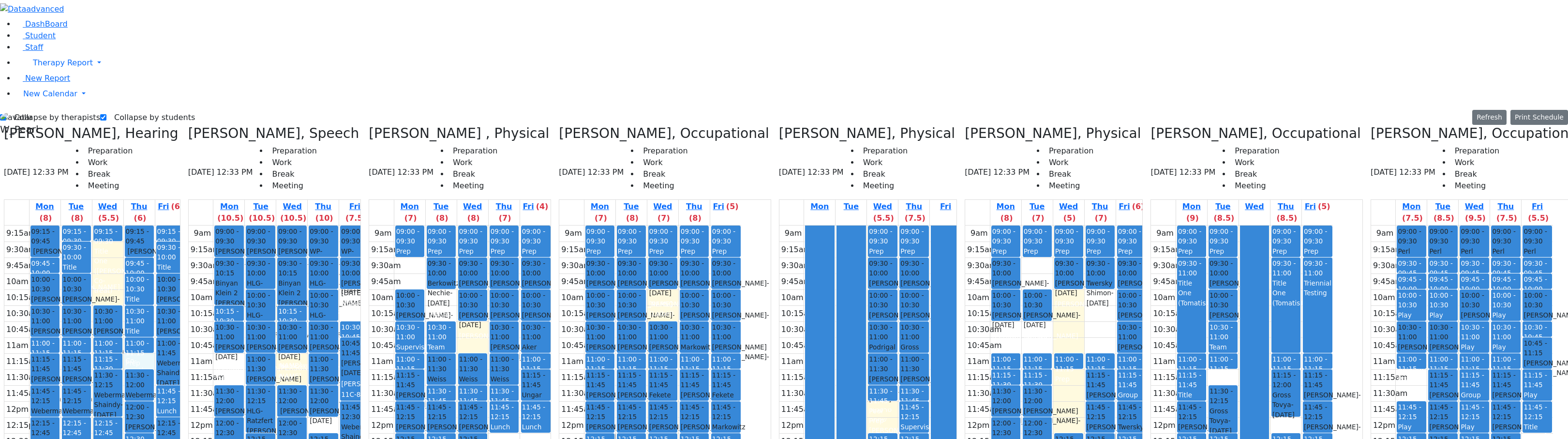
click at [170, 225] on div "9:15am 9:30am 9:45am 10am 10:15am 10:30am 10:45am 11am 11:15am 11:30am 11:45am …" at bounding box center [95, 417] width 182 height 383
click at [131, 225] on div "9:15am 9:30am 9:45am 10am 10:15am 10:30am 10:45am 11am 11:15am 11:30am 11:45am …" at bounding box center [95, 417] width 182 height 383
click at [135, 225] on div "9:15am 9:30am 9:45am 10am 10:15am 10:30am 10:45am 11am 11:15am 11:30am 11:45am …" at bounding box center [95, 417] width 182 height 383
drag, startPoint x: 139, startPoint y: 116, endPoint x: 139, endPoint y: 122, distance: 6.0
click at [139, 225] on div "9:15am 9:30am 9:45am 10am 10:15am 10:30am 10:45am 11am 11:15am 11:30am 11:45am …" at bounding box center [95, 417] width 182 height 383
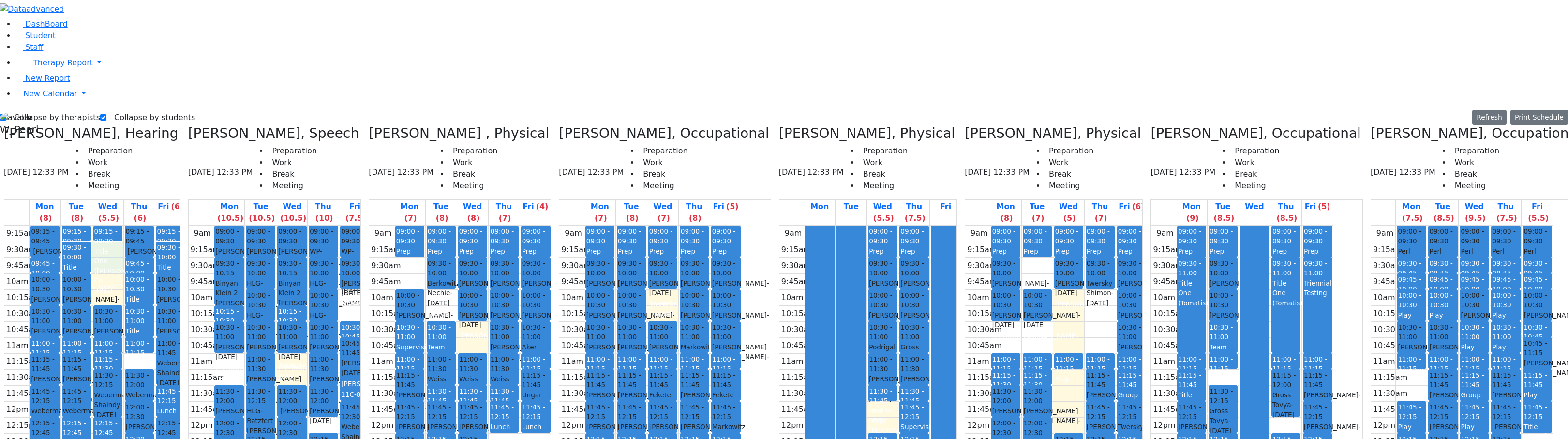
drag, startPoint x: 133, startPoint y: 78, endPoint x: 133, endPoint y: 88, distance: 10.0
click at [133, 225] on div "9:15am 9:30am 9:45am 10am 10:15am 10:30am 10:45am 11am 11:15am 11:30am 11:45am …" at bounding box center [95, 417] width 182 height 383
drag, startPoint x: 137, startPoint y: 111, endPoint x: 137, endPoint y: 118, distance: 7.0
click at [137, 225] on div "9:15am 9:30am 9:45am 10am 10:15am 10:30am 10:45am 11am 11:15am 11:30am 11:45am …" at bounding box center [95, 417] width 182 height 383
click at [167, 225] on div "9:15am 9:30am 9:45am 10am 10:15am 10:30am 10:45am 11am 11:15am 11:30am 11:45am …" at bounding box center [95, 417] width 182 height 383
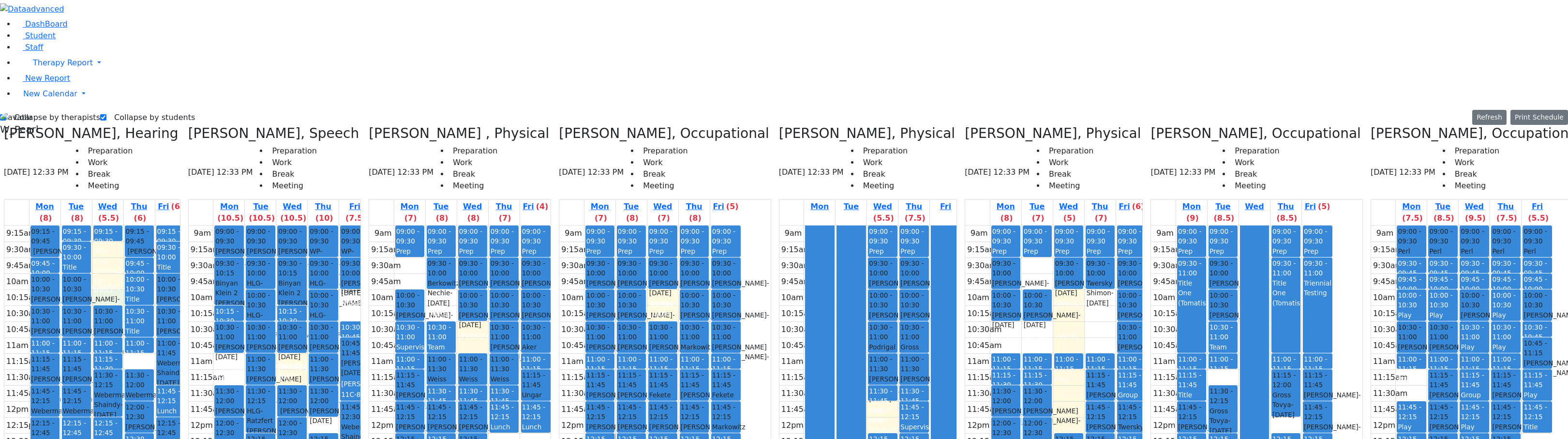
click at [143, 225] on div "9:15am 9:30am 9:45am 10am 10:15am 10:30am 10:45am 11am 11:15am 11:30am 11:45am …" at bounding box center [95, 417] width 182 height 383
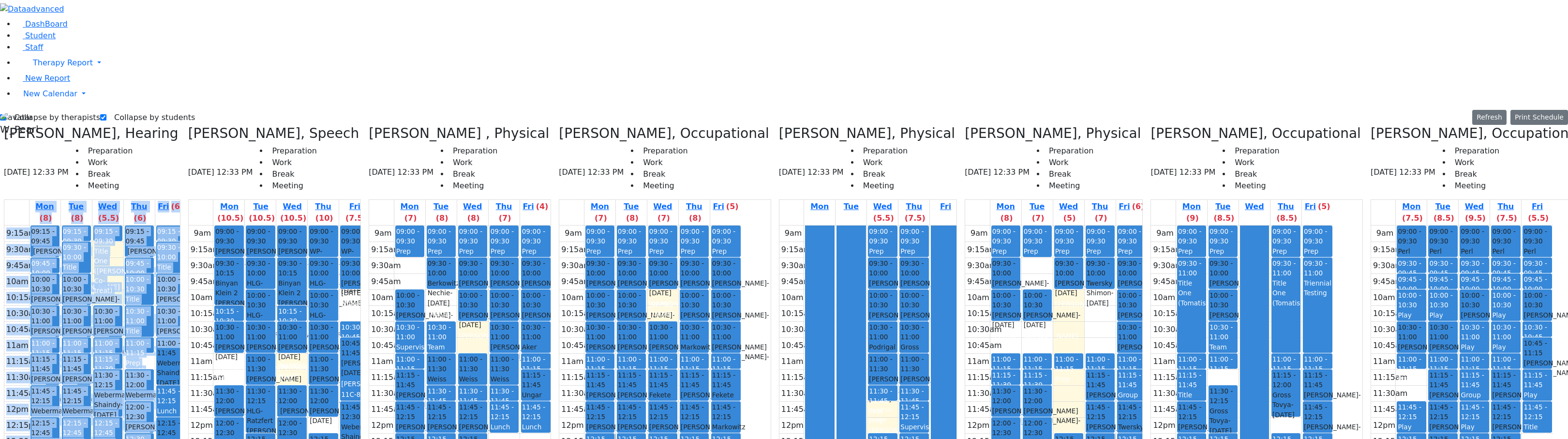
click at [153, 358] on div "Prep" at bounding box center [139, 363] width 27 height 10
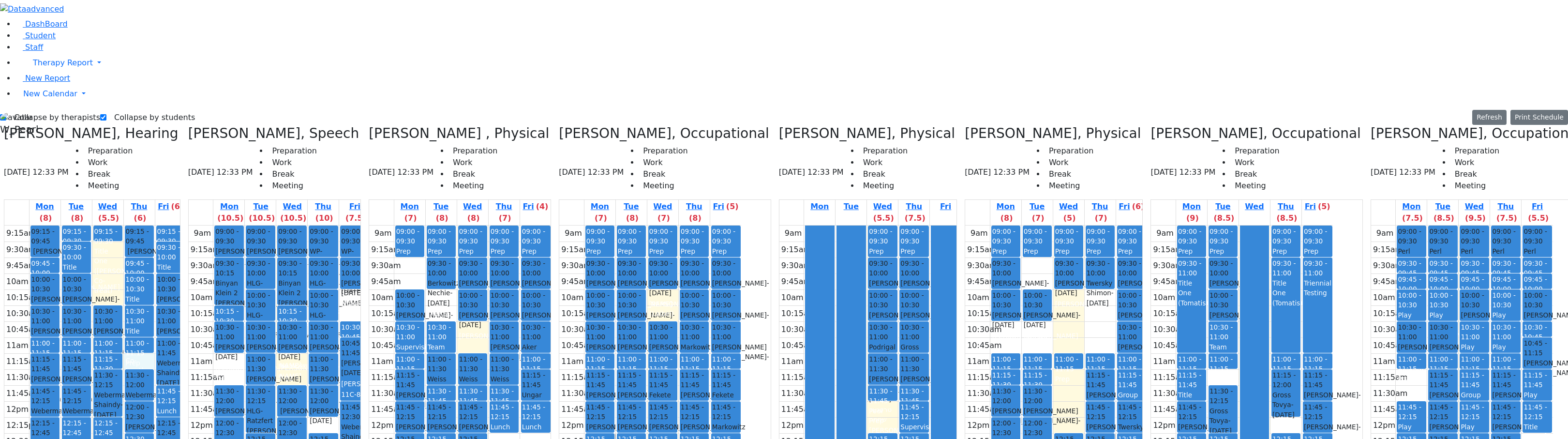
click at [167, 225] on div "9:15am 9:30am 9:45am 10am 10:15am 10:30am 10:45am 11am 11:15am 11:30am 11:45am …" at bounding box center [95, 417] width 182 height 383
drag, startPoint x: 133, startPoint y: 120, endPoint x: 133, endPoint y: 113, distance: 7.0
click at [133, 225] on div "9:15am 9:30am 9:45am 10am 10:15am 10:30am 10:45am 11am 11:15am 11:30am 11:45am …" at bounding box center [95, 417] width 182 height 383
click at [168, 225] on div "9:15am 9:30am 9:45am 10am 10:15am 10:30am 10:45am 11am 11:15am 11:30am 11:45am …" at bounding box center [95, 417] width 182 height 383
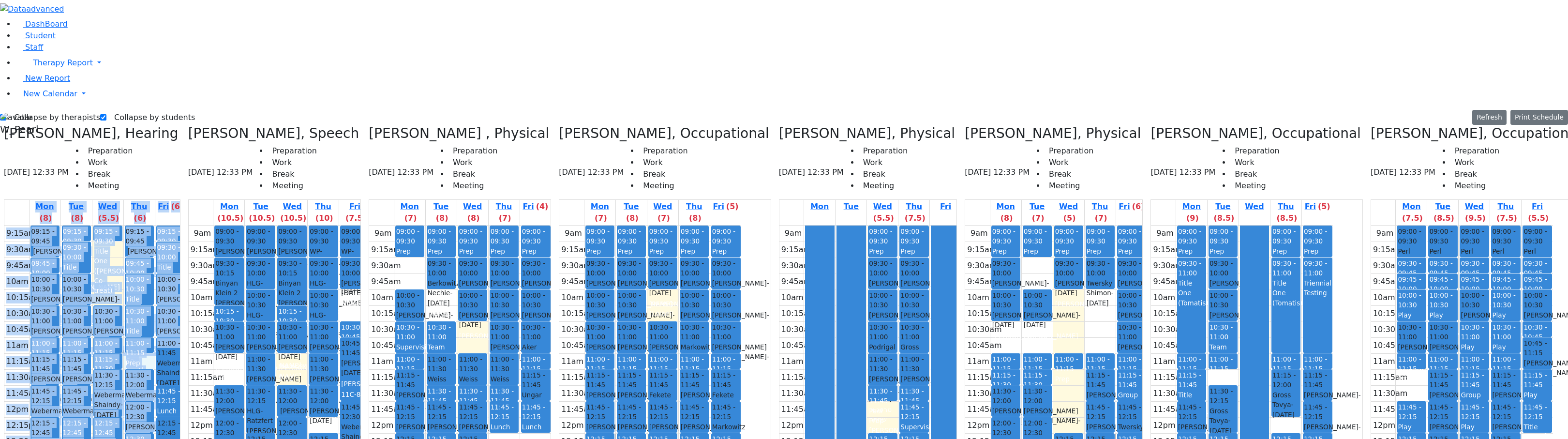
click at [139, 225] on div "9:15am 9:30am 9:45am 10am 10:15am 10:30am 10:45am 11am 11:15am 11:30am 11:45am …" at bounding box center [95, 417] width 182 height 383
click at [165, 225] on div "9:15am 9:30am 9:45am 10am 10:15am 10:30am 10:45am 11am 11:15am 11:30am 11:45am …" at bounding box center [95, 417] width 182 height 383
click at [214, 321] on td "10:30am" at bounding box center [201, 329] width 24 height 16
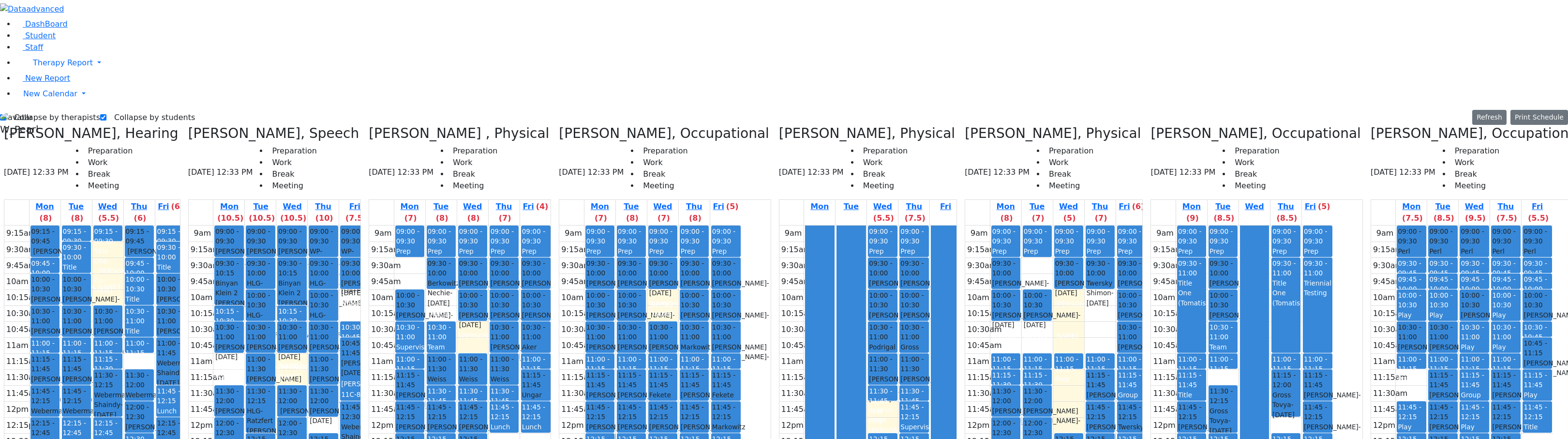
click at [185, 389] on div "[PERSON_NAME]" at bounding box center [171, 393] width 28 height 10
click at [177, 225] on div "9:15am 9:30am 9:45am 10am 10:15am 10:30am 10:45am 11am 11:15am 11:30am 11:45am …" at bounding box center [95, 417] width 182 height 383
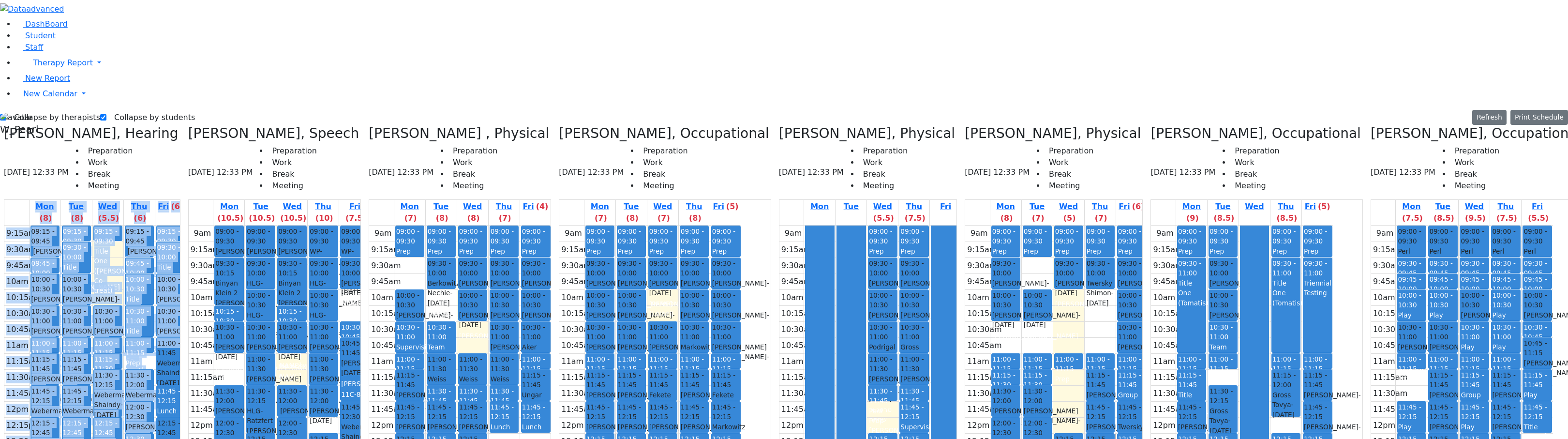
click at [175, 225] on div "9:15am 9:30am 9:45am 10am 10:15am 10:30am 10:45am 11am 11:15am 11:30am 11:45am …" at bounding box center [95, 417] width 182 height 383
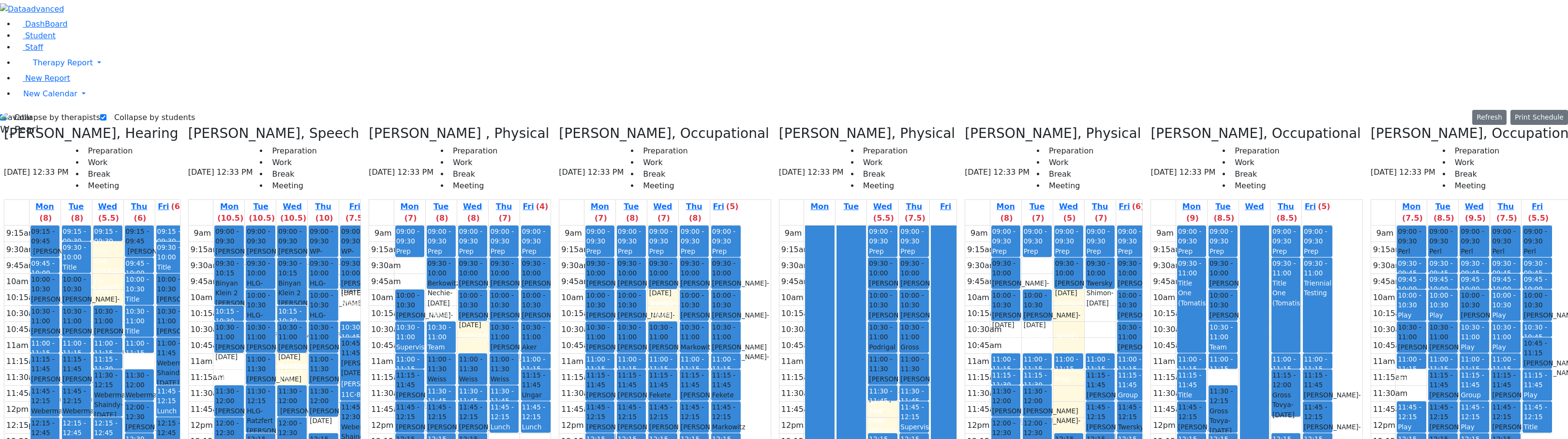
click at [168, 365] on div "9:15am 9:30am 9:45am 10am 10:15am 10:30am 10:45am 11am 11:15am 11:30am 11:45am …" at bounding box center [95, 417] width 182 height 383
click at [176, 225] on div "9:15am 9:30am 9:45am 10am 10:15am 10:30am 10:45am 11am 11:15am 11:30am 11:45am …" at bounding box center [95, 417] width 182 height 383
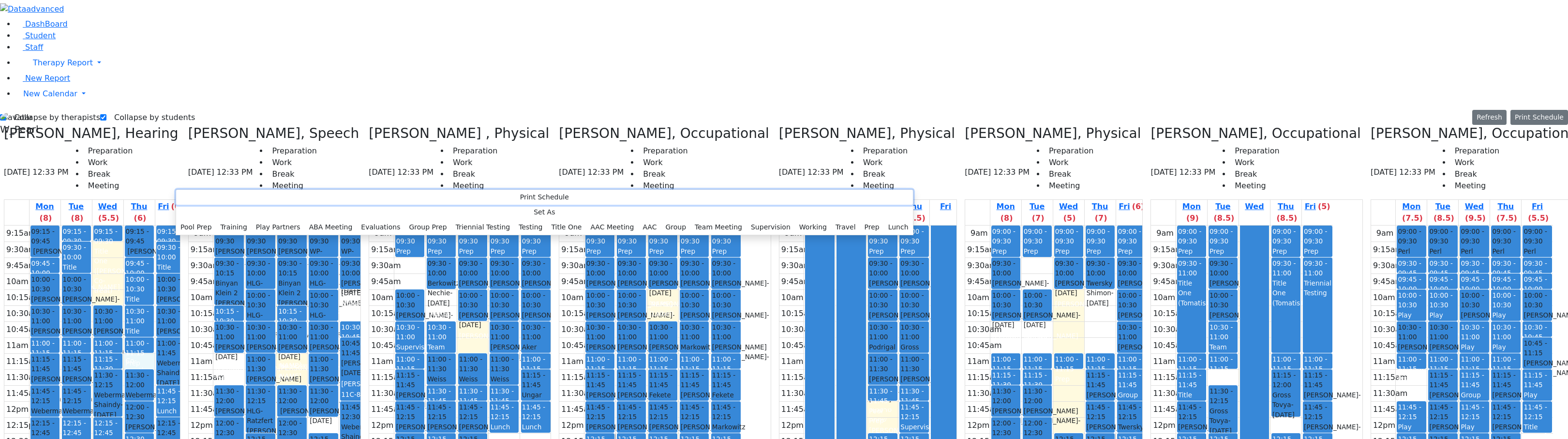
click at [191, 192] on button "Print Schedule" at bounding box center [544, 197] width 737 height 15
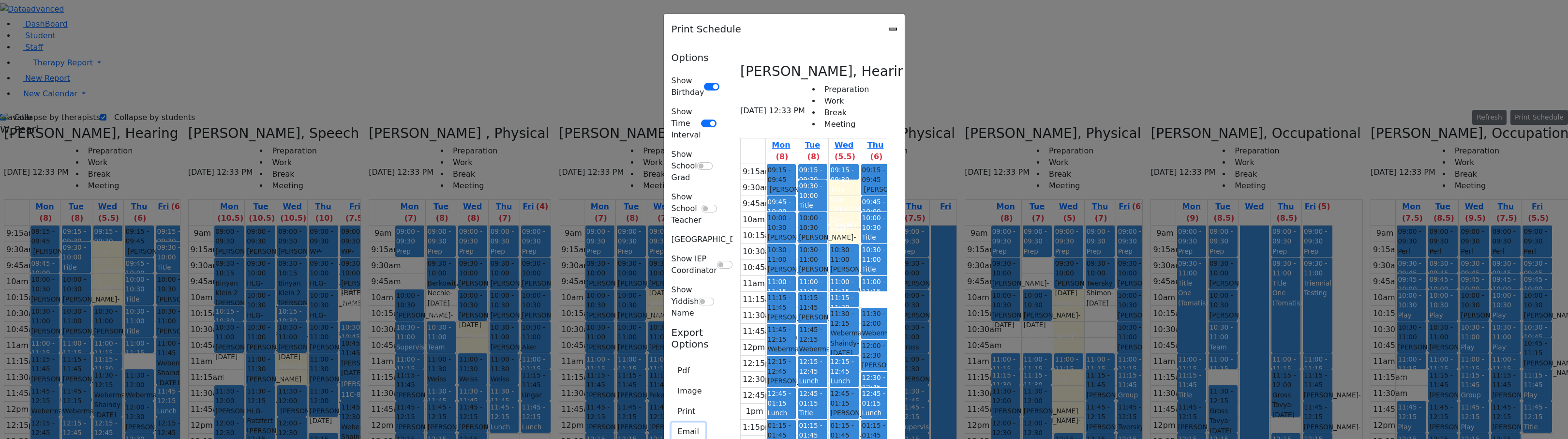
click at [671, 423] on button "Email" at bounding box center [688, 432] width 34 height 18
type textarea "This is schedule for Renzoni Rebecca"
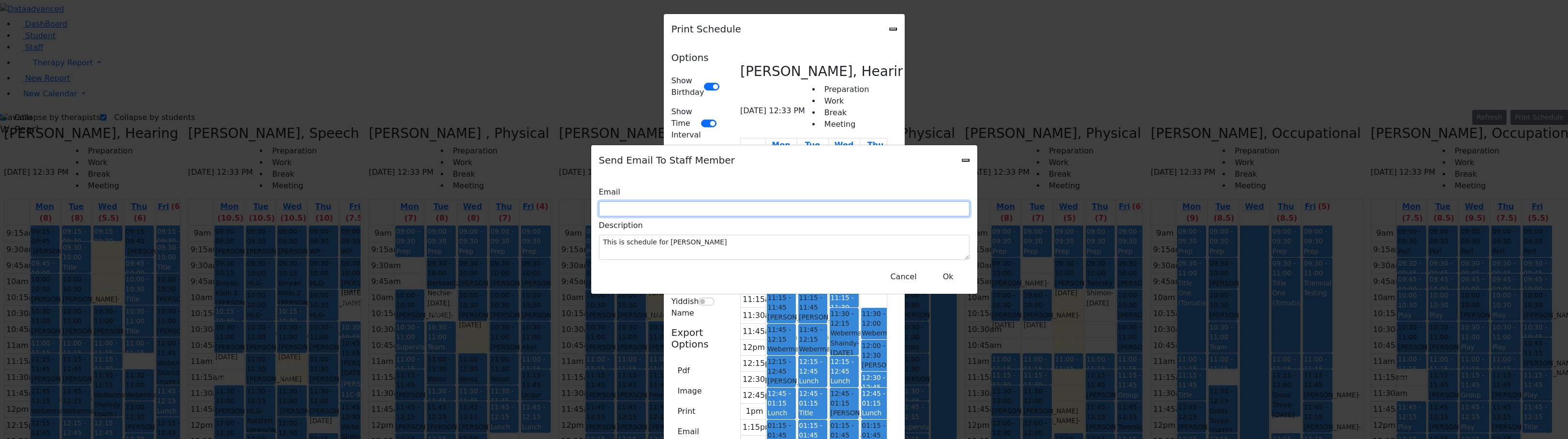
click at [797, 210] on input "text" at bounding box center [784, 209] width 371 height 15
click at [673, 209] on div "r" at bounding box center [784, 209] width 371 height 15
drag, startPoint x: 719, startPoint y: 212, endPoint x: 680, endPoint y: 209, distance: 39.1
click at [680, 209] on input "r" at bounding box center [784, 209] width 371 height 15
paste input "R_Renzoni@kjsd.k12.ny.us"
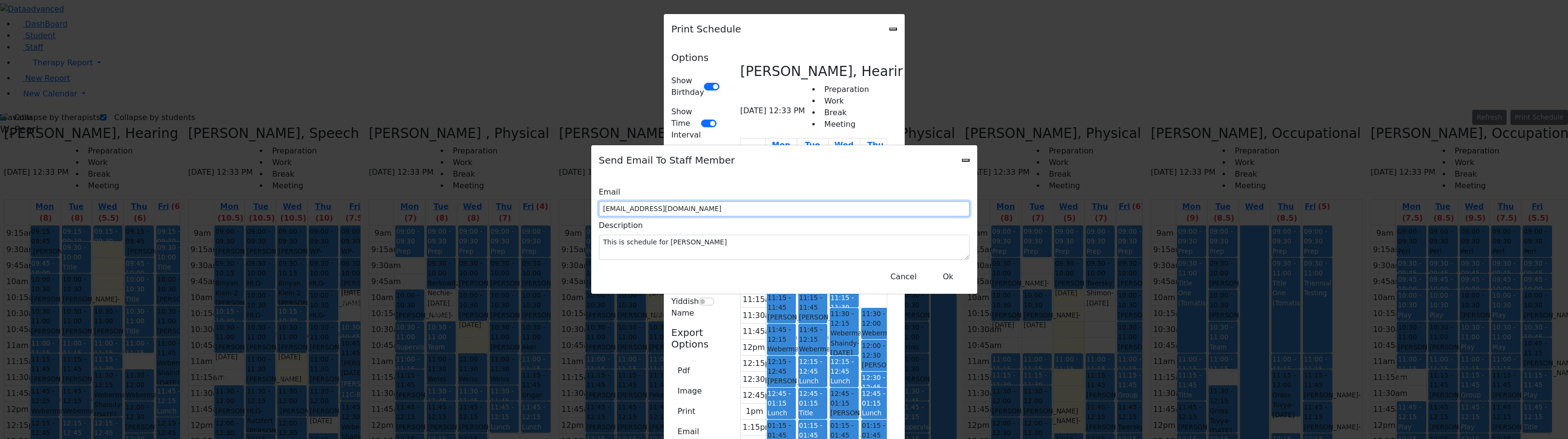
type input "R_Renzoni@kjsd.k12.ny.us"
click at [957, 270] on button "Ok" at bounding box center [948, 276] width 35 height 18
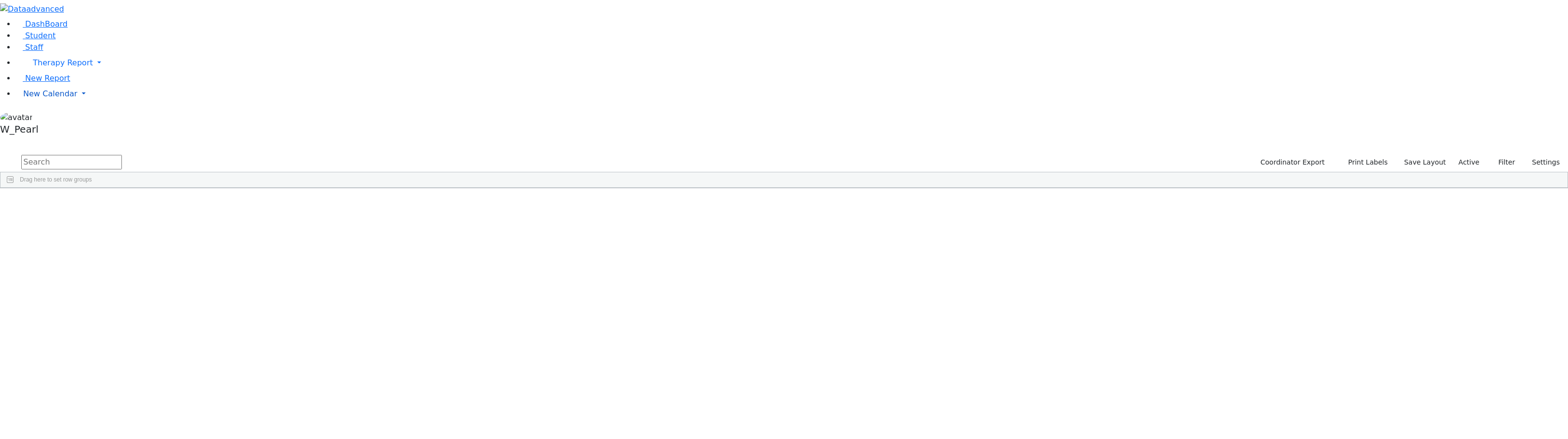
click at [60, 98] on span "New Calendar" at bounding box center [50, 94] width 54 height 10
click at [50, 118] on span "Calendar" at bounding box center [38, 113] width 35 height 10
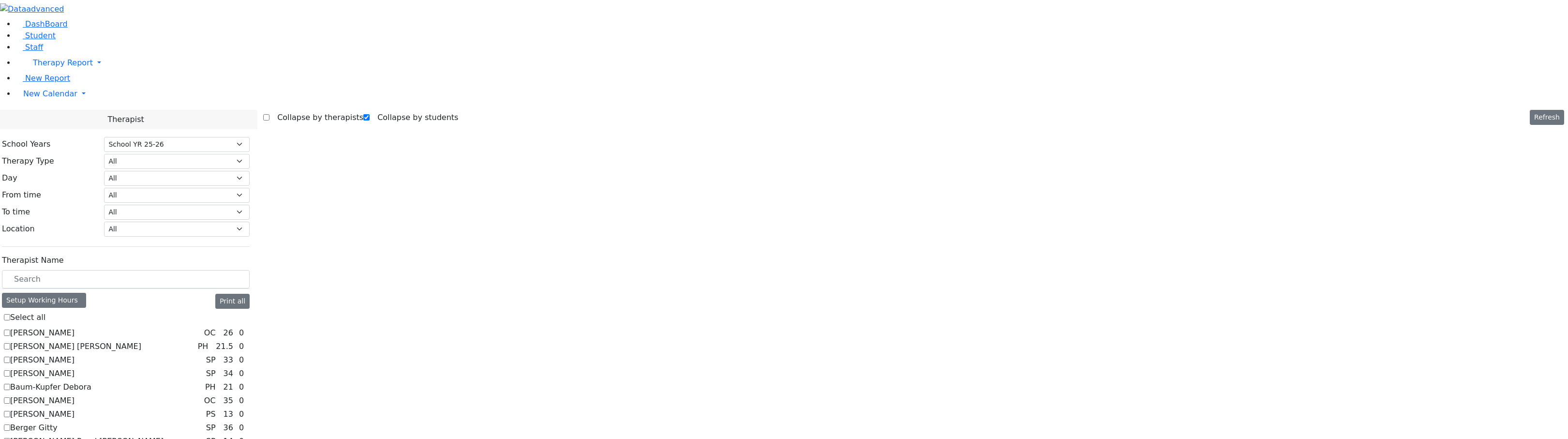
select select "212"
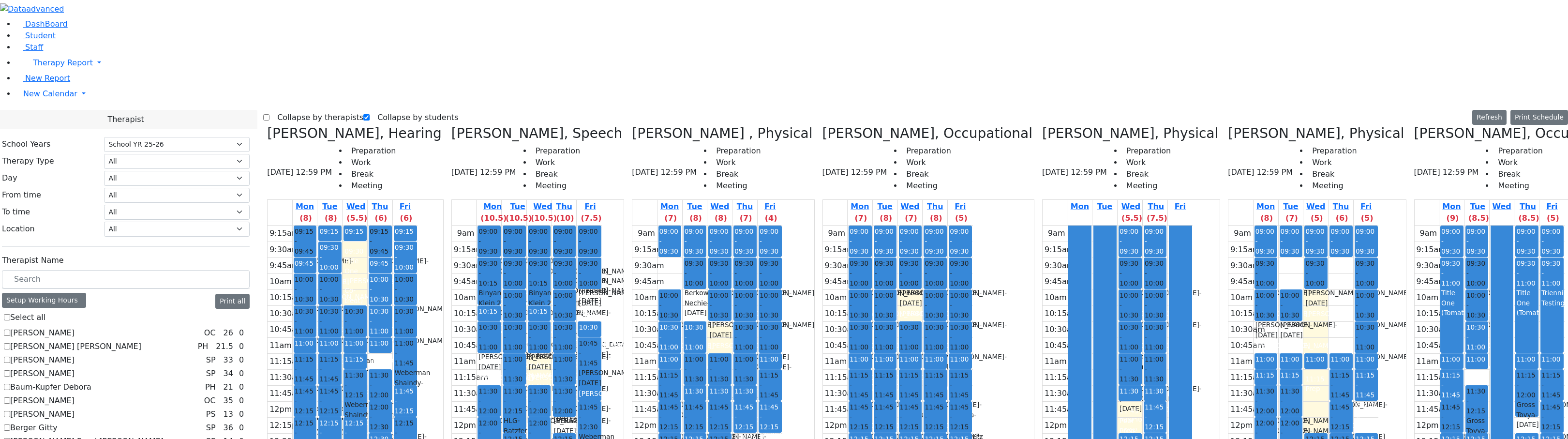
click at [309, 110] on label "Collapse by therapists" at bounding box center [316, 117] width 94 height 16
click at [269, 114] on input "Collapse by therapists" at bounding box center [266, 117] width 6 height 6
checkbox input "true"
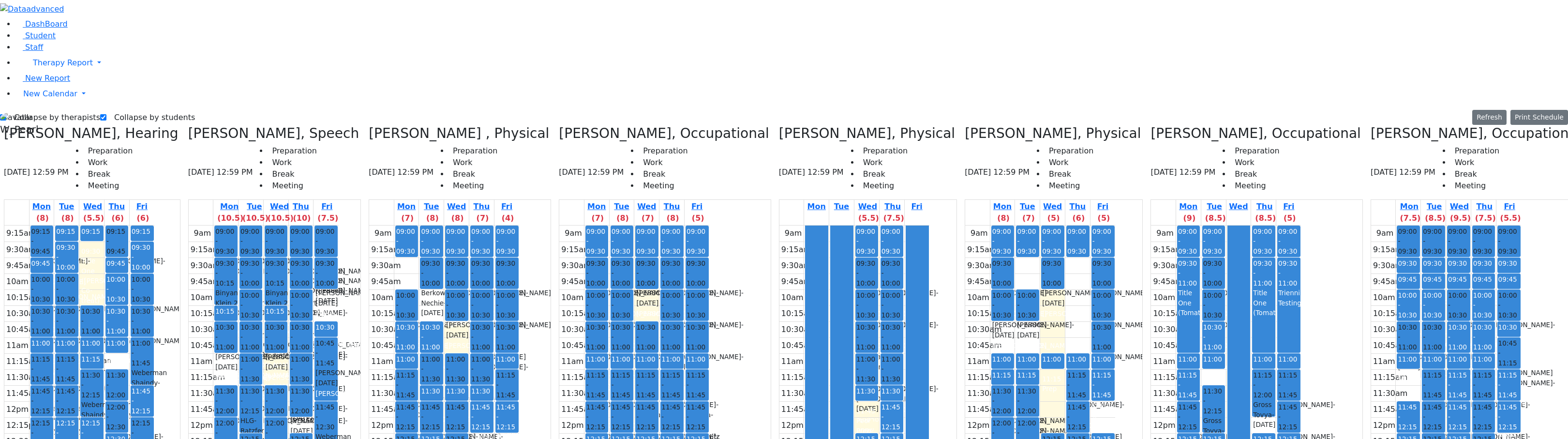
click at [1150, 125] on icon at bounding box center [1150, 133] width 0 height 16
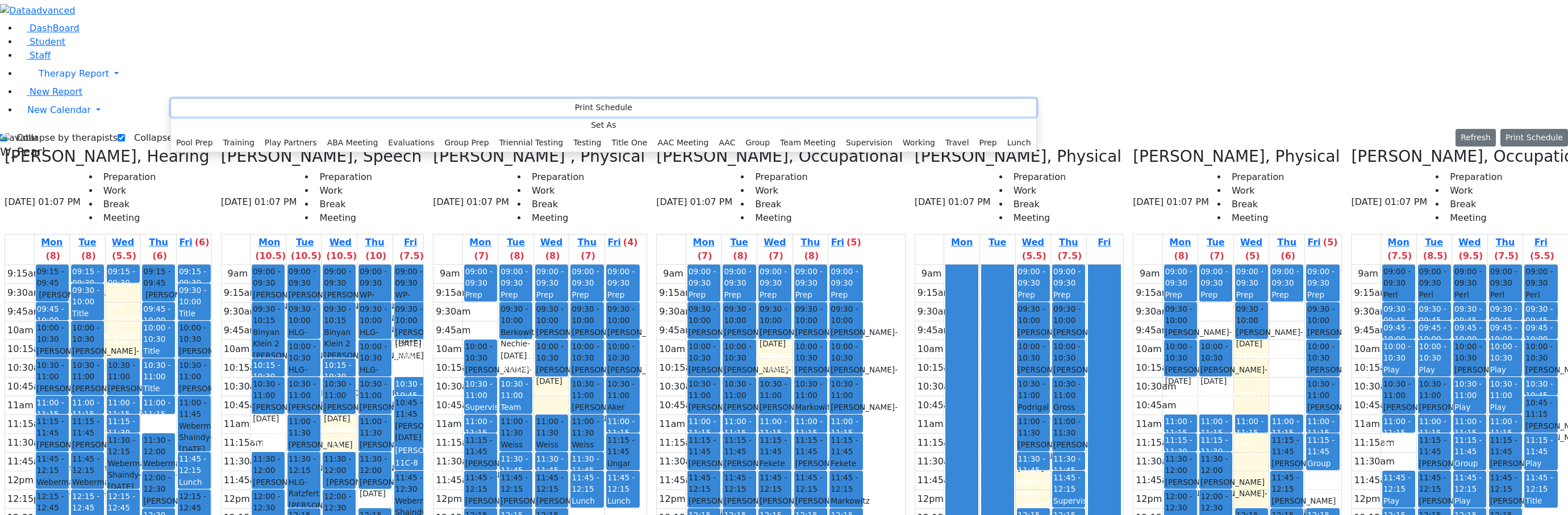
click at [185, 103] on button "Print Schedule" at bounding box center [603, 108] width 865 height 18
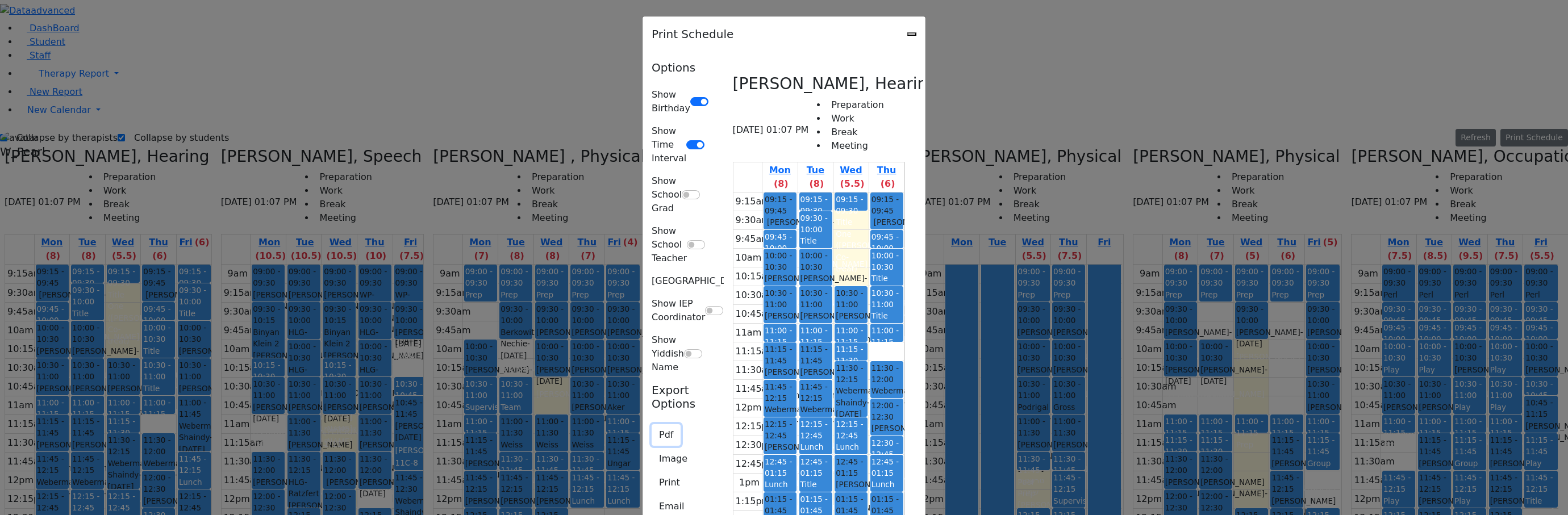
click at [652, 424] on button "Pdf" at bounding box center [666, 434] width 29 height 22
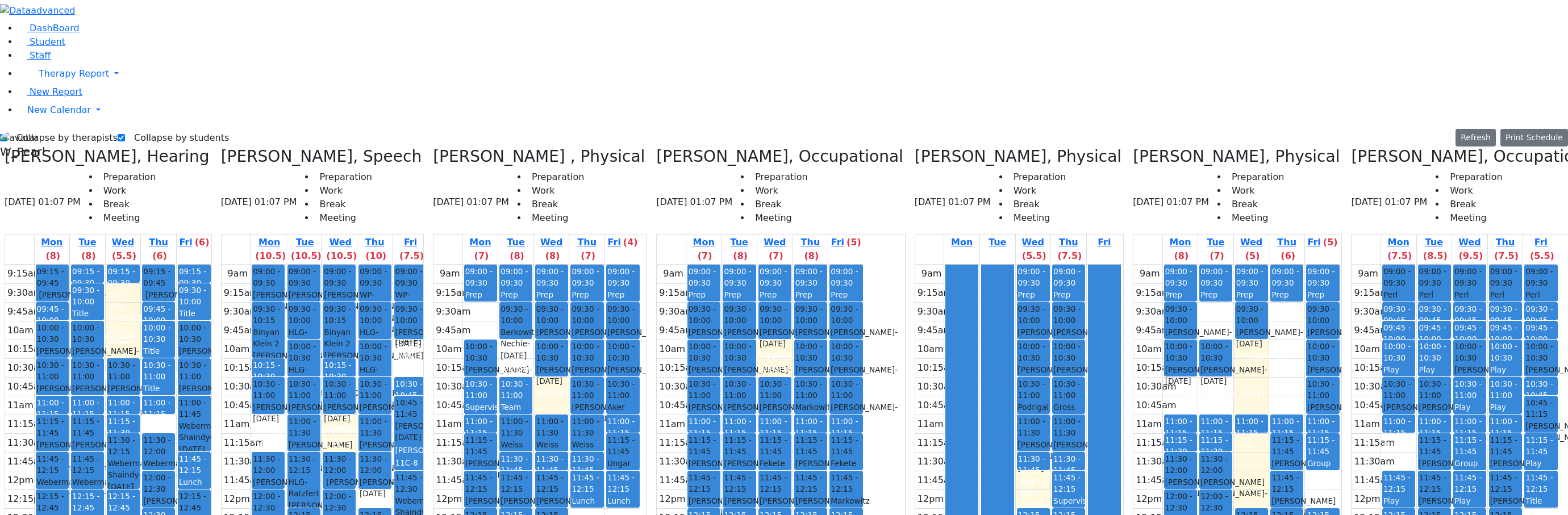
click at [412, 129] on div "Collapse by therapists Collapse by students Refresh Setup Working Hours Print S…" at bounding box center [784, 137] width 1568 height 18
click at [428, 264] on div "9am 9:15am 9:30am 9:45am 10am 10:15am 10:30am 10:45am 11am 11:15am 11:30am 11:4…" at bounding box center [324, 489] width 207 height 450
drag, startPoint x: 422, startPoint y: 434, endPoint x: 426, endPoint y: 442, distance: 8.9
click at [426, 444] on div "9am 9:15am 9:30am 9:45am 10am 10:15am 10:30am 10:45am 11am 11:15am 11:30am 11:4…" at bounding box center [324, 489] width 207 height 450
drag, startPoint x: 443, startPoint y: 420, endPoint x: 445, endPoint y: 429, distance: 9.2
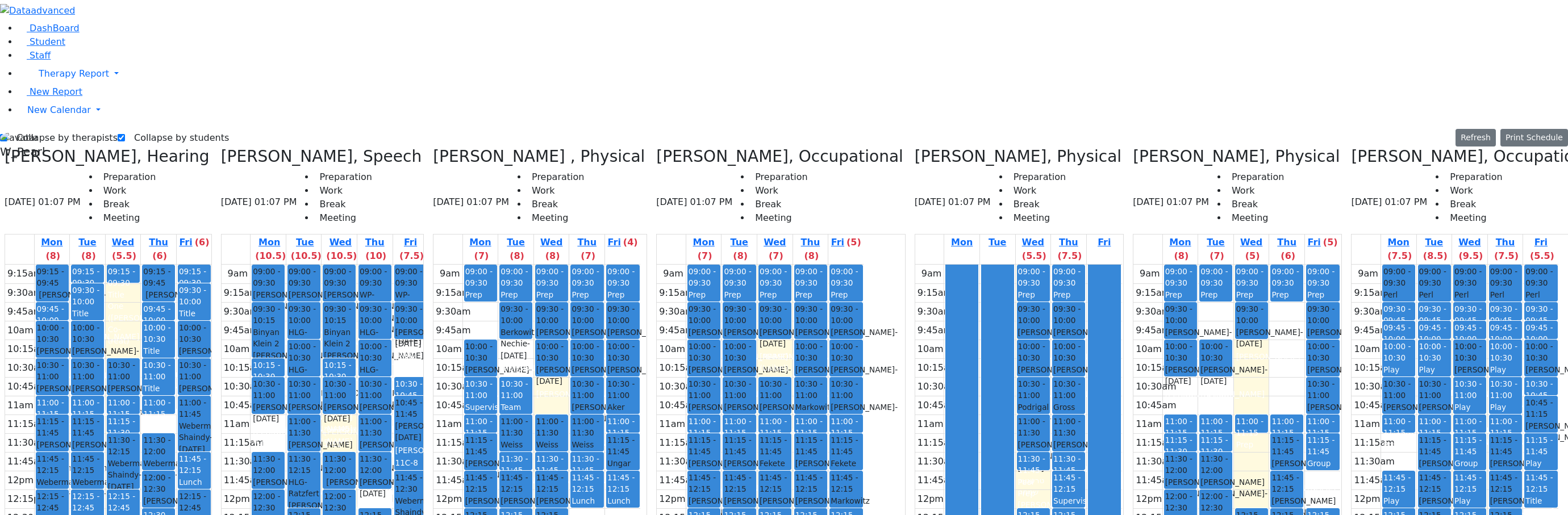
click at [428, 429] on div "9am 9:15am 9:30am 9:45am 10am 10:15am 10:30am 10:45am 11am 11:15am 11:30am 11:4…" at bounding box center [324, 489] width 207 height 450
click at [428, 455] on div "9am 9:15am 9:30am 9:45am 10am 10:15am 10:30am 10:45am 11am 11:15am 11:30am 11:4…" at bounding box center [324, 489] width 207 height 450
drag, startPoint x: 418, startPoint y: 446, endPoint x: 420, endPoint y: 437, distance: 9.2
click at [422, 429] on div "9am 9:15am 9:30am 9:45am 10am 10:15am 10:30am 10:45am 11am 11:15am 11:30am 11:4…" at bounding box center [324, 489] width 207 height 450
click at [354, 446] on div "9am 9:15am 9:30am 9:45am 10am 10:15am 10:30am 10:45am 11am 11:15am 11:30am 11:4…" at bounding box center [324, 489] width 207 height 450
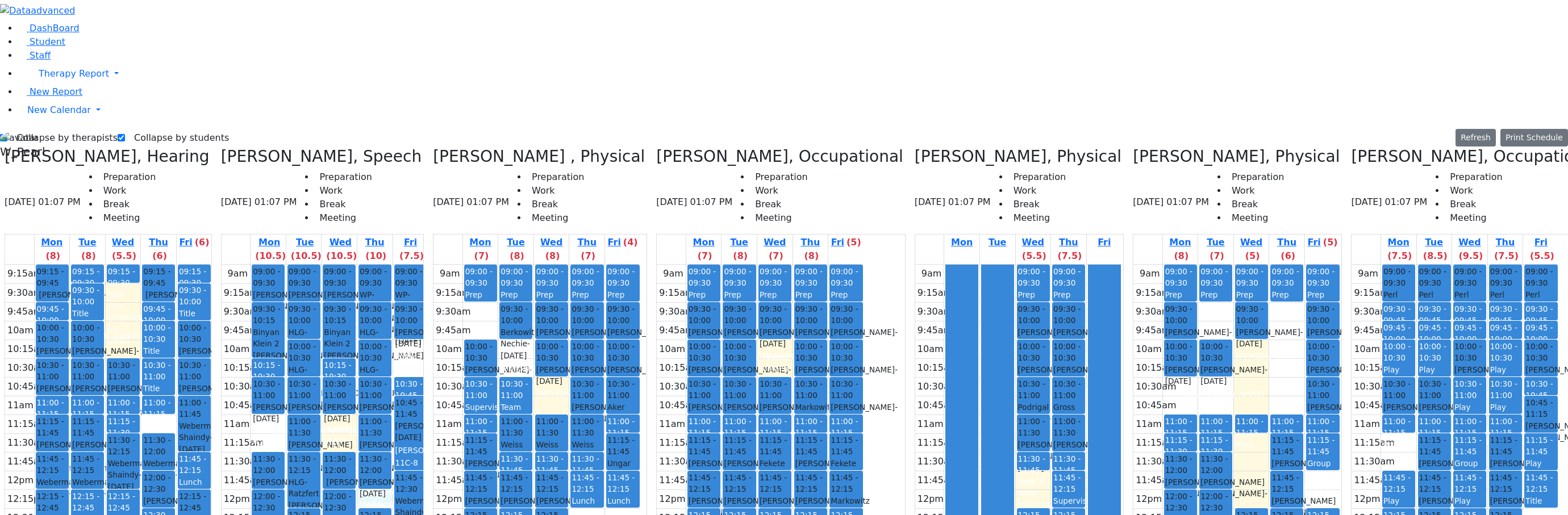
click at [415, 298] on div "9am 9:15am 9:30am 9:45am 10am 10:15am 10:30am 10:45am 11am 11:15am 11:30am 11:4…" at bounding box center [324, 489] width 207 height 450
drag, startPoint x: 369, startPoint y: 220, endPoint x: 339, endPoint y: 229, distance: 31.3
click at [370, 264] on div "9am 9:15am 9:30am 9:45am 10am 10:15am 10:30am 10:45am 11am 11:15am 11:30am 11:4…" at bounding box center [324, 489] width 207 height 450
drag, startPoint x: 301, startPoint y: 226, endPoint x: 303, endPoint y: 239, distance: 13.2
click at [303, 264] on div "9am 9:15am 9:30am 9:45am 10am 10:15am 10:30am 10:45am 11am 11:15am 11:30am 11:4…" at bounding box center [324, 489] width 207 height 450
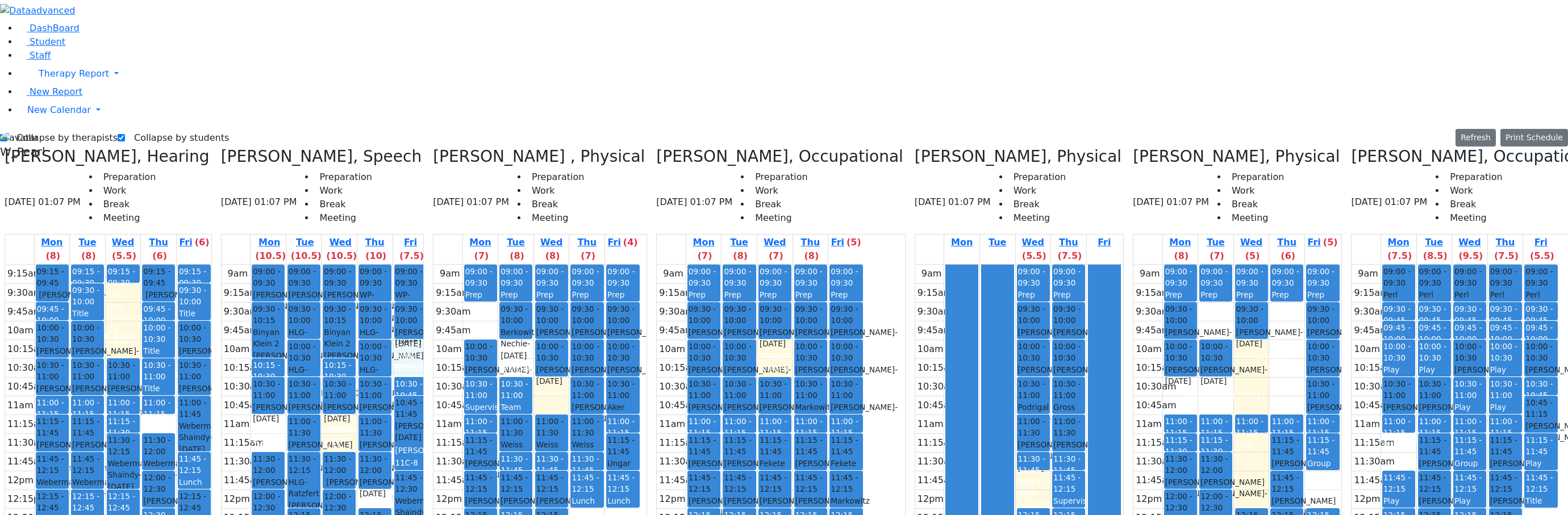
drag, startPoint x: 453, startPoint y: 158, endPoint x: 454, endPoint y: 149, distance: 9.1
click at [428, 264] on div "9am 9:15am 9:30am 9:45am 10am 10:15am 10:30am 10:45am 11am 11:15am 11:30am 11:4…" at bounding box center [324, 489] width 207 height 450
click at [415, 293] on div "9am 9:15am 9:30am 9:45am 10am 10:15am 10:30am 10:45am 11am 11:15am 11:30am 11:4…" at bounding box center [324, 489] width 207 height 450
drag, startPoint x: 381, startPoint y: 229, endPoint x: 381, endPoint y: 240, distance: 11.0
click at [381, 264] on div "9am 9:15am 9:30am 9:45am 10am 10:15am 10:30am 10:45am 11am 11:15am 11:30am 11:4…" at bounding box center [324, 489] width 207 height 450
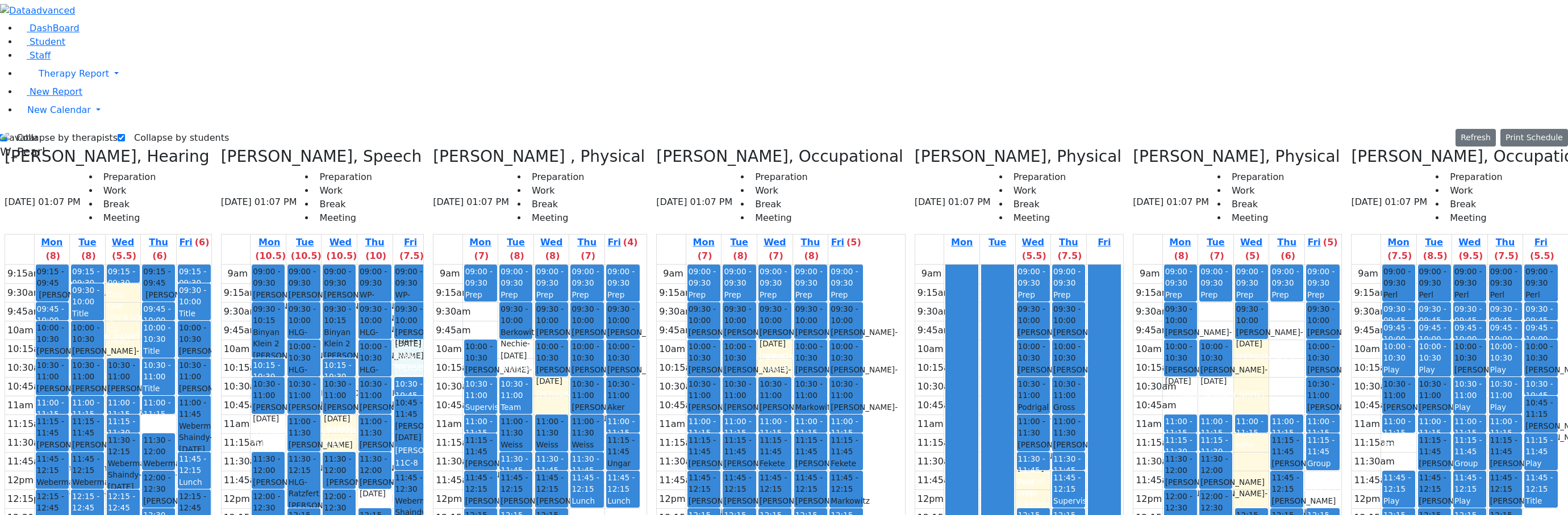
drag, startPoint x: 439, startPoint y: 150, endPoint x: 439, endPoint y: 163, distance: 13.0
click at [428, 264] on div "9am 9:15am 9:30am 9:45am 10am 10:15am 10:30am 10:45am 11am 11:15am 11:30am 11:4…" at bounding box center [324, 489] width 207 height 450
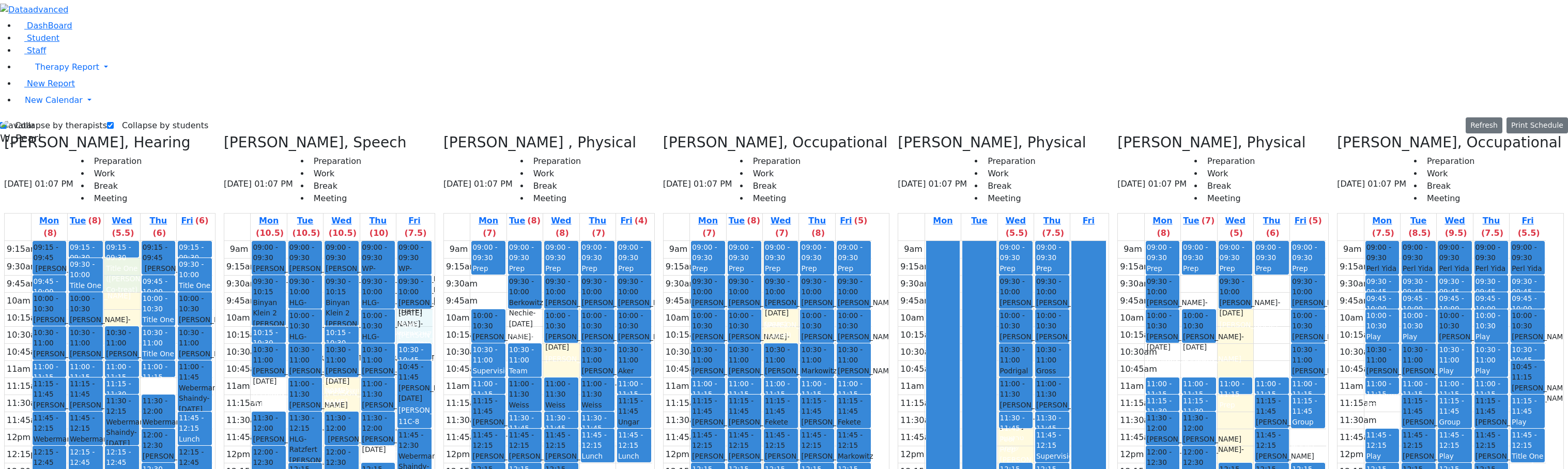
drag, startPoint x: 163, startPoint y: 82, endPoint x: 163, endPoint y: 92, distance: 10.0
click at [163, 241] on div "9:15am 9:30am 9:45am 10am 10:15am 10:30am 10:45am 11am 11:15am 11:30am 11:45am …" at bounding box center [108, 445] width 209 height 409
drag, startPoint x: 160, startPoint y: 112, endPoint x: 165, endPoint y: 133, distance: 21.6
click at [164, 241] on div "9:15am 9:30am 9:45am 10am 10:15am 10:30am 10:45am 11am 11:15am 11:30am 11:45am …" at bounding box center [108, 445] width 209 height 409
click at [380, 241] on div "9am 9:15am 9:30am 9:45am 10am 10:15am 10:30am 10:45am 11am 11:15am 11:30am 11:4…" at bounding box center [328, 445] width 209 height 409
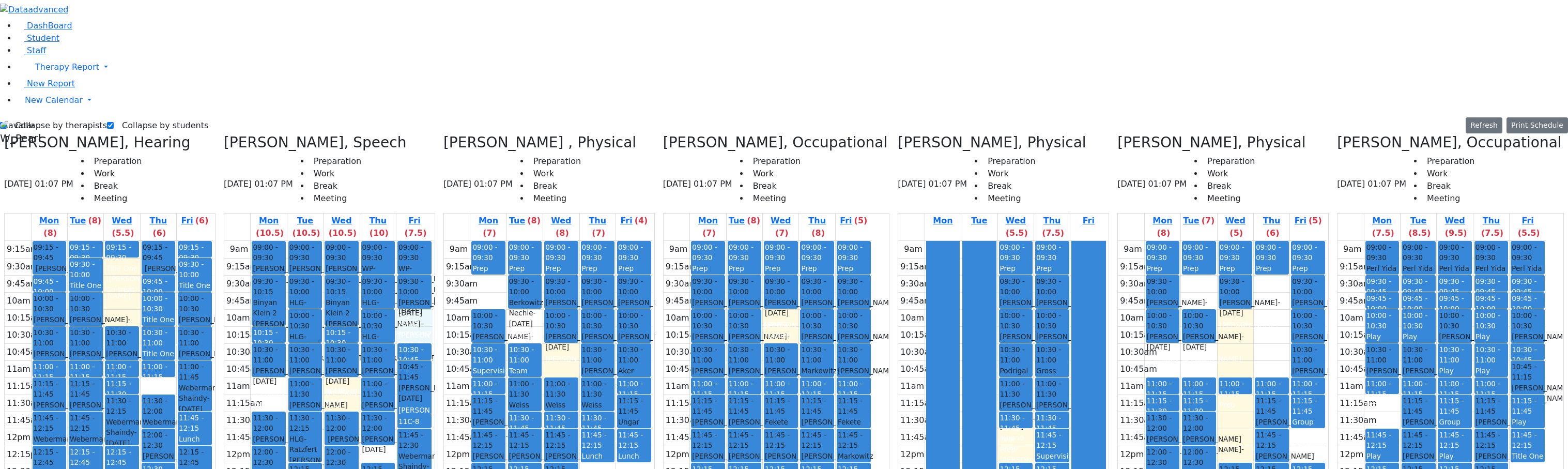
drag, startPoint x: 459, startPoint y: 144, endPoint x: 459, endPoint y: 135, distance: 9.0
click at [432, 241] on div "9am 9:15am 9:30am 9:45am 10am 10:15am 10:30am 10:45am 11am 11:15am 11:30am 11:4…" at bounding box center [328, 445] width 209 height 409
drag, startPoint x: 458, startPoint y: 137, endPoint x: 461, endPoint y: 151, distance: 14.3
drag, startPoint x: 387, startPoint y: 205, endPoint x: 381, endPoint y: 216, distance: 12.5
click at [384, 241] on div "9am 9:15am 9:30am 9:45am 10am 10:15am 10:30am 10:45am 11am 11:15am 11:30am 11:4…" at bounding box center [328, 445] width 209 height 409
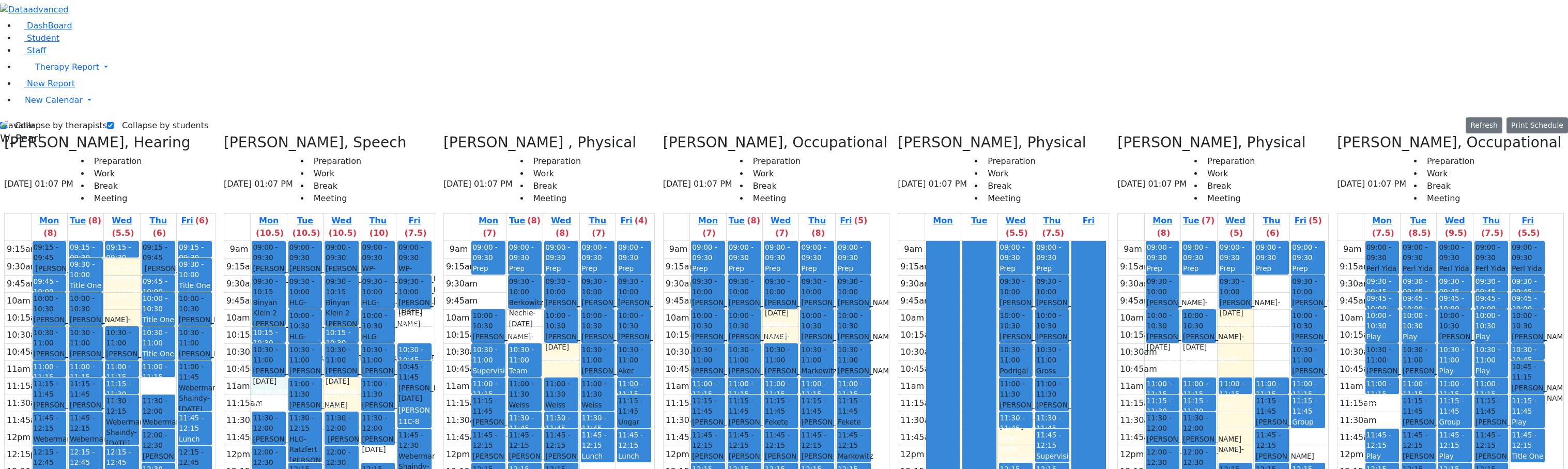
click at [304, 241] on div "9am 9:15am 9:30am 9:45am 10am 10:15am 10:30am 10:45am 11am 11:15am 11:30am 11:4…" at bounding box center [328, 445] width 209 height 409
click at [401, 270] on div "9am 9:15am 9:30am 9:45am 10am 10:15am 10:30am 10:45am 11am 11:15am 11:30am 11:4…" at bounding box center [328, 445] width 209 height 409
drag, startPoint x: 369, startPoint y: 206, endPoint x: 375, endPoint y: 225, distance: 19.9
click at [375, 241] on div "9am 9:15am 9:30am 9:45am 10am 10:15am 10:30am 10:45am 11am 11:15am 11:30am 11:4…" at bounding box center [328, 445] width 209 height 409
click at [405, 266] on div "9am 9:15am 9:30am 9:45am 10am 10:15am 10:30am 10:45am 11am 11:15am 11:30am 11:4…" at bounding box center [328, 445] width 209 height 409
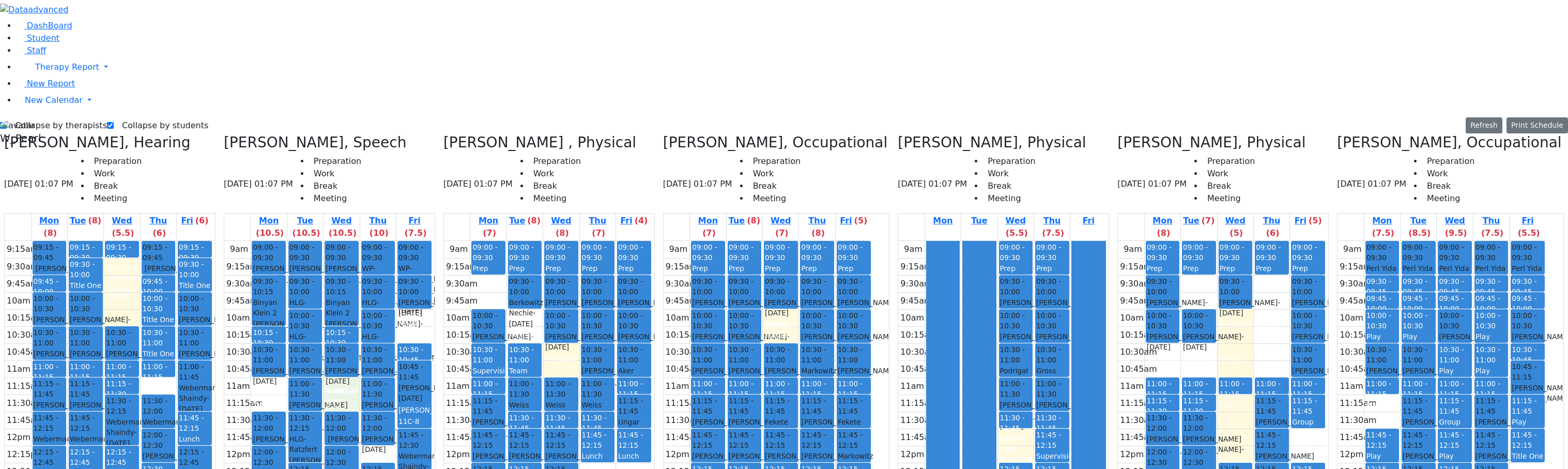
drag, startPoint x: 381, startPoint y: 204, endPoint x: 383, endPoint y: 223, distance: 19.1
click at [382, 241] on div "9am 9:15am 9:30am 9:45am 10am 10:15am 10:30am 10:45am 11am 11:15am 11:30am 11:4…" at bounding box center [328, 445] width 209 height 409
click at [407, 267] on div "9am 9:15am 9:30am 9:45am 10am 10:15am 10:30am 10:45am 11am 11:15am 11:30am 11:4…" at bounding box center [328, 445] width 209 height 409
drag, startPoint x: 380, startPoint y: 221, endPoint x: 365, endPoint y: 205, distance: 21.9
click at [382, 241] on div "9am 9:15am 9:30am 9:45am 10am 10:15am 10:30am 10:45am 11am 11:15am 11:30am 11:4…" at bounding box center [328, 445] width 209 height 409
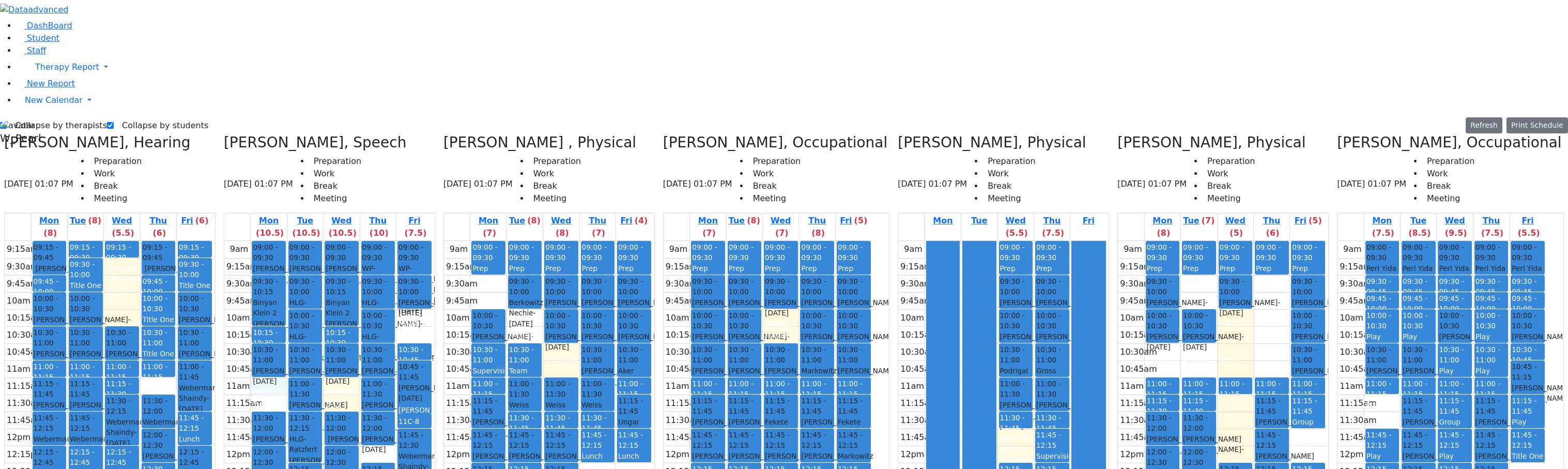
click at [316, 241] on div "9am 9:15am 9:30am 9:45am 10am 10:15am 10:30am 10:45am 11am 11:15am 11:30am 11:4…" at bounding box center [328, 445] width 209 height 409
drag, startPoint x: 371, startPoint y: 205, endPoint x: 373, endPoint y: 223, distance: 18.1
click at [373, 241] on div "9am 9:15am 9:30am 9:45am 10am 10:15am 10:30am 10:45am 11am 11:15am 11:30am 11:4…" at bounding box center [328, 445] width 209 height 409
click at [414, 268] on div "9am 9:15am 9:30am 9:45am 10am 10:15am 10:30am 10:45am 11am 11:15am 11:30am 11:4…" at bounding box center [328, 445] width 209 height 409
drag, startPoint x: 381, startPoint y: 220, endPoint x: 384, endPoint y: 203, distance: 17.3
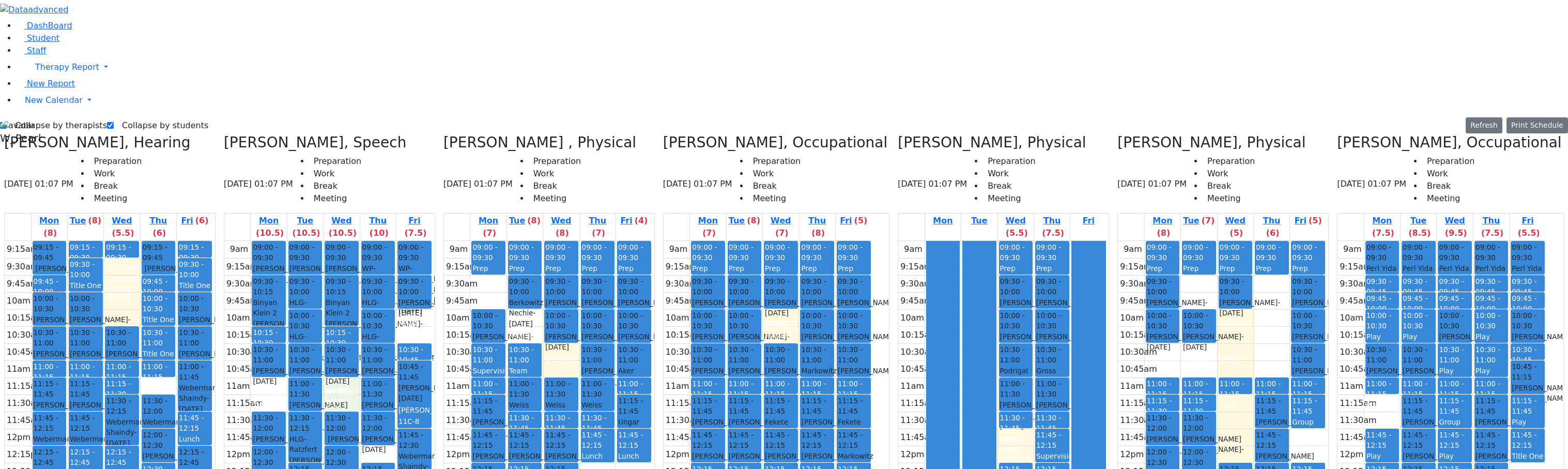
click at [384, 241] on div "9am 9:15am 9:30am 9:45am 10am 10:15am 10:30am 10:45am 11am 11:15am 11:30am 11:4…" at bounding box center [328, 445] width 209 height 409
drag, startPoint x: 339, startPoint y: 390, endPoint x: 347, endPoint y: 404, distance: 16.1
click at [347, 406] on div "9am 9:15am 9:30am 9:45am 10am 10:15am 10:30am 10:45am 11am 11:15am 11:30am 11:4…" at bounding box center [328, 445] width 209 height 409
drag, startPoint x: 371, startPoint y: 206, endPoint x: 374, endPoint y: 222, distance: 16.3
click at [374, 241] on div "9am 9:15am 9:30am 9:45am 10am 10:15am 10:30am 10:45am 11am 11:15am 11:30am 11:4…" at bounding box center [328, 445] width 209 height 409
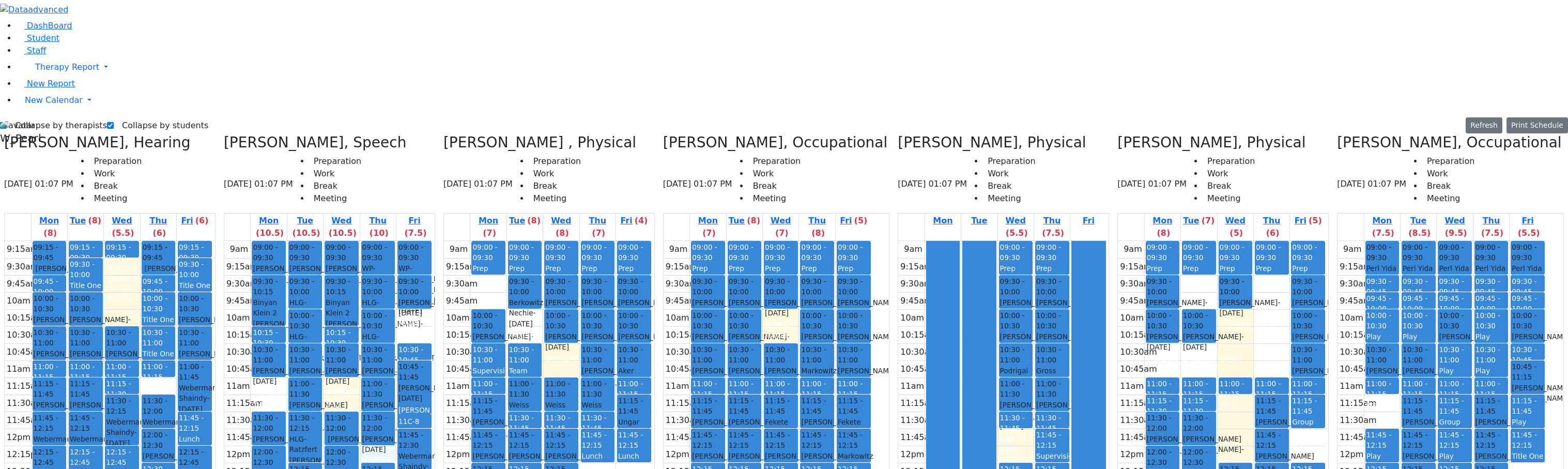
click at [411, 273] on div "9am 9:15am 9:30am 9:45am 10am 10:15am 10:30am 10:45am 11am 11:15am 11:30am 11:4…" at bounding box center [328, 445] width 209 height 409
drag, startPoint x: 310, startPoint y: 205, endPoint x: 310, endPoint y: 215, distance: 10.0
click at [310, 241] on div "9am 9:15am 9:30am 9:45am 10am 10:15am 10:30am 10:45am 11am 11:15am 11:30am 11:4…" at bounding box center [328, 445] width 209 height 409
drag, startPoint x: 371, startPoint y: 203, endPoint x: 371, endPoint y: 221, distance: 18.0
click at [371, 241] on div "9am 9:15am 9:30am 9:45am 10am 10:15am 10:30am 10:45am 11am 11:15am 11:30am 11:4…" at bounding box center [328, 445] width 209 height 409
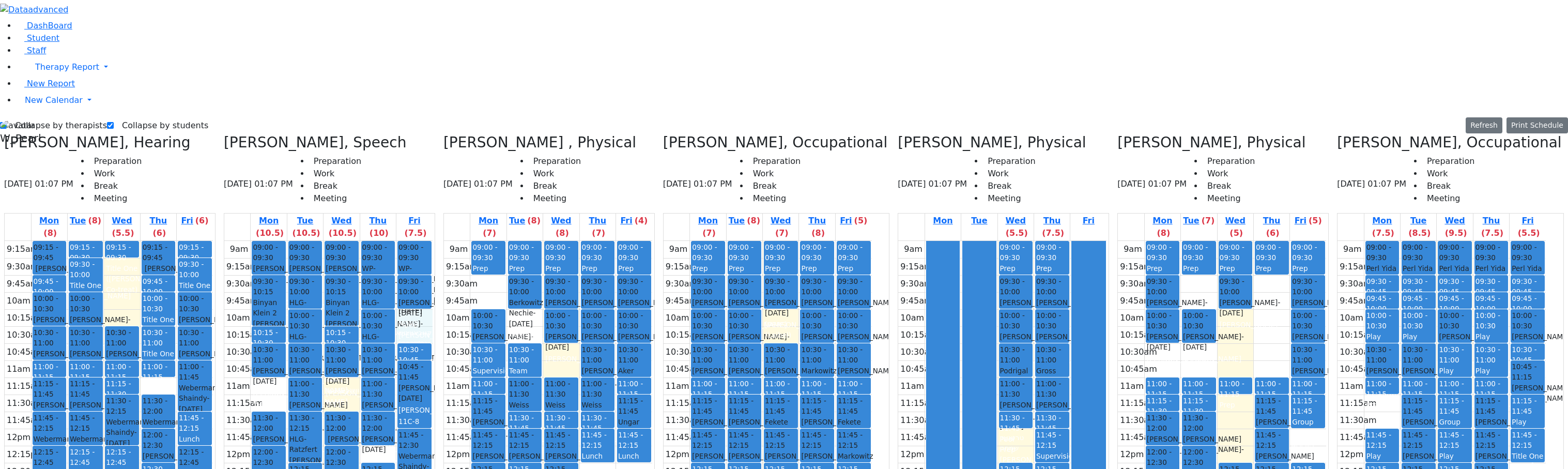
drag, startPoint x: 445, startPoint y: 140, endPoint x: 447, endPoint y: 153, distance: 13.2
click at [432, 241] on div "9am 9:15am 9:30am 9:45am 10am 10:15am 10:30am 10:45am 11am 11:15am 11:30am 11:4…" at bounding box center [328, 445] width 209 height 409
drag, startPoint x: 385, startPoint y: 204, endPoint x: 385, endPoint y: 217, distance: 13.0
click at [385, 241] on div "9am 9:15am 9:30am 9:45am 10am 10:15am 10:30am 10:45am 11am 11:15am 11:30am 11:4…" at bounding box center [328, 445] width 209 height 409
click at [312, 241] on div "9am 9:15am 9:30am 9:45am 10am 10:15am 10:30am 10:45am 11am 11:15am 11:30am 11:4…" at bounding box center [328, 445] width 209 height 409
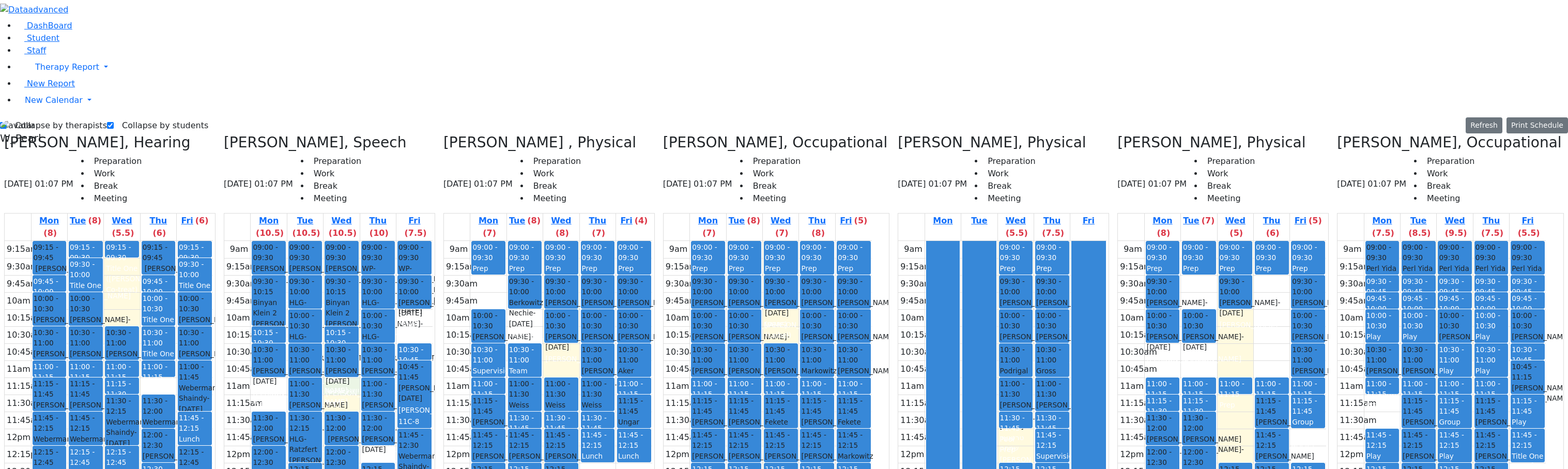
click at [375, 241] on div "9am 9:15am 9:30am 9:45am 10am 10:15am 10:30am 10:45am 11am 11:15am 11:30am 11:4…" at bounding box center [328, 445] width 209 height 409
click at [408, 268] on div "9am 9:15am 9:30am 9:45am 10am 10:15am 10:30am 10:45am 11am 11:15am 11:30am 11:4…" at bounding box center [328, 445] width 209 height 409
click at [407, 408] on div "9am 9:15am 9:30am 9:45am 10am 10:15am 10:30am 10:45am 11am 11:15am 11:30am 11:4…" at bounding box center [328, 445] width 209 height 409
click at [432, 388] on div "9am 9:15am 9:30am 9:45am 10am 10:15am 10:30am 10:45am 11am 11:15am 11:30am 11:4…" at bounding box center [328, 445] width 209 height 409
click at [432, 403] on div "9am 9:15am 9:30am 9:45am 10am 10:15am 10:30am 10:45am 11am 11:15am 11:30am 11:4…" at bounding box center [328, 445] width 209 height 409
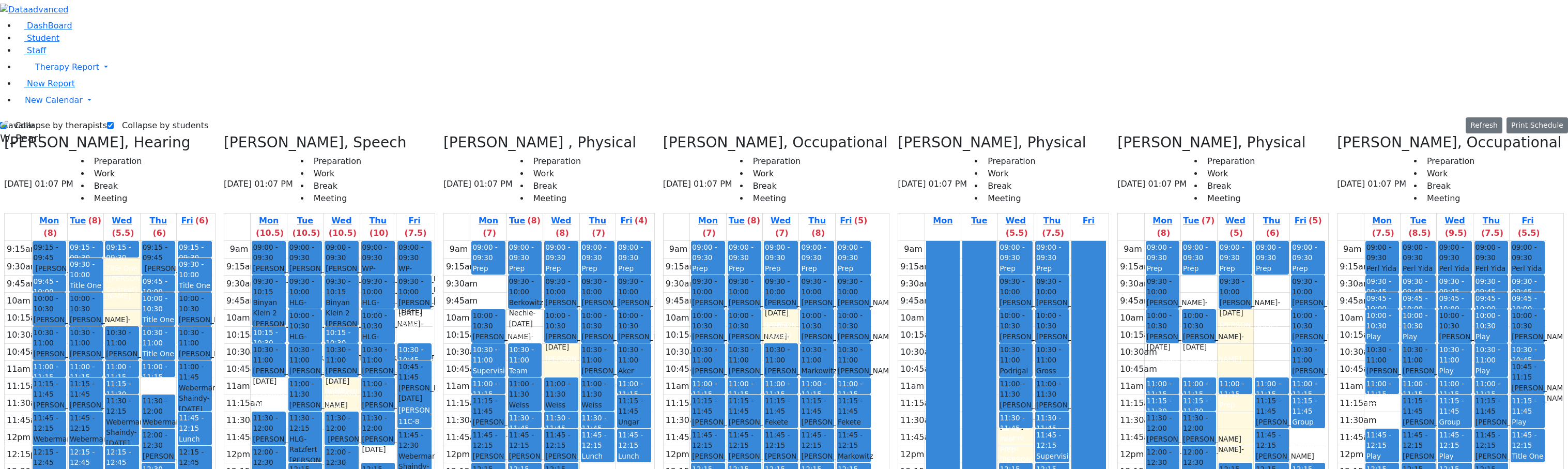
drag, startPoint x: 418, startPoint y: 404, endPoint x: 418, endPoint y: 397, distance: 7.0
click at [416, 388] on div "9am 9:15am 9:30am 9:45am 10am 10:15am 10:30am 10:45am 11am 11:15am 11:30am 11:4…" at bounding box center [328, 445] width 209 height 409
drag, startPoint x: 349, startPoint y: 392, endPoint x: 351, endPoint y: 405, distance: 13.2
click at [351, 407] on div "9am 9:15am 9:30am 9:45am 10am 10:15am 10:30am 10:45am 11am 11:15am 11:30am 11:4…" at bounding box center [328, 445] width 209 height 409
click at [405, 273] on div "9am 9:15am 9:30am 9:45am 10am 10:15am 10:30am 10:45am 11am 11:15am 11:30am 11:4…" at bounding box center [328, 445] width 209 height 409
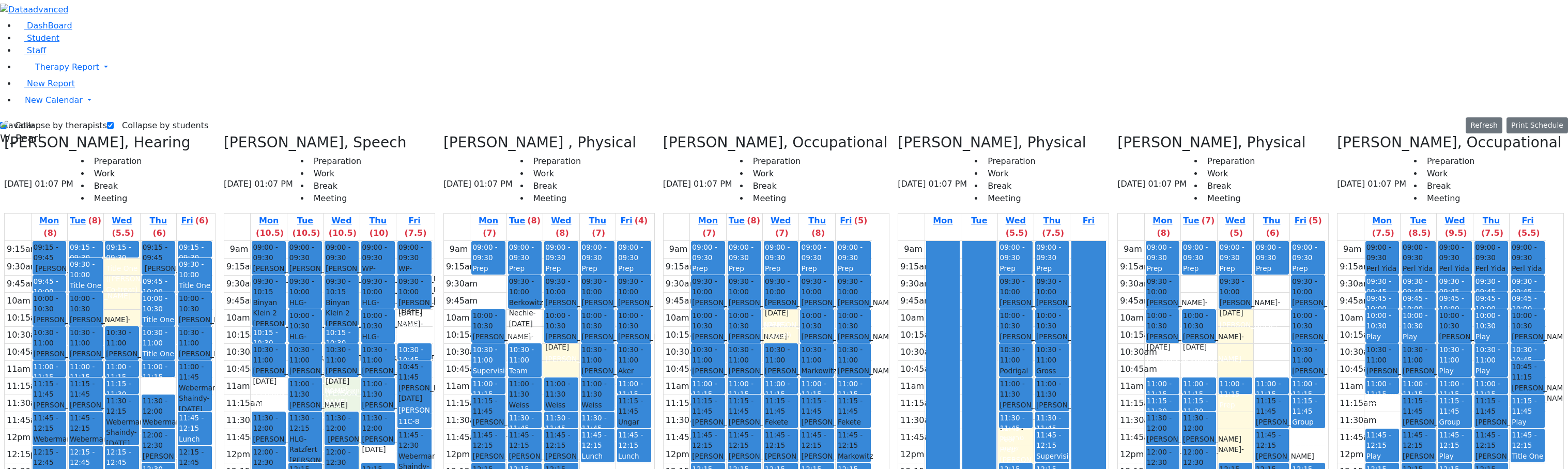
drag, startPoint x: 386, startPoint y: 217, endPoint x: 380, endPoint y: 200, distance: 18.0
click at [384, 241] on div "9am 9:15am 9:30am 9:45am 10am 10:15am 10:30am 10:45am 11am 11:15am 11:30am 11:4…" at bounding box center [328, 445] width 209 height 409
drag, startPoint x: 312, startPoint y: 207, endPoint x: 312, endPoint y: 212, distance: 5.0
click at [312, 241] on div "9am 9:15am 9:30am 9:45am 10am 10:15am 10:30am 10:45am 11am 11:15am 11:30am 11:4…" at bounding box center [328, 445] width 209 height 409
click at [432, 241] on div "9am 9:15am 9:30am 9:45am 10am 10:15am 10:30am 10:45am 11am 11:15am 11:30am 11:4…" at bounding box center [328, 445] width 209 height 409
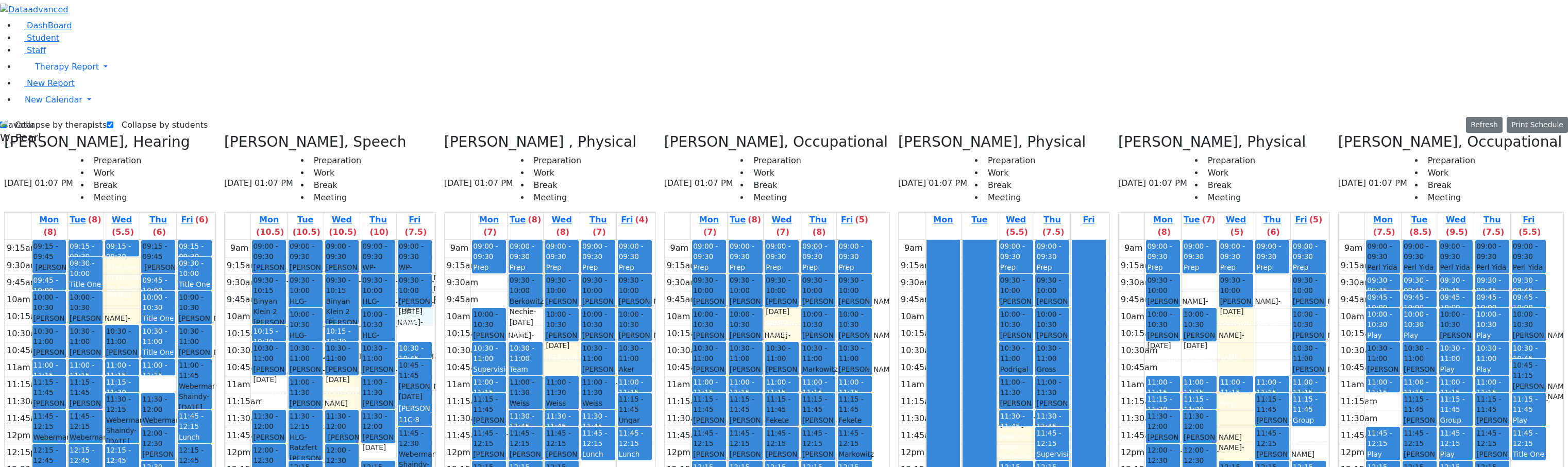
click at [369, 240] on div "9am 9:15am 9:30am 9:45am 10am 10:15am 10:30am 10:45am 11am 11:15am 11:30am 11:4…" at bounding box center [328, 443] width 208 height 408
click at [411, 269] on div "9am 9:15am 9:30am 9:45am 10am 10:15am 10:30am 10:45am 11am 11:15am 11:30am 11:4…" at bounding box center [328, 443] width 208 height 408
click at [310, 240] on div "9am 9:15am 9:30am 9:45am 10am 10:15am 10:30am 10:45am 11am 11:15am 11:30am 11:4…" at bounding box center [328, 443] width 208 height 408
click at [370, 240] on div "9am 9:15am 9:30am 9:45am 10am 10:15am 10:30am 10:45am 11am 11:15am 11:30am 11:4…" at bounding box center [328, 443] width 208 height 408
drag, startPoint x: 297, startPoint y: 204, endPoint x: 315, endPoint y: 216, distance: 21.6
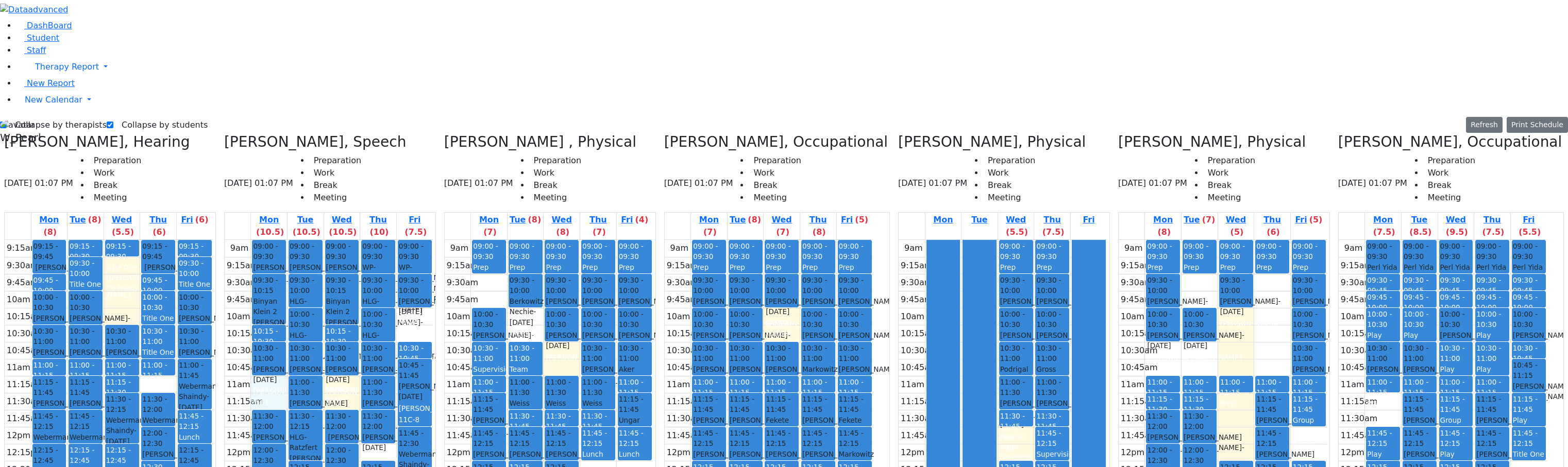
click at [304, 240] on div "9am 9:15am 9:30am 9:45am 10am 10:15am 10:30am 10:45am 11am 11:15am 11:30am 11:4…" at bounding box center [328, 443] width 208 height 408
drag, startPoint x: 365, startPoint y: 204, endPoint x: 370, endPoint y: 219, distance: 15.8
click at [367, 240] on div "9am 9:15am 9:30am 9:45am 10am 10:15am 10:30am 10:45am 11am 11:15am 11:30am 11:4…" at bounding box center [328, 443] width 208 height 408
click at [401, 267] on div "9am 9:15am 9:30am 9:45am 10am 10:15am 10:30am 10:45am 11am 11:15am 11:30am 11:4…" at bounding box center [328, 443] width 208 height 408
click at [365, 240] on div "9am 9:15am 9:30am 9:45am 10am 10:15am 10:30am 10:45am 11am 11:15am 11:30am 11:4…" at bounding box center [328, 443] width 208 height 408
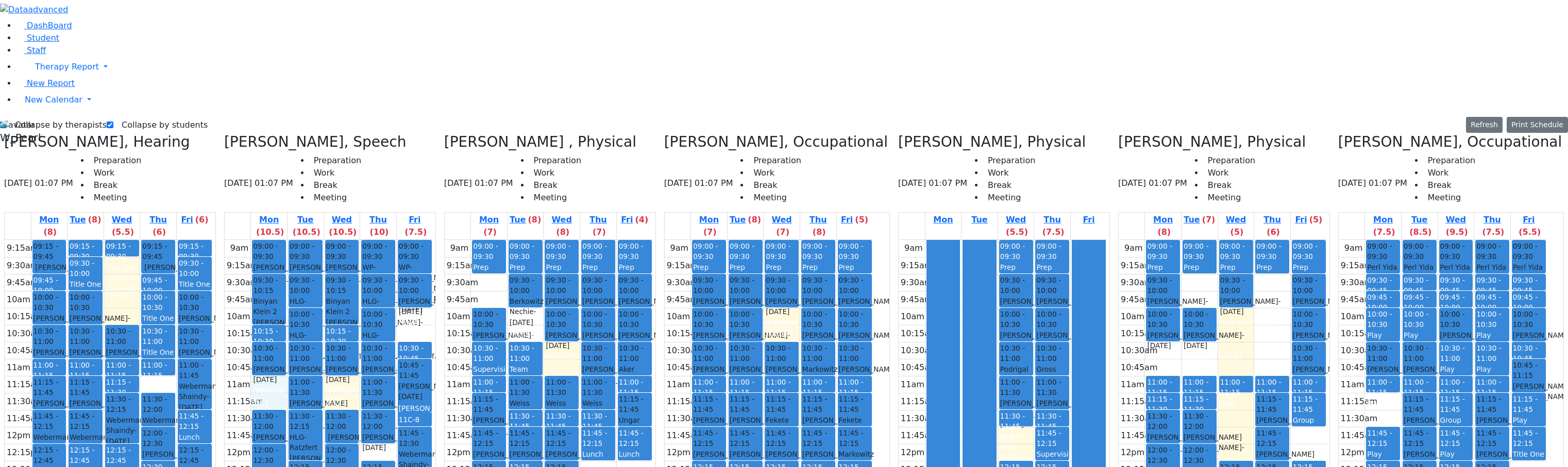
drag, startPoint x: 308, startPoint y: 201, endPoint x: 319, endPoint y: 216, distance: 18.6
click at [309, 240] on div "9am 9:15am 9:30am 9:45am 10am 10:15am 10:30am 10:45am 11am 11:15am 11:30am 11:4…" at bounding box center [328, 443] width 208 height 408
click at [371, 240] on div "9am 9:15am 9:30am 9:45am 10am 10:15am 10:30am 10:45am 11am 11:15am 11:30am 11:4…" at bounding box center [328, 443] width 208 height 408
drag, startPoint x: 302, startPoint y: 199, endPoint x: 302, endPoint y: 211, distance: 12.0
click at [302, 240] on div "9am 9:15am 9:30am 9:45am 10am 10:15am 10:30am 10:45am 11am 11:15am 11:30am 11:4…" at bounding box center [328, 443] width 208 height 408
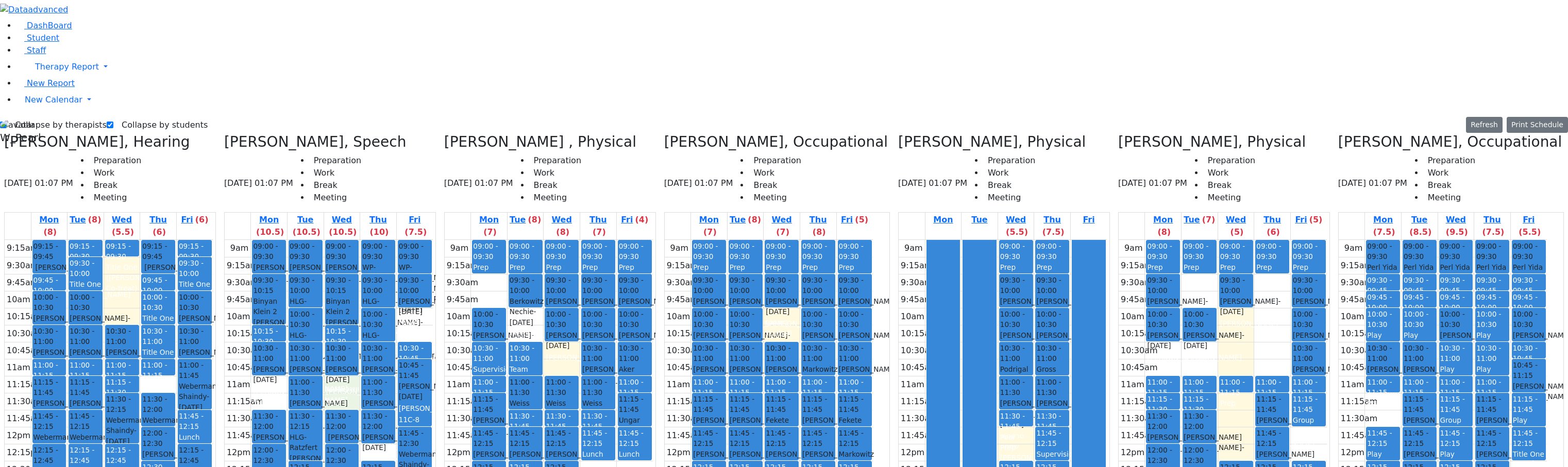
drag, startPoint x: 371, startPoint y: 203, endPoint x: 345, endPoint y: 213, distance: 27.9
click at [372, 240] on div "9am 9:15am 9:30am 9:45am 10am 10:15am 10:30am 10:45am 11am 11:15am 11:30am 11:4…" at bounding box center [328, 443] width 208 height 408
click at [312, 240] on div "9am 9:15am 9:30am 9:45am 10am 10:15am 10:30am 10:45am 11am 11:15am 11:30am 11:4…" at bounding box center [328, 443] width 208 height 408
drag, startPoint x: 363, startPoint y: 205, endPoint x: 367, endPoint y: 219, distance: 14.6
click at [364, 240] on div "9am 9:15am 9:30am 9:45am 10am 10:15am 10:30am 10:45am 11am 11:15am 11:30am 11:4…" at bounding box center [328, 443] width 208 height 408
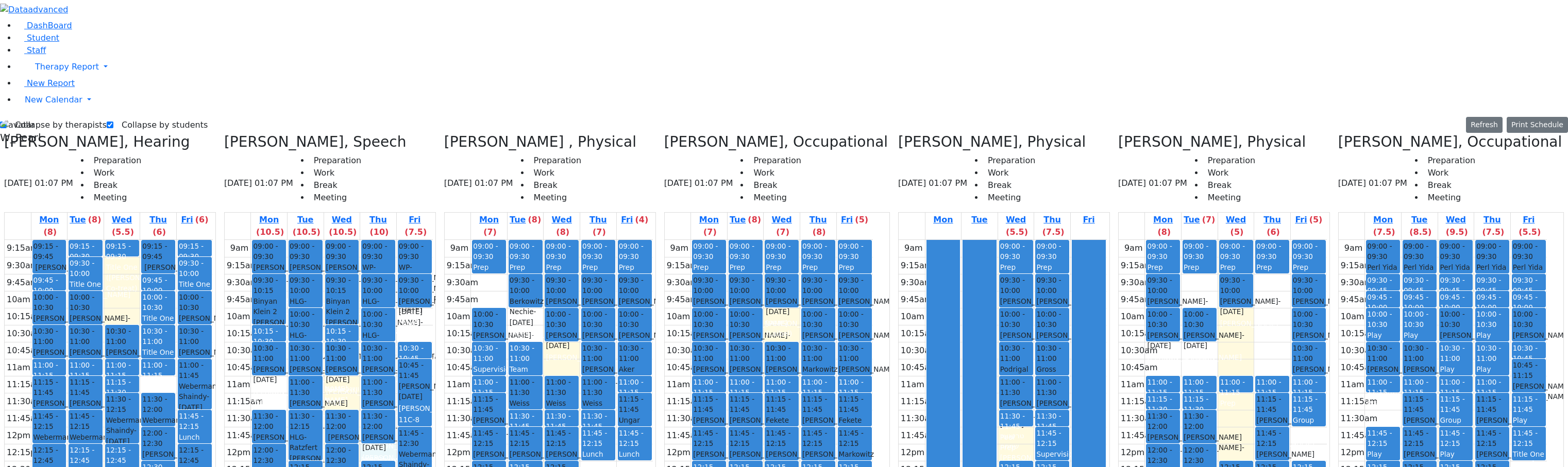
click at [406, 266] on div "9am 9:15am 9:30am 9:45am 10am 10:15am 10:30am 10:45am 11am 11:15am 11:30am 11:4…" at bounding box center [328, 443] width 208 height 408
drag, startPoint x: 347, startPoint y: 391, endPoint x: 360, endPoint y: 402, distance: 17.0
click at [356, 404] on div "9am 9:15am 9:30am 9:45am 10am 10:15am 10:30am 10:45am 11am 11:15am 11:30am 11:4…" at bounding box center [328, 443] width 208 height 408
drag, startPoint x: 406, startPoint y: 393, endPoint x: 408, endPoint y: 397, distance: 4.5
click at [412, 411] on div "9am 9:15am 9:30am 9:45am 10am 10:15am 10:30am 10:45am 11am 11:15am 11:30am 11:4…" at bounding box center [328, 443] width 208 height 408
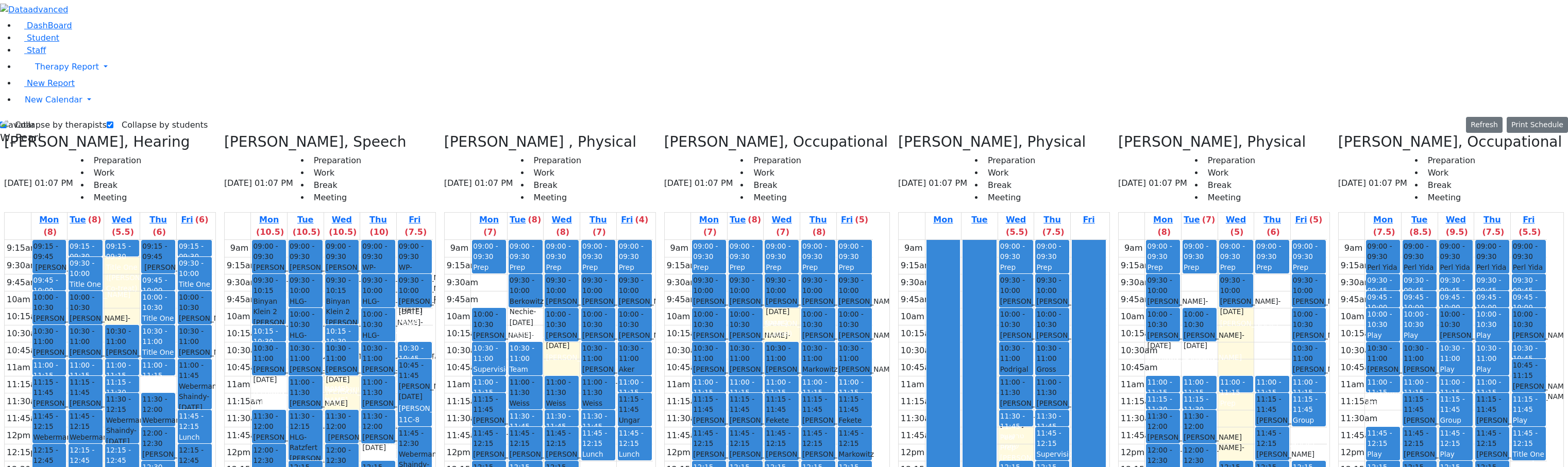
drag, startPoint x: 445, startPoint y: 384, endPoint x: 448, endPoint y: 403, distance: 19.2
click at [433, 405] on div "9am 9:15am 9:30am 9:45am 10am 10:15am 10:30am 10:45am 11am 11:15am 11:30am 11:4…" at bounding box center [328, 443] width 208 height 408
drag, startPoint x: 422, startPoint y: 387, endPoint x: 420, endPoint y: 395, distance: 8.2
click at [420, 395] on div "9am 9:15am 9:30am 9:45am 10am 10:15am 10:30am 10:45am 11am 11:15am 11:30am 11:4…" at bounding box center [328, 443] width 208 height 408
click at [433, 373] on div "9am 9:15am 9:30am 9:45am 10am 10:15am 10:30am 10:45am 11am 11:15am 11:30am 11:4…" at bounding box center [328, 443] width 208 height 408
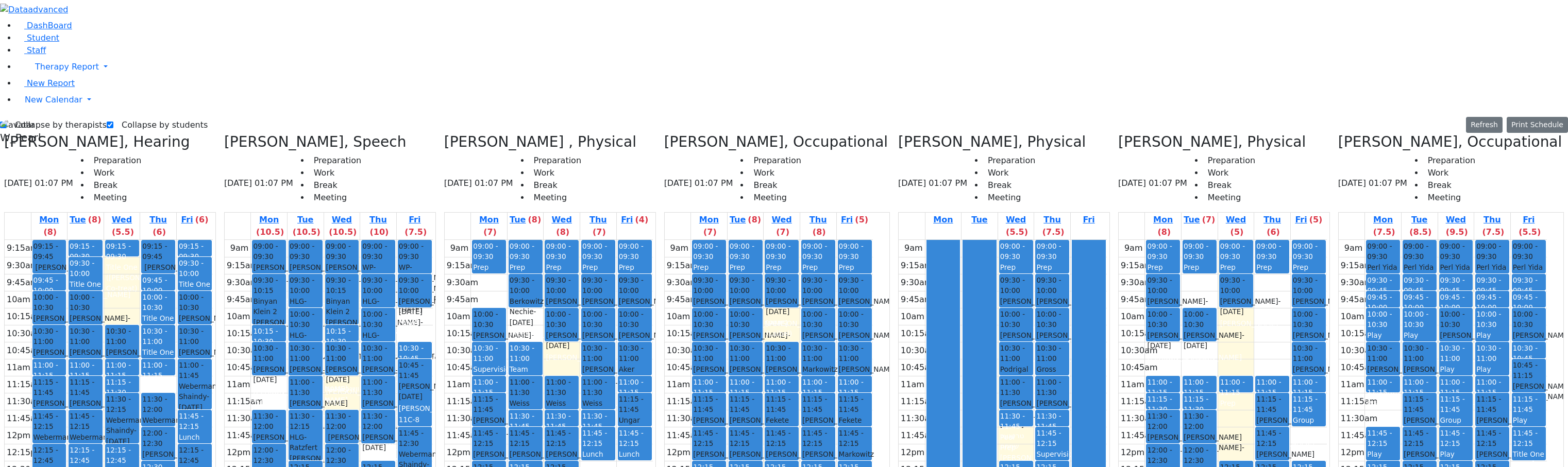
click at [433, 384] on div "9am 9:15am 9:30am 9:45am 10am 10:15am 10:30am 10:45am 11am 11:15am 11:30am 11:4…" at bounding box center [328, 443] width 208 height 408
click at [423, 392] on div "9am 9:15am 9:30am 9:45am 10am 10:15am 10:30am 10:45am 11am 11:15am 11:30am 11:4…" at bounding box center [328, 443] width 208 height 408
click at [413, 408] on div "9am 9:15am 9:30am 9:45am 10am 10:15am 10:30am 10:45am 11am 11:15am 11:30am 11:4…" at bounding box center [328, 443] width 208 height 408
click at [433, 403] on div "9am 9:15am 9:30am 9:45am 10am 10:15am 10:30am 10:45am 11am 11:15am 11:30am 11:4…" at bounding box center [328, 443] width 208 height 408
click at [433, 392] on div "9am 9:15am 9:30am 9:45am 10am 10:15am 10:30am 10:45am 11am 11:15am 11:30am 11:4…" at bounding box center [328, 443] width 208 height 408
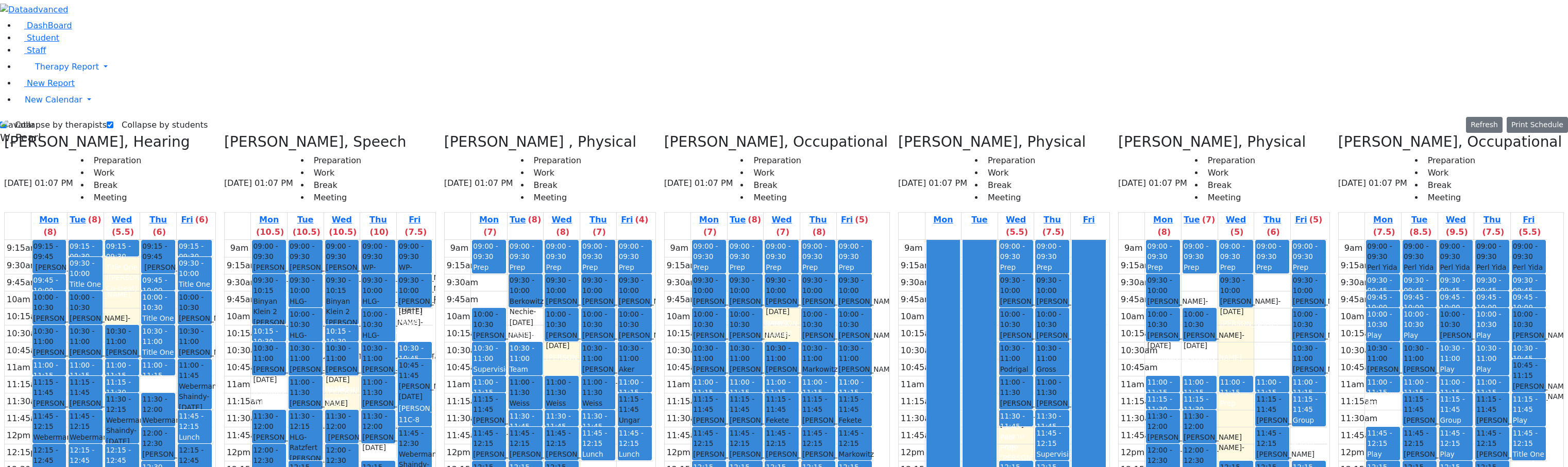
click at [433, 376] on div "9am 9:15am 9:30am 9:45am 10am 10:15am 10:30am 10:45am 11am 11:15am 11:30am 11:4…" at bounding box center [328, 443] width 208 height 408
click at [433, 386] on div "9am 9:15am 9:30am 9:45am 10am 10:15am 10:30am 10:45am 11am 11:15am 11:30am 11:4…" at bounding box center [328, 443] width 208 height 408
click at [421, 393] on div "9am 9:15am 9:30am 9:45am 10am 10:15am 10:30am 10:45am 11am 11:15am 11:30am 11:4…" at bounding box center [328, 443] width 208 height 408
click at [417, 405] on div "9am 9:15am 9:30am 9:45am 10am 10:15am 10:30am 10:45am 11am 11:15am 11:30am 11:4…" at bounding box center [328, 443] width 208 height 408
click at [433, 397] on div "9am 9:15am 9:30am 9:45am 10am 10:15am 10:30am 10:45am 11am 11:15am 11:30am 11:4…" at bounding box center [328, 443] width 208 height 408
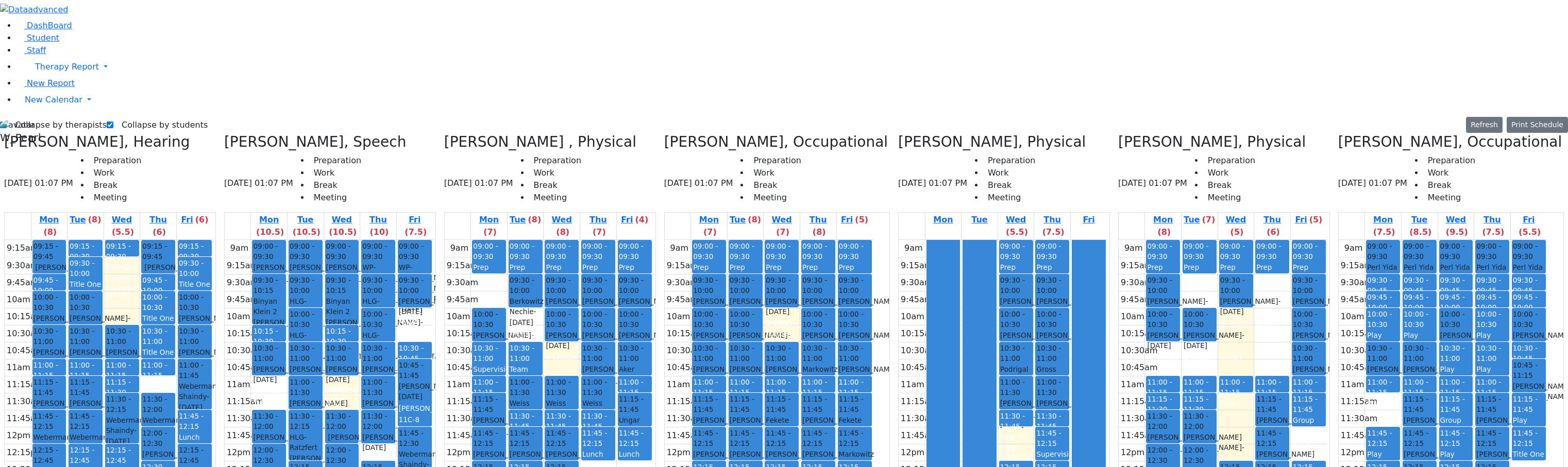
click at [433, 374] on div "9am 9:15am 9:30am 9:45am 10am 10:15am 10:30am 10:45am 11am 11:15am 11:30am 11:4…" at bounding box center [328, 443] width 208 height 408
click at [433, 392] on div "9am 9:15am 9:30am 9:45am 10am 10:15am 10:30am 10:45am 11am 11:15am 11:30am 11:4…" at bounding box center [328, 443] width 208 height 408
click at [433, 407] on div "9am 9:15am 9:30am 9:45am 10am 10:15am 10:30am 10:45am 11am 11:15am 11:30am 11:4…" at bounding box center [328, 443] width 208 height 408
click at [424, 400] on div "9am 9:15am 9:30am 9:45am 10am 10:15am 10:30am 10:45am 11am 11:15am 11:30am 11:4…" at bounding box center [328, 443] width 208 height 408
click at [421, 390] on div "9am 9:15am 9:30am 9:45am 10am 10:15am 10:30am 10:45am 11am 11:15am 11:30am 11:4…" at bounding box center [328, 443] width 208 height 408
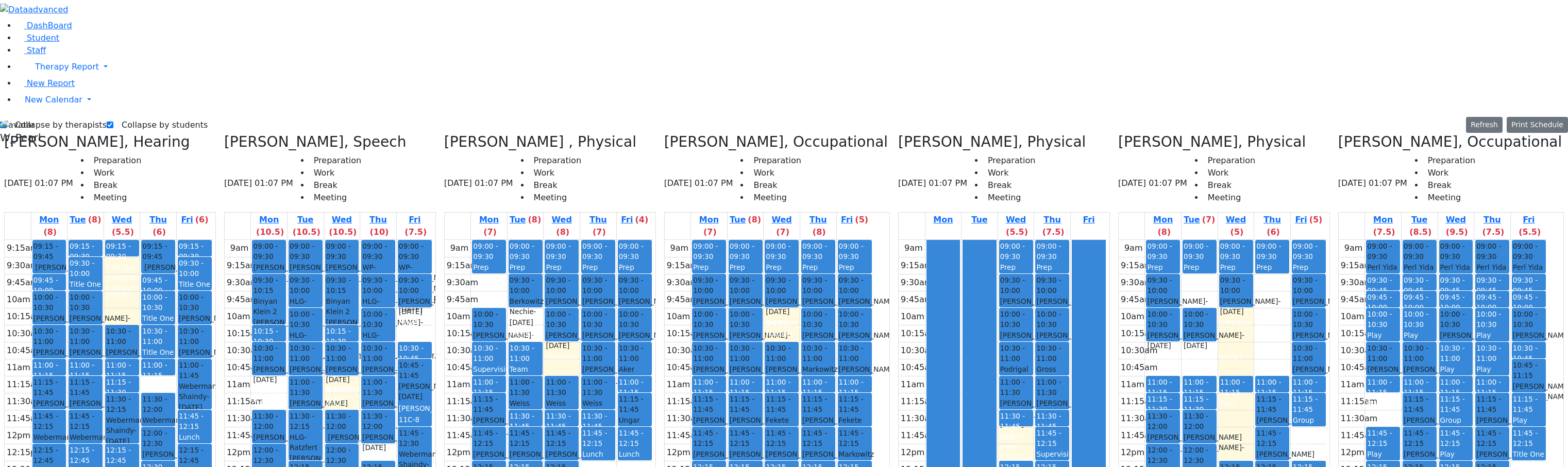
click at [433, 390] on div "9am 9:15am 9:30am 9:45am 10am 10:15am 10:30am 10:45am 11am 11:15am 11:30am 11:4…" at bounding box center [328, 443] width 208 height 408
click at [433, 369] on div "9am 9:15am 9:30am 9:45am 10am 10:15am 10:30am 10:45am 11am 11:15am 11:30am 11:4…" at bounding box center [328, 443] width 208 height 408
drag, startPoint x: 446, startPoint y: 383, endPoint x: 446, endPoint y: 388, distance: 5.0
click at [433, 386] on div "9am 9:15am 9:30am 9:45am 10am 10:15am 10:30am 10:45am 11am 11:15am 11:30am 11:4…" at bounding box center [328, 443] width 208 height 408
click at [422, 388] on div "9am 9:15am 9:30am 9:45am 10am 10:15am 10:30am 10:45am 11am 11:15am 11:30am 11:4…" at bounding box center [328, 443] width 208 height 408
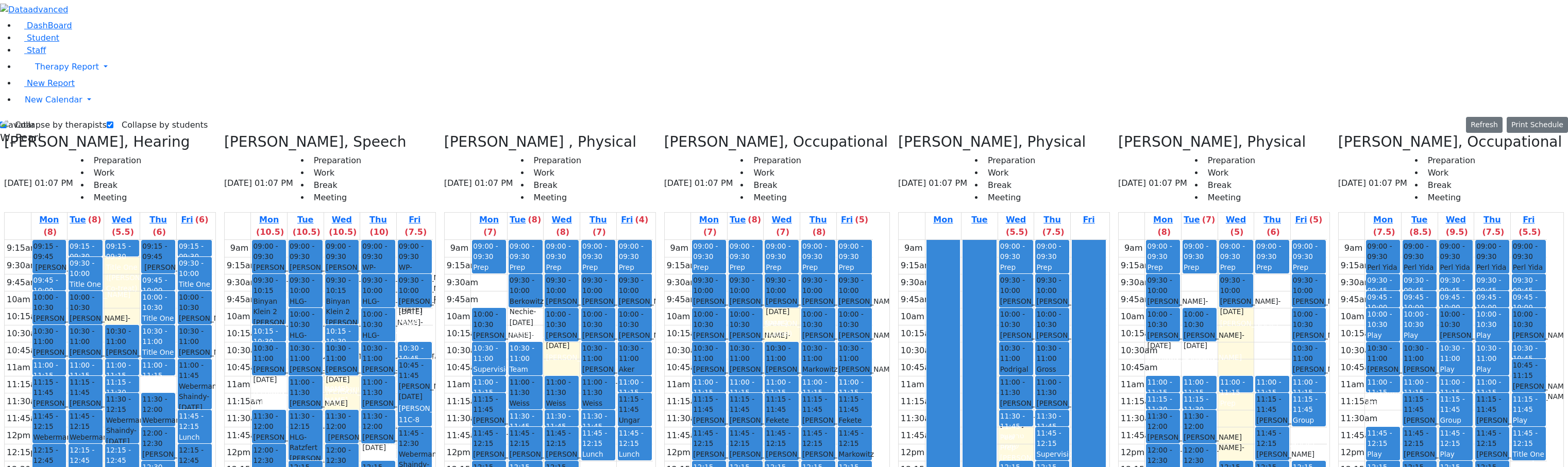
click at [421, 401] on div "9am 9:15am 9:30am 9:45am 10am 10:15am 10:30am 10:45am 11am 11:15am 11:30am 11:4…" at bounding box center [328, 443] width 208 height 408
click at [433, 405] on div "9am 9:15am 9:30am 9:45am 10am 10:15am 10:30am 10:45am 11am 11:15am 11:30am 11:4…" at bounding box center [328, 443] width 208 height 408
drag, startPoint x: 439, startPoint y: 389, endPoint x: 444, endPoint y: 377, distance: 13.0
click at [433, 388] on div "9am 9:15am 9:30am 9:45am 10am 10:15am 10:30am 10:45am 11am 11:15am 11:30am 11:4…" at bounding box center [328, 443] width 208 height 408
click at [433, 373] on div "9am 9:15am 9:30am 9:45am 10am 10:15am 10:30am 10:45am 11am 11:15am 11:30am 11:4…" at bounding box center [328, 443] width 208 height 408
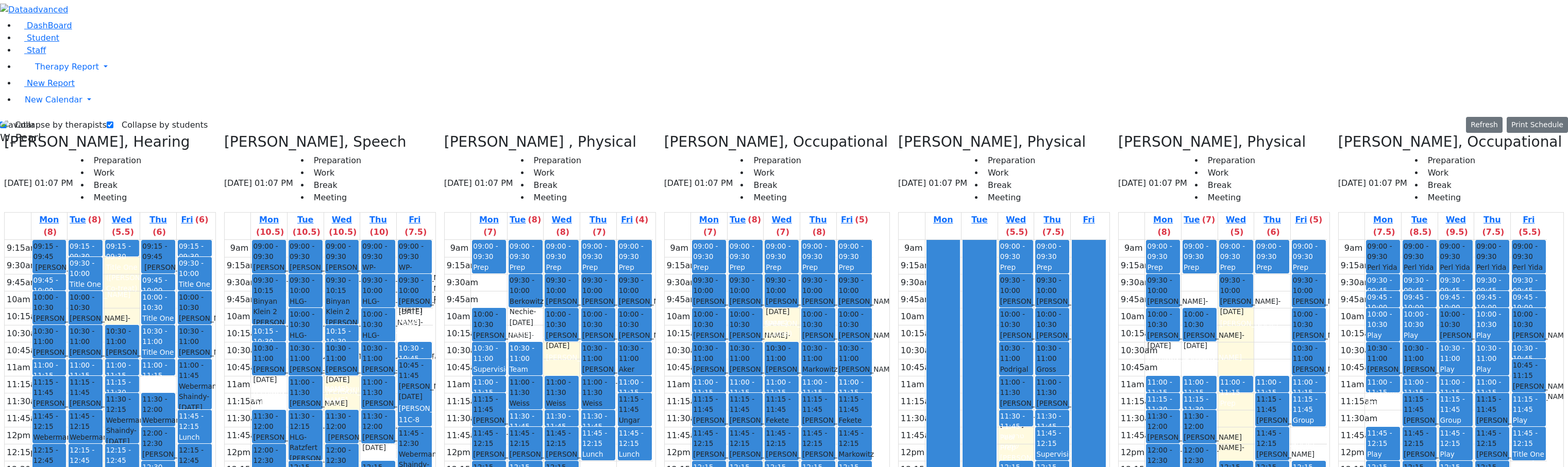
click at [422, 393] on div "9am 9:15am 9:30am 9:45am 10am 10:15am 10:30am 10:45am 11am 11:15am 11:30am 11:4…" at bounding box center [328, 443] width 208 height 408
click at [426, 270] on div "9am 9:15am 9:30am 9:45am 10am 10:15am 10:30am 10:45am 11am 11:15am 11:30am 11:4…" at bounding box center [328, 443] width 208 height 408
click at [365, 240] on div "9am 9:15am 9:30am 9:45am 10am 10:15am 10:30am 10:45am 11am 11:15am 11:30am 11:4…" at bounding box center [328, 443] width 208 height 408
click at [304, 240] on div "9am 9:15am 9:30am 9:45am 10am 10:15am 10:30am 10:45am 11am 11:15am 11:30am 11:4…" at bounding box center [328, 443] width 208 height 408
drag, startPoint x: 168, startPoint y: 130, endPoint x: 167, endPoint y: 96, distance: 34.0
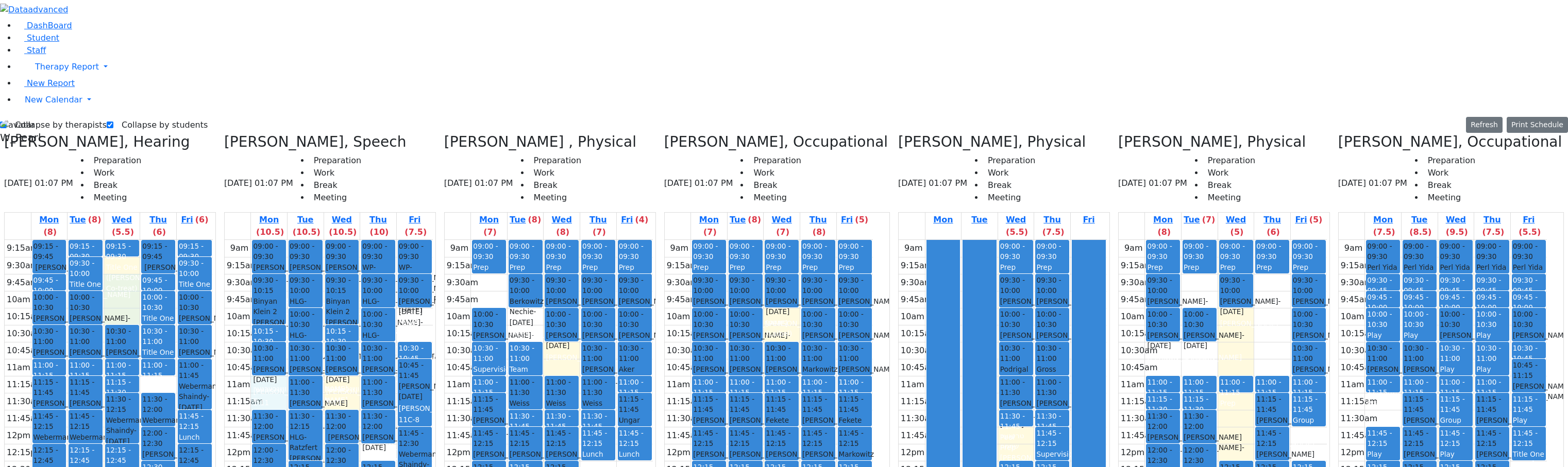
click at [167, 240] on div "9:15am 9:30am 9:45am 10am 10:15am 10:30am 10:45am 11am 11:15am 11:30am 11:45am …" at bounding box center [108, 443] width 208 height 408
drag, startPoint x: 165, startPoint y: 87, endPoint x: 167, endPoint y: 122, distance: 35.1
click at [167, 240] on div "9:15am 9:30am 9:45am 10am 10:15am 10:30am 10:45am 11am 11:15am 11:30am 11:45am …" at bounding box center [108, 443] width 208 height 408
drag, startPoint x: 462, startPoint y: 140, endPoint x: 462, endPoint y: 146, distance: 6.0
click at [433, 240] on div "9am 9:15am 9:30am 9:45am 10am 10:15am 10:30am 10:45am 11am 11:15am 11:30am 11:4…" at bounding box center [328, 443] width 208 height 408
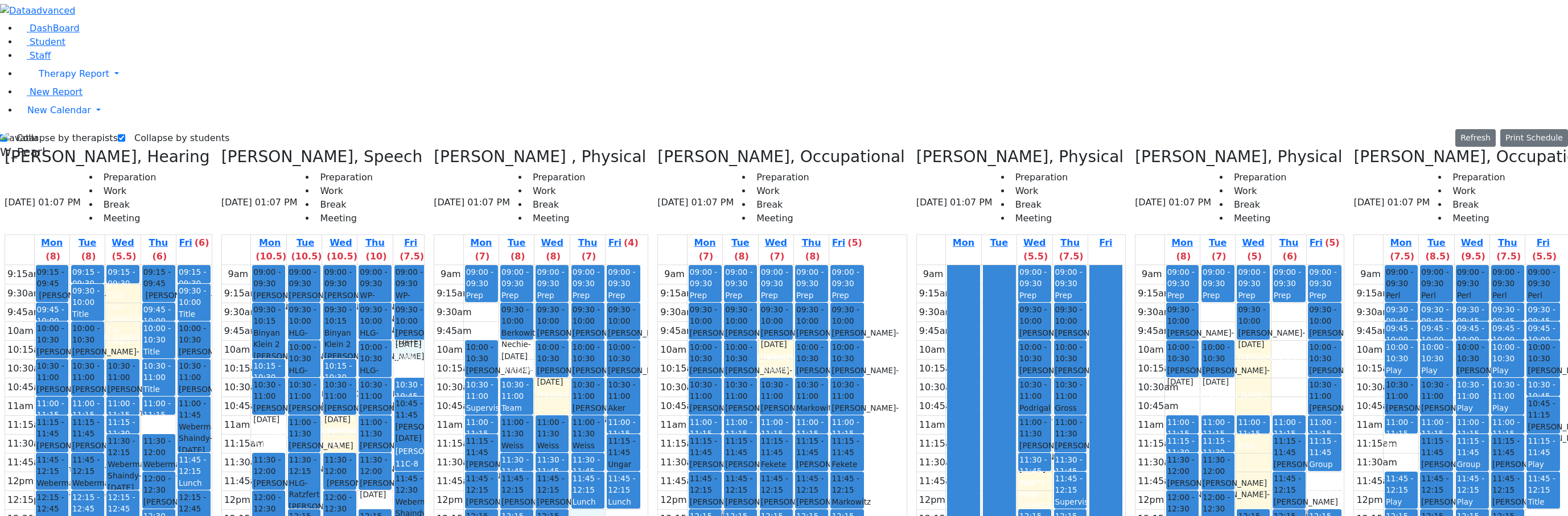
drag, startPoint x: 630, startPoint y: 320, endPoint x: 632, endPoint y: 326, distance: 6.3
click at [633, 330] on div "9am 9:15am 9:30am 9:45am 10am 10:15am 10:30am 10:45am 11am 11:15am 11:30am 11:4…" at bounding box center [538, 490] width 207 height 450
drag, startPoint x: 660, startPoint y: 318, endPoint x: 667, endPoint y: 347, distance: 29.8
click at [641, 347] on div "9am 9:15am 9:30am 9:45am 10am 10:15am 10:30am 10:45am 11am 11:15am 11:30am 11:4…" at bounding box center [538, 490] width 207 height 450
click at [343, 129] on div "Collapse by therapists Collapse by students Refresh Setup Working Hours Print S…" at bounding box center [784, 138] width 1568 height 18
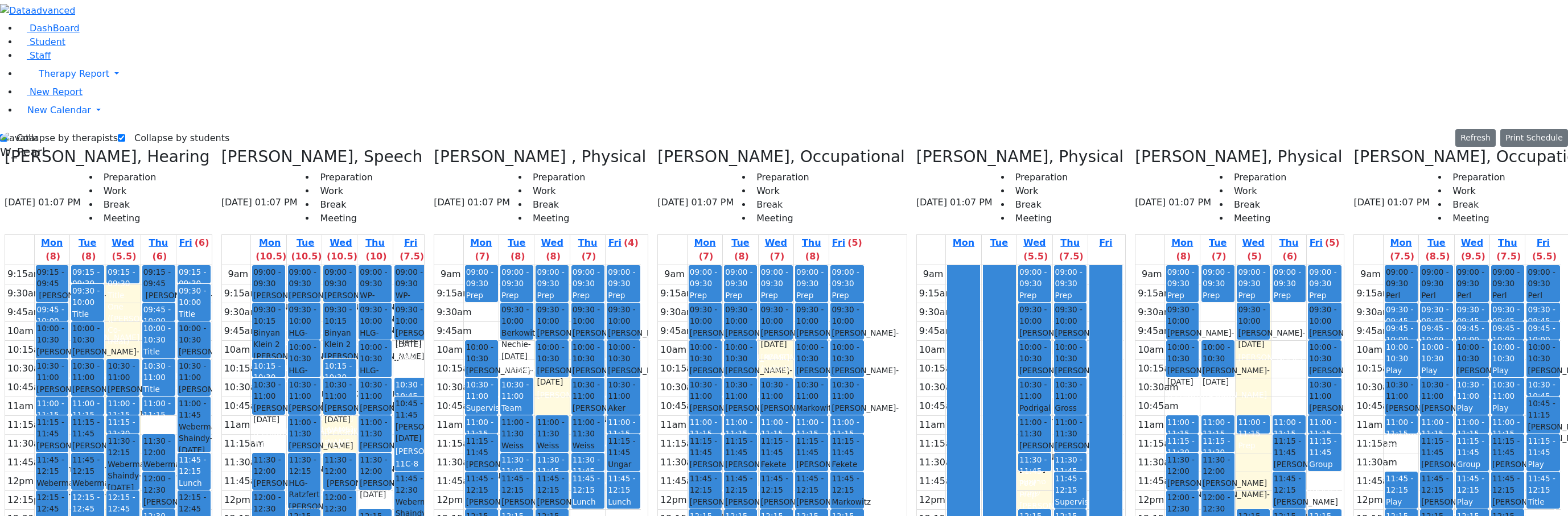
click at [420, 290] on span "WP- [PERSON_NAME] [PERSON_NAME]" at bounding box center [391, 306] width 64 height 34
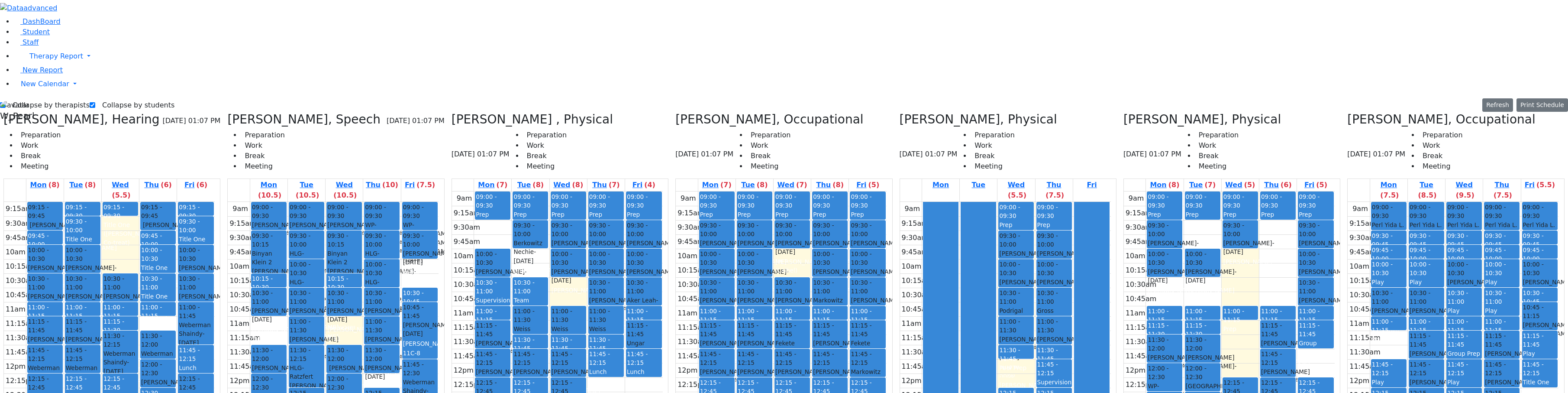
click at [359, 98] on div "Collapse by therapists Collapse by students Refresh Setup Working Hours Print S…" at bounding box center [784, 105] width 1568 height 14
